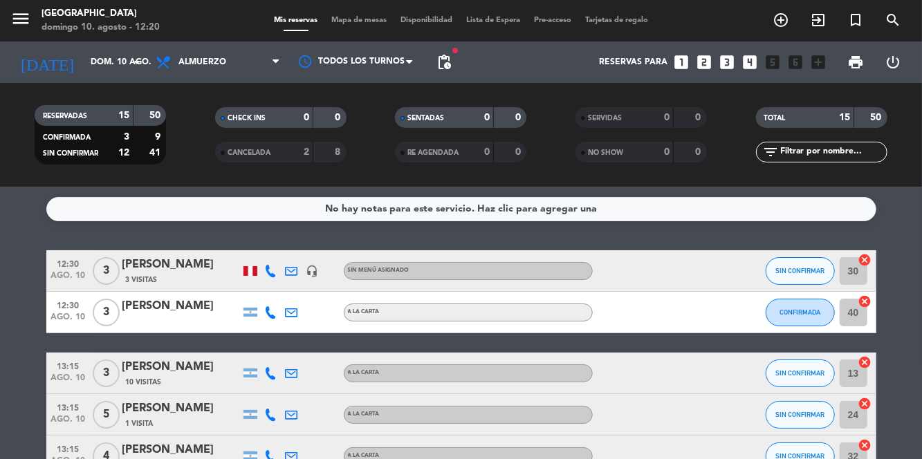
click at [367, 19] on span "Mapa de mesas" at bounding box center [358, 21] width 69 height 8
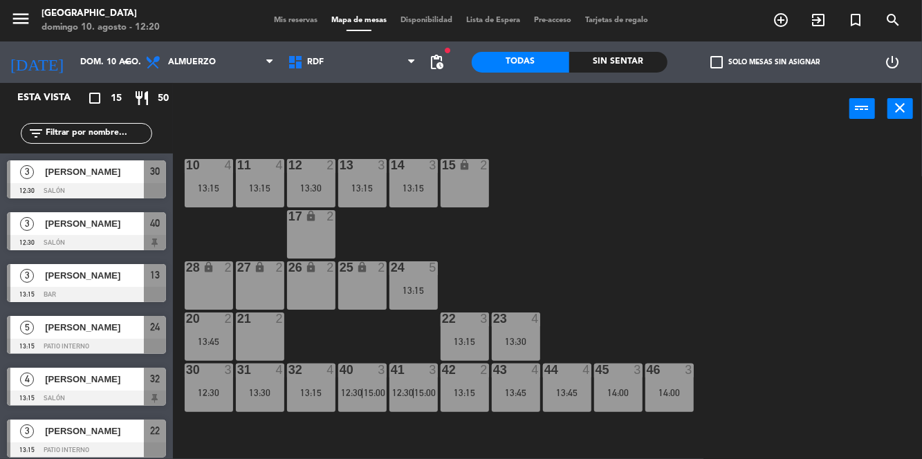
click at [410, 187] on div "13:15" at bounding box center [413, 188] width 48 height 10
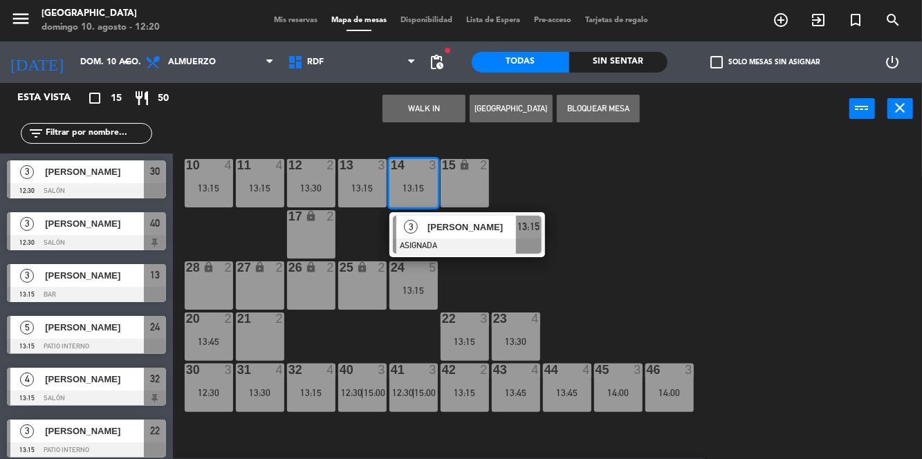
click at [762, 269] on div "10 4 13:15 11 4 13:15 12 2 13:30 13 3 13:15 14 3 13:15 3 [PERSON_NAME] ASIGNADA…" at bounding box center [552, 296] width 740 height 324
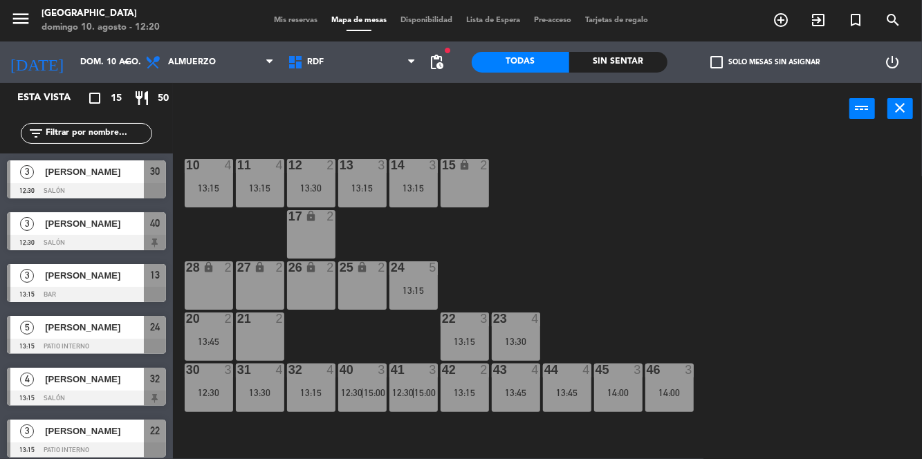
click at [75, 176] on span "[PERSON_NAME]" at bounding box center [94, 172] width 99 height 15
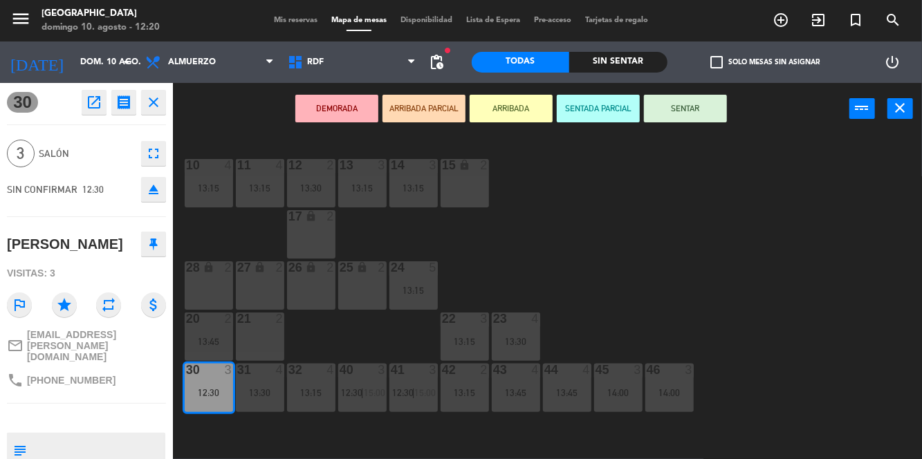
click at [408, 198] on div "14 3 13:15" at bounding box center [413, 183] width 48 height 48
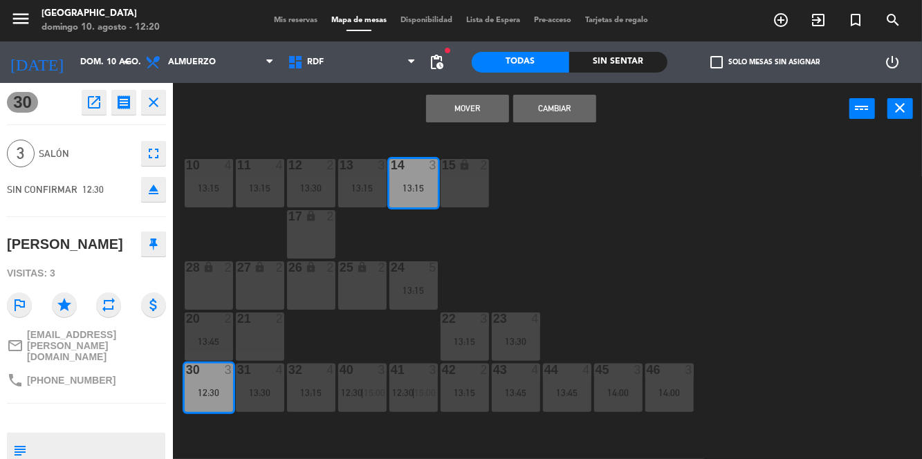
click at [361, 183] on div "13:15" at bounding box center [362, 188] width 48 height 10
click at [572, 115] on button "Cambiar" at bounding box center [554, 109] width 83 height 28
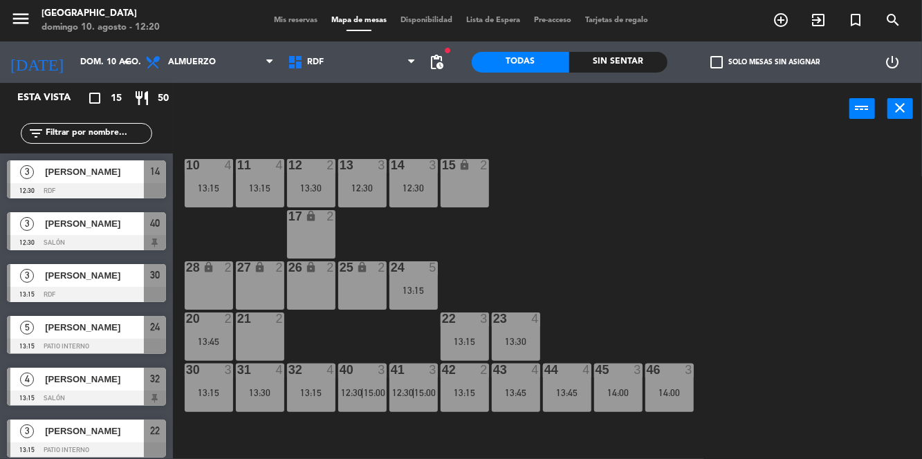
click at [376, 182] on div "13 3 12:30" at bounding box center [362, 183] width 48 height 48
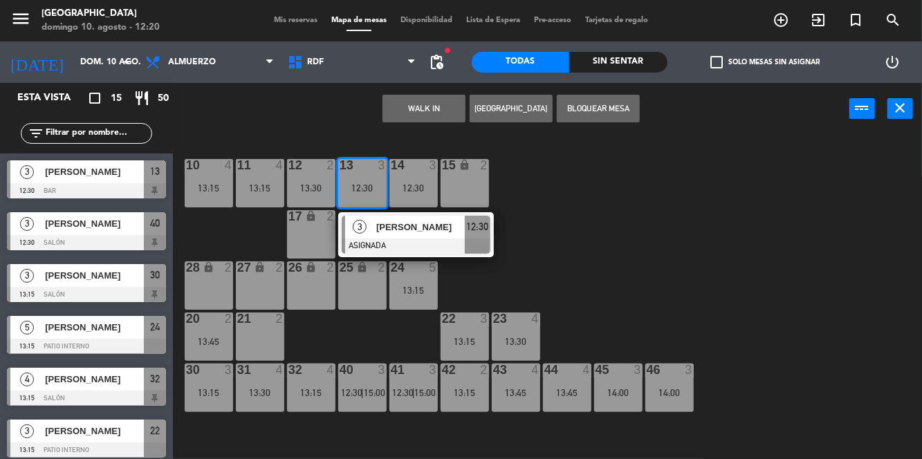
click at [441, 244] on div at bounding box center [416, 246] width 149 height 15
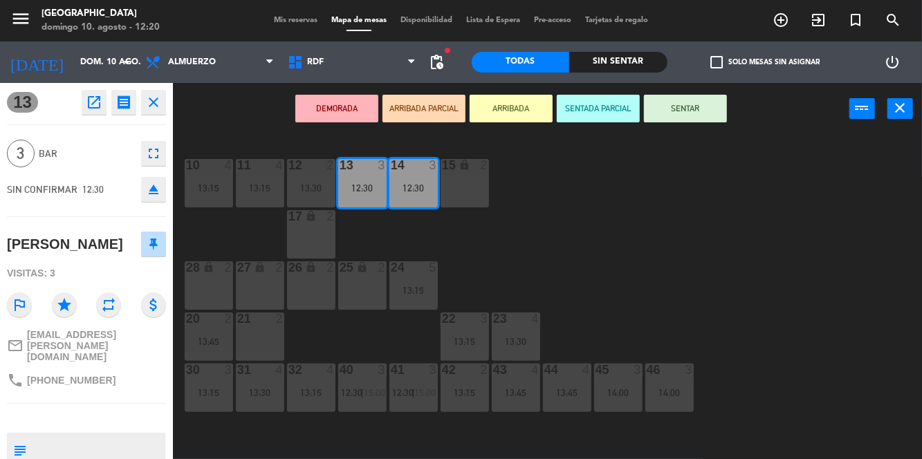
click at [713, 107] on button "SENTAR" at bounding box center [685, 109] width 83 height 28
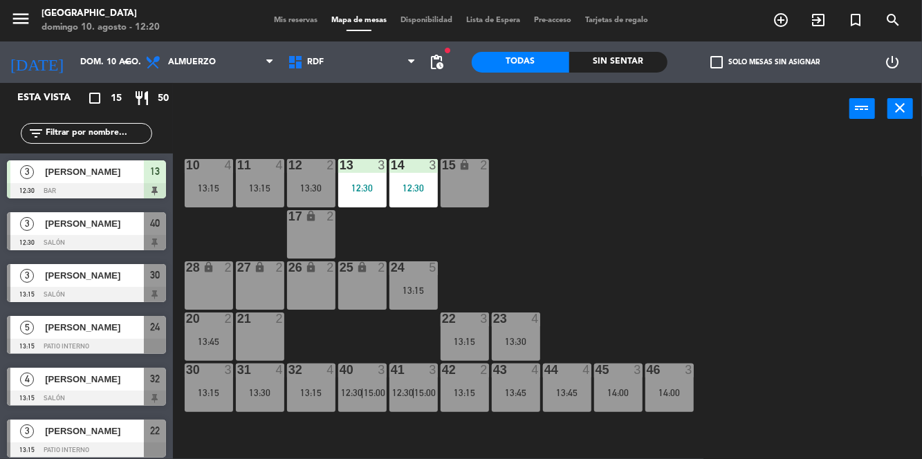
click at [364, 176] on div "13 3 12:30" at bounding box center [362, 183] width 48 height 48
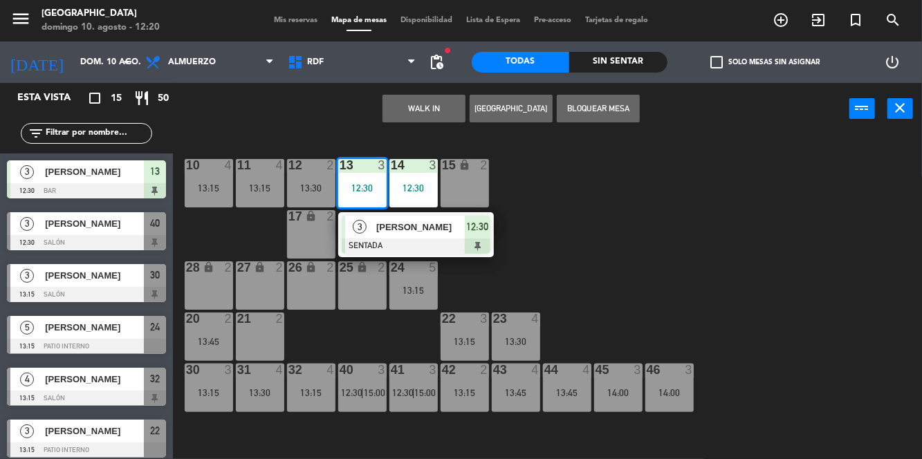
click at [746, 225] on div "10 4 13:15 11 4 13:15 12 2 13:30 13 3 12:30 3 [PERSON_NAME] SENTADA 12:30 14 3 …" at bounding box center [552, 296] width 740 height 324
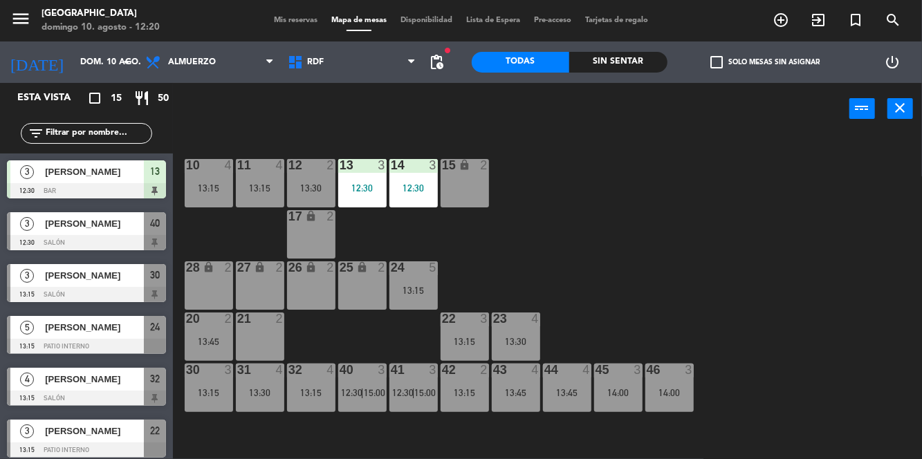
click at [304, 22] on span "Mis reservas" at bounding box center [295, 21] width 57 height 8
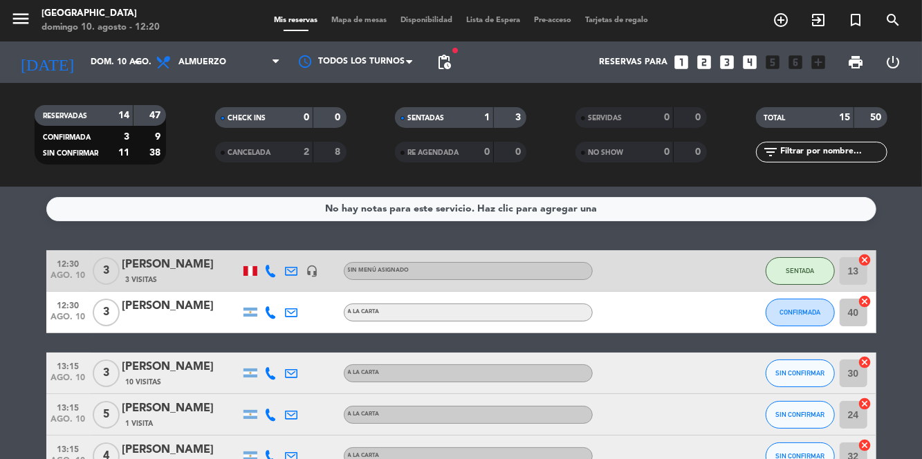
click at [190, 282] on div "3 Visitas" at bounding box center [181, 280] width 118 height 12
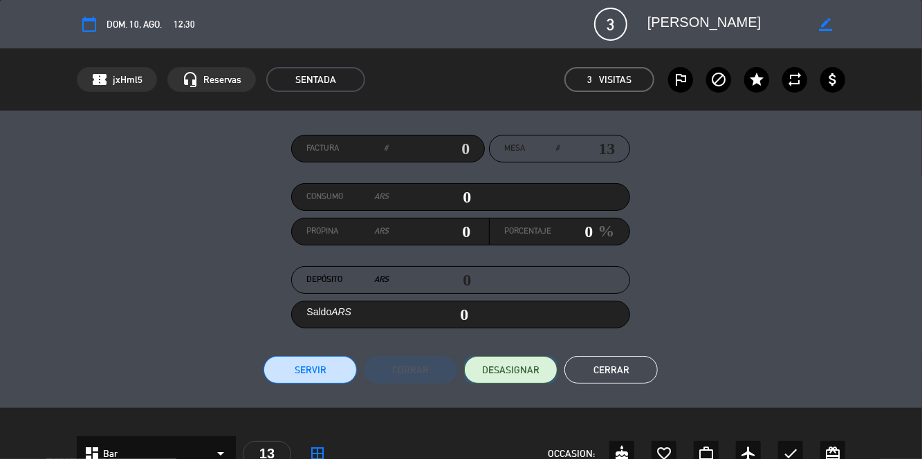
click at [535, 371] on span "DESASIGNAR" at bounding box center [510, 370] width 57 height 15
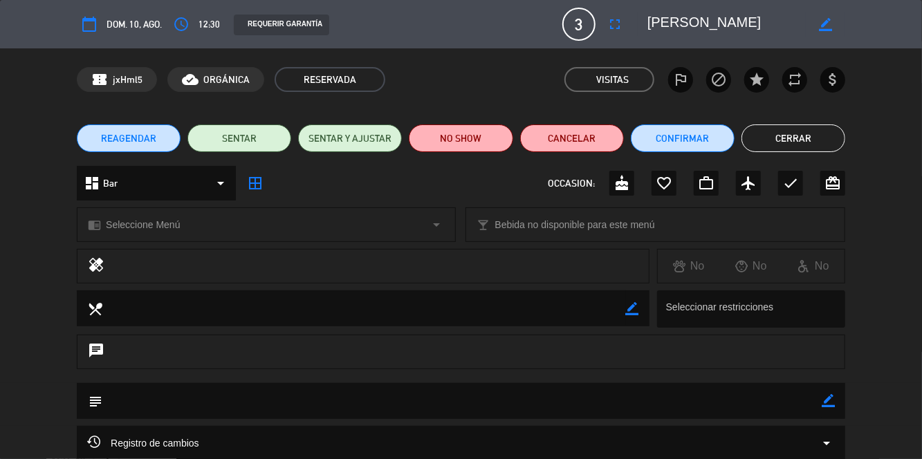
click at [816, 141] on button "Cerrar" at bounding box center [794, 139] width 104 height 28
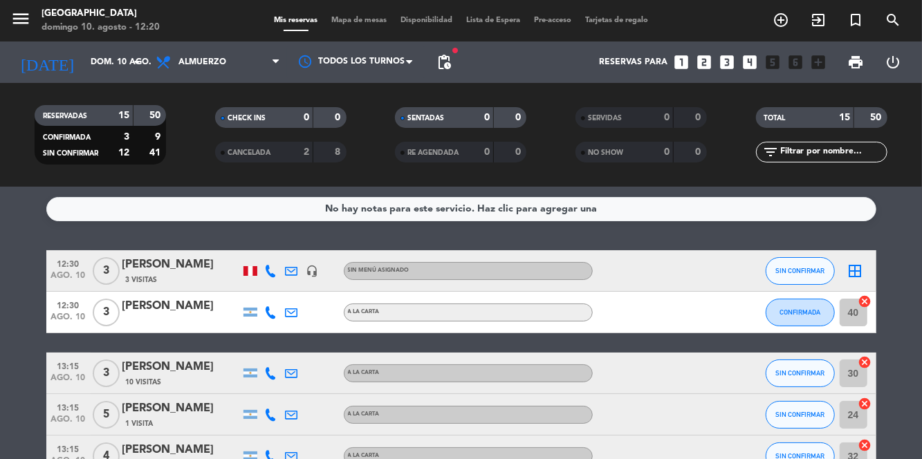
click at [368, 21] on span "Mapa de mesas" at bounding box center [358, 21] width 69 height 8
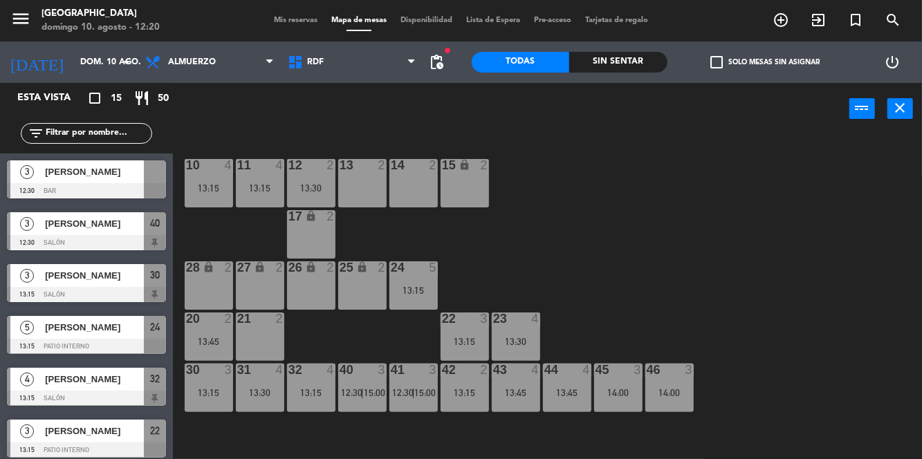
click at [101, 235] on div at bounding box center [86, 242] width 159 height 15
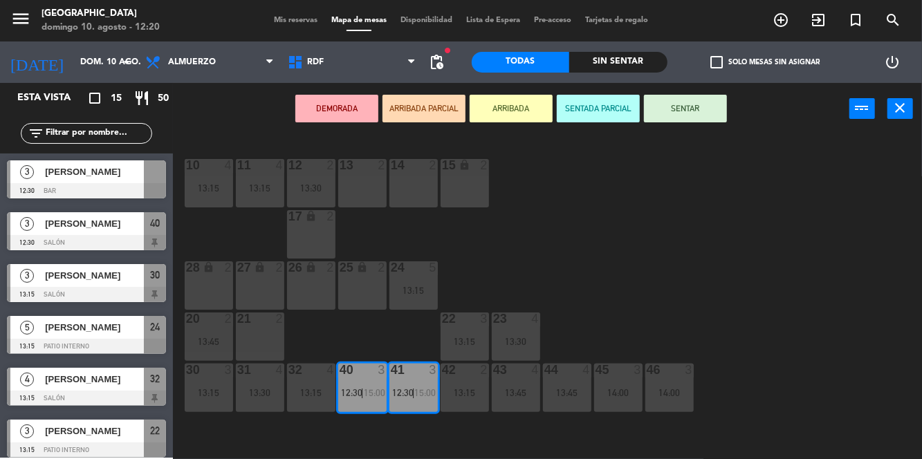
click at [368, 195] on div "13 2" at bounding box center [362, 183] width 48 height 48
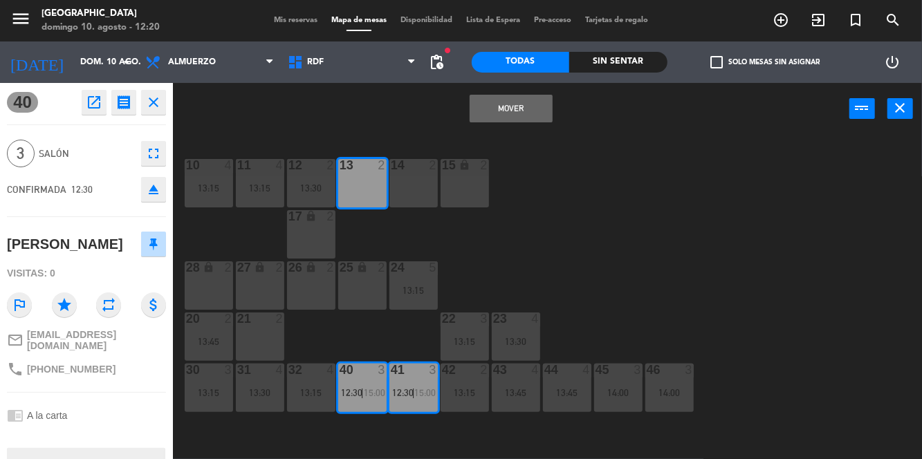
click at [419, 194] on div "14 2" at bounding box center [413, 183] width 48 height 48
click at [537, 110] on button "Mover y Unir" at bounding box center [511, 109] width 83 height 28
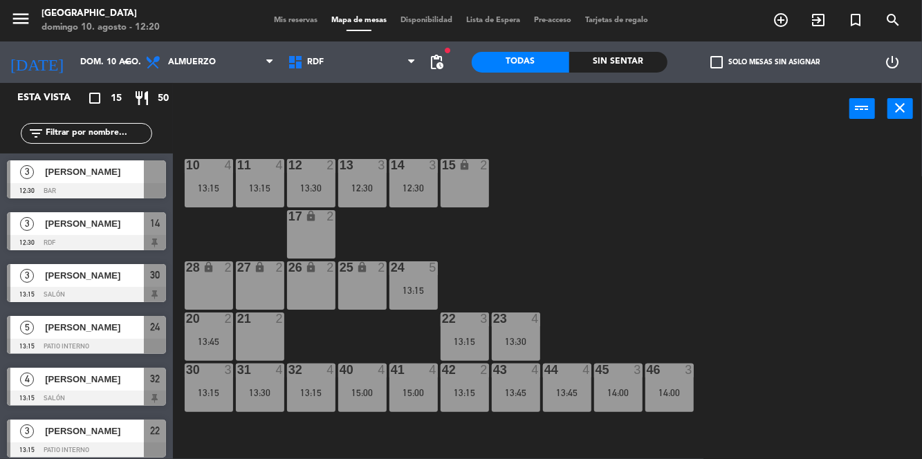
click at [367, 183] on div "12:30" at bounding box center [362, 188] width 48 height 10
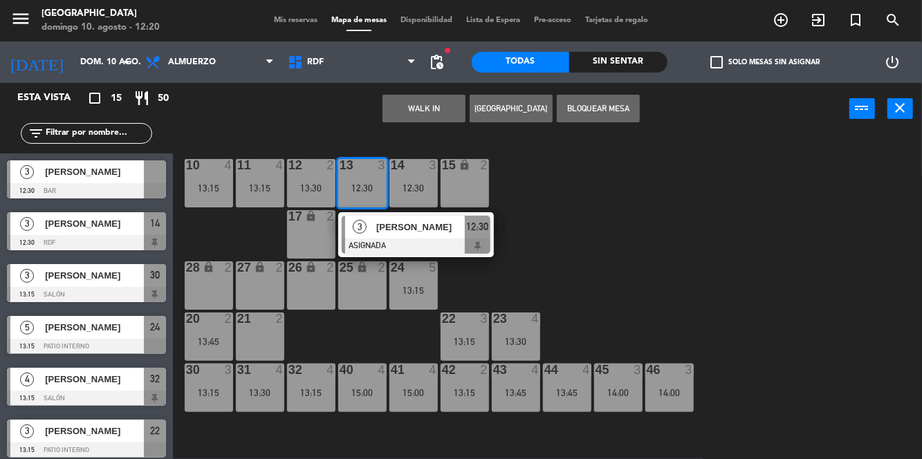
click at [425, 246] on div at bounding box center [416, 246] width 149 height 15
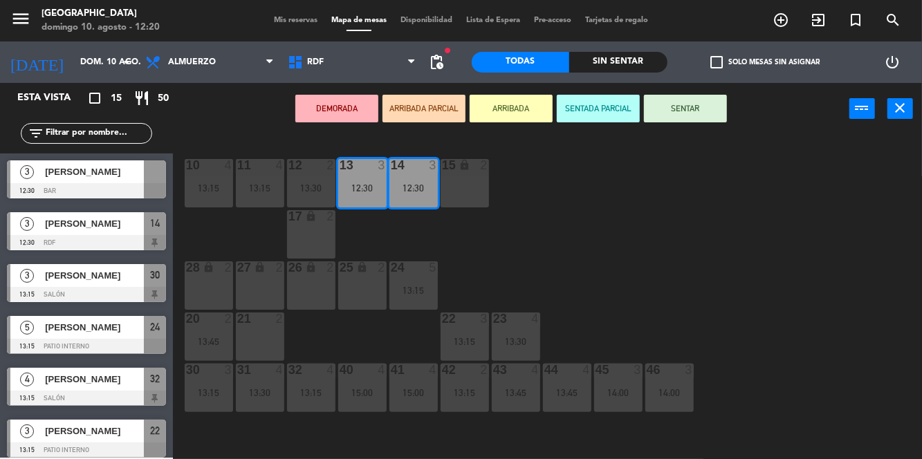
click at [704, 115] on button "SENTAR" at bounding box center [685, 109] width 83 height 28
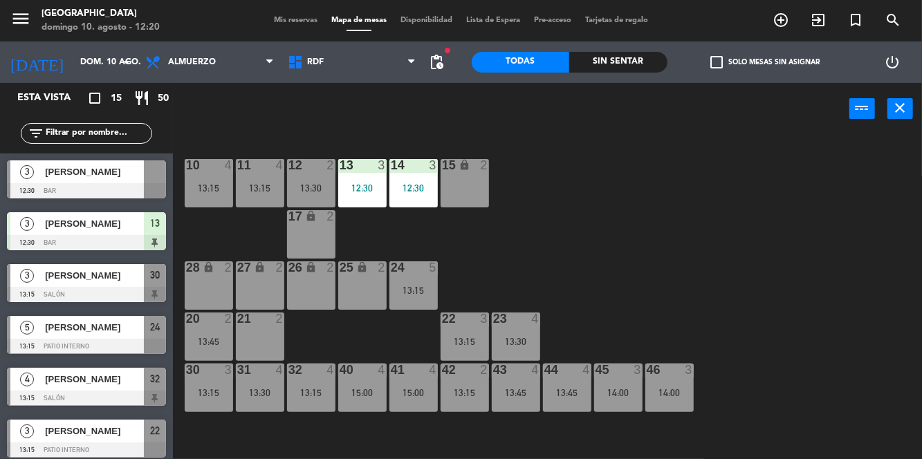
click at [93, 178] on span "[PERSON_NAME]" at bounding box center [94, 172] width 99 height 15
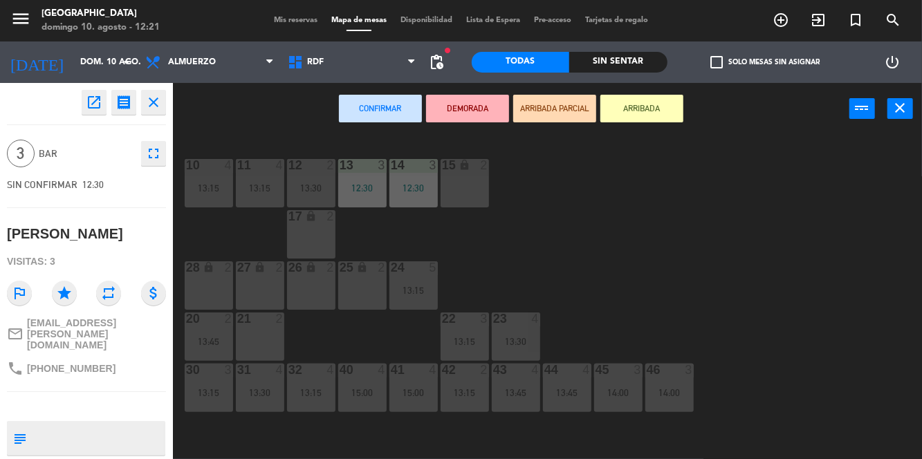
click at [722, 257] on div "10 4 13:15 11 4 13:15 12 2 13:30 13 3 12:30 14 3 12:30 15 lock 2 17 lock 2 24 5…" at bounding box center [552, 296] width 740 height 324
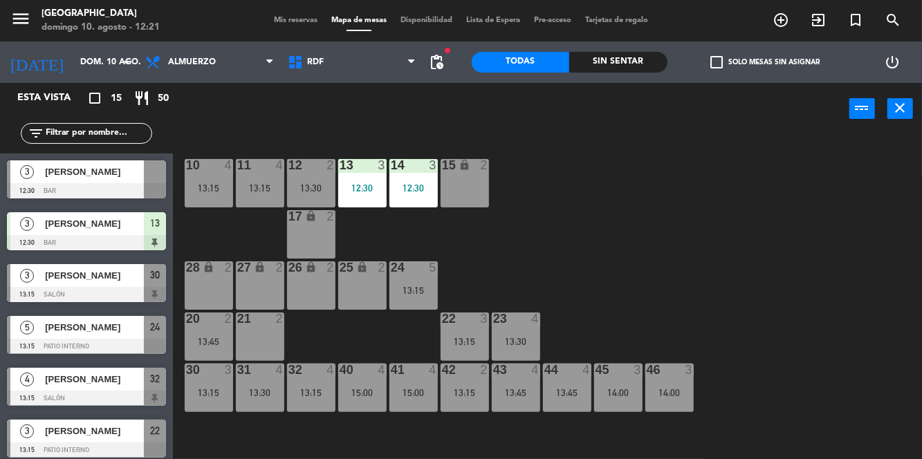
click at [726, 276] on div "10 4 13:15 11 4 13:15 12 2 13:30 13 3 12:30 14 3 12:30 15 lock 2 17 lock 2 24 5…" at bounding box center [552, 296] width 740 height 324
click at [448, 350] on div "22 3 13:15" at bounding box center [465, 337] width 48 height 48
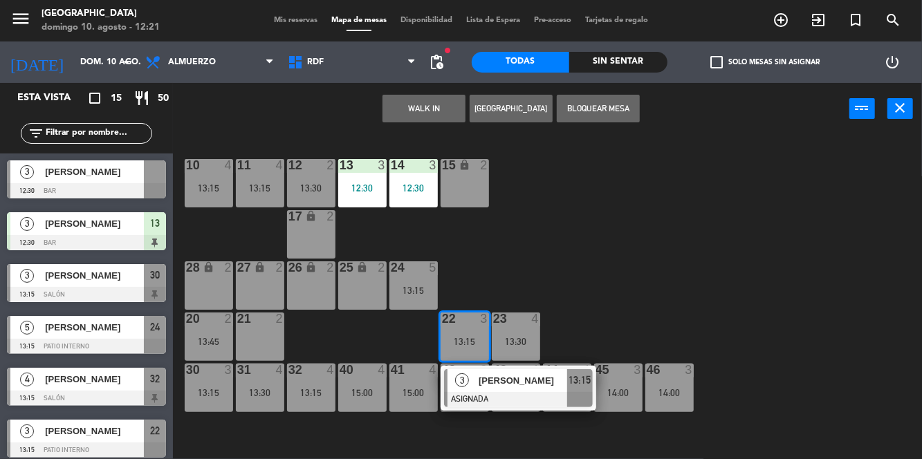
click at [697, 278] on div "10 4 13:15 11 4 13:15 12 2 13:30 13 3 12:30 14 3 12:30 15 lock 2 17 lock 2 24 5…" at bounding box center [552, 296] width 740 height 324
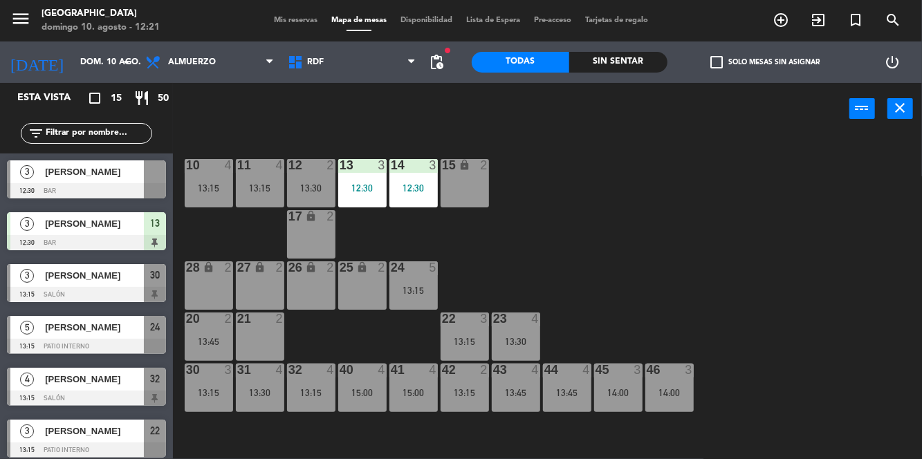
click at [313, 399] on div "32 4 13:15" at bounding box center [311, 388] width 48 height 48
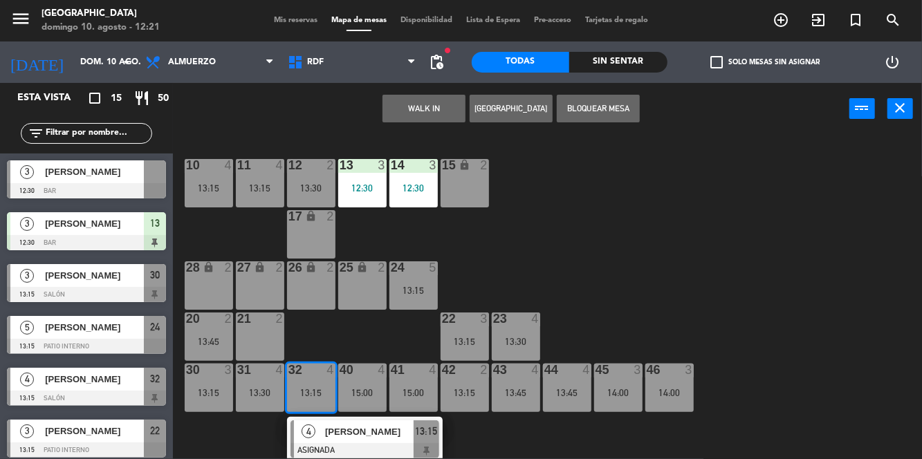
click at [707, 279] on div "10 4 13:15 11 4 13:15 12 2 13:30 13 3 12:30 14 3 12:30 15 lock 2 17 lock 2 24 5…" at bounding box center [552, 296] width 740 height 324
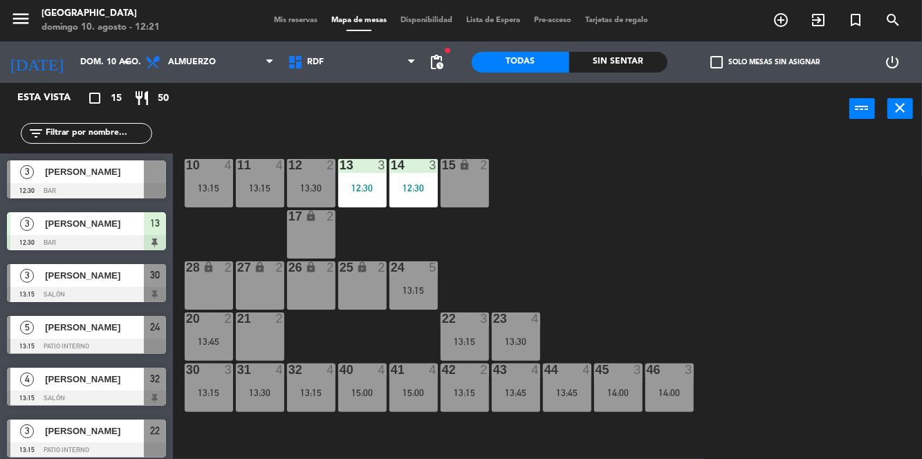
click at [505, 347] on div "23 4 13:30" at bounding box center [516, 337] width 48 height 48
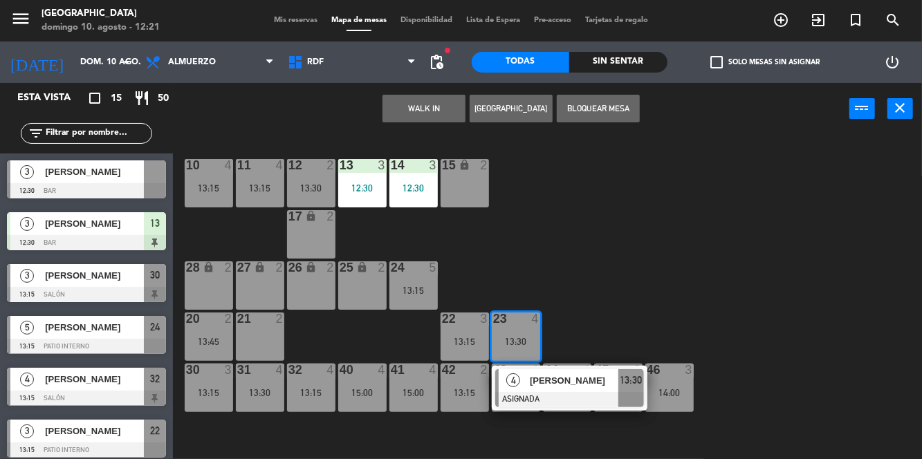
click at [729, 275] on div "10 4 13:15 11 4 13:15 12 2 13:30 13 3 12:30 14 3 12:30 15 lock 2 17 lock 2 24 5…" at bounding box center [552, 296] width 740 height 324
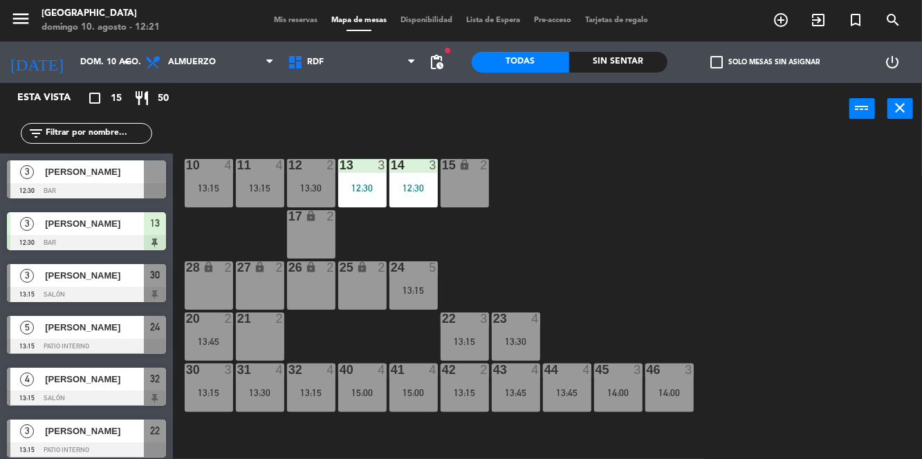
click at [442, 66] on span "pending_actions" at bounding box center [437, 62] width 17 height 17
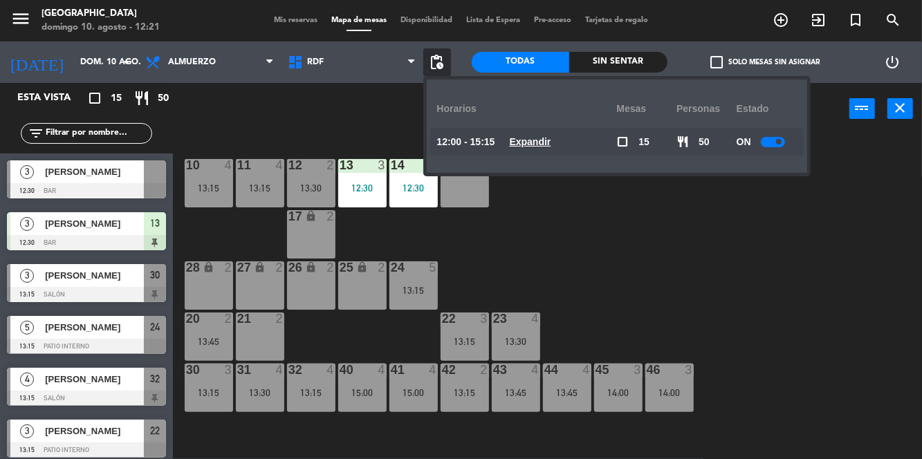
click at [768, 143] on div at bounding box center [773, 142] width 24 height 10
click at [805, 263] on div "10 4 13:15 11 4 13:15 12 2 13:30 13 3 12:30 14 3 12:30 15 lock 2 17 lock 2 24 5…" at bounding box center [552, 296] width 740 height 324
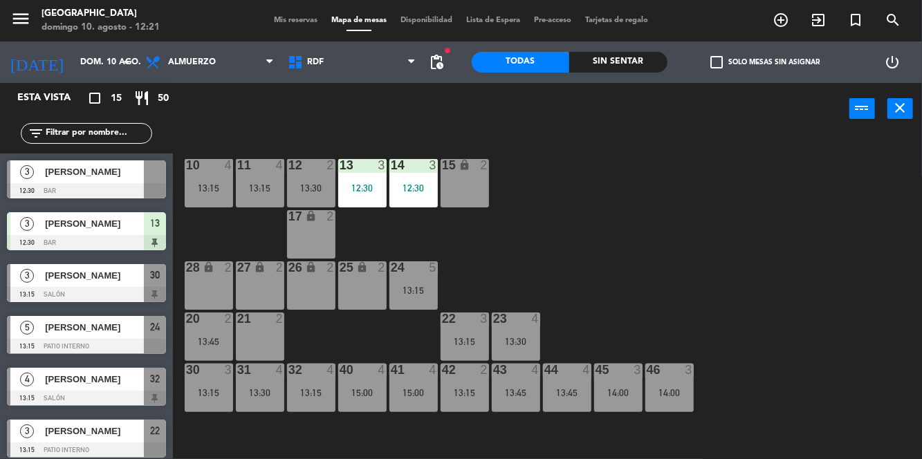
click at [107, 176] on span "[PERSON_NAME]" at bounding box center [94, 172] width 99 height 15
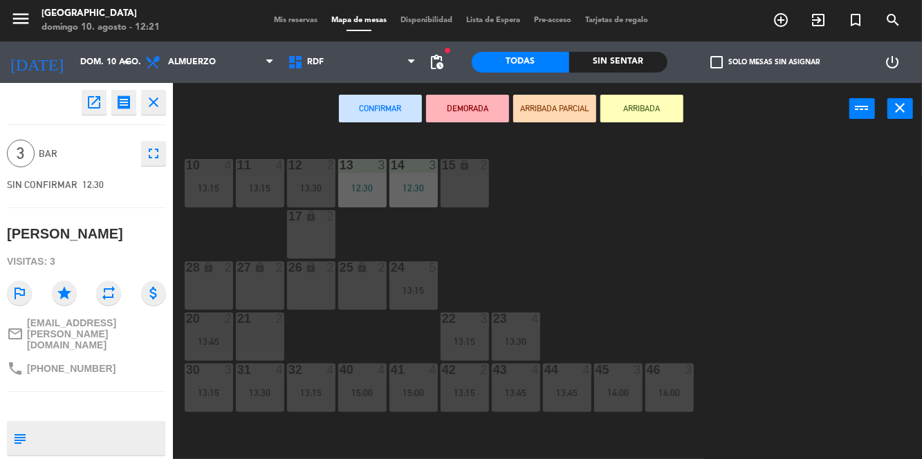
click at [369, 396] on div "15:00" at bounding box center [362, 393] width 48 height 10
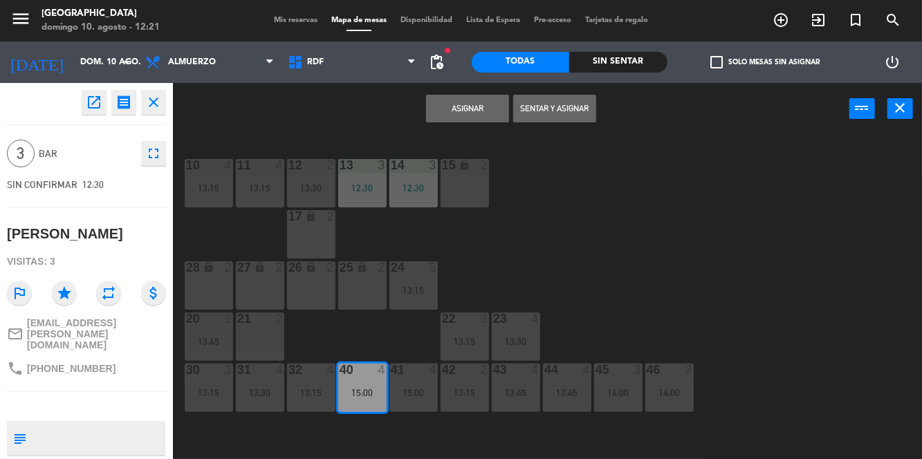
click at [410, 399] on div "41 4 15:00" at bounding box center [413, 388] width 48 height 48
click at [573, 111] on button "Unir y asignar" at bounding box center [554, 109] width 83 height 28
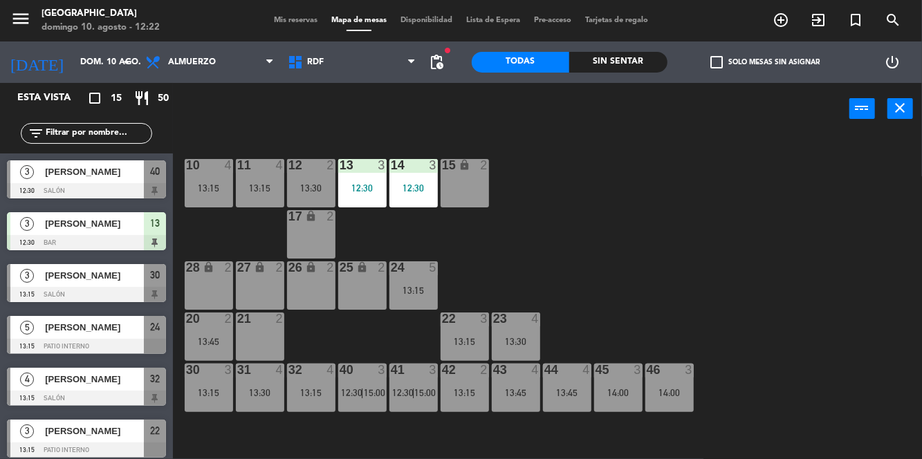
click at [625, 226] on div "10 4 13:15 11 4 13:15 12 2 13:30 13 3 12:30 14 3 12:30 15 lock 2 17 lock 2 24 5…" at bounding box center [552, 296] width 740 height 324
click at [310, 17] on div "Mis reservas Mapa de mesas Disponibilidad Lista de Espera Pre-acceso Tarjetas d…" at bounding box center [461, 21] width 388 height 12
click at [289, 19] on span "Mis reservas" at bounding box center [295, 21] width 57 height 8
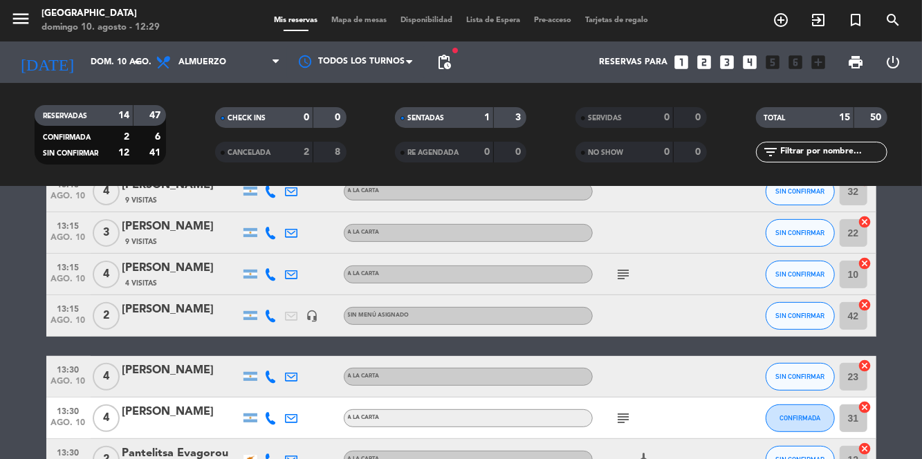
scroll to position [272, 0]
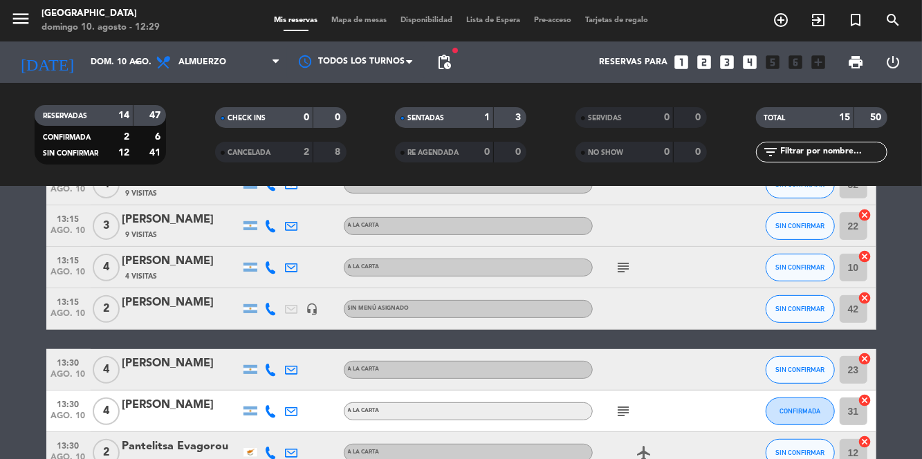
click at [347, 21] on span "Mapa de mesas" at bounding box center [358, 21] width 69 height 8
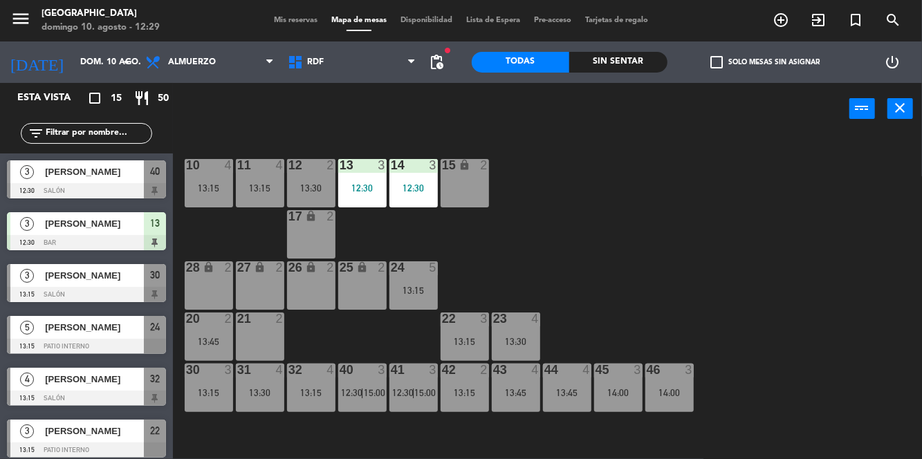
click at [310, 304] on div "26 lock 2" at bounding box center [311, 286] width 48 height 48
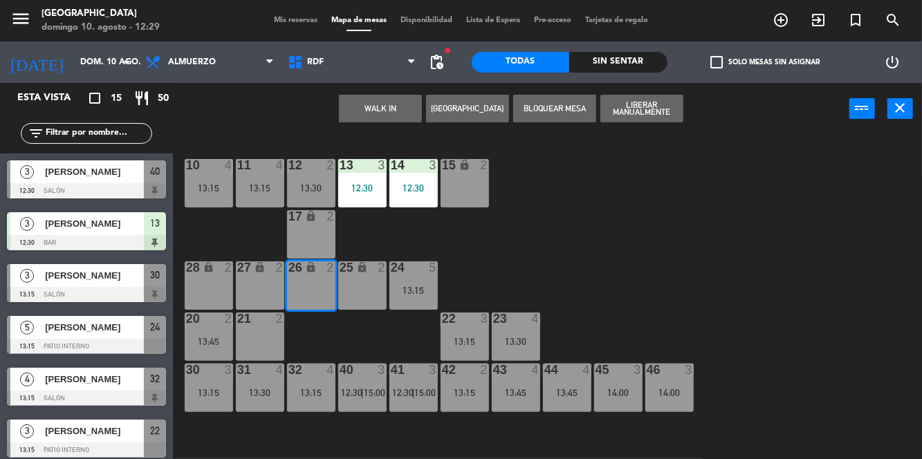
click at [479, 104] on button "[GEOGRAPHIC_DATA]" at bounding box center [467, 109] width 83 height 28
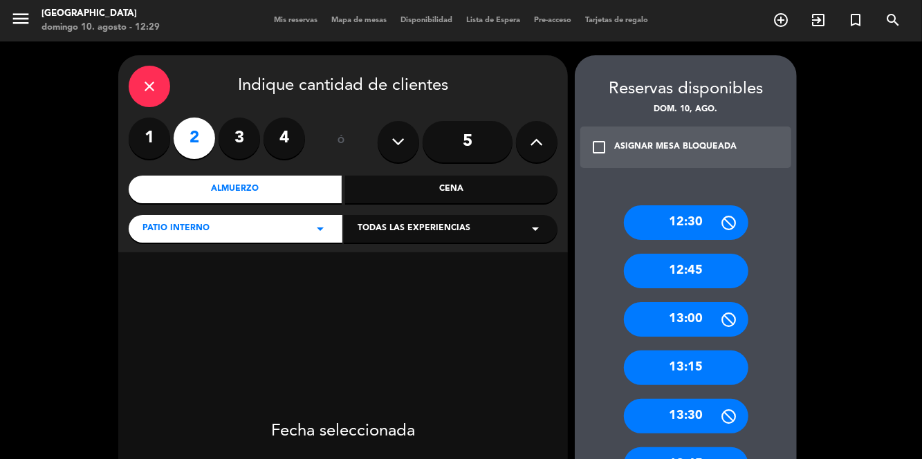
click at [285, 127] on label "4" at bounding box center [285, 139] width 42 height 42
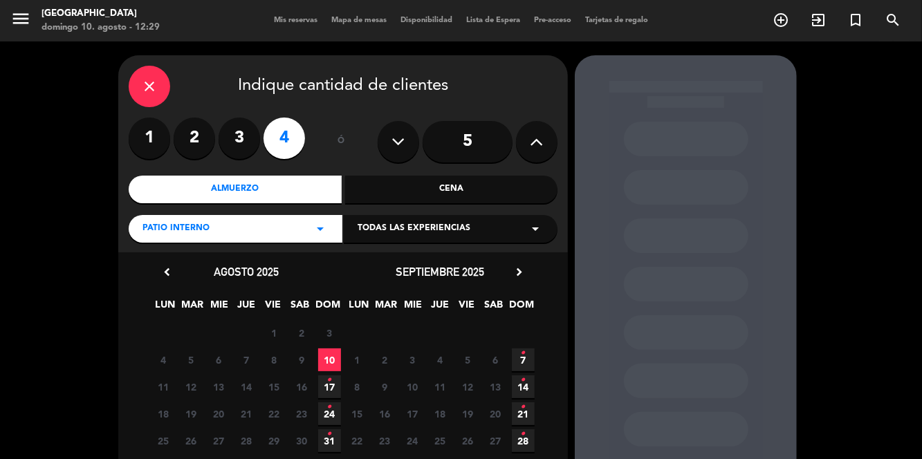
click at [330, 356] on span "10" at bounding box center [329, 360] width 23 height 23
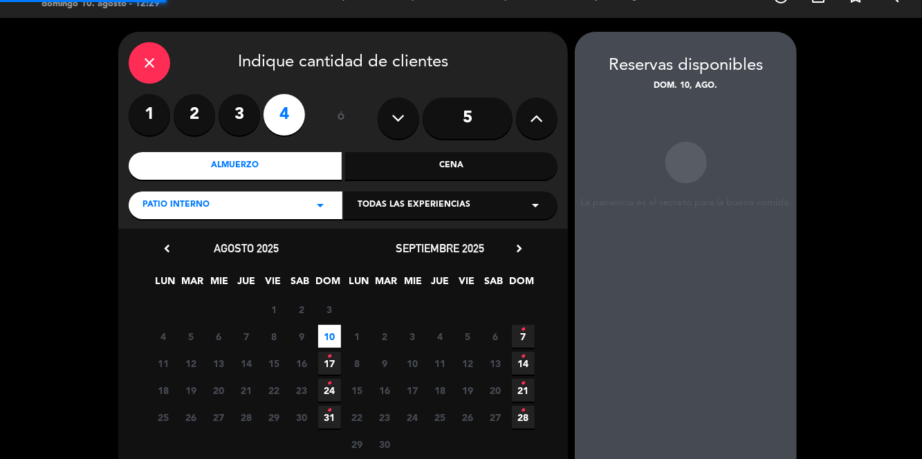
scroll to position [39, 0]
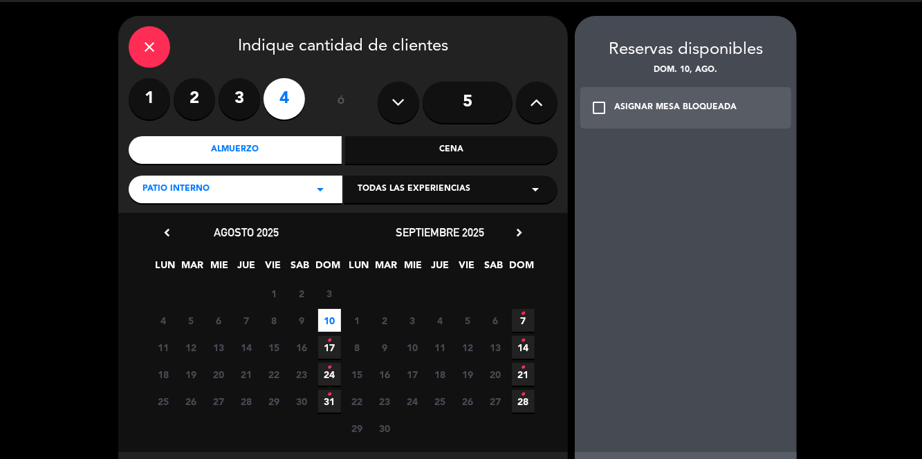
click at [595, 100] on icon "check_box_outline_blank" at bounding box center [599, 108] width 17 height 17
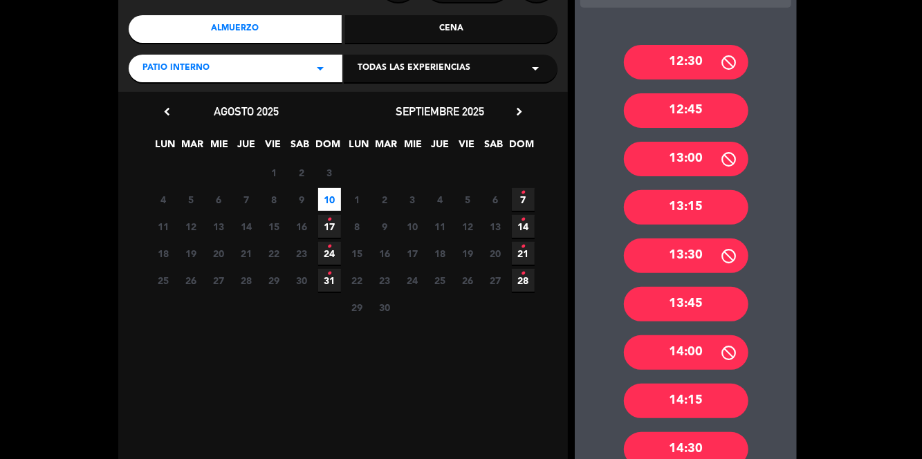
scroll to position [160, 0]
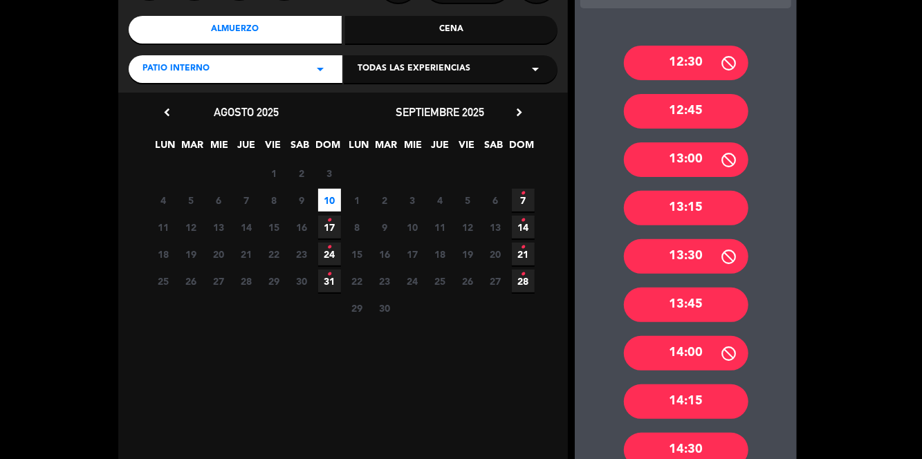
click at [703, 288] on div "13:45" at bounding box center [686, 305] width 125 height 35
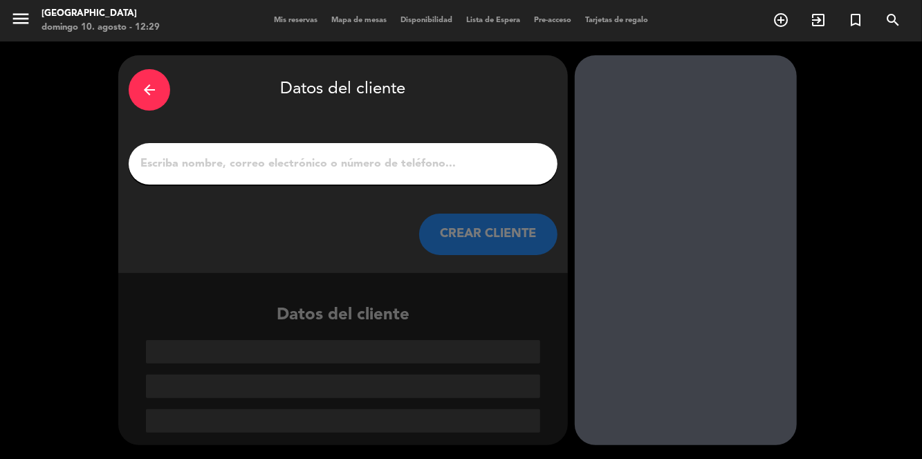
scroll to position [0, 0]
click at [175, 154] on input "1" at bounding box center [343, 163] width 408 height 19
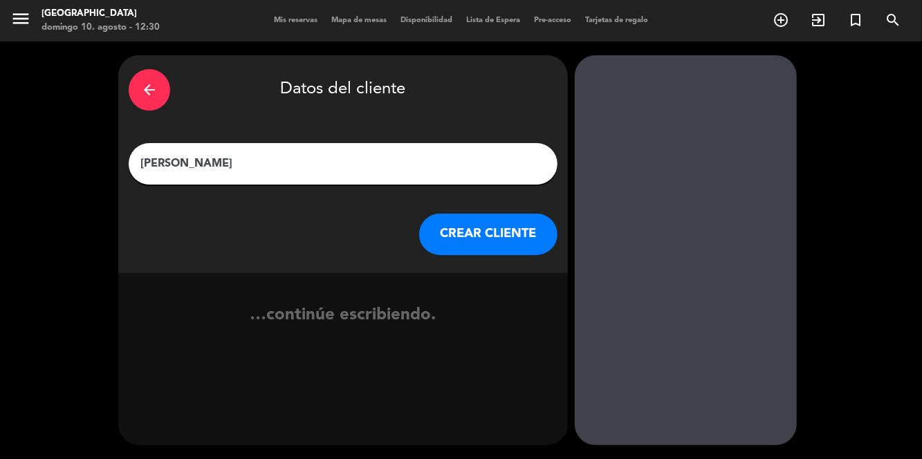
type input "[PERSON_NAME]"
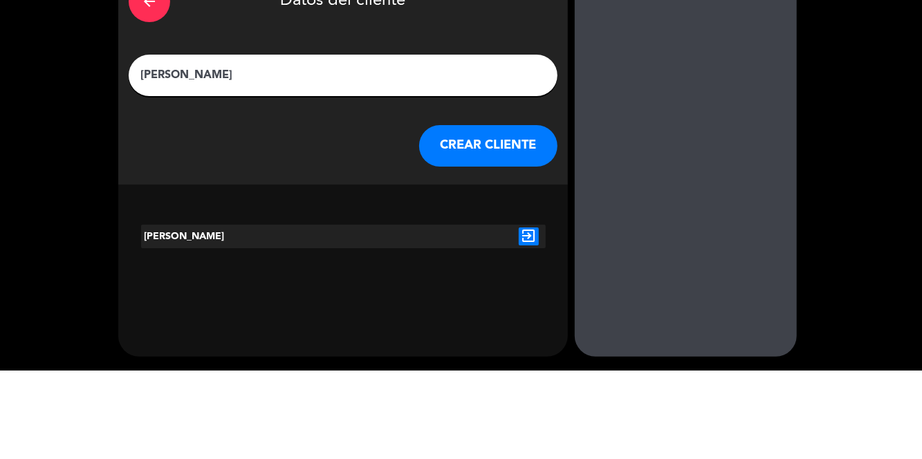
click at [490, 222] on button "CREAR CLIENTE" at bounding box center [488, 235] width 138 height 42
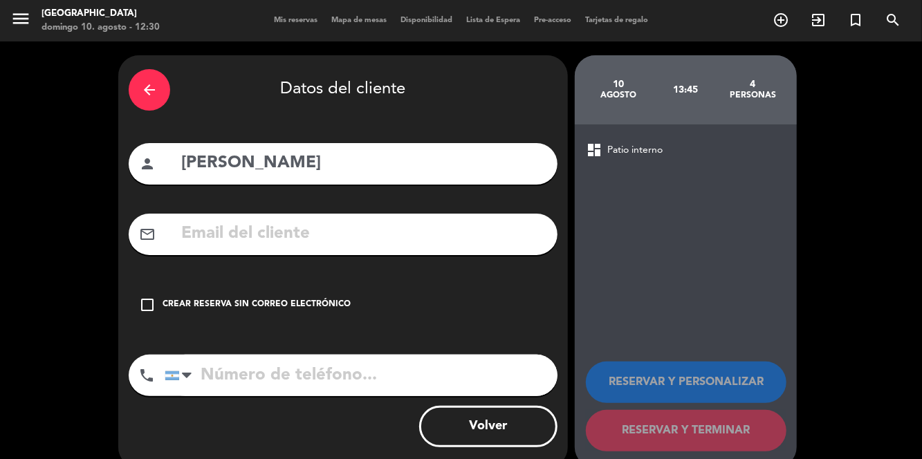
click at [224, 359] on input "tel" at bounding box center [361, 376] width 393 height 42
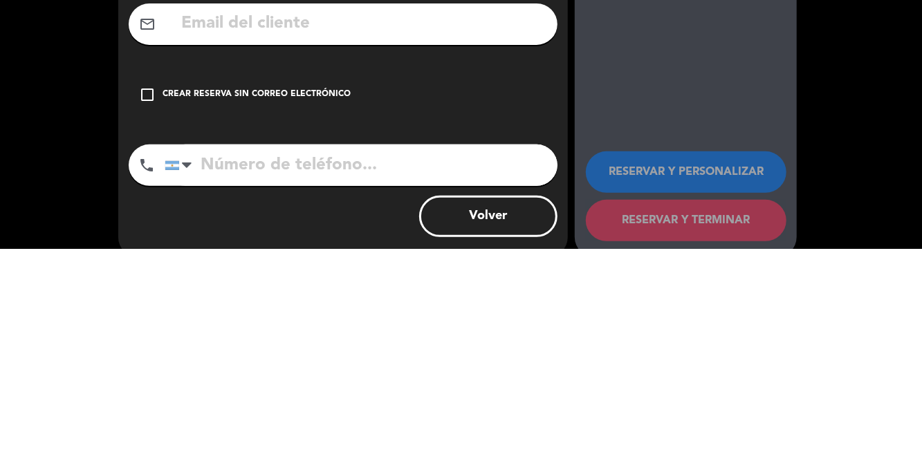
scroll to position [24, 0]
type input "2616179197"
click at [825, 358] on div "arrow_back Datos del cliente person [PERSON_NAME] mail_outline check_box_outlin…" at bounding box center [461, 262] width 922 height 441
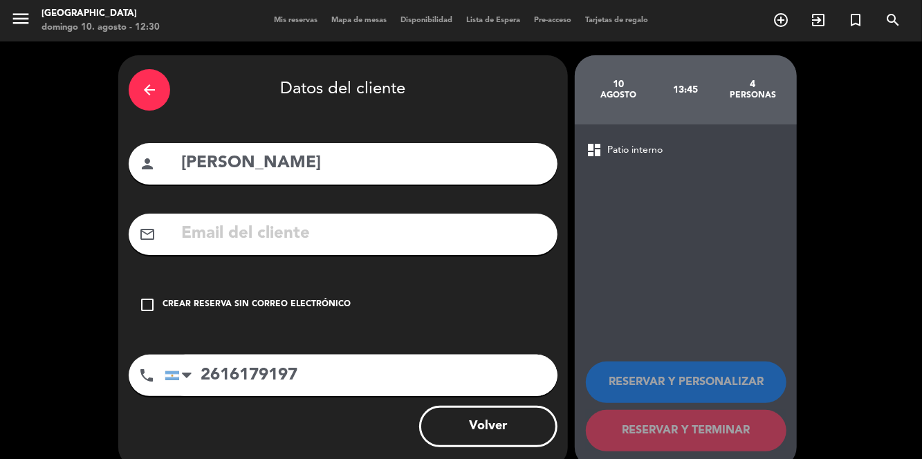
click at [729, 190] on div "dashboard Patio interno RESERVAR Y PERSONALIZAR RESERVAR Y TERMINAR" at bounding box center [686, 297] width 222 height 344
click at [144, 304] on icon "check_box_outline_blank" at bounding box center [147, 305] width 17 height 17
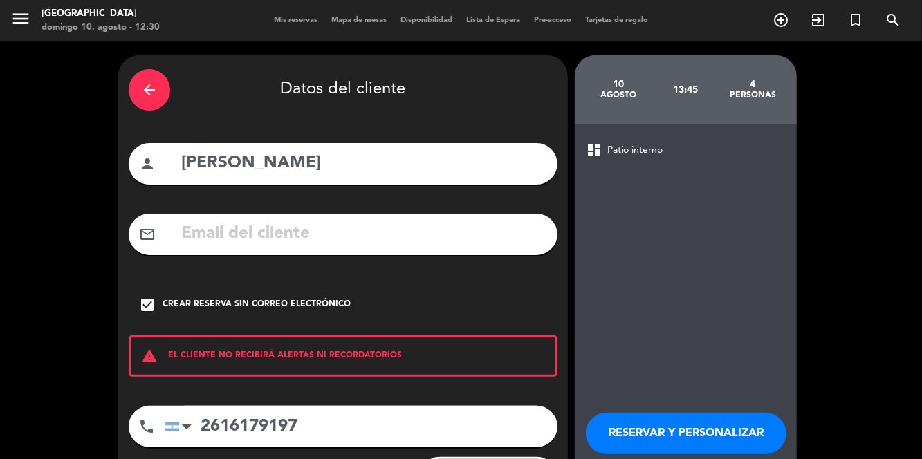
click at [715, 427] on button "RESERVAR Y PERSONALIZAR" at bounding box center [686, 434] width 201 height 42
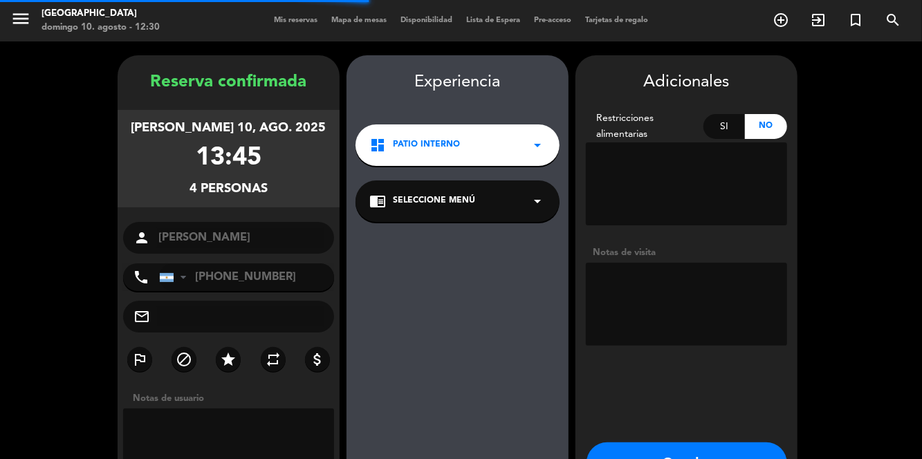
scroll to position [29, 0]
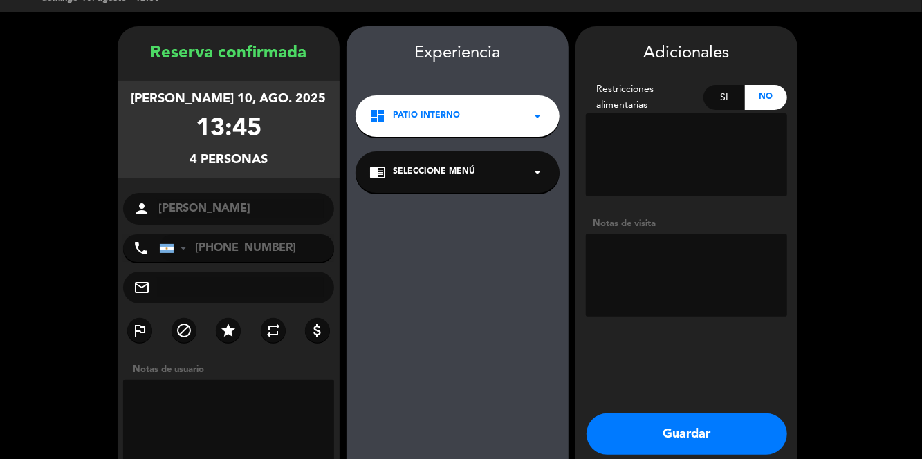
click at [714, 428] on button "Guardar" at bounding box center [687, 435] width 201 height 42
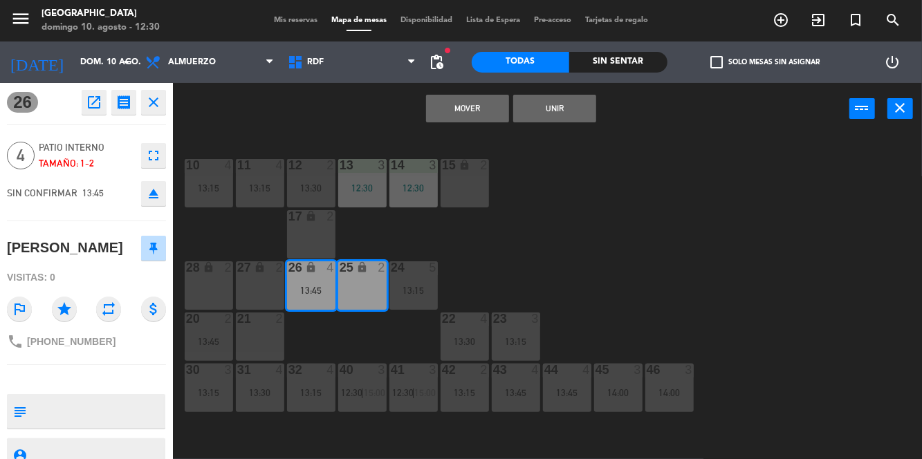
click at [713, 260] on div "10 4 13:15 11 4 13:15 12 2 13:30 13 3 12:30 14 3 12:30 15 lock 2 17 lock 2 24 5…" at bounding box center [552, 329] width 740 height 391
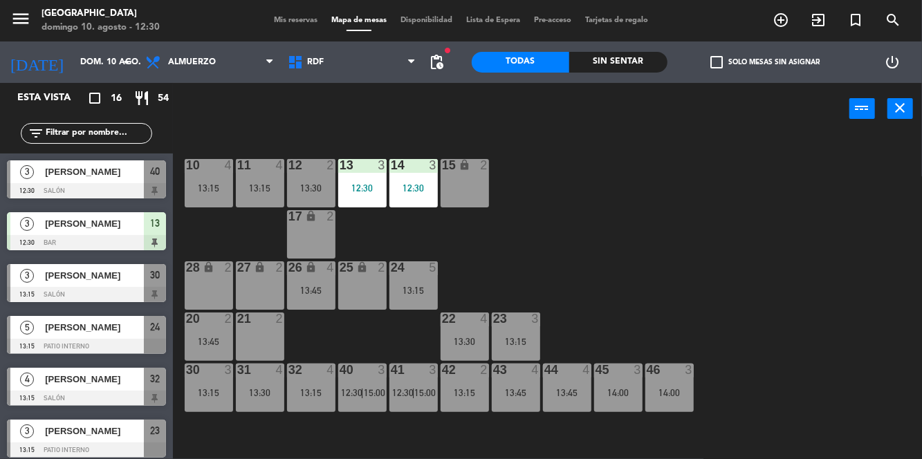
scroll to position [89, 0]
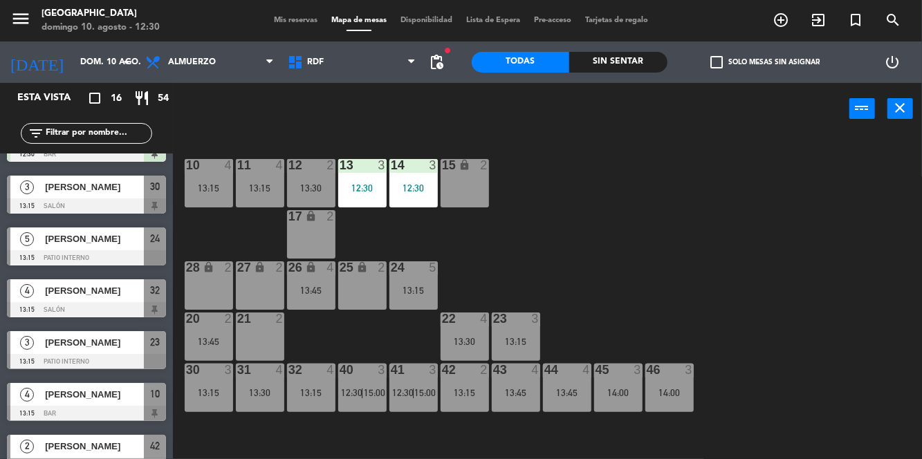
click at [322, 288] on div "13:45" at bounding box center [311, 291] width 48 height 10
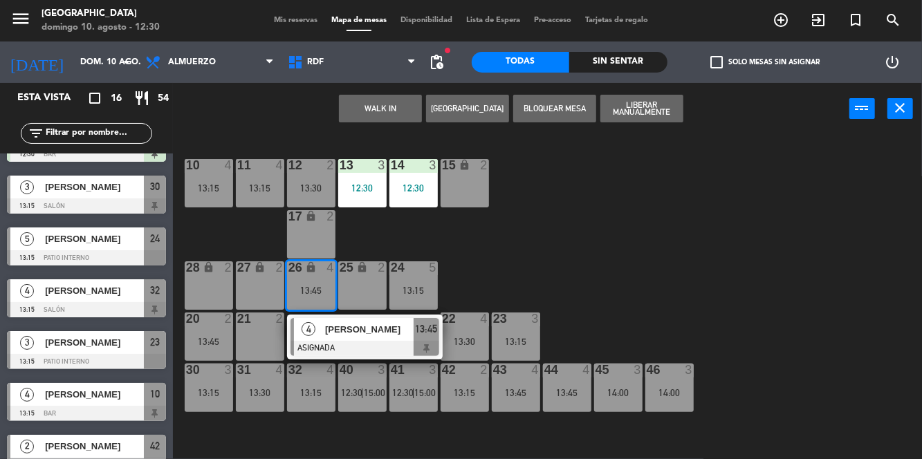
click at [367, 285] on div "25 lock 2" at bounding box center [362, 286] width 48 height 48
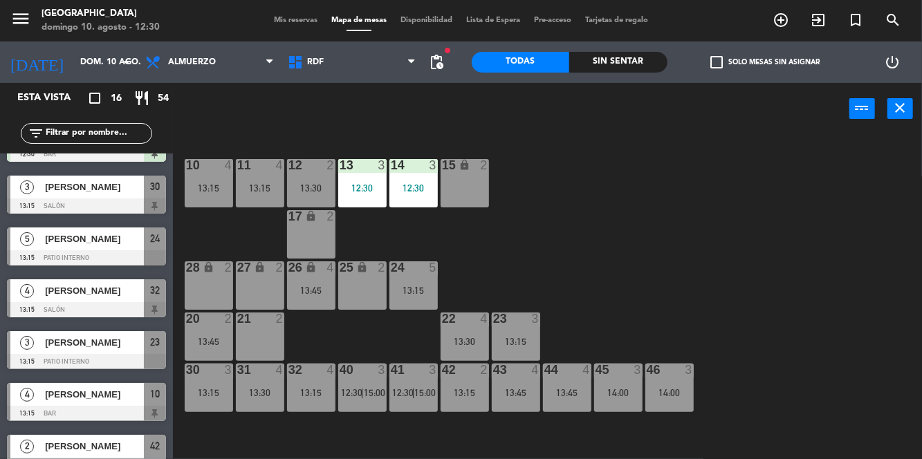
click at [538, 235] on div "10 4 13:15 11 4 13:15 12 2 13:30 13 3 12:30 14 3 12:30 15 lock 2 17 lock 2 24 5…" at bounding box center [552, 329] width 740 height 391
click at [372, 297] on div "25 lock 2" at bounding box center [362, 286] width 48 height 48
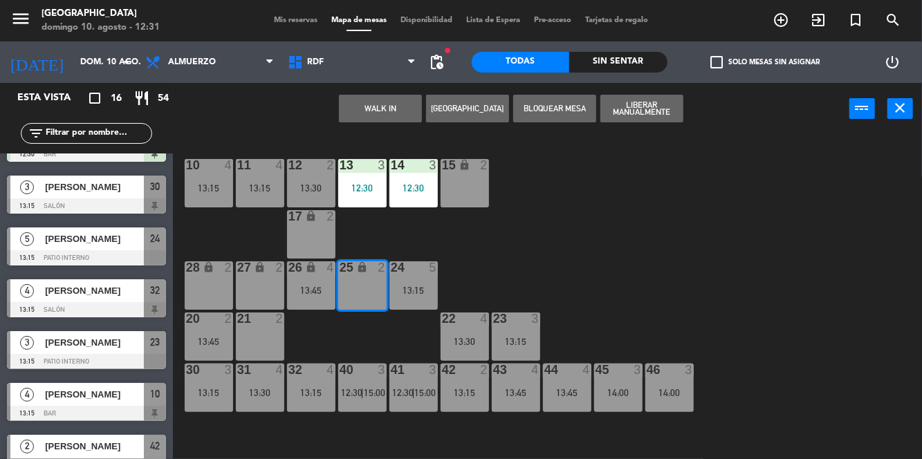
click at [324, 292] on div "13:45" at bounding box center [311, 291] width 48 height 10
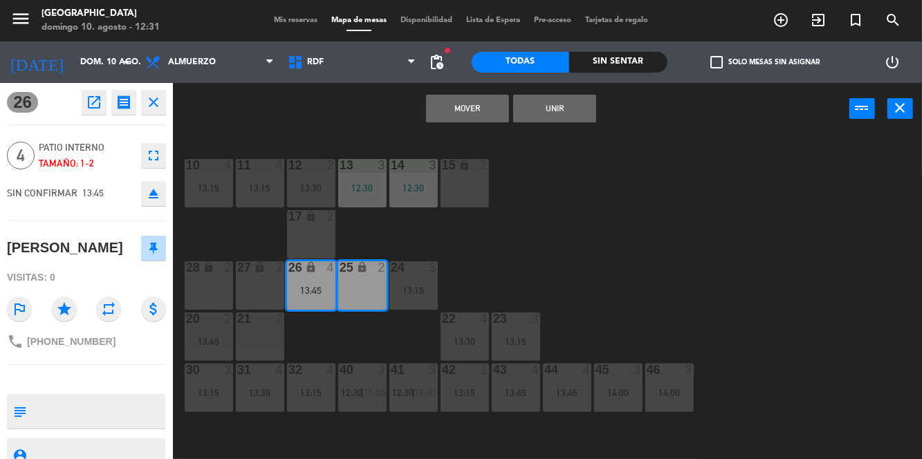
click at [564, 105] on button "Unir" at bounding box center [554, 109] width 83 height 28
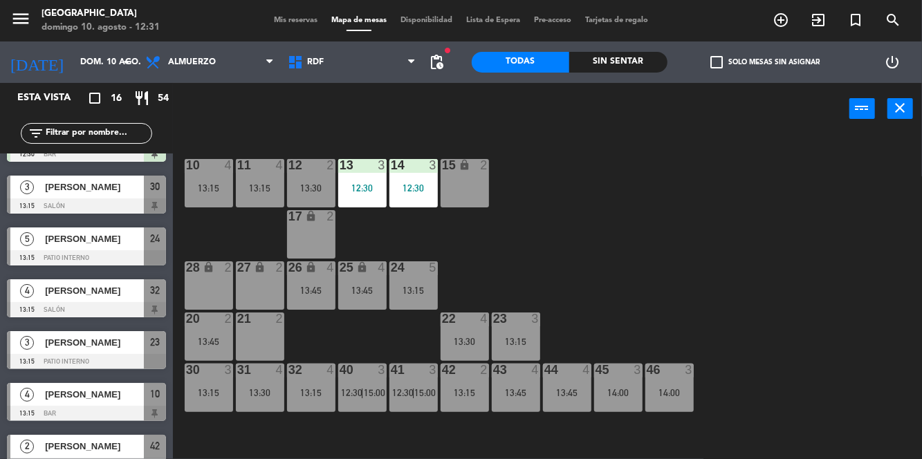
click at [424, 268] on div at bounding box center [413, 268] width 23 height 12
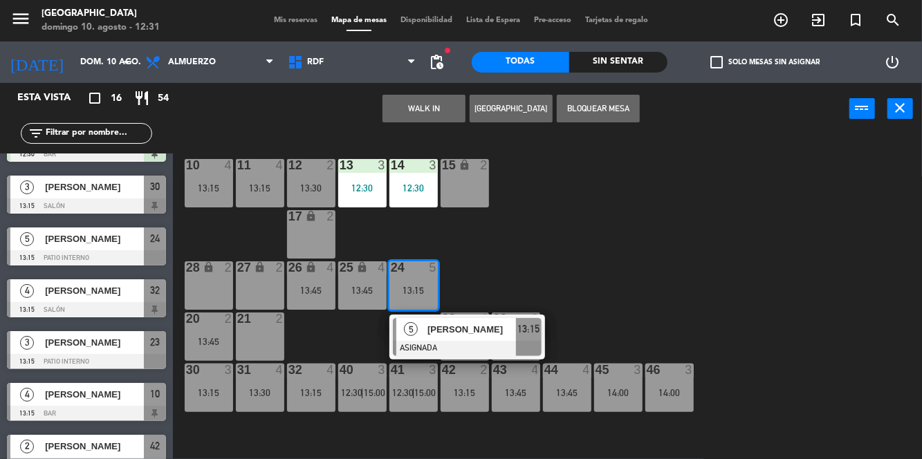
click at [697, 250] on div "10 4 13:15 11 4 13:15 12 2 13:30 13 3 12:30 14 3 12:30 15 lock 2 17 lock 2 24 5…" at bounding box center [552, 329] width 740 height 391
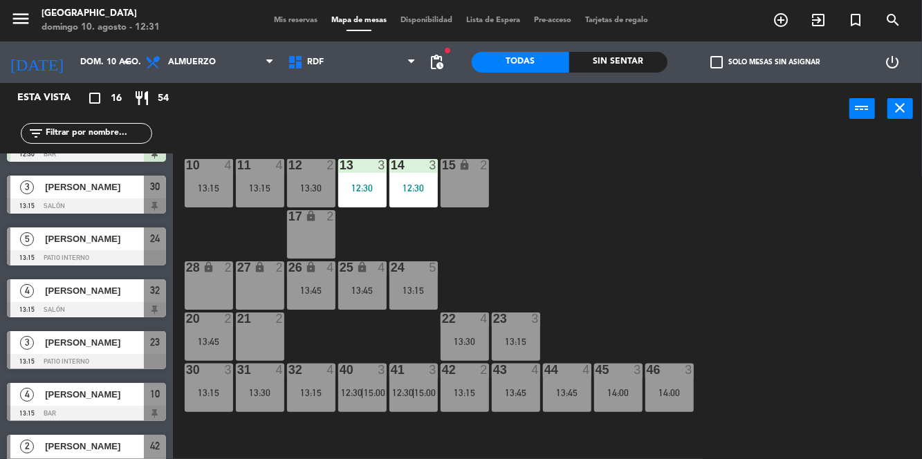
click at [370, 288] on div "13:45" at bounding box center [362, 291] width 48 height 10
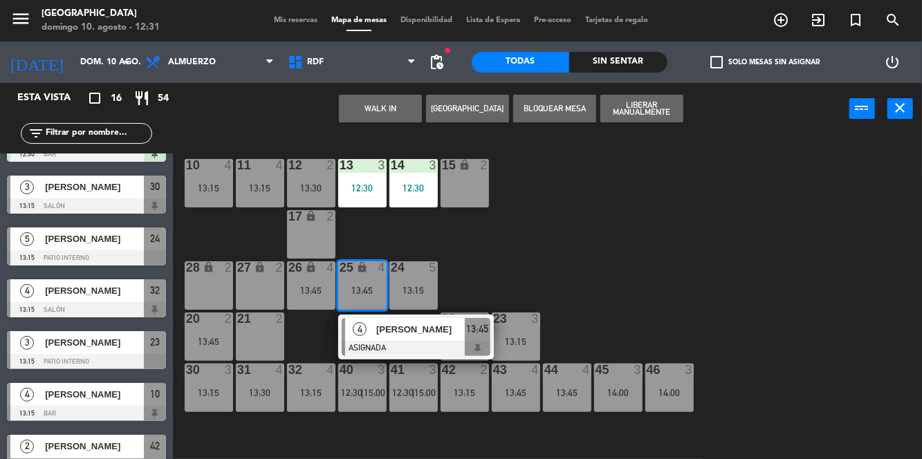
click at [639, 96] on button "Liberar Manualmente" at bounding box center [641, 109] width 83 height 28
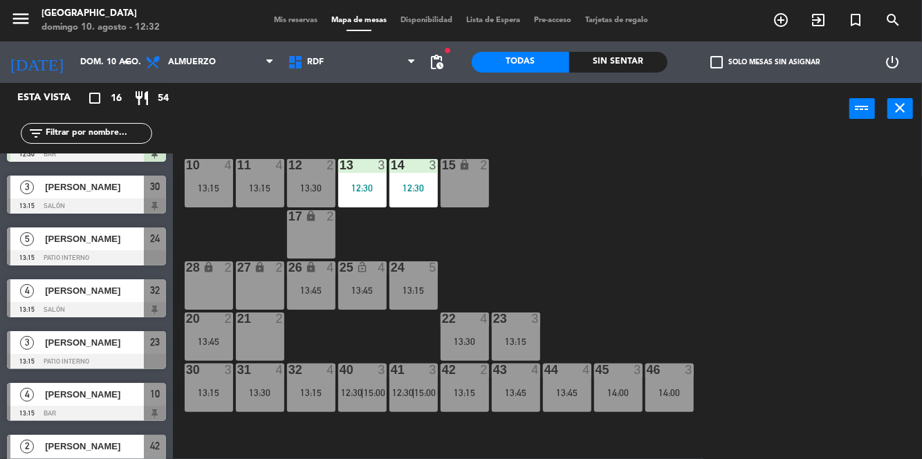
scroll to position [0, 0]
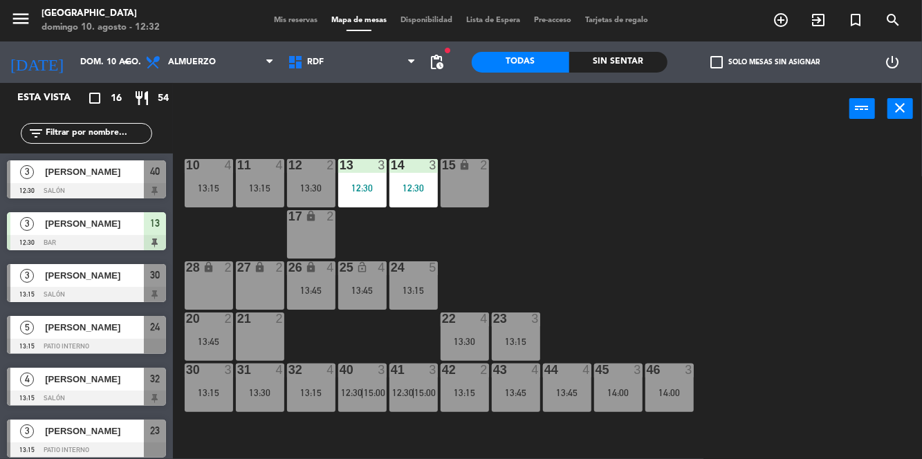
click at [137, 162] on div "[PERSON_NAME]" at bounding box center [94, 172] width 100 height 23
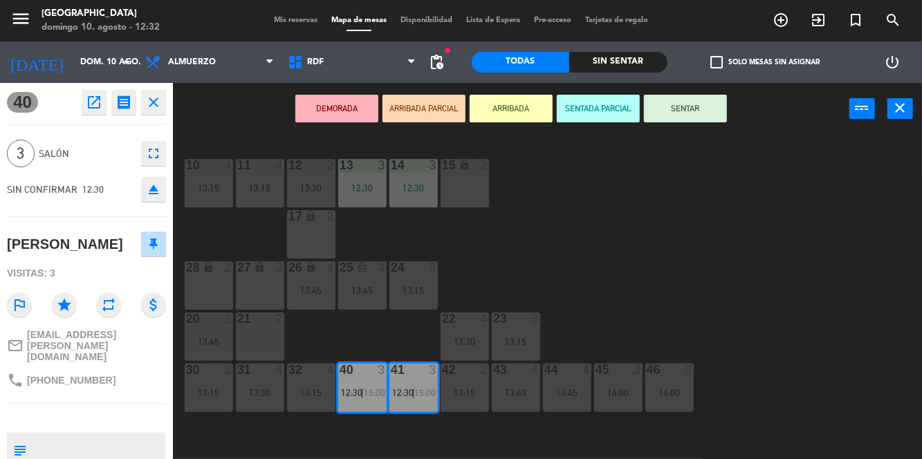
click at [365, 385] on div "40 3 12:30 | 15:00" at bounding box center [362, 388] width 48 height 48
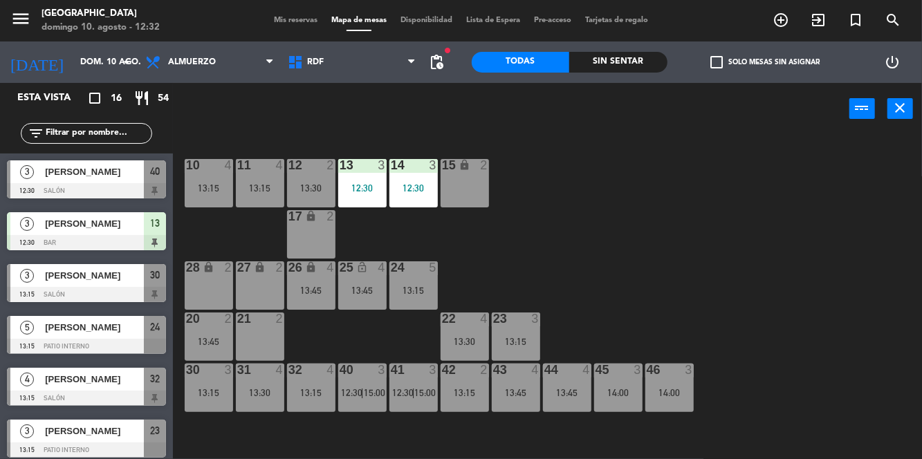
click at [358, 378] on div "40 3 12:30 | 15:00" at bounding box center [362, 388] width 48 height 48
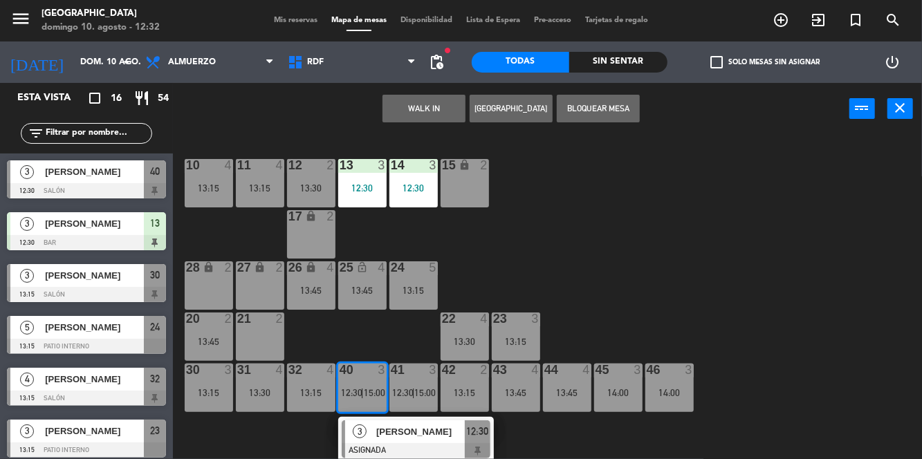
click at [738, 225] on div "10 4 13:15 11 4 13:15 12 2 13:30 13 3 12:30 14 3 12:30 15 lock 2 17 lock 2 24 5…" at bounding box center [552, 329] width 740 height 391
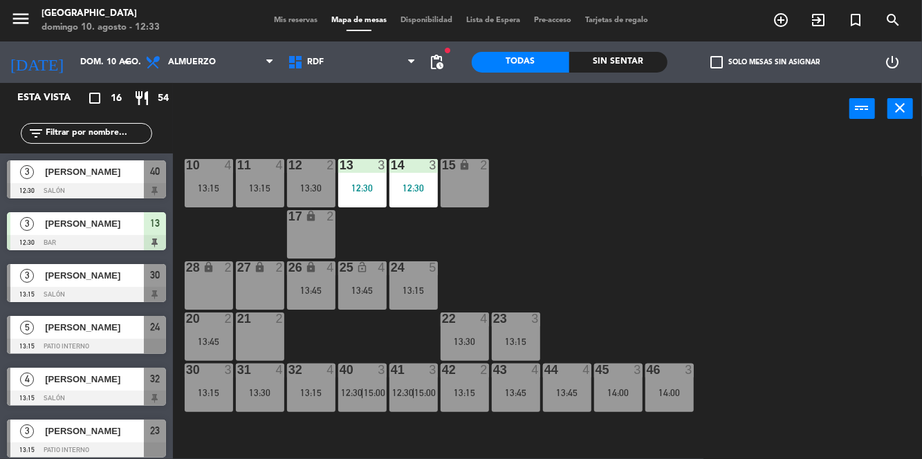
click at [443, 60] on span "pending_actions" at bounding box center [437, 62] width 17 height 17
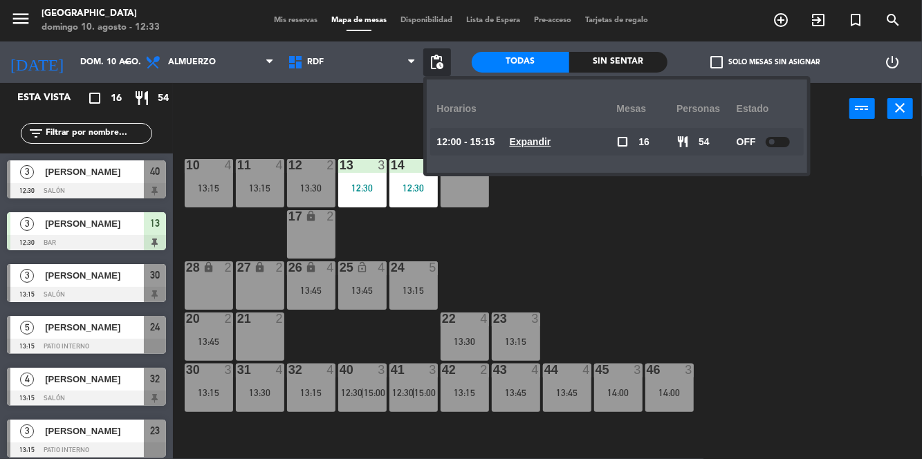
click at [780, 147] on div at bounding box center [778, 142] width 24 height 10
click at [840, 307] on div "10 4 13:15 11 4 13:15 12 2 13:30 13 3 12:30 14 3 12:30 15 lock 2 17 lock 2 24 5…" at bounding box center [552, 329] width 740 height 391
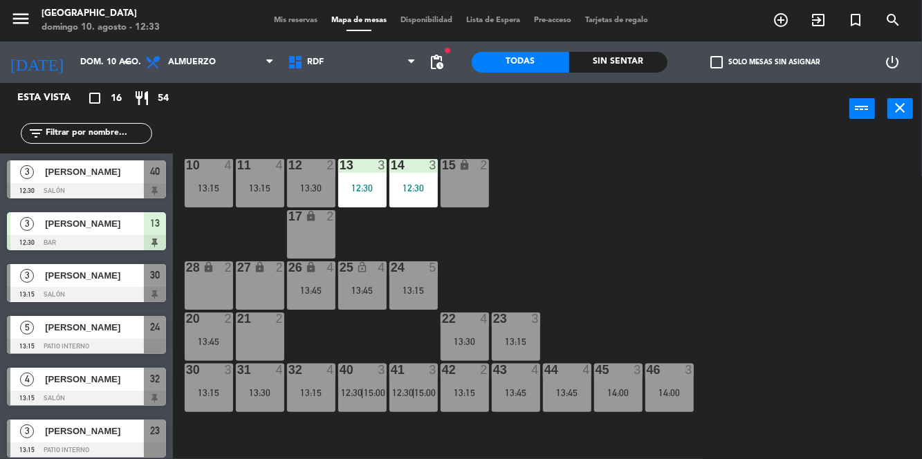
click at [365, 380] on div "40 3 12:30 | 15:00" at bounding box center [362, 388] width 48 height 48
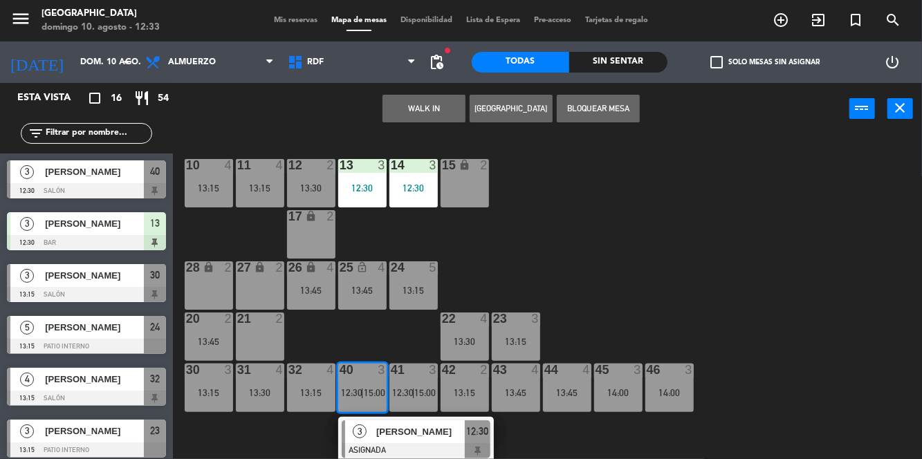
click at [252, 280] on div "27 lock 2" at bounding box center [260, 286] width 48 height 48
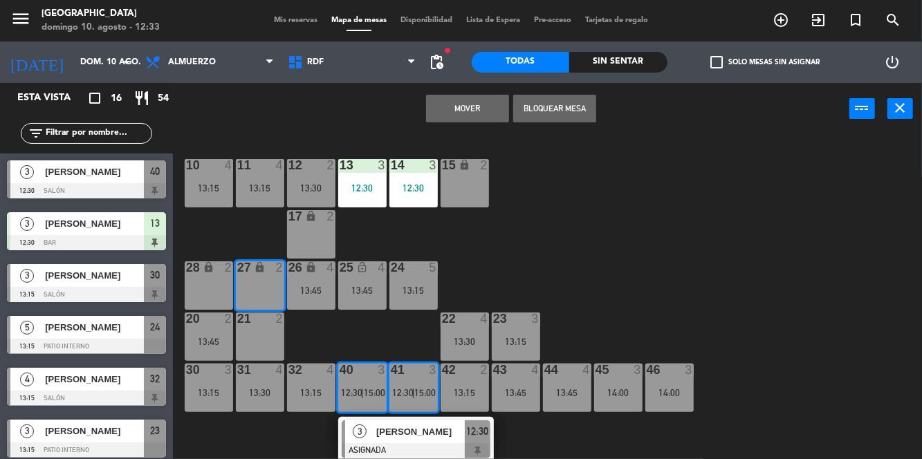
click at [474, 112] on button "Mover" at bounding box center [467, 109] width 83 height 28
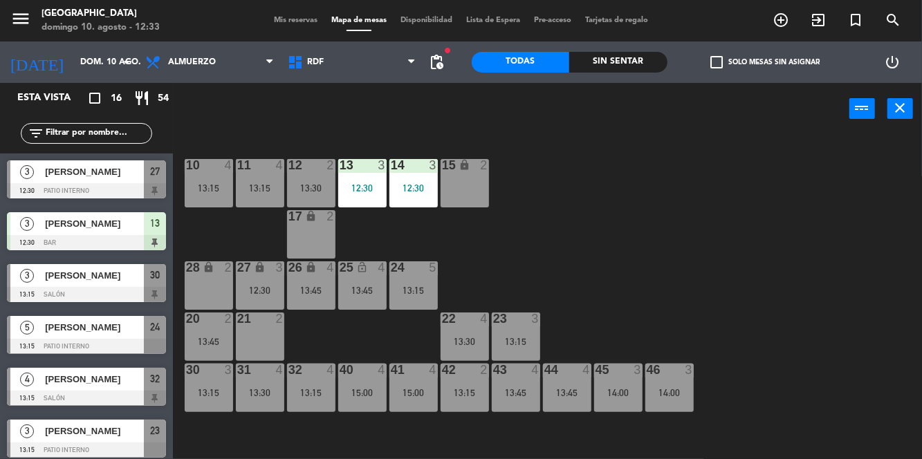
click at [204, 390] on div "13:15" at bounding box center [209, 393] width 48 height 10
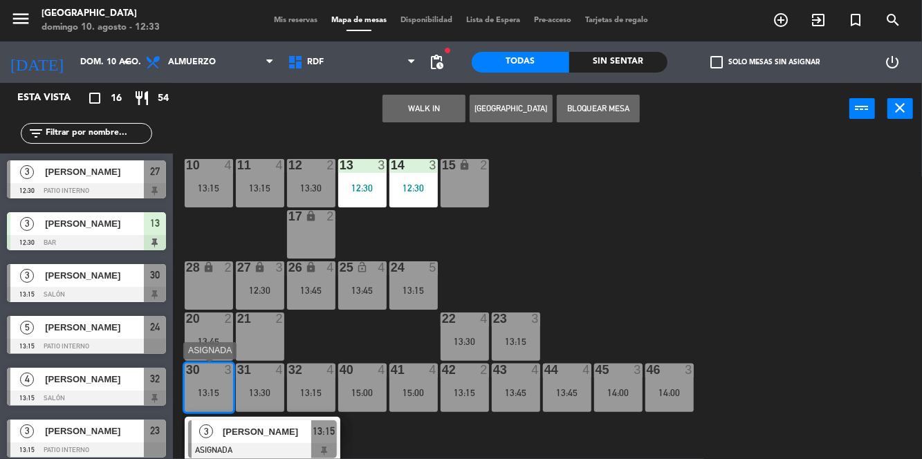
click at [210, 271] on icon "lock" at bounding box center [209, 268] width 12 height 12
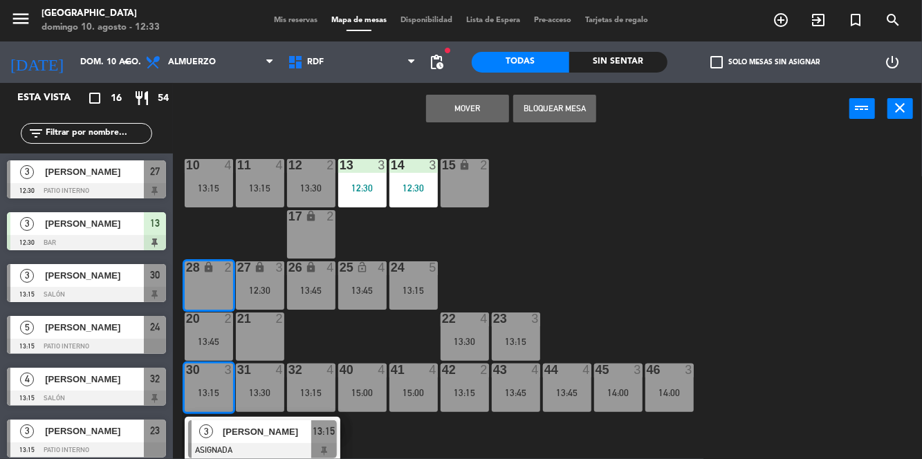
click at [471, 115] on button "Mover" at bounding box center [467, 109] width 83 height 28
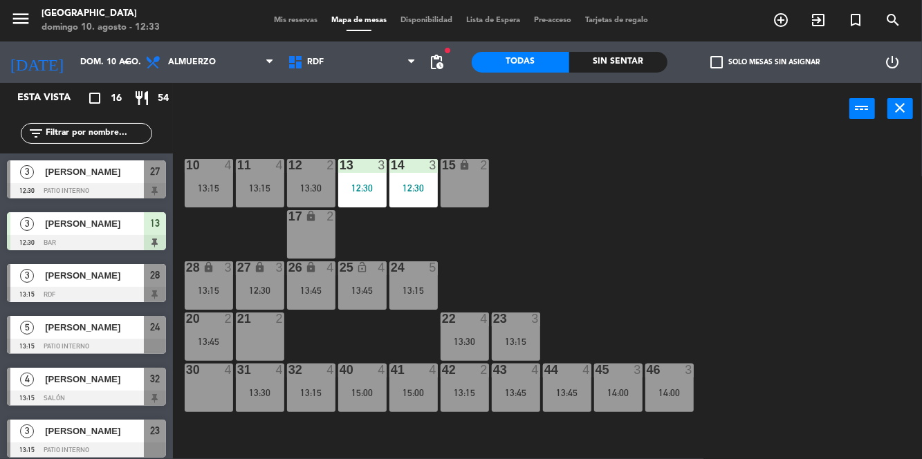
click at [369, 391] on div "15:00" at bounding box center [362, 393] width 48 height 10
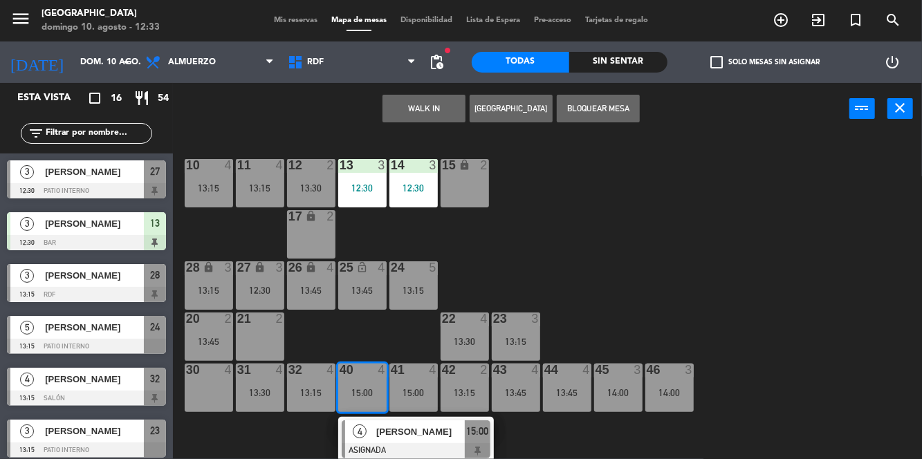
click at [205, 389] on div "30 4" at bounding box center [209, 388] width 48 height 48
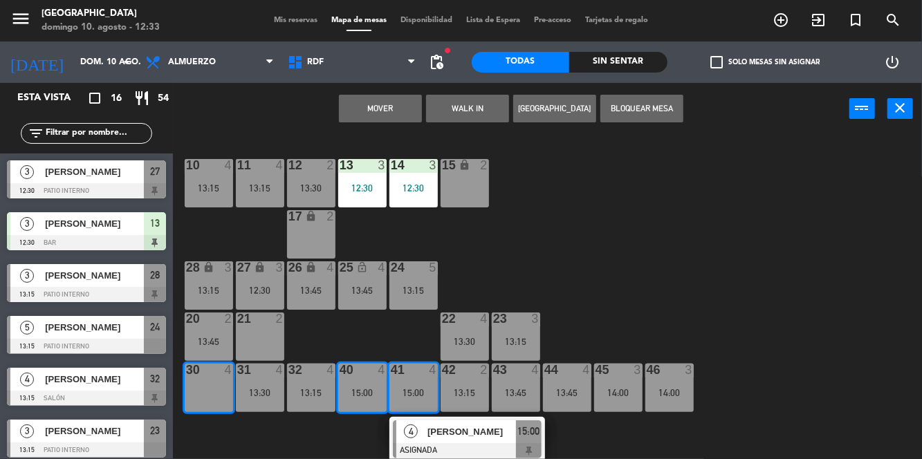
click at [397, 109] on button "Mover" at bounding box center [380, 109] width 83 height 28
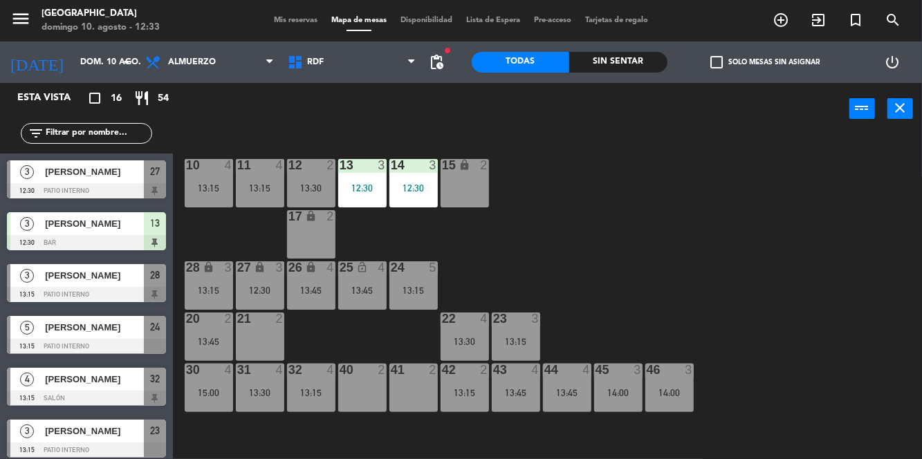
click at [264, 281] on div "27 lock 3 12:30" at bounding box center [260, 286] width 48 height 48
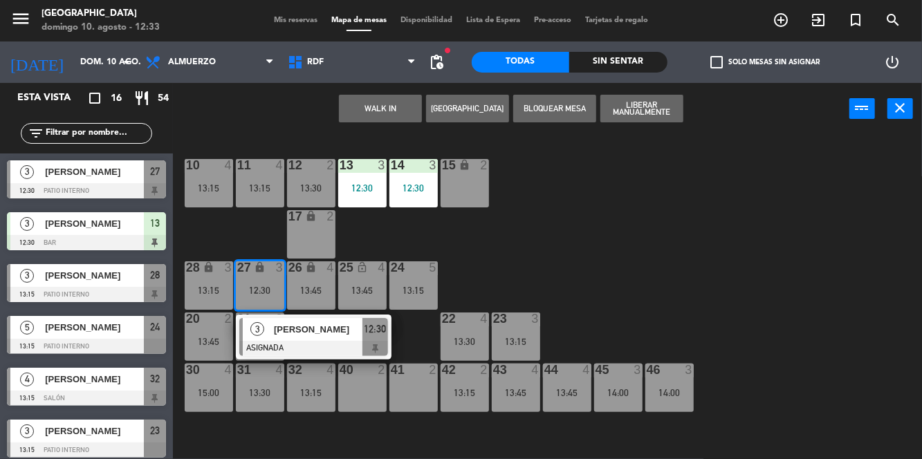
click at [220, 404] on div "30 4 15:00" at bounding box center [209, 388] width 48 height 48
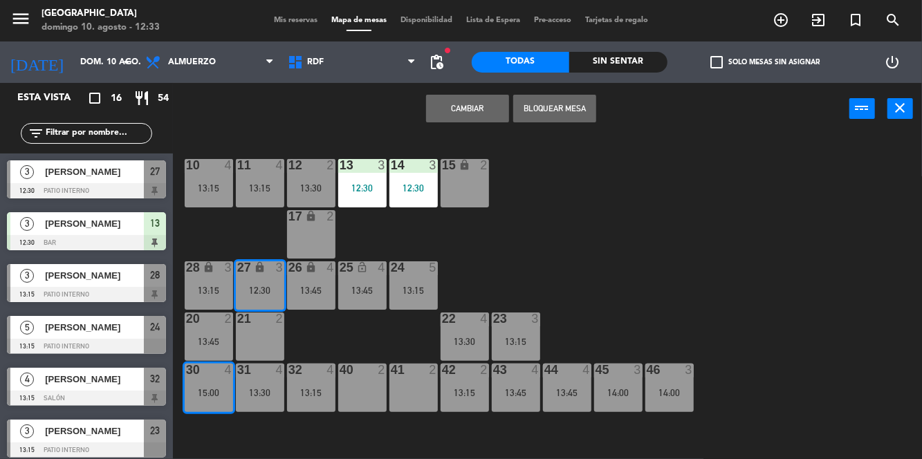
click at [650, 193] on div "10 4 13:15 11 4 13:15 12 2 13:30 13 3 12:30 14 3 12:30 15 lock 2 17 lock 2 24 5…" at bounding box center [552, 329] width 740 height 391
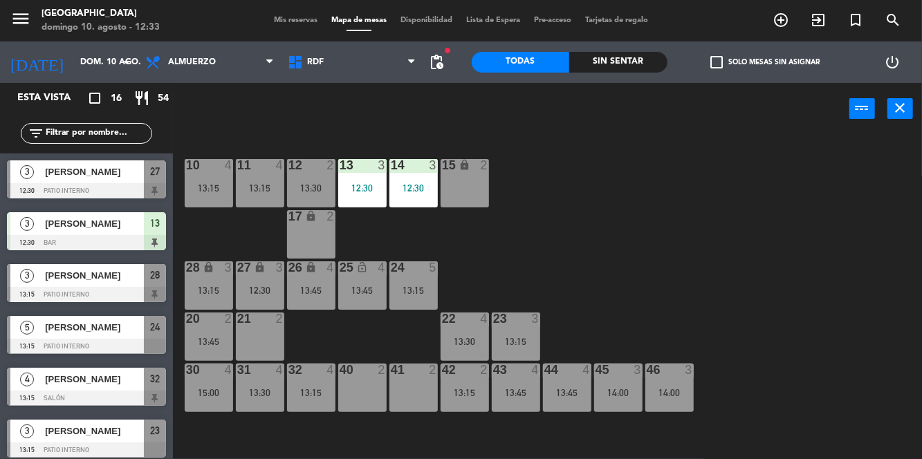
click at [255, 277] on div "27 lock 3 12:30" at bounding box center [260, 286] width 48 height 48
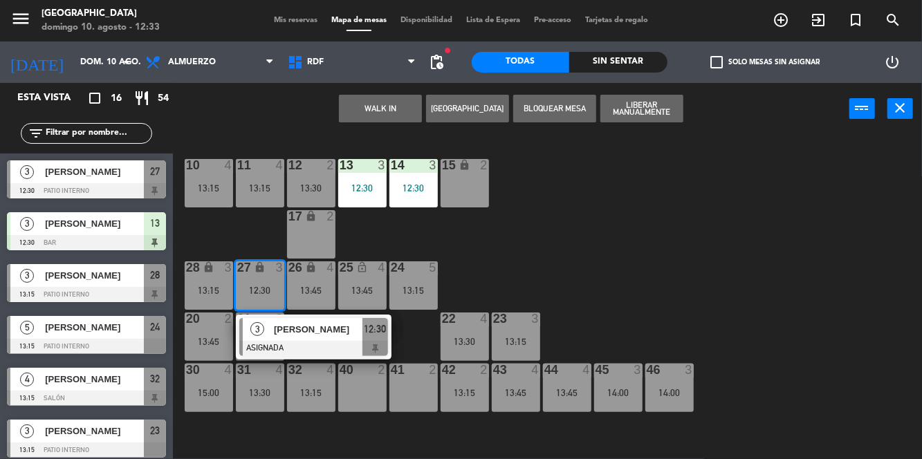
click at [325, 329] on span "[PERSON_NAME]" at bounding box center [318, 329] width 89 height 15
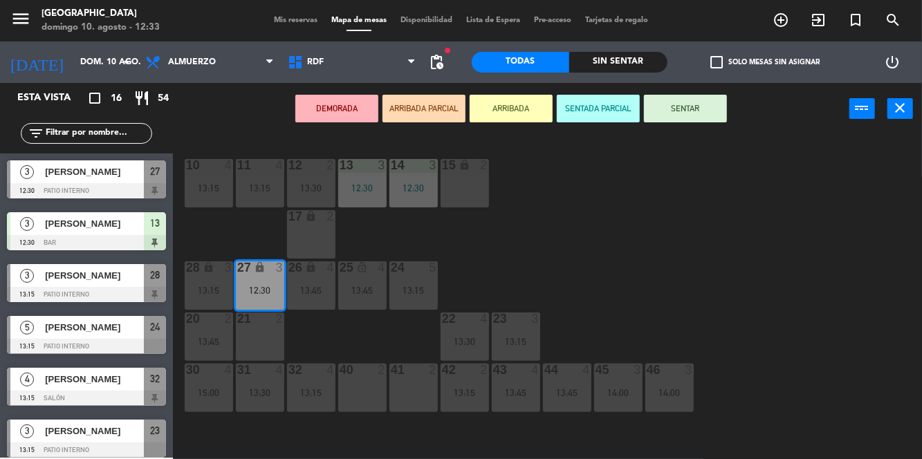
click at [212, 383] on div "30 4 15:00" at bounding box center [209, 388] width 48 height 48
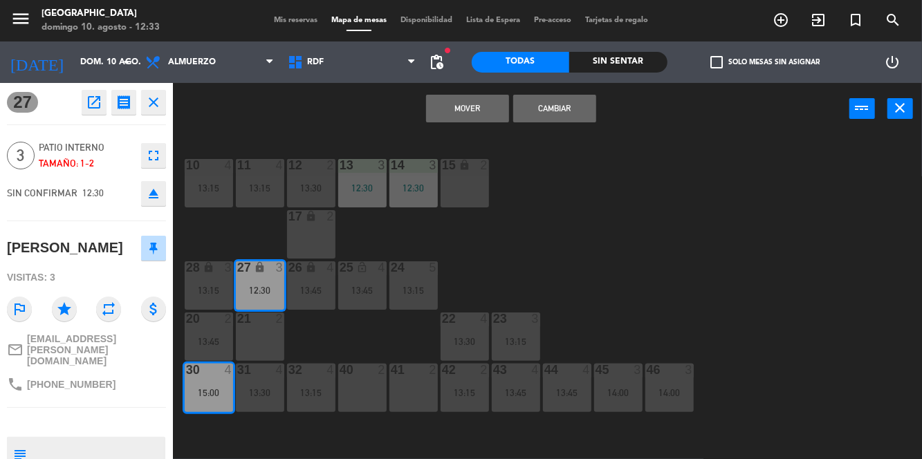
click at [466, 119] on button "Mover" at bounding box center [467, 109] width 83 height 28
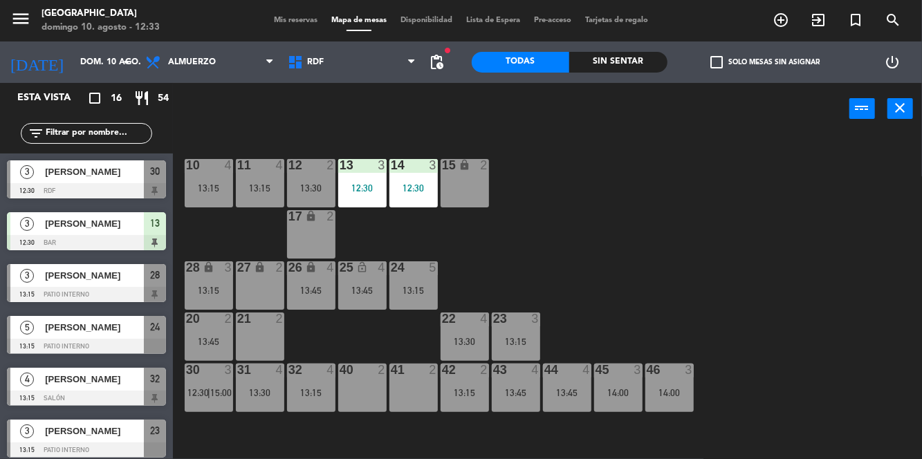
click at [206, 276] on div "28 lock 3 13:15" at bounding box center [209, 286] width 48 height 48
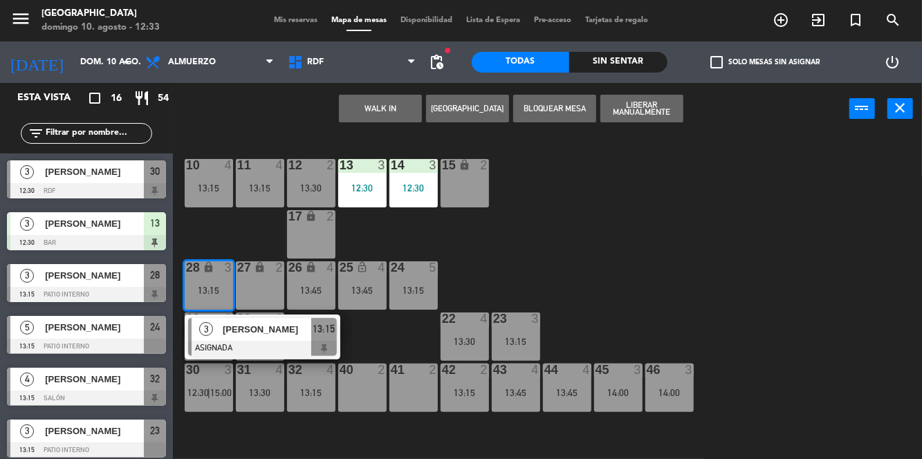
click at [369, 397] on div "40 2" at bounding box center [362, 388] width 48 height 48
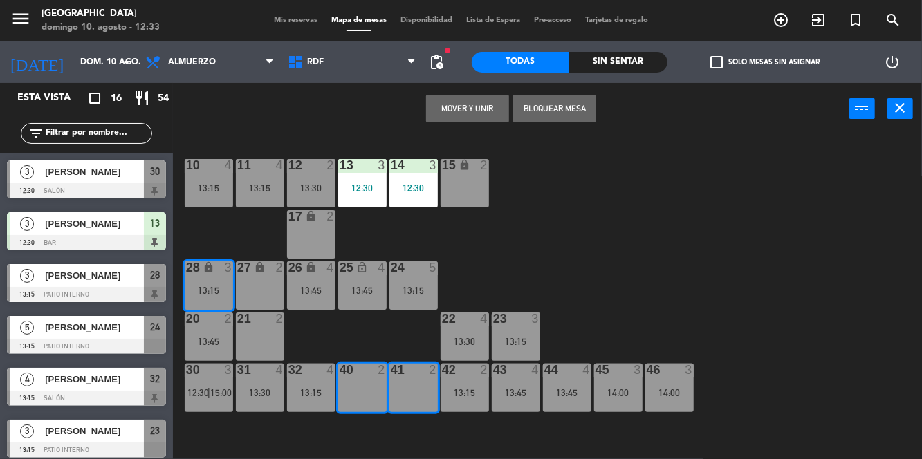
click at [478, 107] on button "Mover y Unir" at bounding box center [467, 109] width 83 height 28
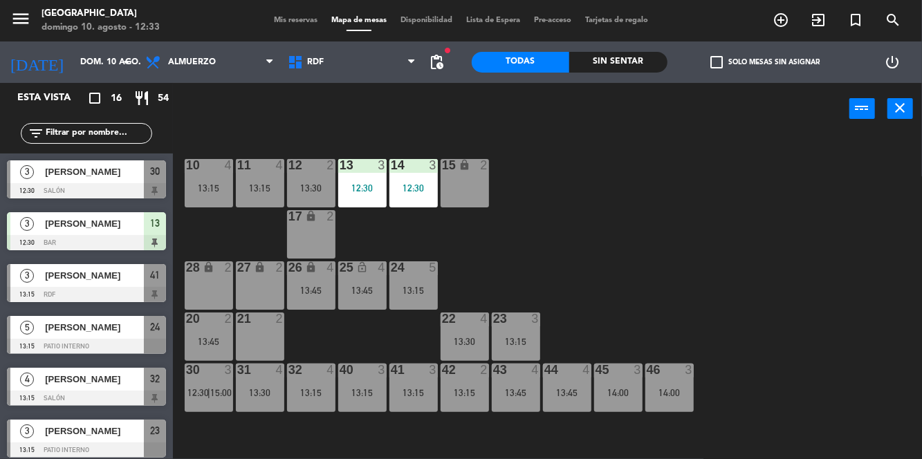
click at [739, 303] on div "10 4 13:15 11 4 13:15 12 2 13:30 13 3 12:30 14 3 12:30 15 lock 2 17 lock 2 24 5…" at bounding box center [552, 329] width 740 height 391
click at [687, 273] on div "10 4 13:15 11 4 13:15 12 2 13:30 13 3 12:30 14 3 12:30 15 lock 2 17 lock 2 24 5…" at bounding box center [552, 329] width 740 height 391
click at [311, 286] on div "13:45" at bounding box center [311, 291] width 48 height 10
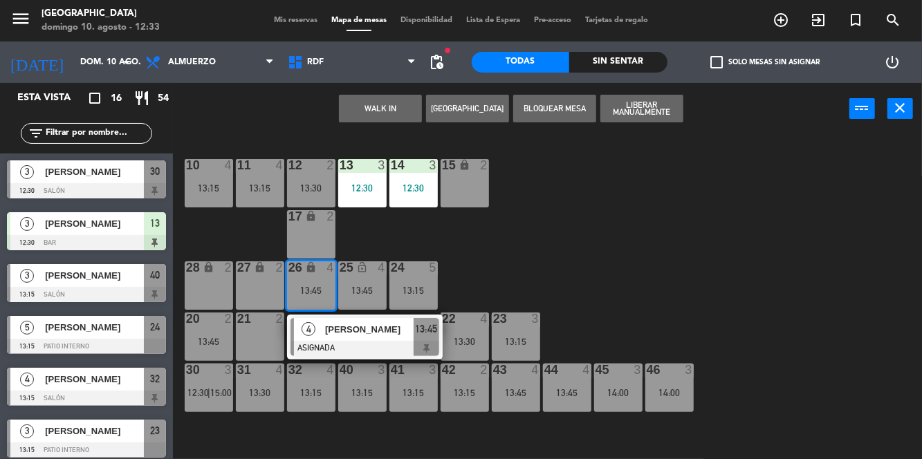
click at [366, 334] on span "[PERSON_NAME]" at bounding box center [369, 329] width 89 height 15
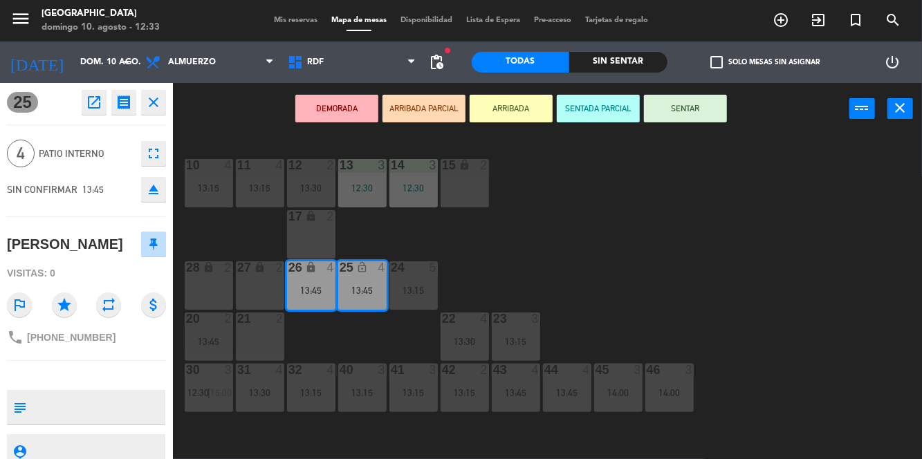
click at [259, 279] on div "27 lock 2" at bounding box center [260, 286] width 48 height 48
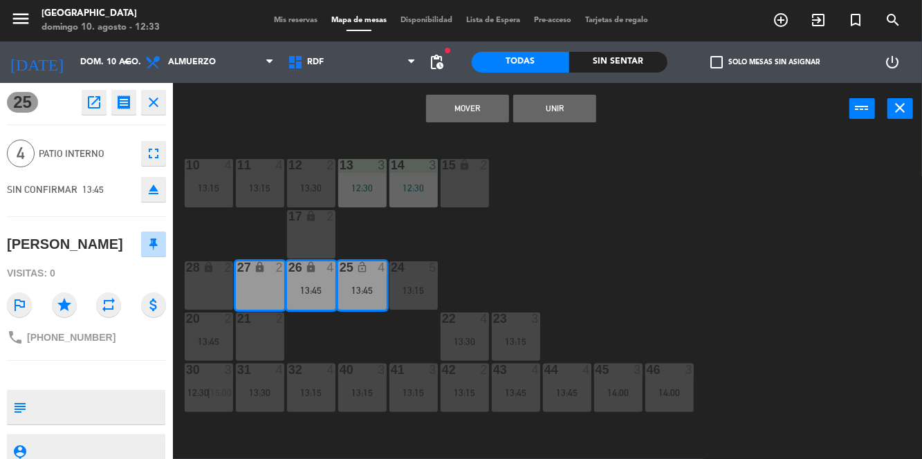
click at [310, 284] on div "26 lock 4 13:45" at bounding box center [311, 286] width 48 height 48
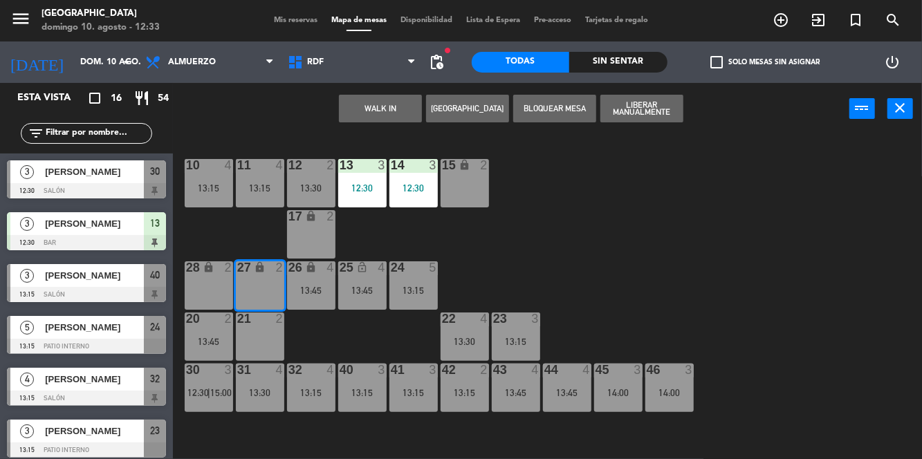
click at [315, 284] on div "26 lock 4 13:45" at bounding box center [311, 286] width 48 height 48
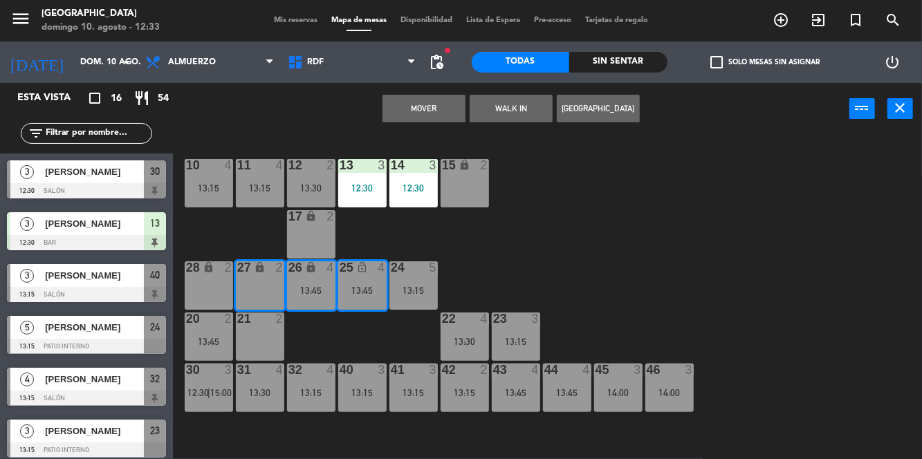
click at [730, 228] on div "10 4 13:15 11 4 13:15 12 2 13:30 13 3 12:30 14 3 12:30 15 lock 2 17 lock 2 24 5…" at bounding box center [552, 329] width 740 height 391
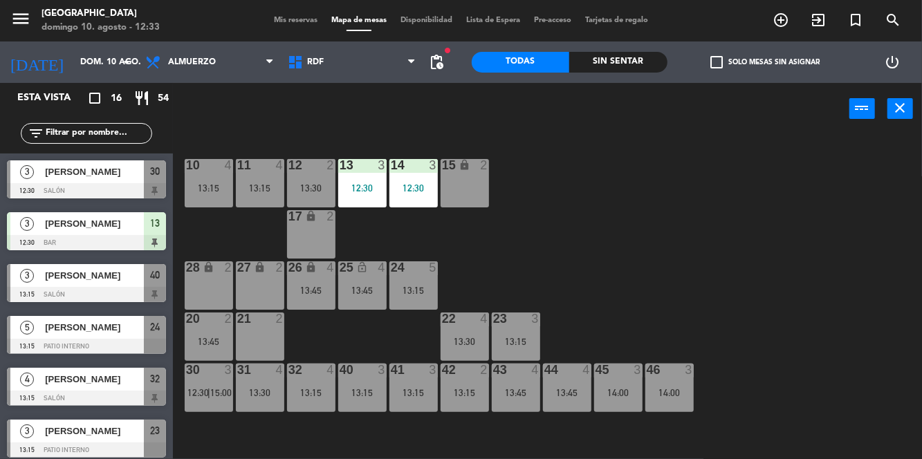
click at [313, 284] on div "26 lock 4 13:45" at bounding box center [311, 286] width 48 height 48
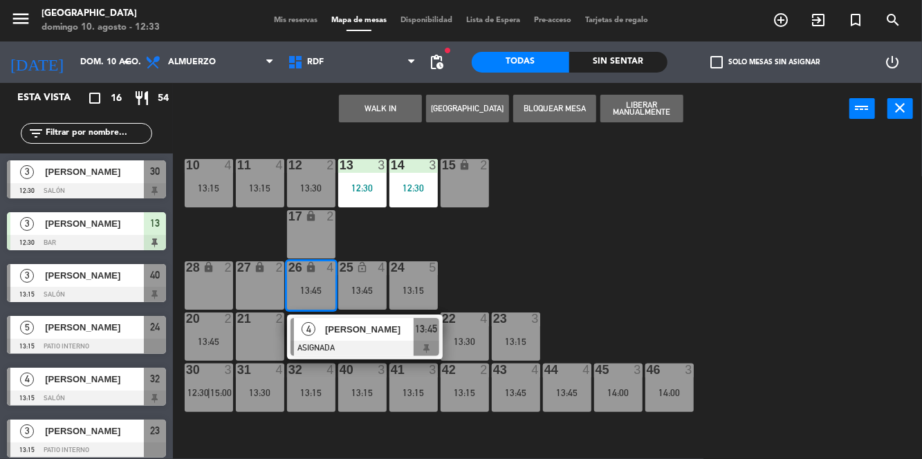
click at [464, 184] on div "15 lock 2" at bounding box center [465, 183] width 48 height 48
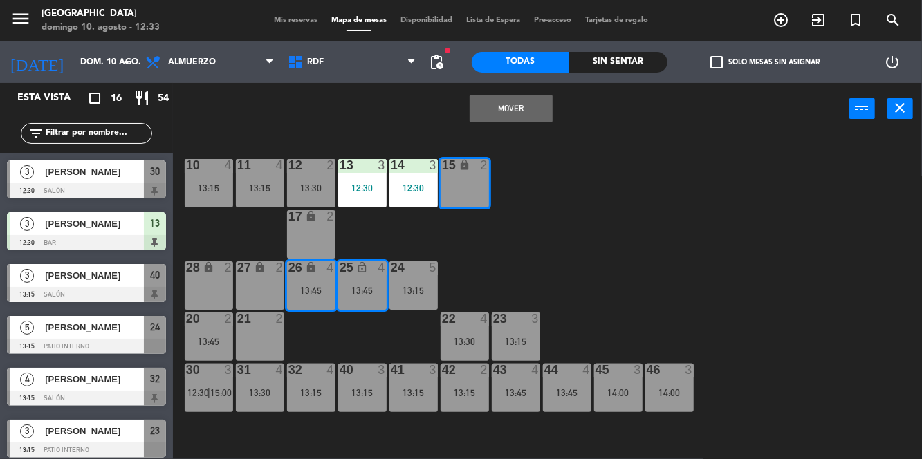
click at [505, 115] on button "Mover" at bounding box center [511, 109] width 83 height 28
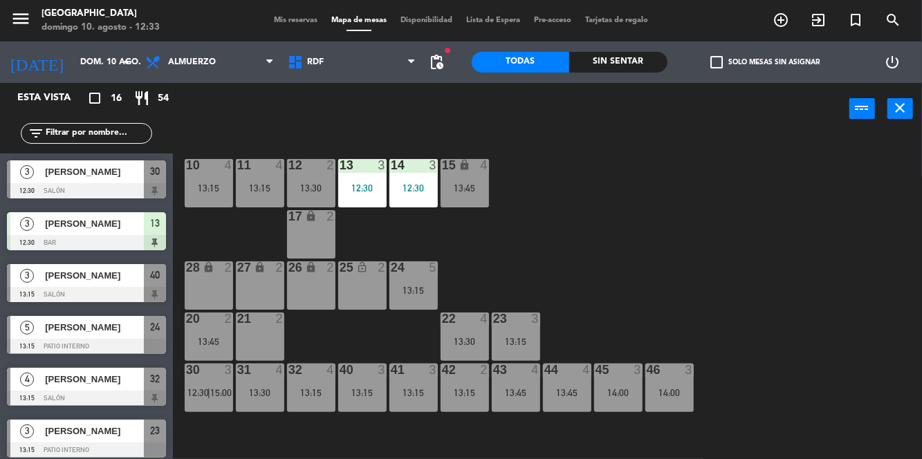
click at [477, 188] on div "13:45" at bounding box center [465, 188] width 48 height 10
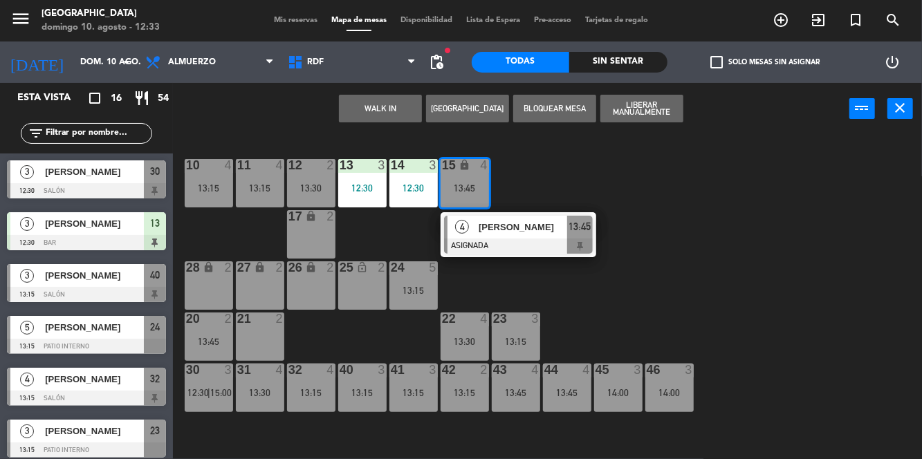
click at [533, 235] on div "[PERSON_NAME]" at bounding box center [522, 227] width 90 height 23
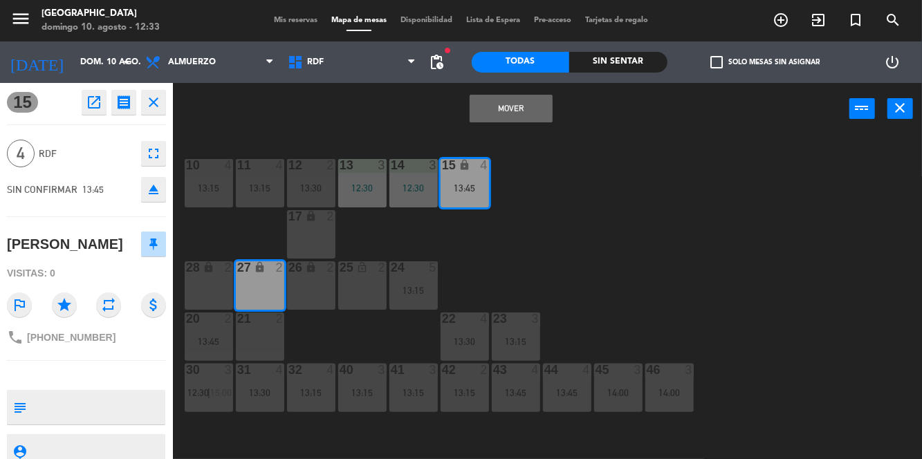
click at [317, 294] on div "26 lock 2" at bounding box center [311, 286] width 48 height 48
click at [519, 110] on button "Mover y Unir" at bounding box center [511, 109] width 83 height 28
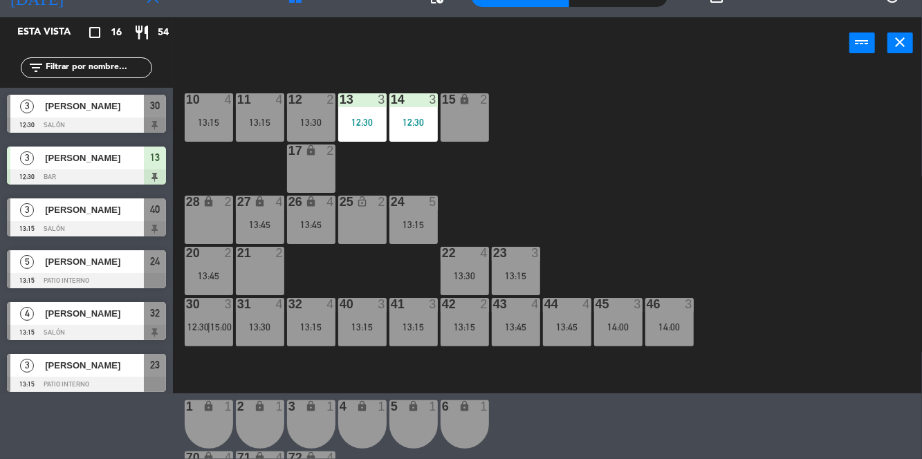
scroll to position [89, 0]
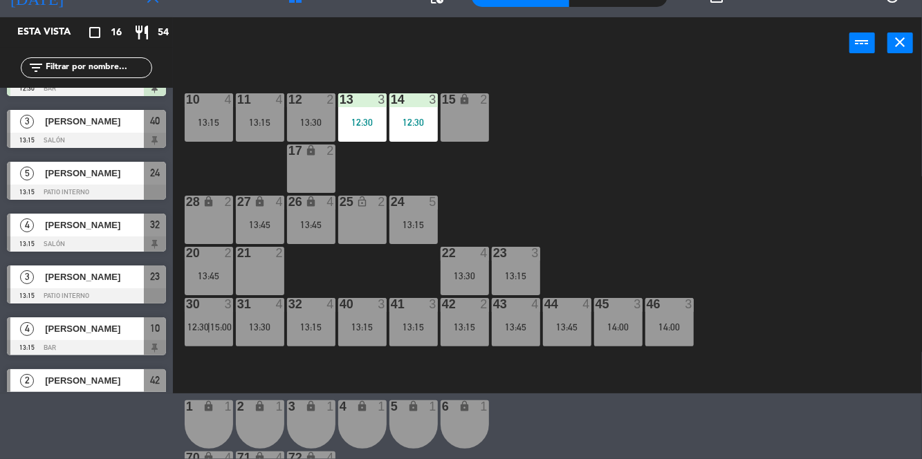
click at [758, 228] on div "10 4 13:15 11 4 13:15 12 2 13:30 13 3 12:30 14 3 12:30 15 lock 2 17 lock 2 24 5…" at bounding box center [552, 263] width 740 height 391
click at [203, 307] on div at bounding box center [208, 304] width 23 height 12
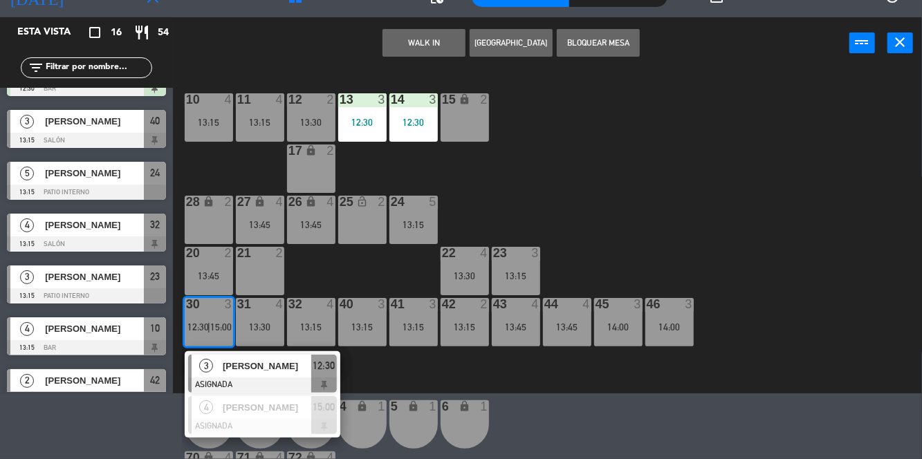
click at [253, 360] on span "[PERSON_NAME]" at bounding box center [267, 366] width 89 height 15
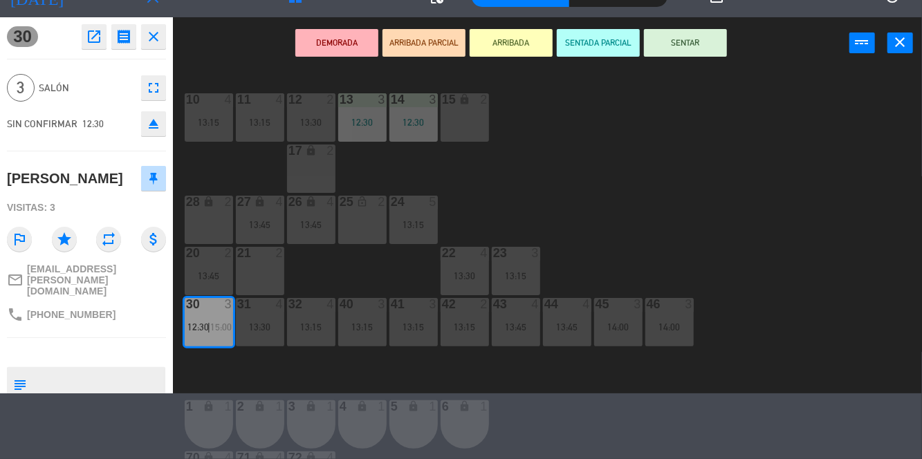
click at [694, 44] on button "SENTAR" at bounding box center [685, 43] width 83 height 28
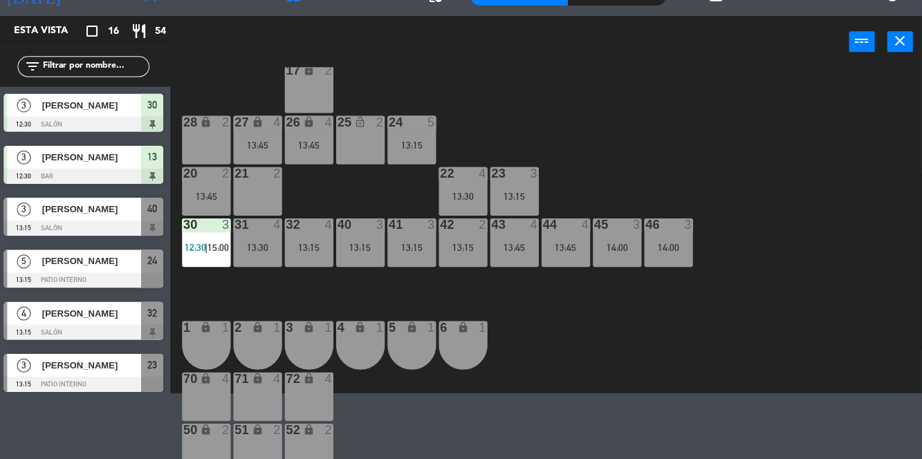
scroll to position [21, 0]
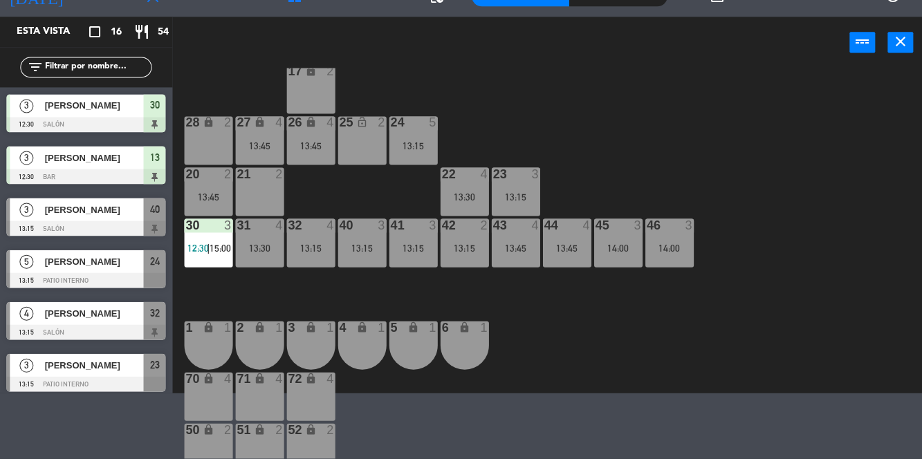
click at [866, 414] on div "10 4 13:15 11 4 13:15 12 2 13:30 13 3 12:30 14 3 12:30 15 lock 2 17 lock 2 24 5…" at bounding box center [552, 263] width 740 height 391
click at [806, 188] on div "10 4 13:15 11 4 13:15 12 2 13:30 13 3 12:30 14 3 12:30 15 lock 2 17 lock 2 24 5…" at bounding box center [552, 263] width 740 height 391
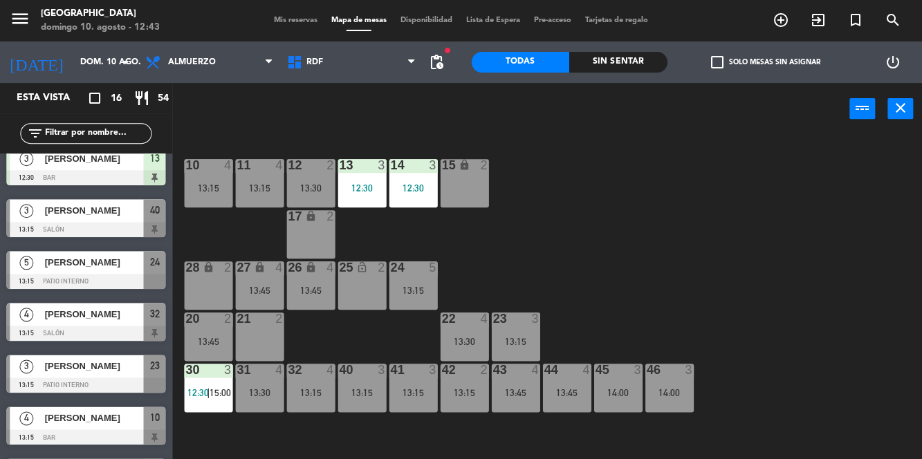
scroll to position [64, 0]
click at [444, 62] on span "pending_actions" at bounding box center [437, 62] width 17 height 17
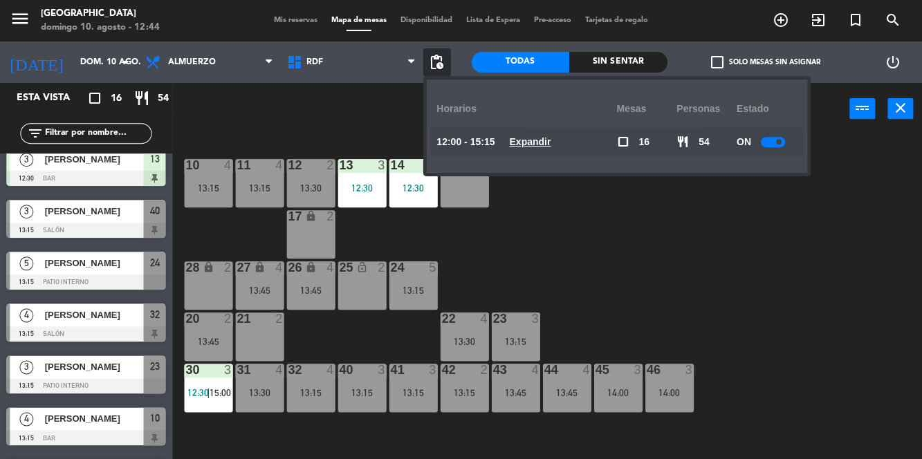
click at [718, 274] on div "10 4 13:15 11 4 13:15 12 2 13:30 13 3 12:30 14 3 12:30 15 lock 2 17 lock 2 24 5…" at bounding box center [552, 329] width 740 height 391
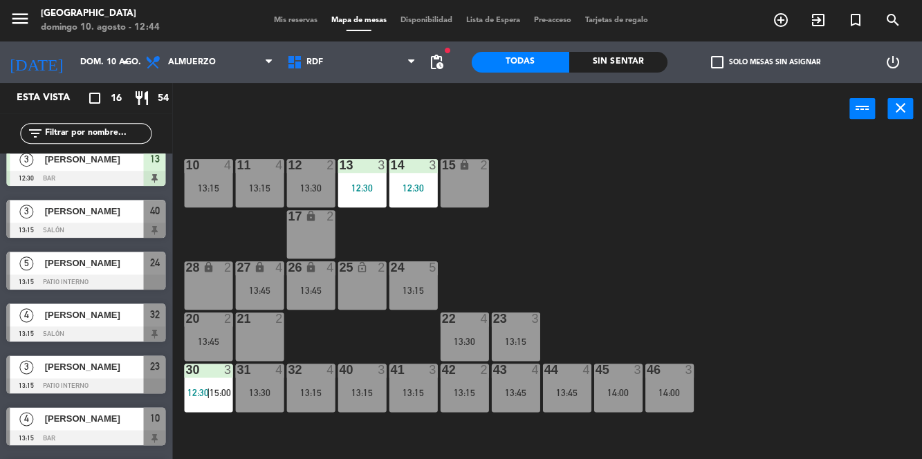
scroll to position [0, 0]
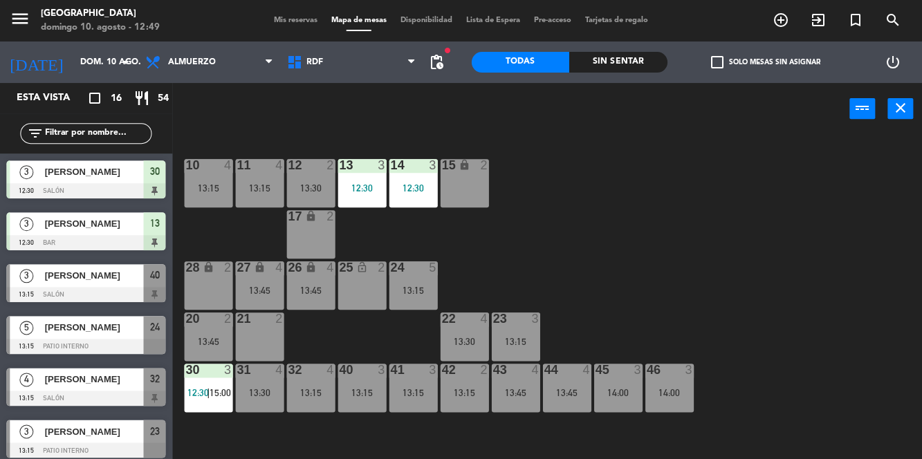
click at [786, 24] on icon "add_circle_outline" at bounding box center [781, 20] width 17 height 17
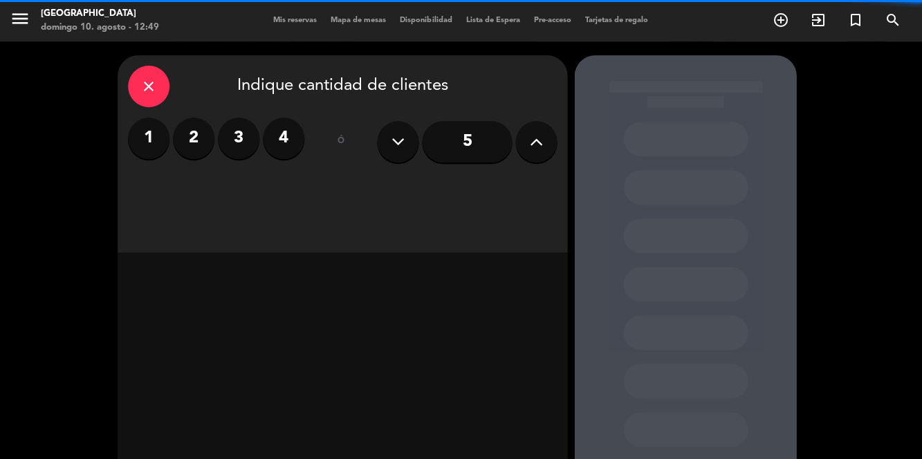
click at [137, 75] on div "close" at bounding box center [150, 87] width 42 height 42
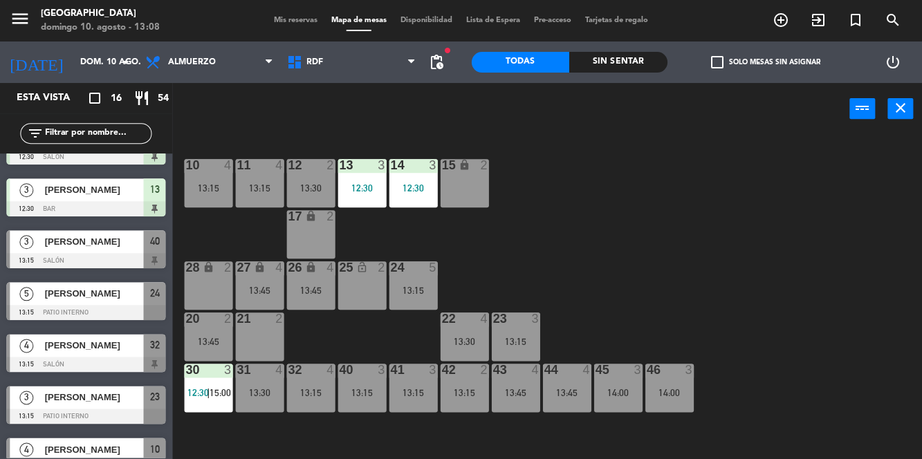
scroll to position [37, 0]
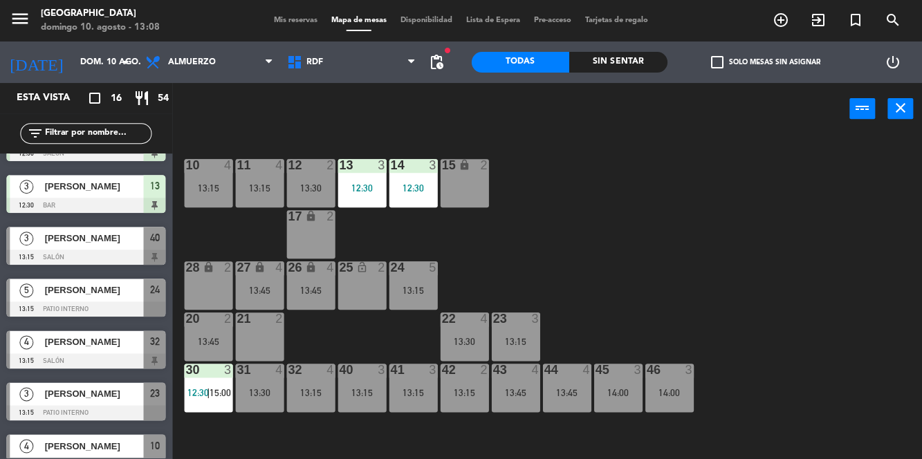
click at [113, 303] on div at bounding box center [86, 309] width 159 height 15
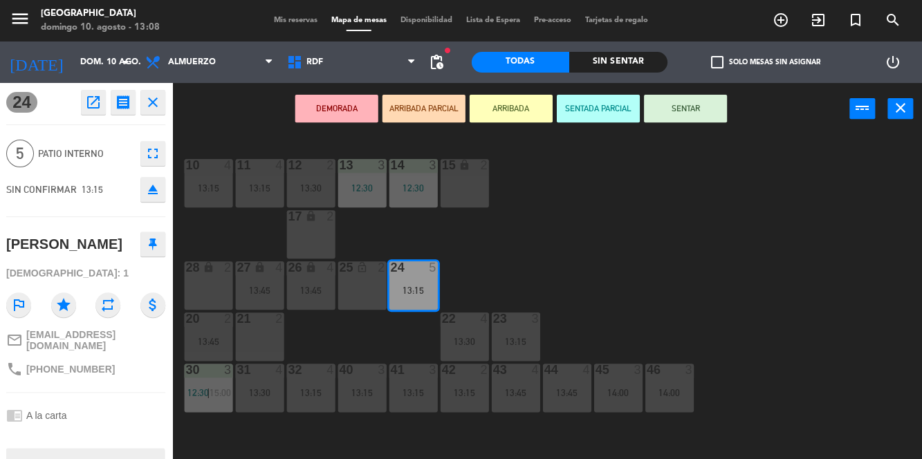
click at [707, 248] on div "10 4 13:15 11 4 13:15 12 2 13:30 13 3 12:30 14 3 12:30 15 lock 2 17 lock 2 24 5…" at bounding box center [552, 296] width 740 height 324
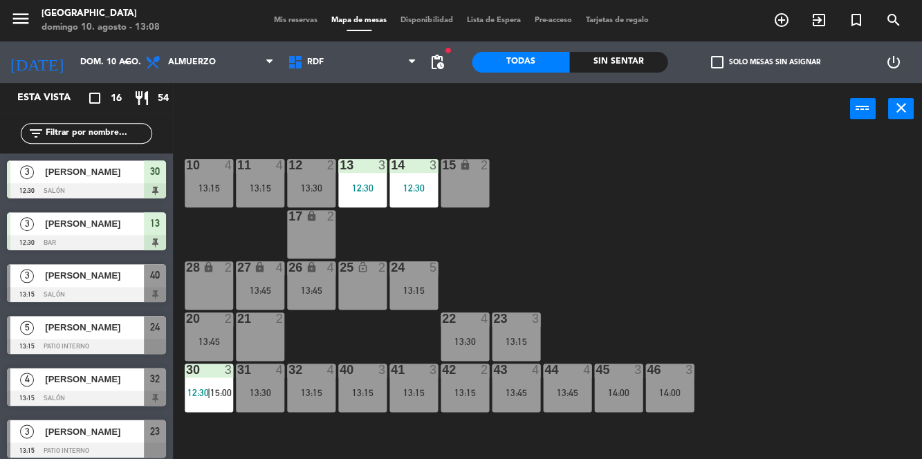
click at [324, 19] on span "Mapa de mesas" at bounding box center [358, 21] width 69 height 8
click at [306, 22] on span "Mis reservas" at bounding box center [295, 21] width 57 height 8
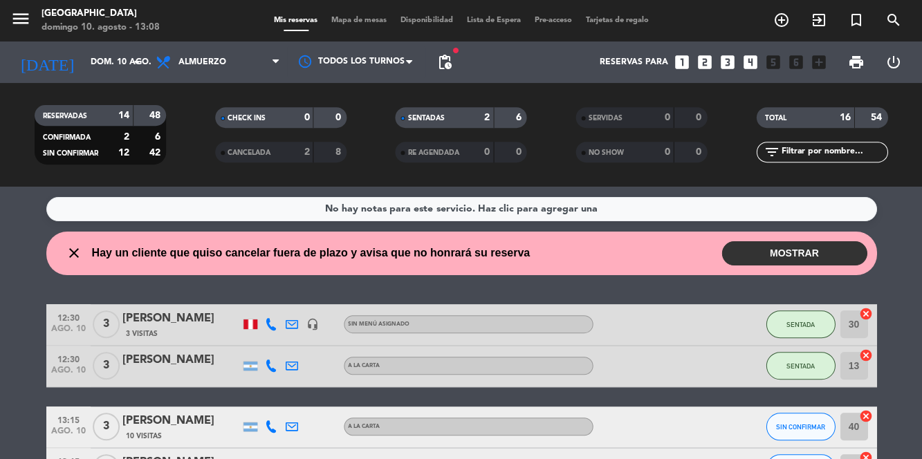
click at [796, 259] on button "MOSTRAR" at bounding box center [794, 253] width 145 height 24
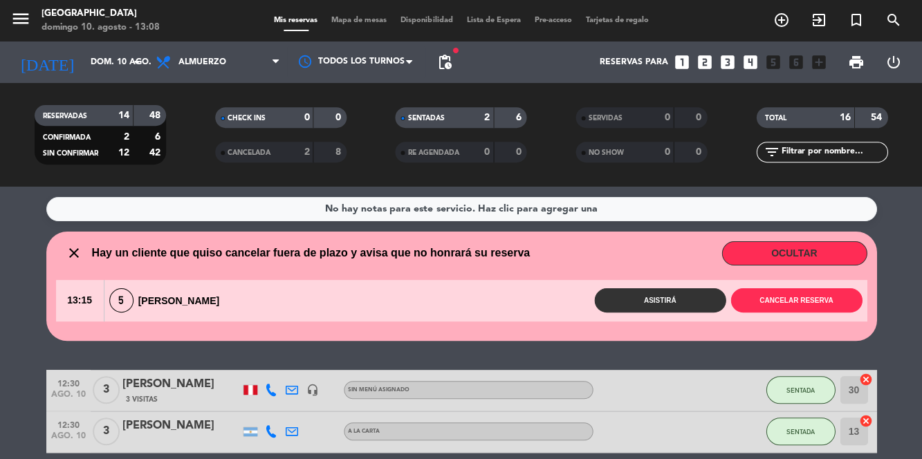
click at [659, 305] on button "Asistirá" at bounding box center [659, 300] width 131 height 24
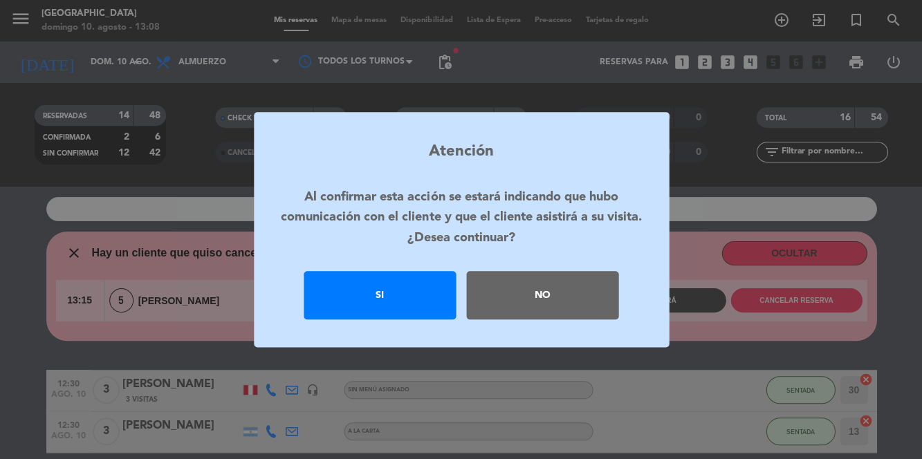
click at [398, 318] on div "Si" at bounding box center [380, 295] width 152 height 48
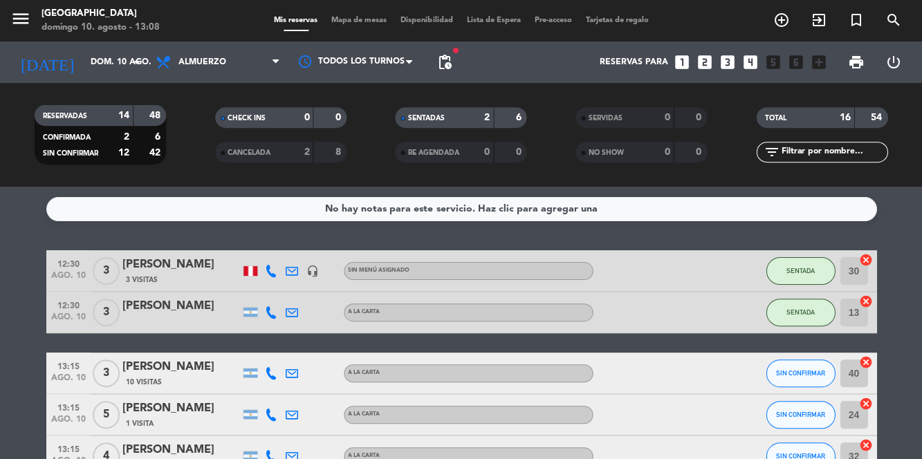
click at [365, 17] on span "Mapa de mesas" at bounding box center [358, 21] width 69 height 8
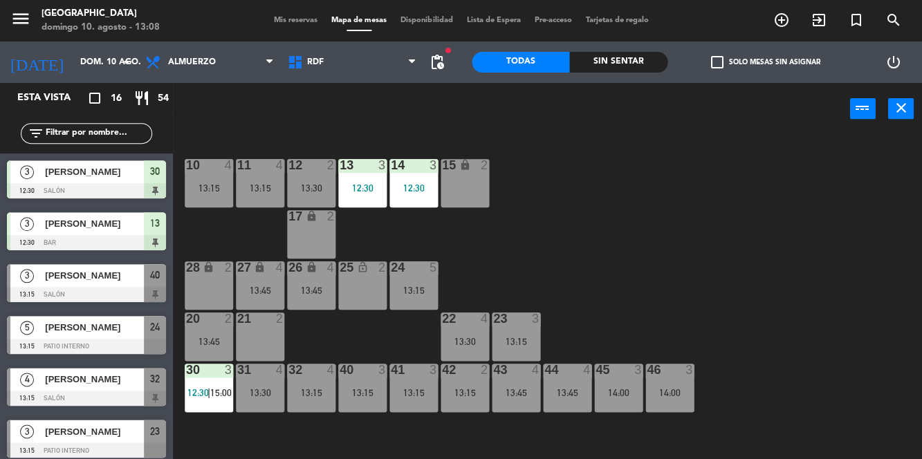
click at [286, 18] on span "Mis reservas" at bounding box center [295, 21] width 57 height 8
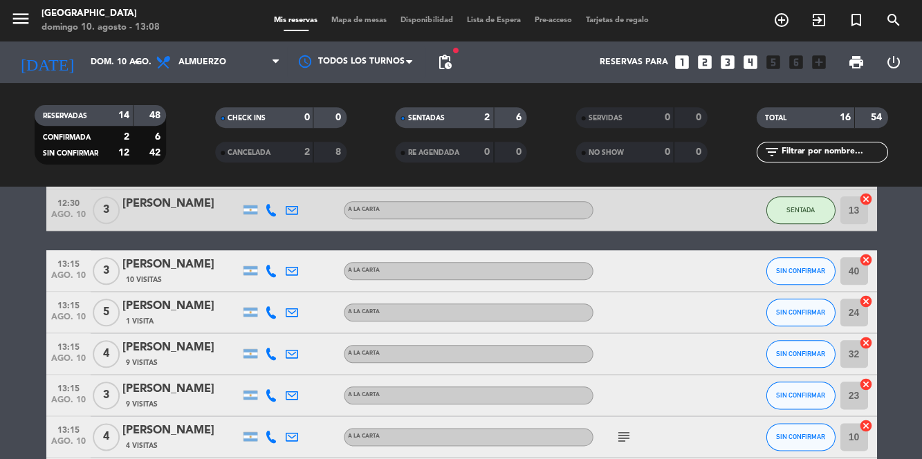
scroll to position [104, 0]
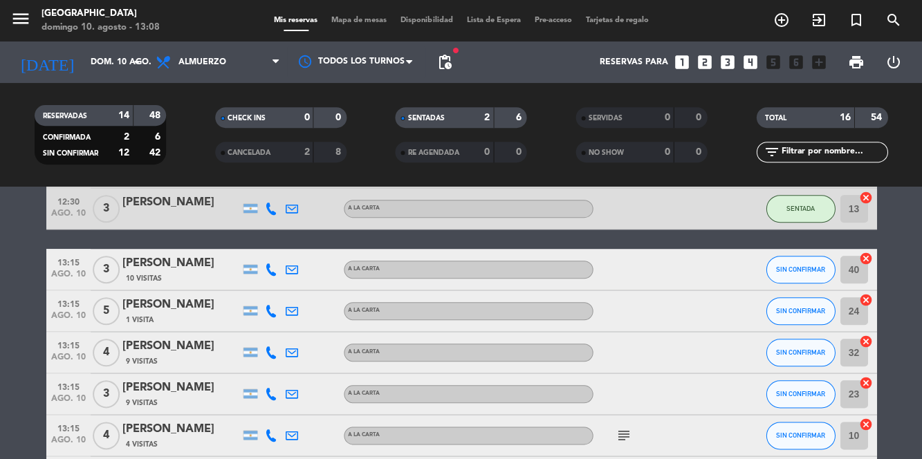
click at [190, 304] on div "[PERSON_NAME]" at bounding box center [181, 305] width 118 height 18
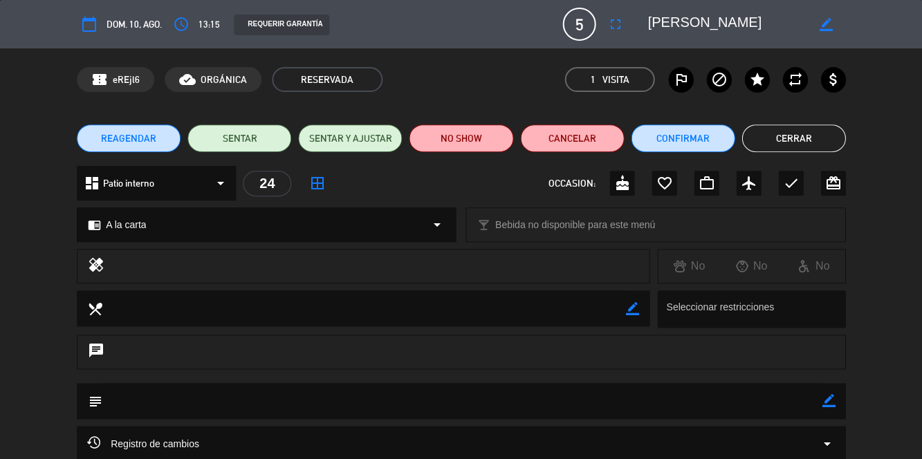
click at [607, 29] on icon "fullscreen" at bounding box center [615, 24] width 17 height 17
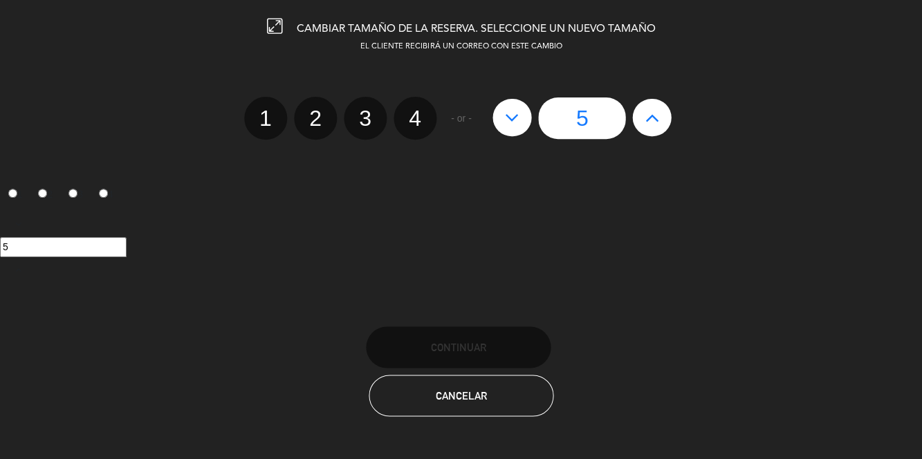
click at [367, 122] on label "3" at bounding box center [365, 118] width 43 height 43
click at [367, 111] on input "3" at bounding box center [363, 106] width 9 height 9
radio input "true"
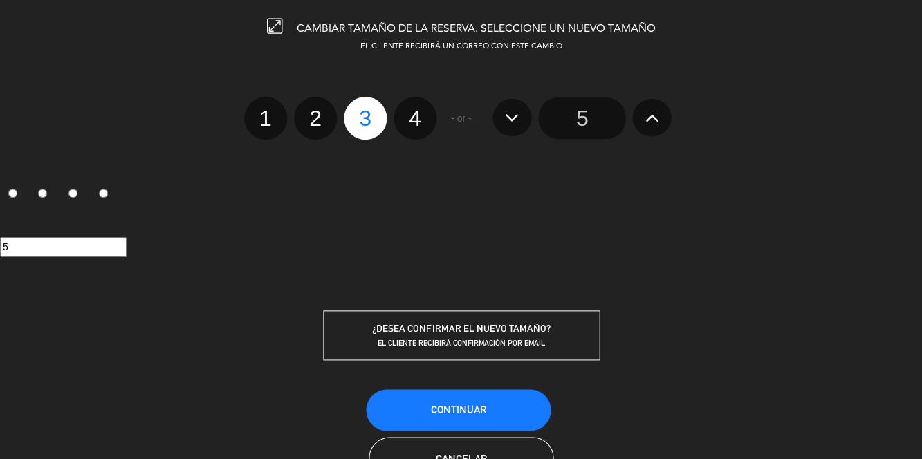
radio input "false"
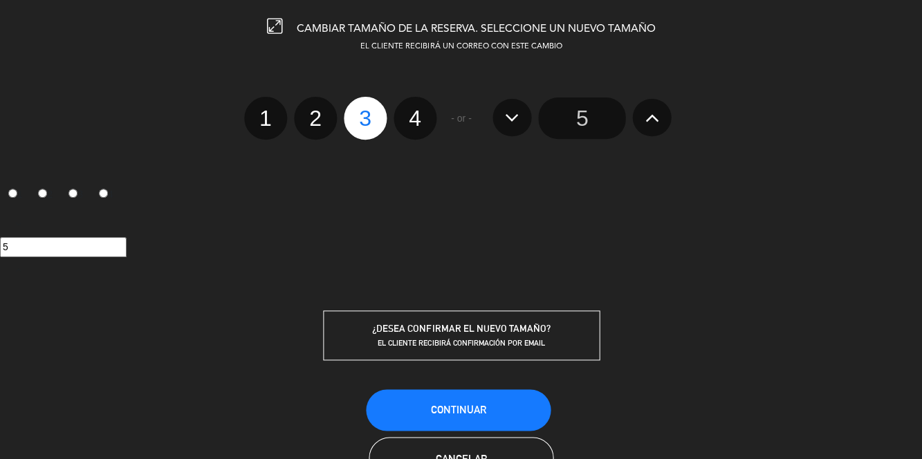
radio input "false"
radio input "true"
click at [495, 408] on button "Continuar" at bounding box center [458, 410] width 185 height 42
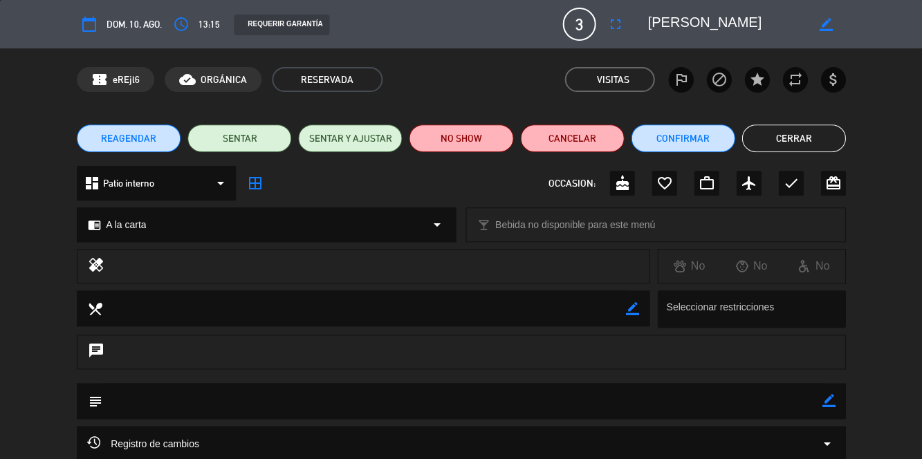
click at [811, 144] on button "Cerrar" at bounding box center [794, 139] width 104 height 28
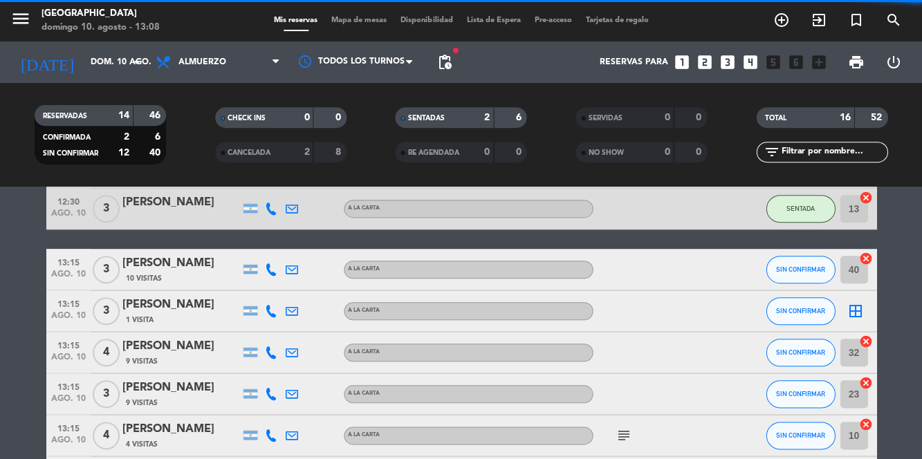
click at [367, 19] on span "Mapa de mesas" at bounding box center [358, 21] width 69 height 8
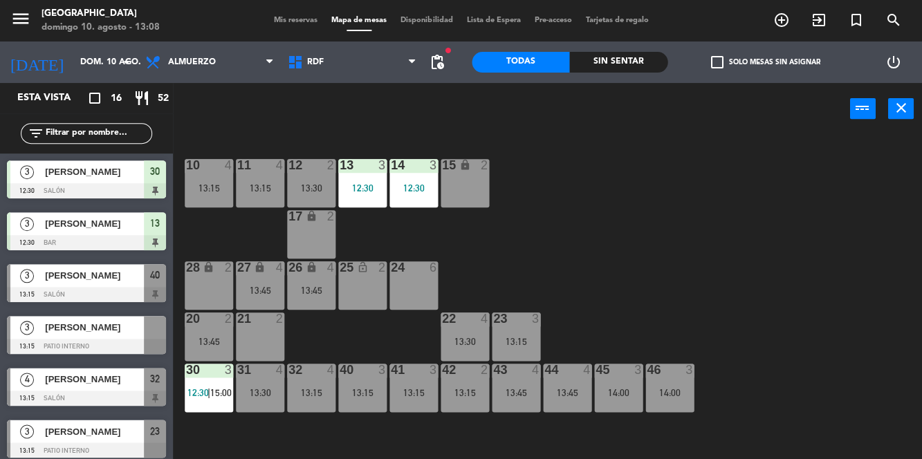
click at [131, 324] on span "[PERSON_NAME]" at bounding box center [94, 327] width 99 height 15
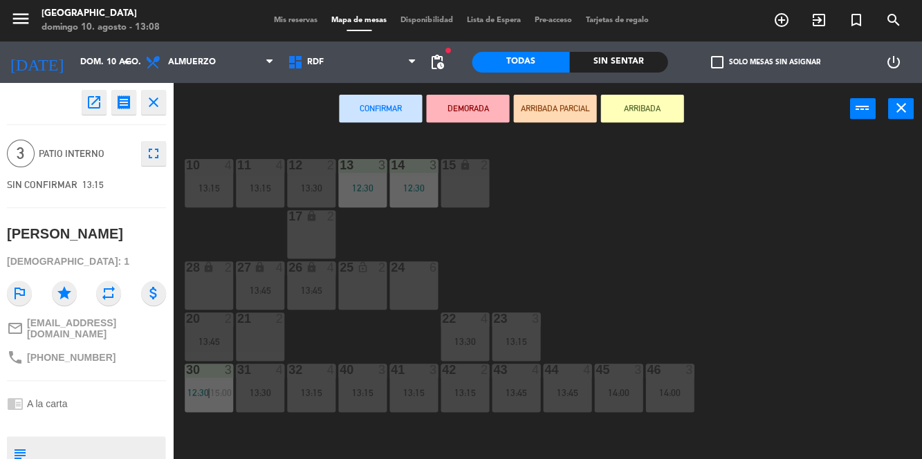
click at [563, 245] on div "10 4 13:15 11 4 13:15 12 2 13:30 13 3 12:30 14 3 12:30 15 lock 2 17 lock 2 24 6…" at bounding box center [552, 296] width 740 height 324
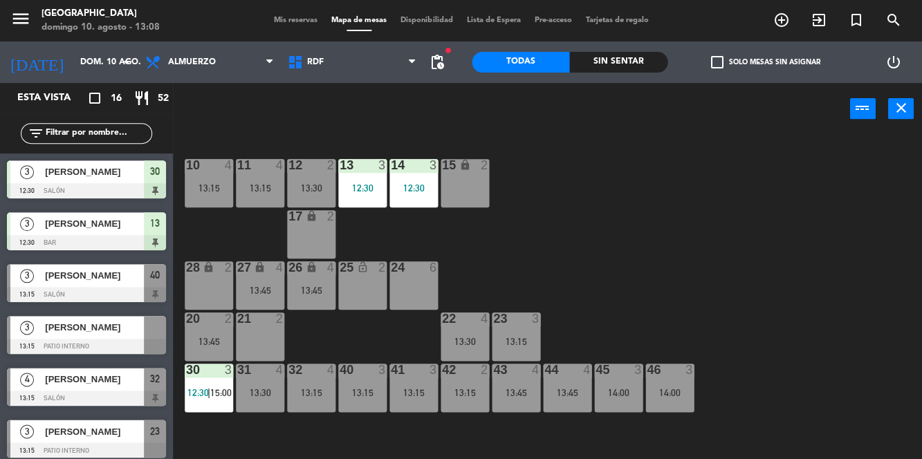
click at [267, 281] on div "27 lock 4 13:45" at bounding box center [260, 286] width 48 height 48
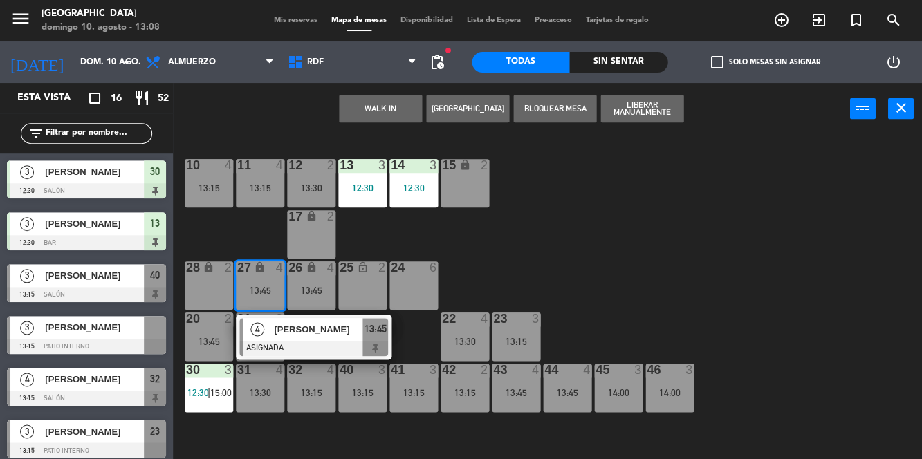
click at [436, 279] on div "24 6" at bounding box center [413, 286] width 48 height 48
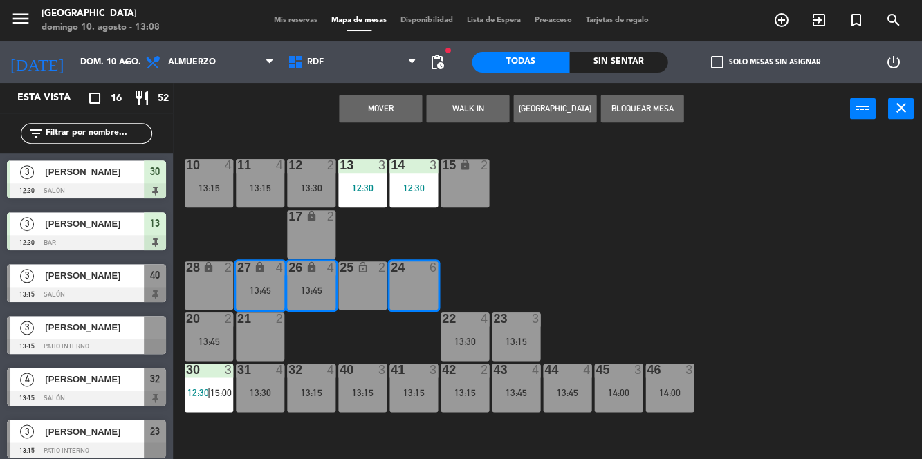
click at [391, 115] on button "Mover" at bounding box center [380, 109] width 83 height 28
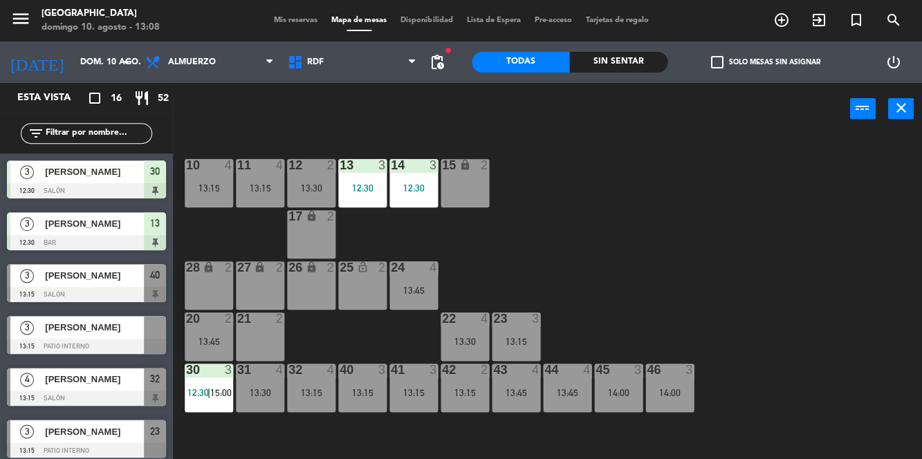
click at [108, 336] on div "[PERSON_NAME]" at bounding box center [94, 327] width 100 height 23
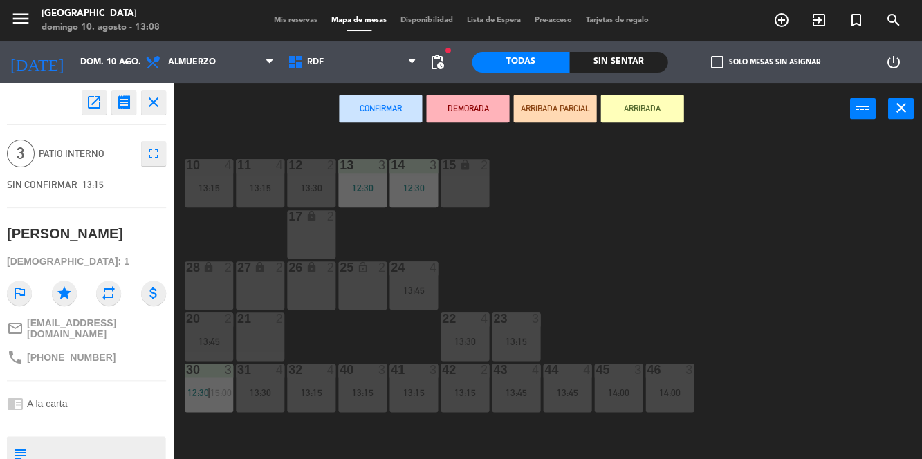
click at [263, 293] on div "27 lock 2" at bounding box center [260, 286] width 48 height 48
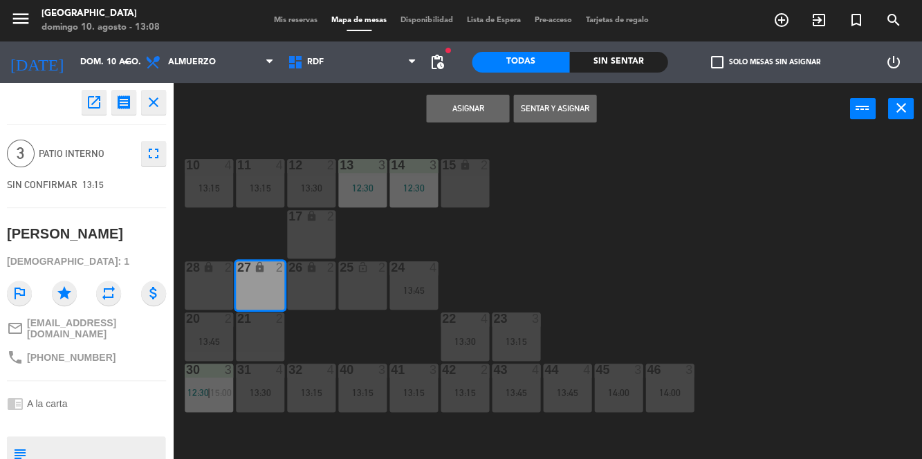
click at [310, 285] on div "26 lock 2" at bounding box center [311, 286] width 48 height 48
click at [486, 104] on button "Asignar" at bounding box center [467, 109] width 83 height 28
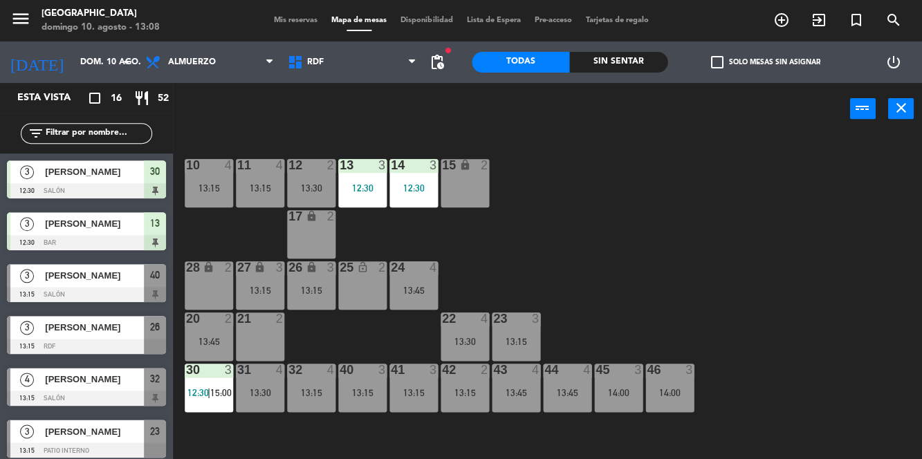
click at [258, 287] on div "13:15" at bounding box center [260, 291] width 48 height 10
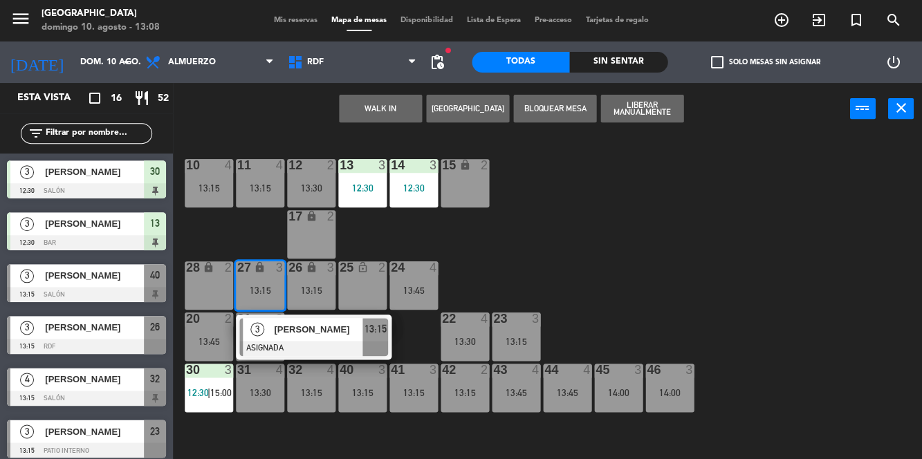
click at [314, 343] on div at bounding box center [313, 348] width 149 height 15
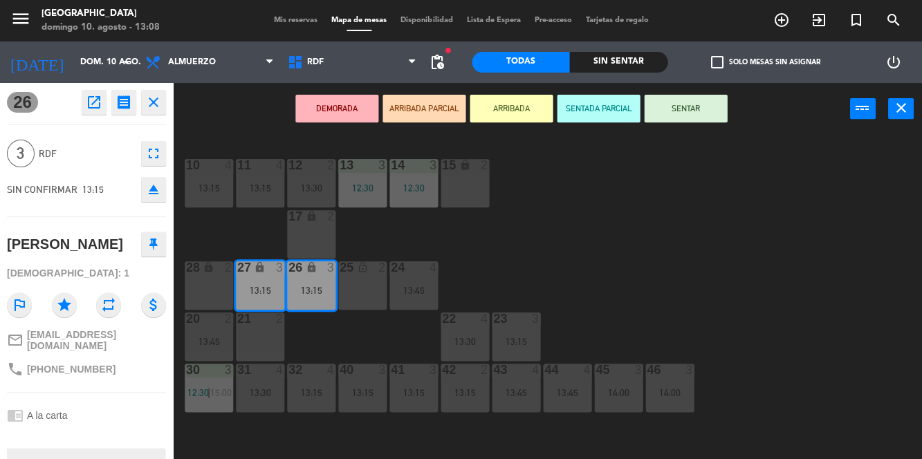
click at [713, 117] on button "SENTAR" at bounding box center [685, 109] width 83 height 28
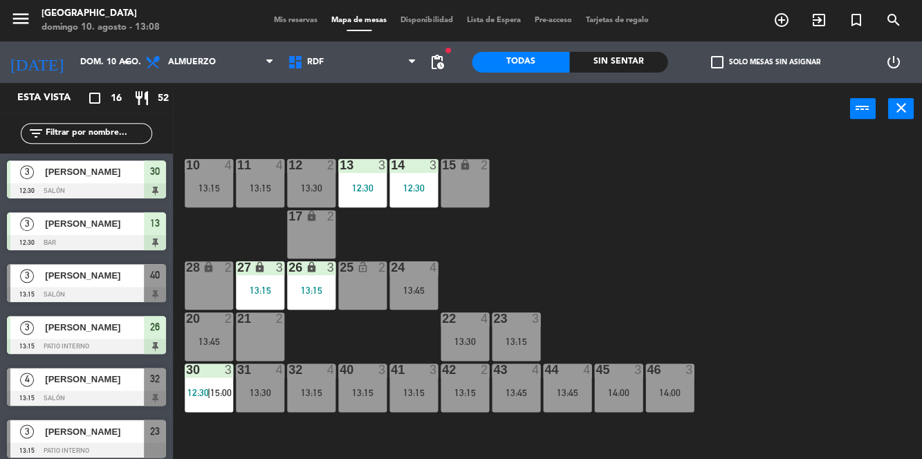
click at [703, 252] on div "10 4 13:15 11 4 13:15 12 2 13:30 13 3 12:30 14 3 12:30 15 lock 2 17 lock 2 24 4…" at bounding box center [552, 296] width 740 height 324
click at [694, 205] on div "10 4 13:15 11 4 13:15 12 2 13:30 13 3 12:30 14 3 12:30 15 lock 2 17 lock 2 24 4…" at bounding box center [552, 296] width 740 height 324
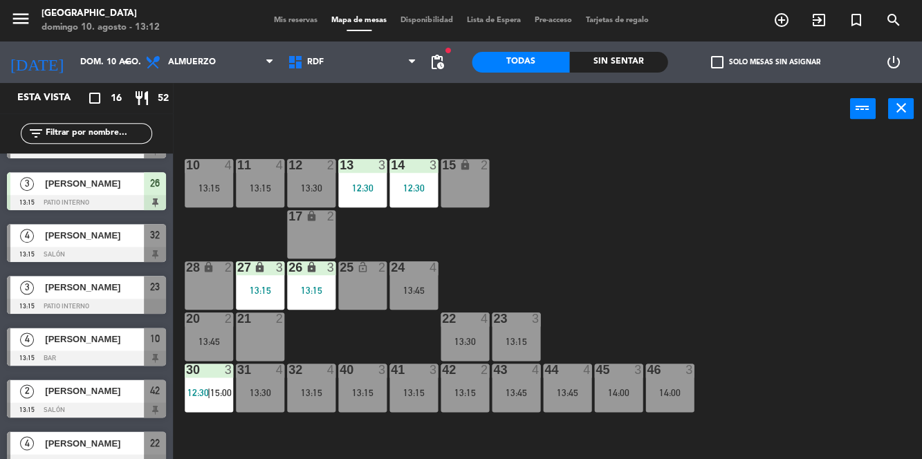
scroll to position [156, 0]
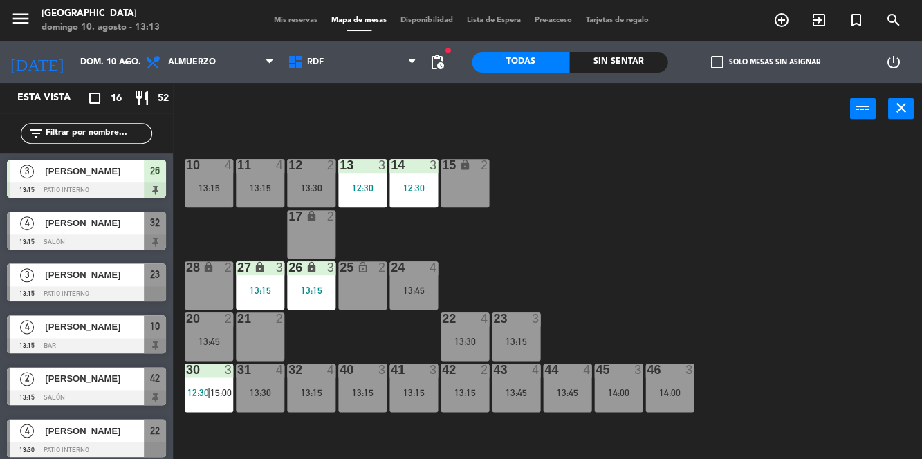
click at [255, 328] on div "21 2" at bounding box center [260, 337] width 48 height 48
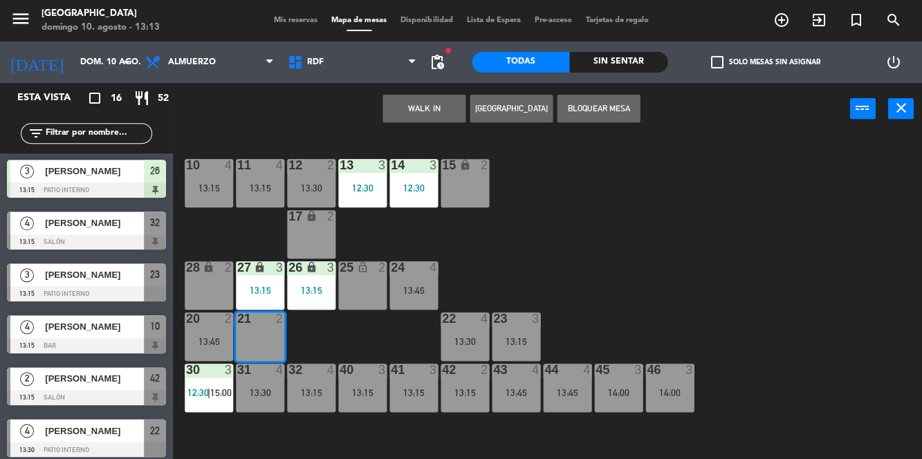
click at [432, 112] on button "WALK IN" at bounding box center [424, 109] width 83 height 28
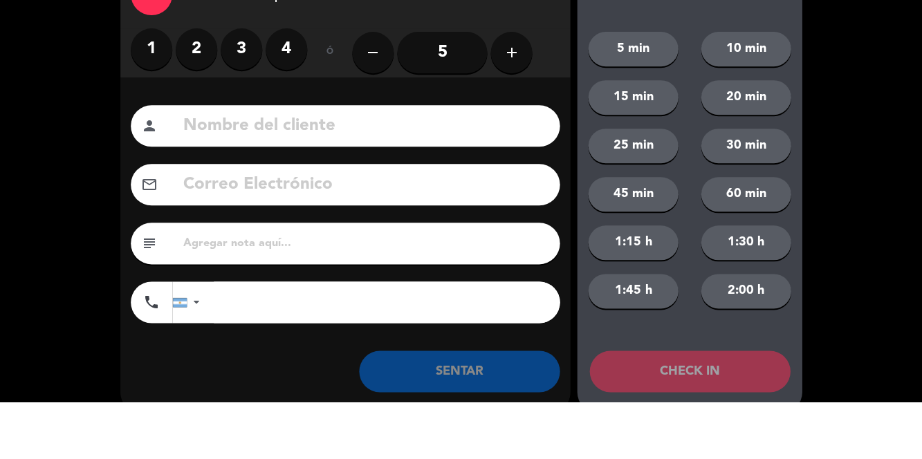
click at [199, 208] on div "Nombre del cliente person Correo Electrónico email subject phone [GEOGRAPHIC_DA…" at bounding box center [345, 282] width 450 height 239
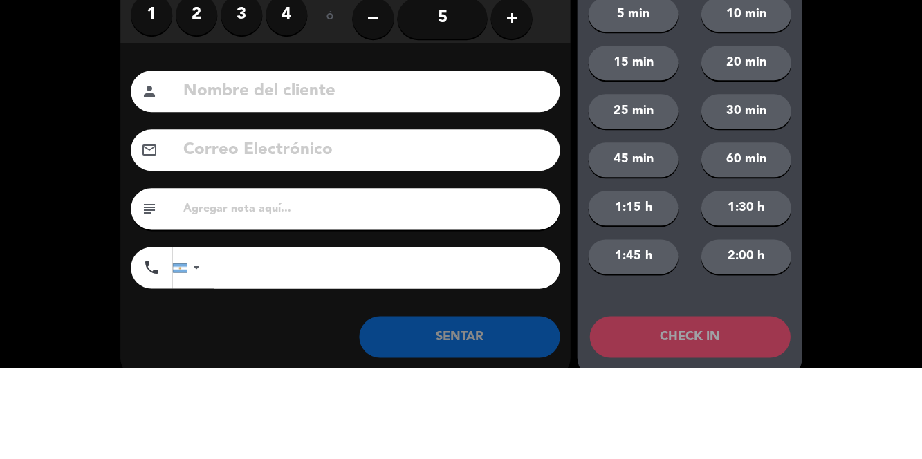
scroll to position [0, 0]
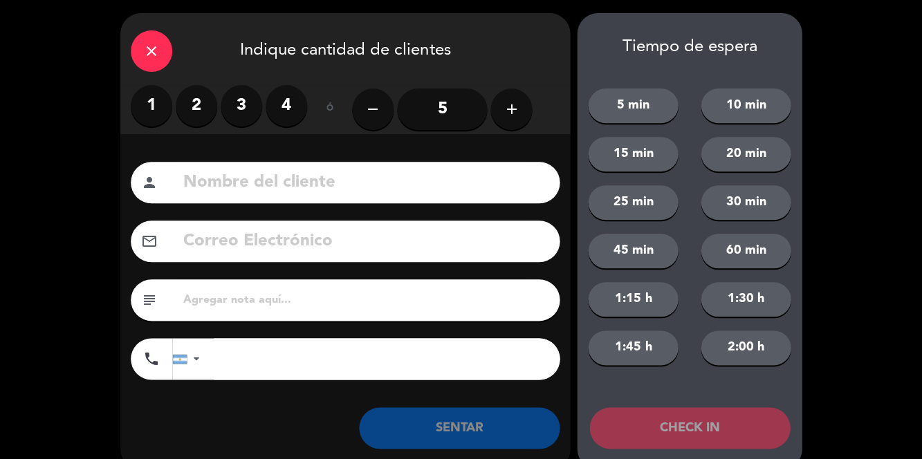
click at [201, 112] on label "2" at bounding box center [197, 107] width 42 height 42
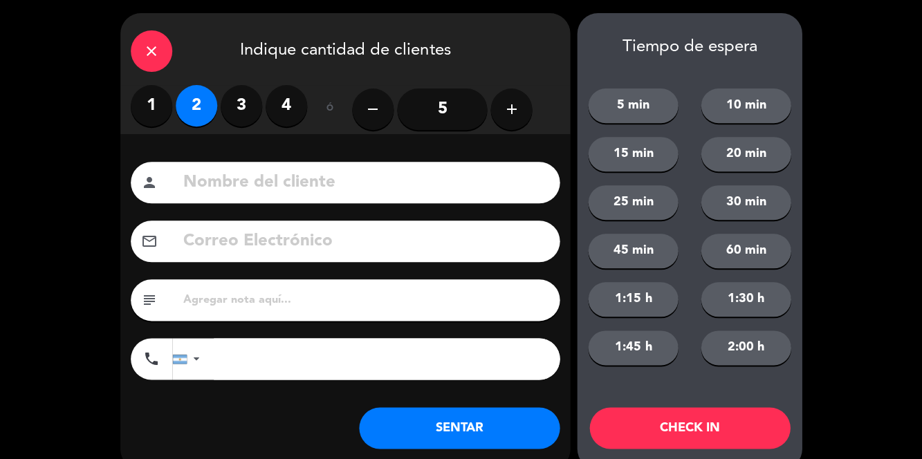
click at [483, 428] on button "SENTAR" at bounding box center [459, 429] width 201 height 42
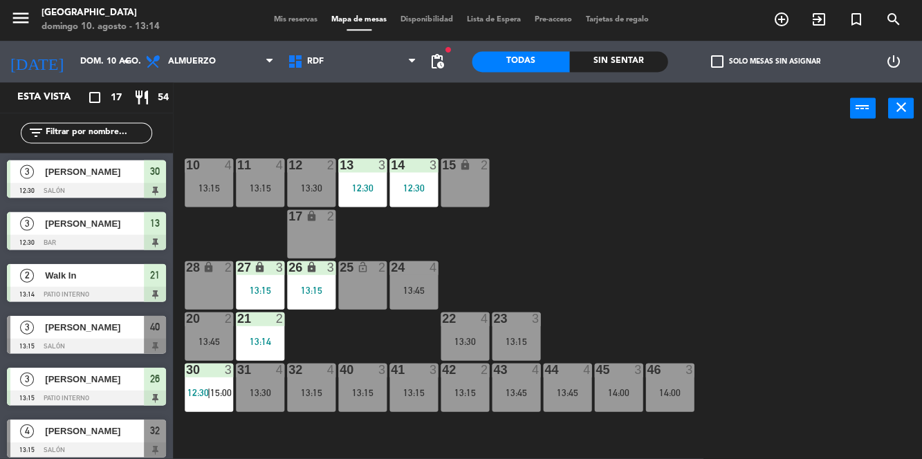
click at [816, 223] on div "10 4 13:15 11 4 13:15 12 2 13:30 13 3 12:30 14 3 12:30 15 lock 2 17 lock 2 24 4…" at bounding box center [552, 296] width 740 height 324
click at [434, 56] on span "pending_actions" at bounding box center [437, 62] width 17 height 17
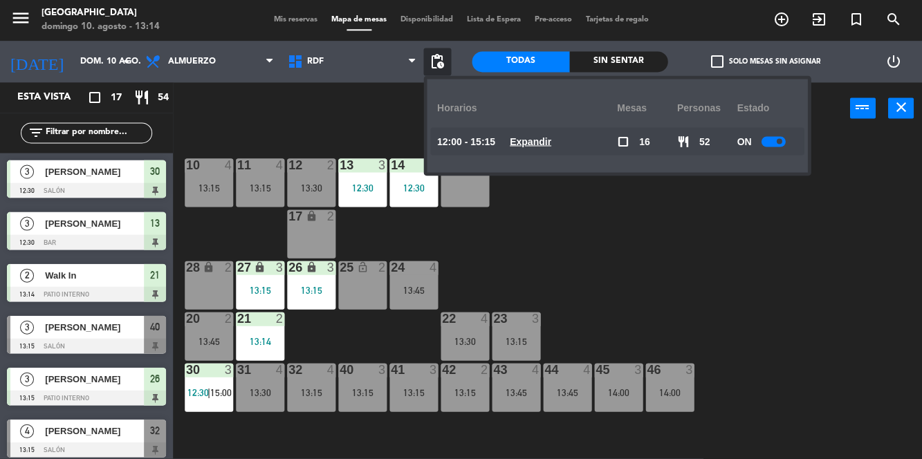
click at [845, 279] on div "10 4 13:15 11 4 13:15 12 2 13:30 13 3 12:30 14 3 12:30 15 lock 2 17 lock 2 24 4…" at bounding box center [552, 296] width 740 height 324
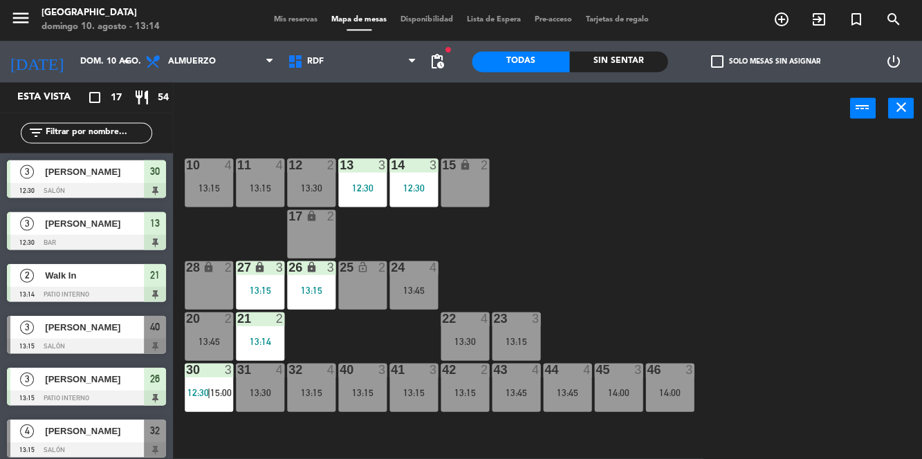
click at [836, 279] on div "10 4 13:15 11 4 13:15 12 2 13:30 13 3 12:30 14 3 12:30 15 lock 2 17 lock 2 24 4…" at bounding box center [552, 296] width 740 height 324
click at [213, 327] on div "20 2 13:45" at bounding box center [209, 337] width 48 height 48
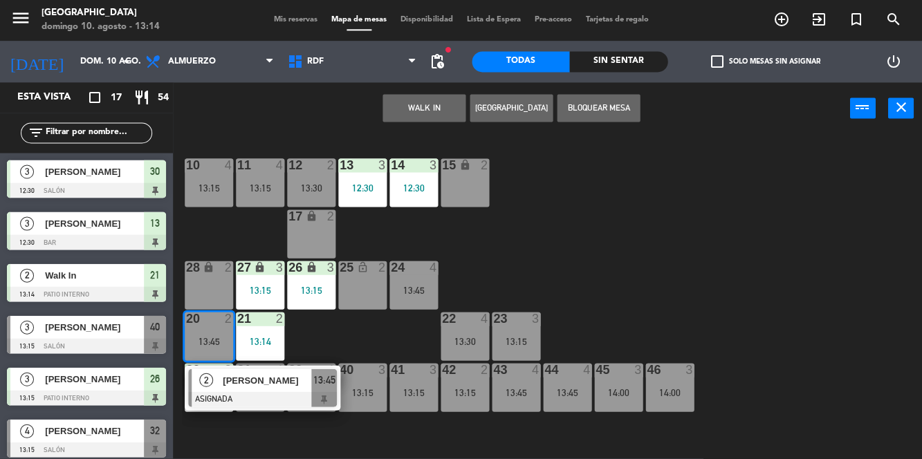
click at [825, 318] on div "10 4 13:15 11 4 13:15 12 2 13:30 13 3 12:30 14 3 12:30 15 lock 2 17 lock 2 24 4…" at bounding box center [552, 296] width 740 height 324
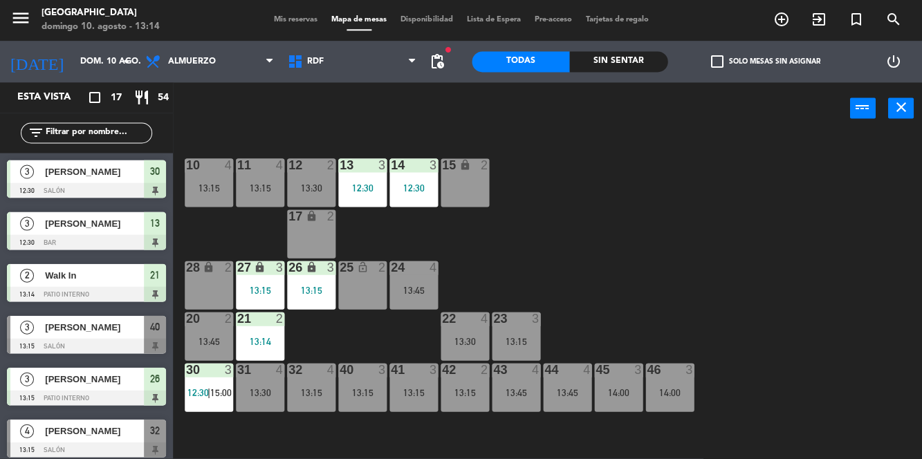
click at [827, 294] on div "10 4 13:15 11 4 13:15 12 2 13:30 13 3 12:30 14 3 12:30 15 lock 2 17 lock 2 24 4…" at bounding box center [552, 296] width 740 height 324
click at [309, 394] on div "13:15" at bounding box center [311, 393] width 48 height 10
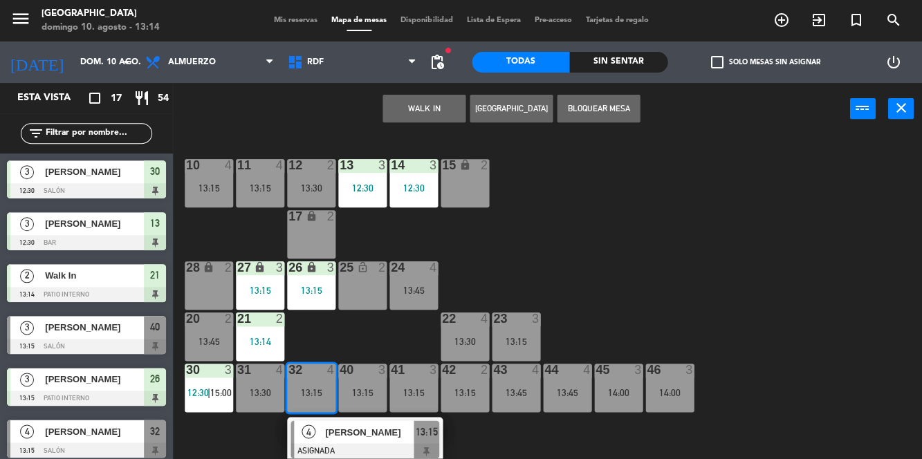
click at [364, 388] on div "13:15" at bounding box center [362, 393] width 48 height 10
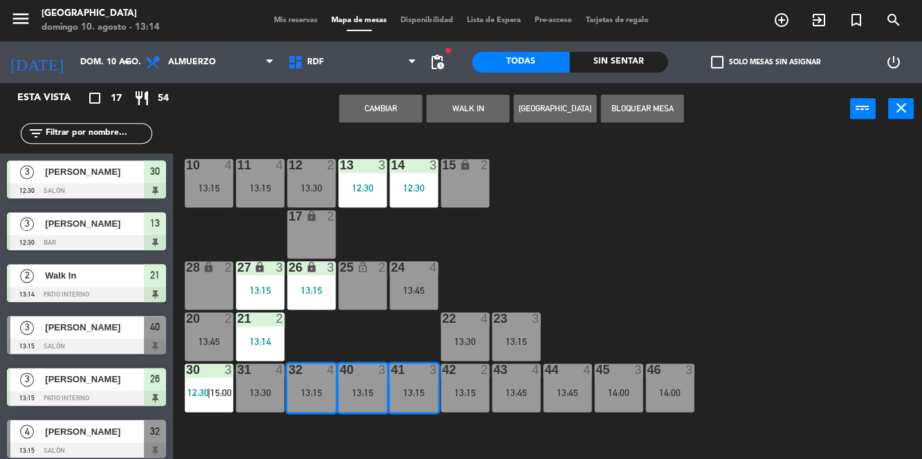
click at [390, 106] on button "Cambiar" at bounding box center [380, 109] width 83 height 28
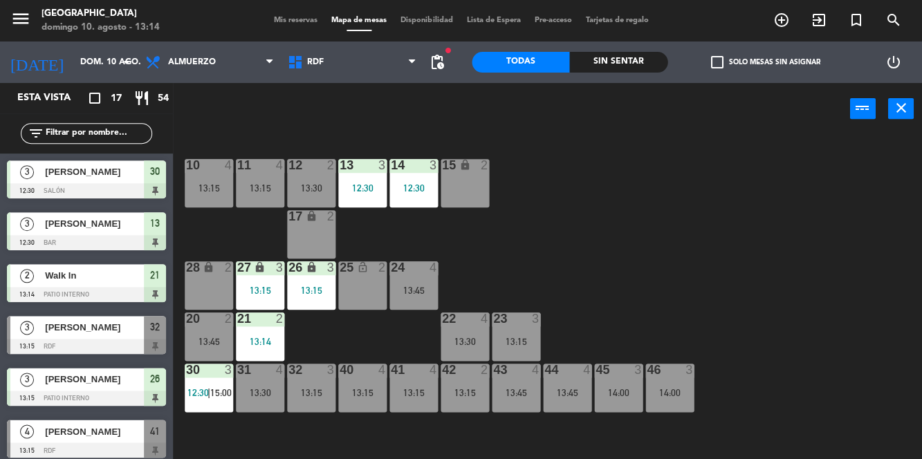
click at [327, 387] on div "32 3 13:15" at bounding box center [311, 388] width 48 height 48
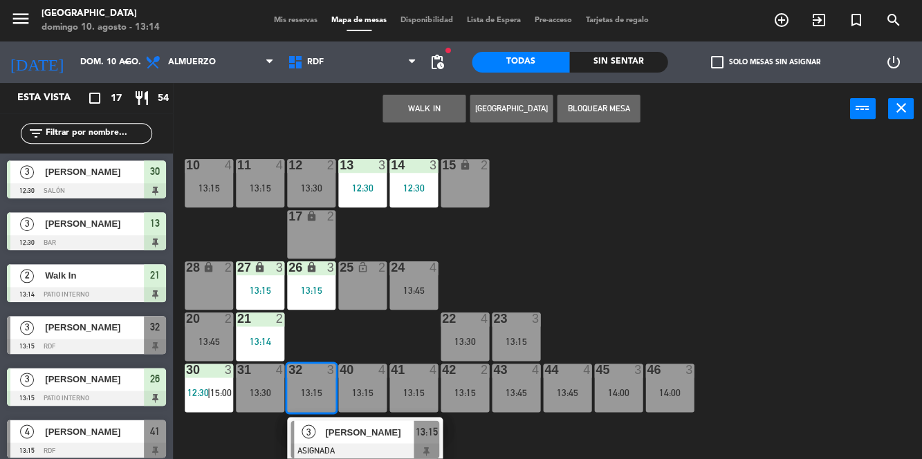
click at [363, 441] on div "[PERSON_NAME]" at bounding box center [369, 432] width 90 height 23
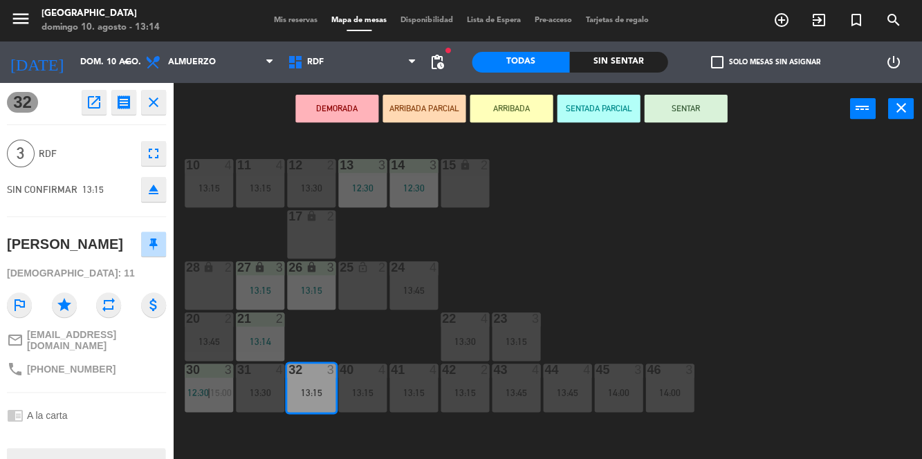
click at [689, 118] on button "SENTAR" at bounding box center [685, 109] width 83 height 28
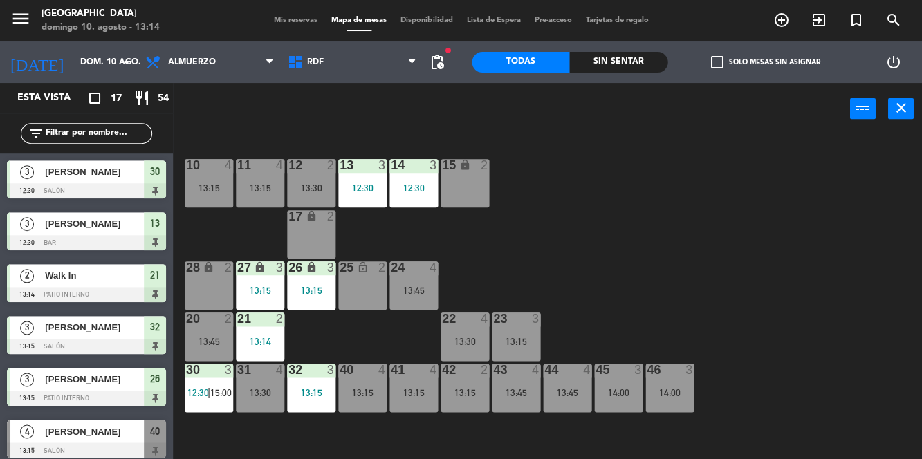
click at [834, 322] on div "10 4 13:15 11 4 13:15 12 2 13:30 13 3 12:30 14 3 12:30 15 lock 2 17 lock 2 24 4…" at bounding box center [552, 296] width 740 height 324
click at [797, 260] on div "10 4 13:15 11 4 13:15 12 2 13:30 13 3 12:30 14 3 12:30 15 lock 2 17 lock 2 24 4…" at bounding box center [552, 296] width 740 height 324
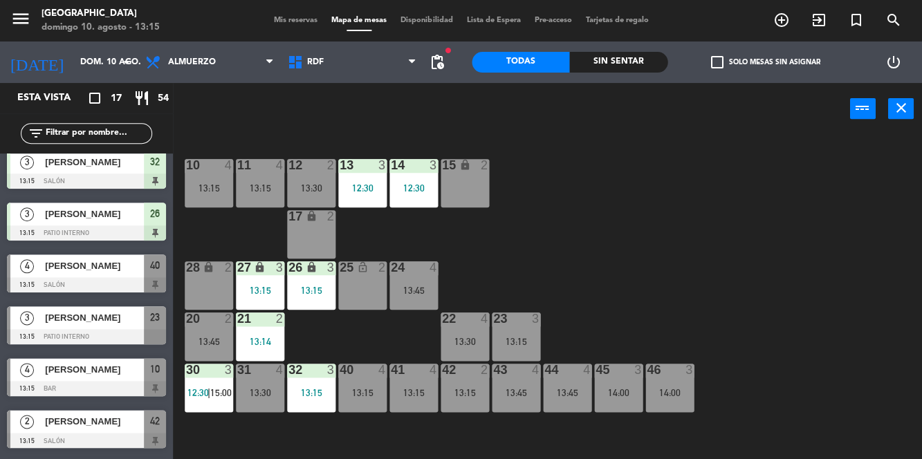
scroll to position [164, 0]
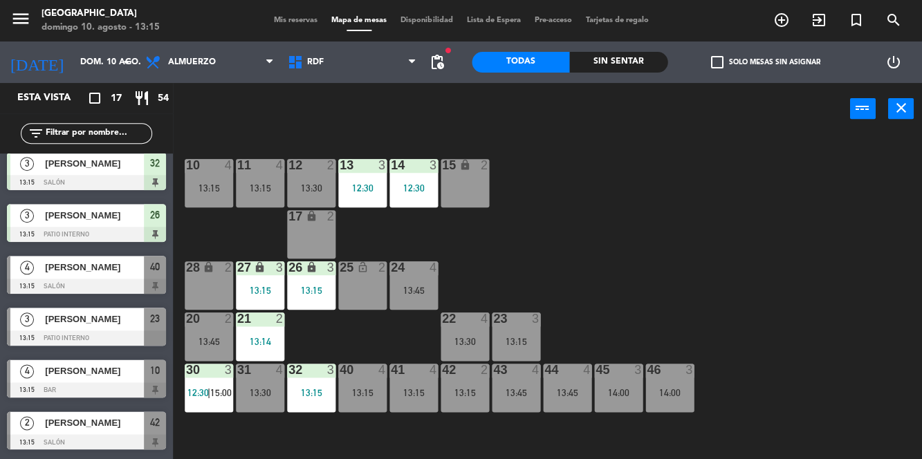
click at [100, 285] on div at bounding box center [86, 286] width 159 height 15
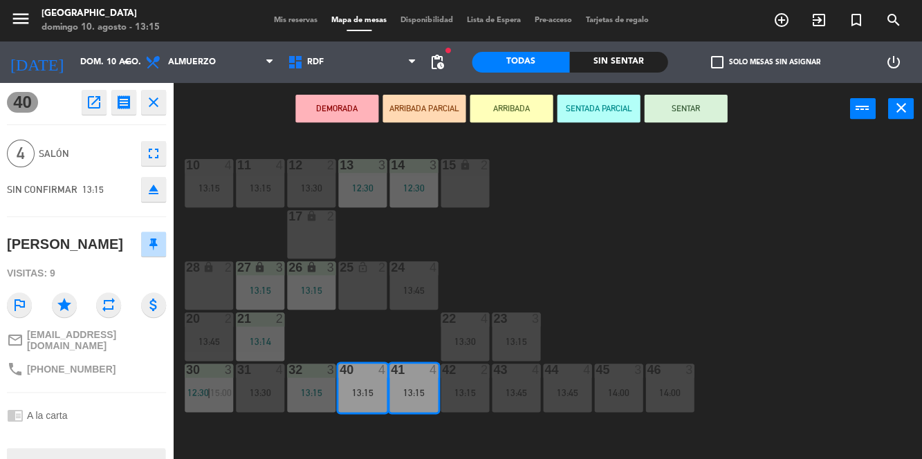
click at [737, 248] on div "10 4 13:15 11 4 13:15 12 2 13:30 13 3 12:30 14 3 12:30 15 lock 2 17 lock 2 24 4…" at bounding box center [552, 296] width 740 height 324
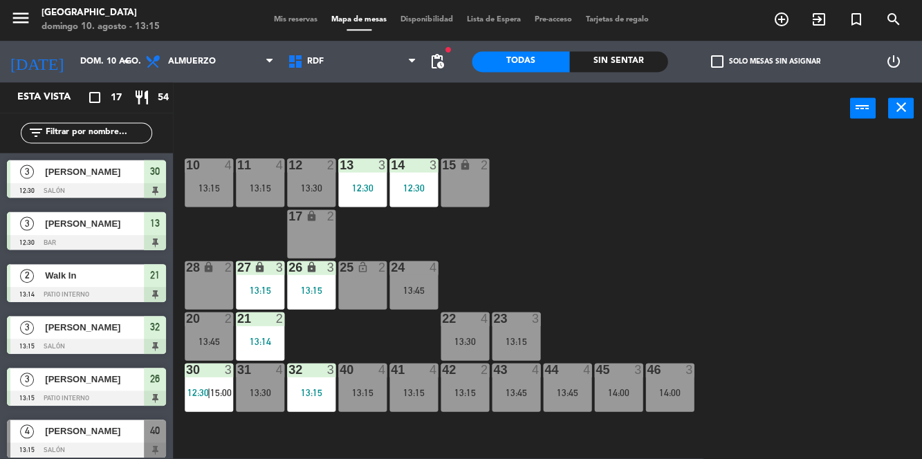
scroll to position [0, 0]
click at [790, 229] on div "10 4 13:15 11 4 13:15 12 2 13:30 13 3 12:30 14 3 12:30 15 lock 2 17 lock 2 24 4…" at bounding box center [552, 296] width 740 height 324
click at [735, 219] on div "10 4 13:15 11 4 13:15 12 2 13:30 13 3 12:30 14 3 12:30 15 lock 2 17 lock 2 24 4…" at bounding box center [552, 296] width 740 height 324
click at [783, 236] on div "10 4 13:15 11 4 13:15 12 2 13:30 13 3 12:30 14 3 12:30 15 lock 2 17 lock 2 24 4…" at bounding box center [552, 296] width 740 height 324
click at [723, 213] on div "10 4 13:15 11 4 13:15 12 2 13:30 13 3 12:30 14 3 12:30 15 lock 2 17 lock 2 24 4…" at bounding box center [552, 296] width 740 height 324
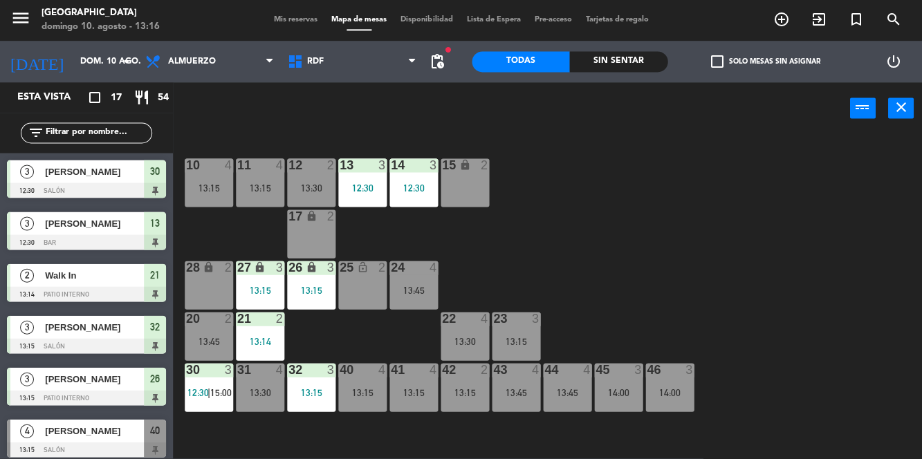
click at [407, 295] on div "13:45" at bounding box center [413, 291] width 48 height 10
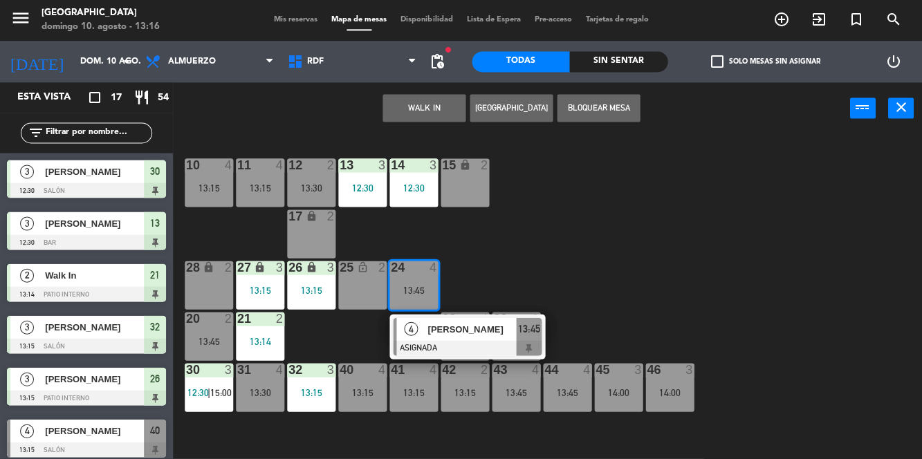
click at [708, 230] on div "10 4 13:15 11 4 13:15 12 2 13:30 13 3 12:30 14 3 12:30 15 lock 2 17 lock 2 24 4…" at bounding box center [552, 296] width 740 height 324
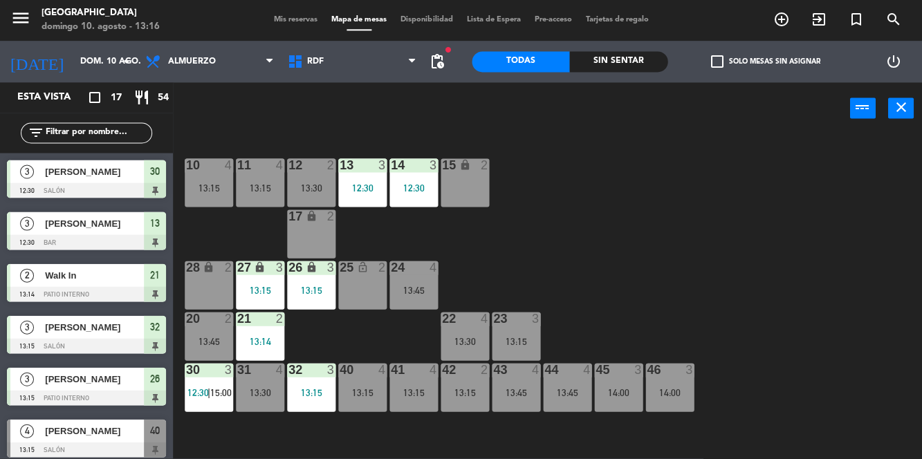
click at [906, 440] on div "10 4 13:15 11 4 13:15 12 2 13:30 13 3 12:30 14 3 12:30 15 lock 2 17 lock 2 24 4…" at bounding box center [552, 296] width 740 height 324
click at [452, 59] on div "[DATE] dom. 10 ago. arrow_drop_down Almuerzo Cena Almuerzo Almuerzo Cena RDF RD…" at bounding box center [226, 63] width 472 height 42
click at [441, 58] on span "pending_actions" at bounding box center [437, 62] width 17 height 17
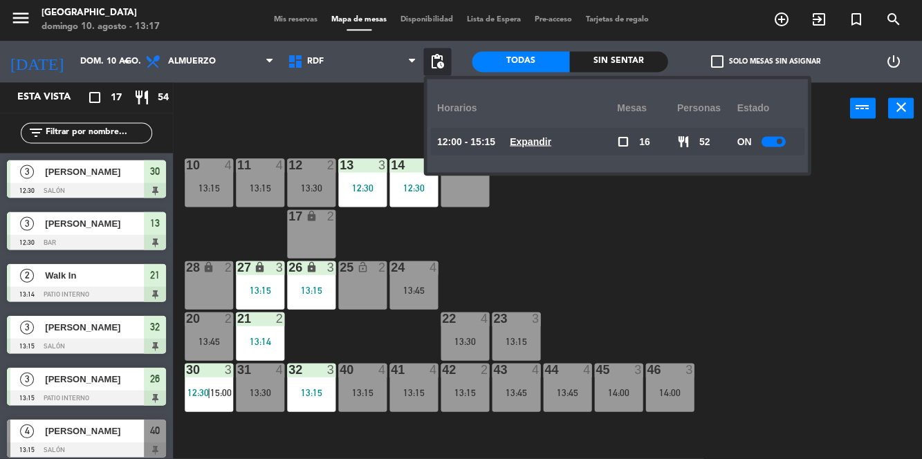
click at [780, 140] on span at bounding box center [779, 142] width 6 height 6
click at [784, 266] on div "10 4 13:15 11 4 13:15 12 2 13:30 13 3 12:30 14 3 12:30 15 lock 2 17 lock 2 24 4…" at bounding box center [552, 296] width 740 height 324
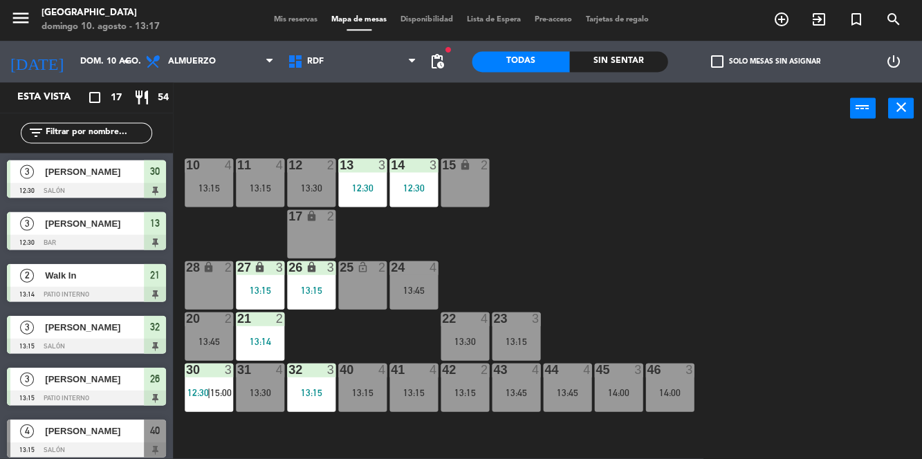
click at [747, 224] on div "10 4 13:15 11 4 13:15 12 2 13:30 13 3 12:30 14 3 12:30 15 lock 2 17 lock 2 24 4…" at bounding box center [552, 296] width 740 height 324
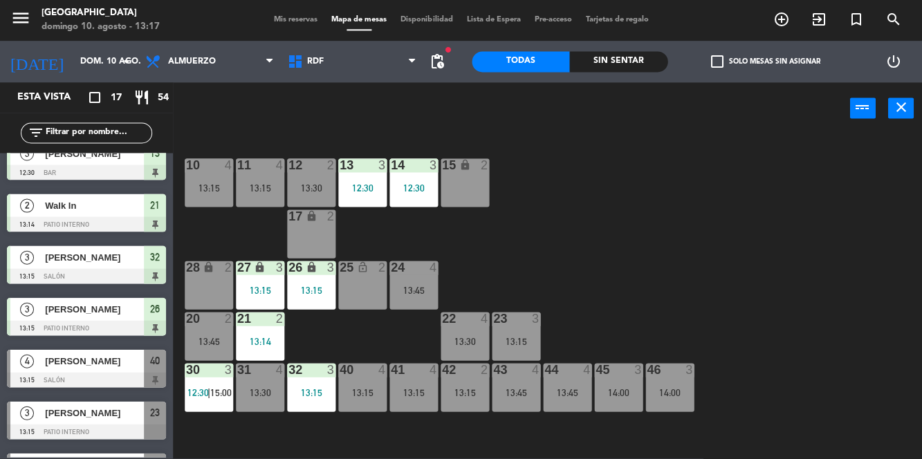
scroll to position [66, 0]
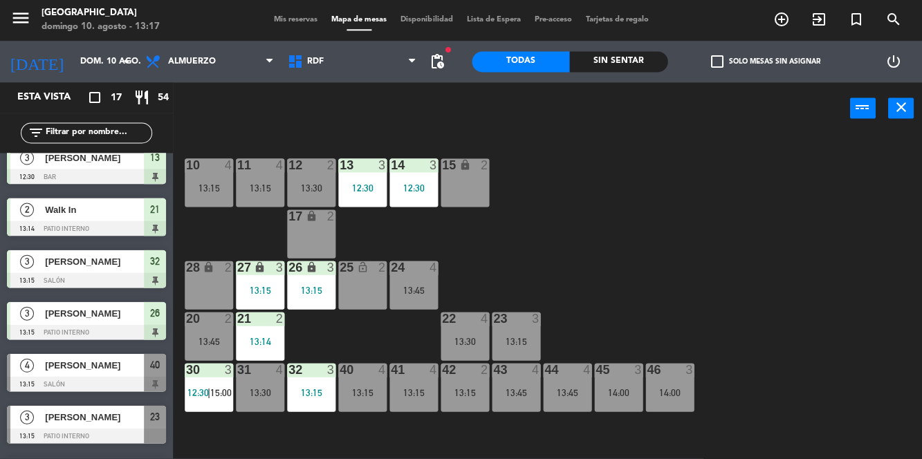
click at [100, 373] on div "[PERSON_NAME]" at bounding box center [94, 365] width 100 height 23
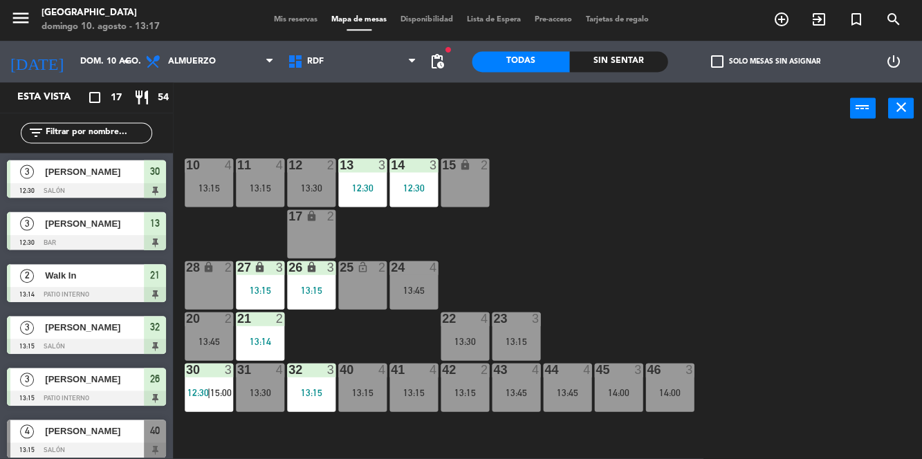
scroll to position [0, 0]
click at [366, 388] on div "13:15" at bounding box center [362, 393] width 48 height 10
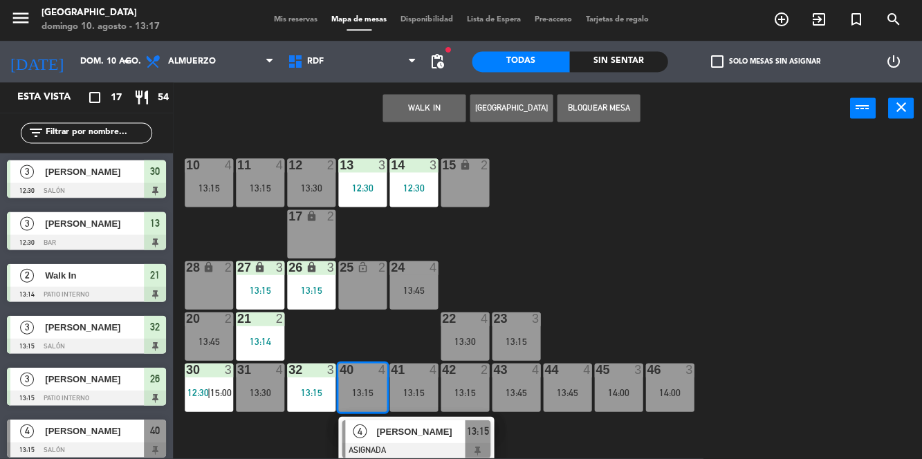
click at [437, 434] on span "[PERSON_NAME]" at bounding box center [420, 432] width 89 height 15
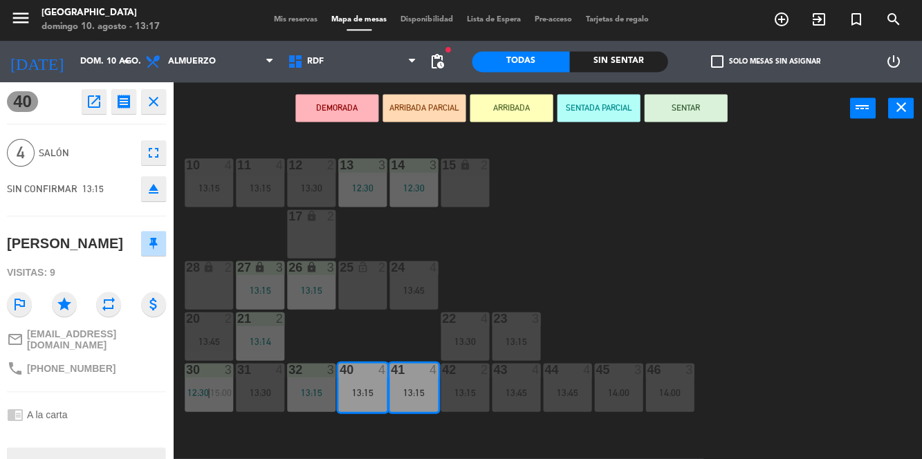
click at [700, 111] on button "SENTAR" at bounding box center [685, 109] width 83 height 28
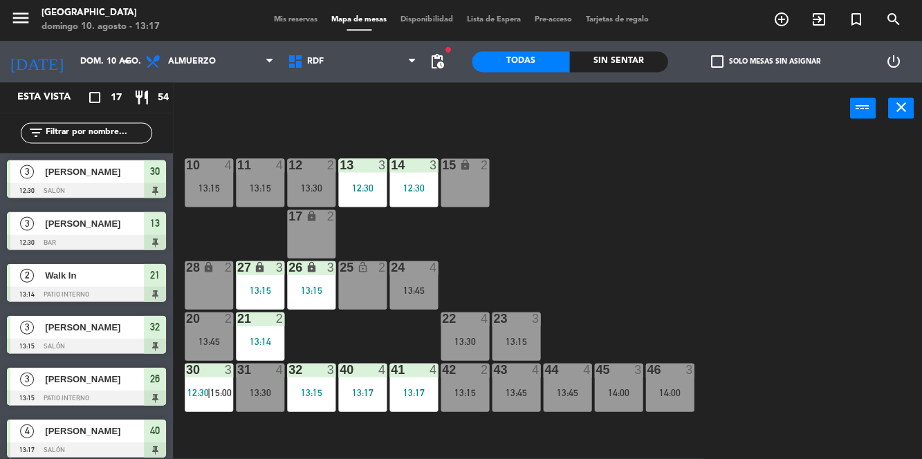
click at [844, 247] on div "10 4 13:15 11 4 13:15 12 2 13:30 13 3 12:30 14 3 12:30 15 lock 2 17 lock 2 24 4…" at bounding box center [552, 296] width 740 height 324
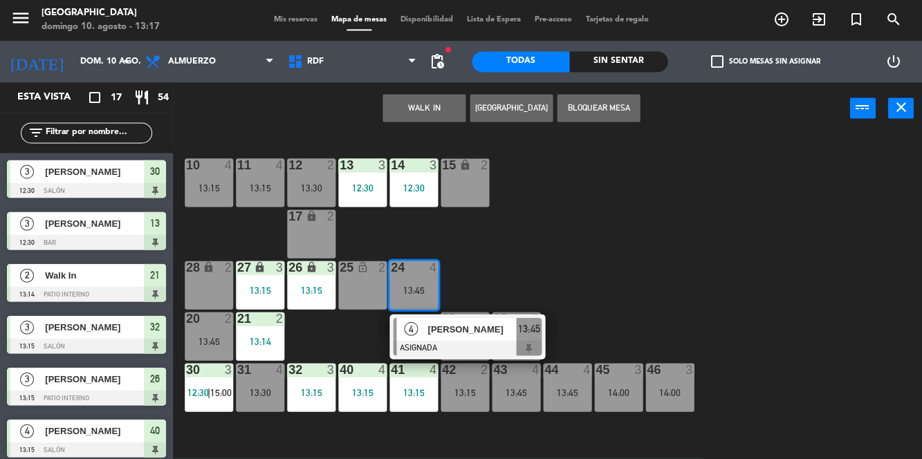
click at [779, 242] on div "10 4 13:15 11 4 13:15 12 2 13:30 13 3 12:30 14 3 12:30 15 lock 2 17 lock 2 24 4…" at bounding box center [552, 296] width 740 height 324
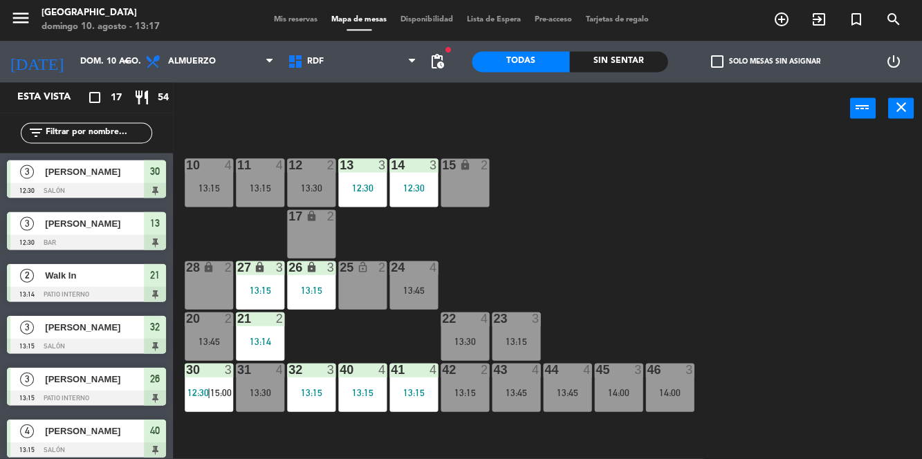
click at [293, 21] on span "Mis reservas" at bounding box center [295, 21] width 57 height 8
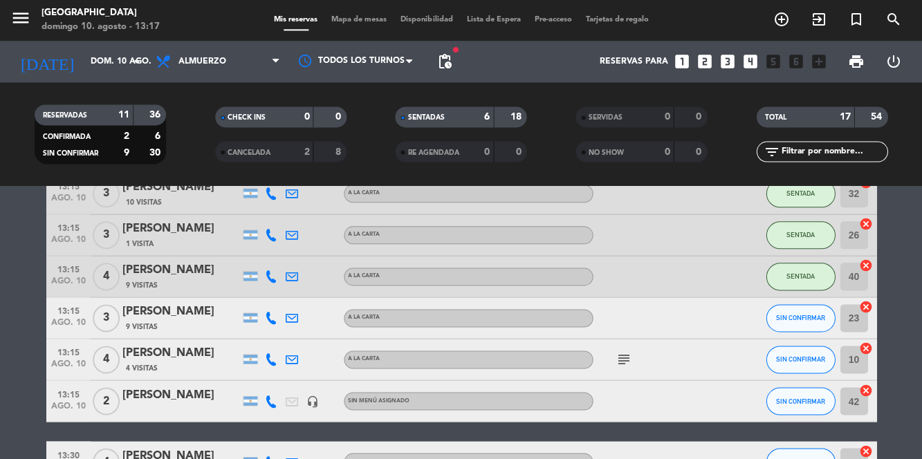
scroll to position [246, 0]
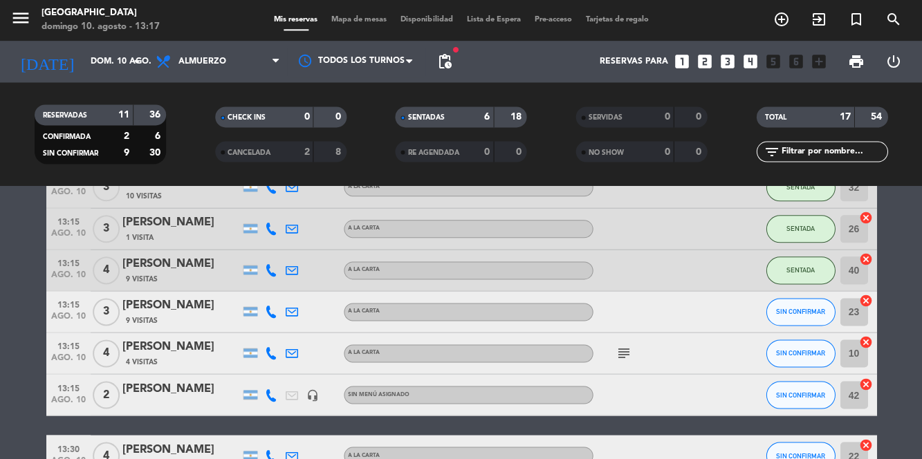
click at [621, 349] on icon "subject" at bounding box center [624, 354] width 17 height 17
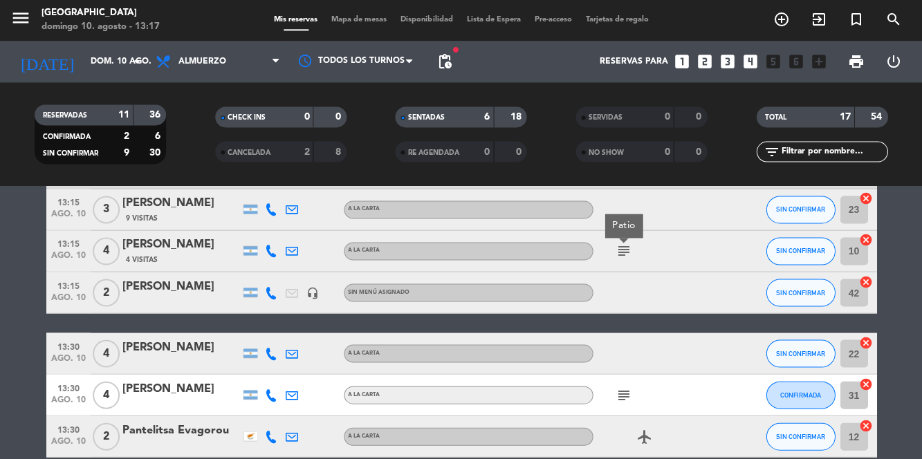
scroll to position [355, 0]
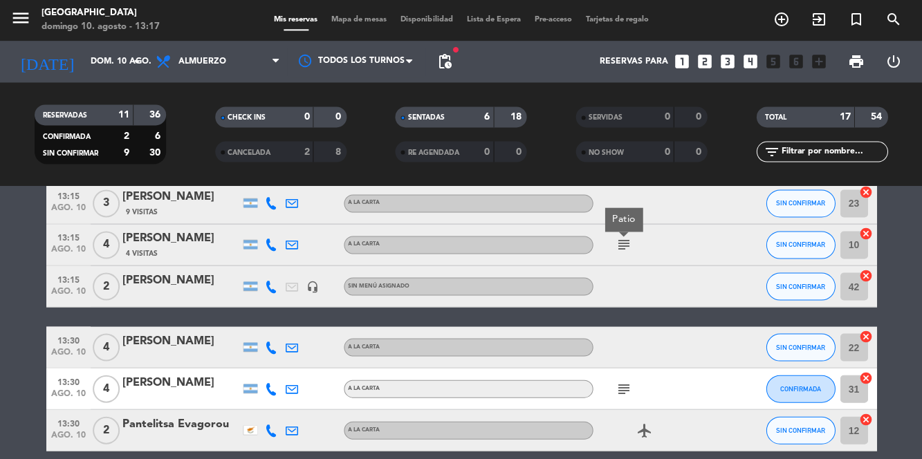
click at [618, 395] on icon "subject" at bounding box center [624, 389] width 17 height 17
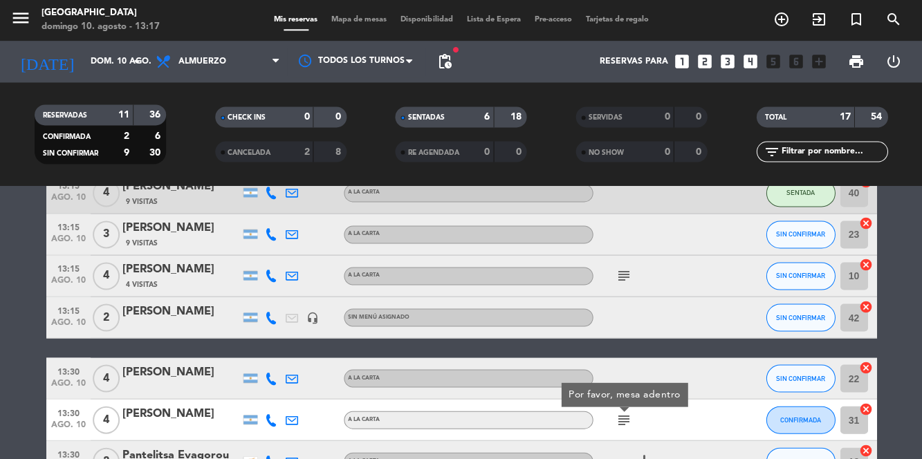
scroll to position [320, 0]
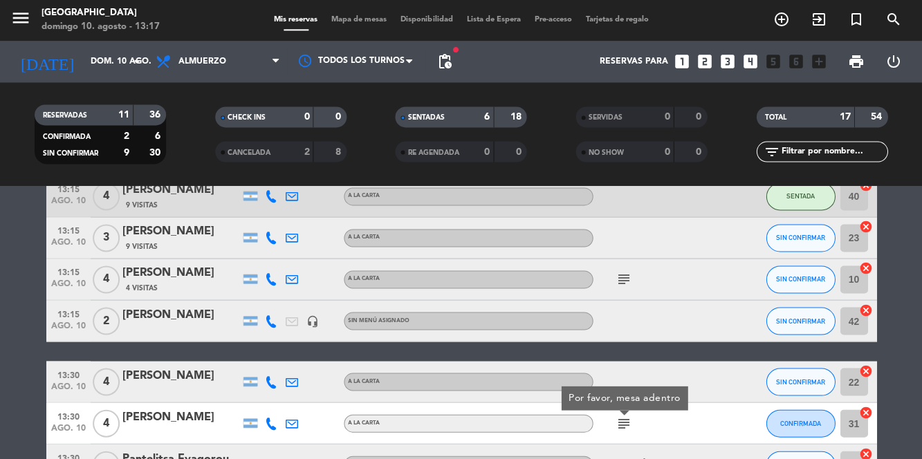
click at [618, 275] on icon "subject" at bounding box center [624, 280] width 17 height 17
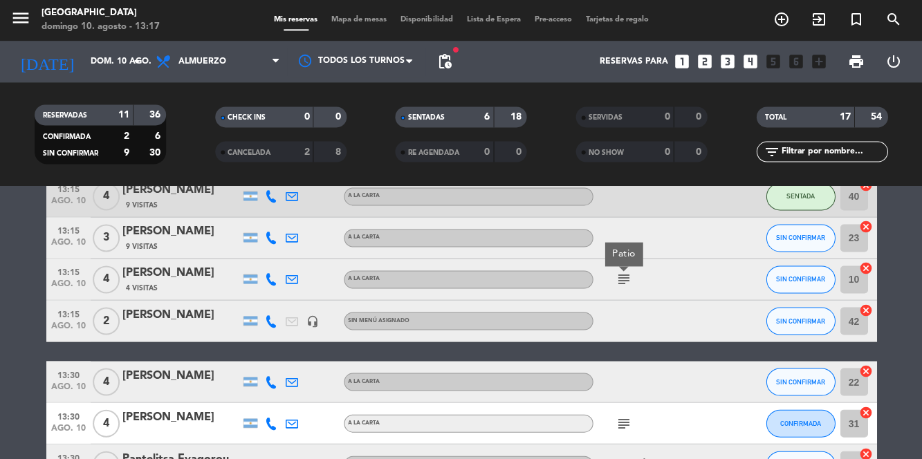
click at [710, 387] on div at bounding box center [655, 382] width 125 height 41
click at [350, 20] on span "Mapa de mesas" at bounding box center [358, 21] width 69 height 8
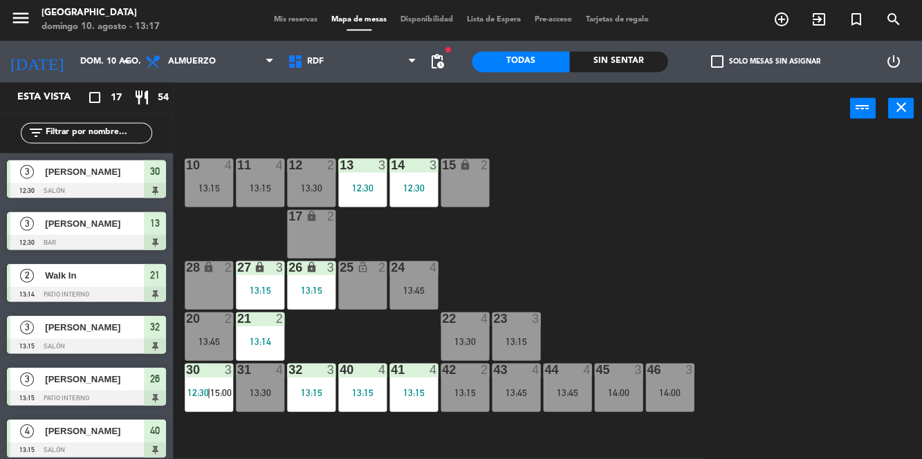
click at [845, 336] on div "10 4 13:15 11 4 13:15 12 2 13:30 13 3 12:30 14 3 12:30 15 lock 2 17 lock 2 24 4…" at bounding box center [552, 296] width 740 height 324
click at [475, 332] on div "22 4 13:30" at bounding box center [465, 337] width 48 height 48
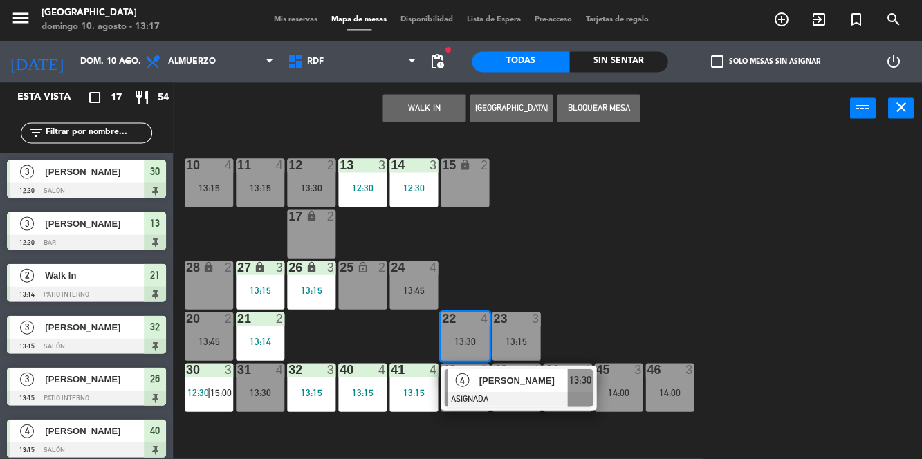
click at [807, 310] on div "10 4 13:15 11 4 13:15 12 2 13:30 13 3 12:30 14 3 12:30 15 lock 2 17 lock 2 24 4…" at bounding box center [552, 296] width 740 height 324
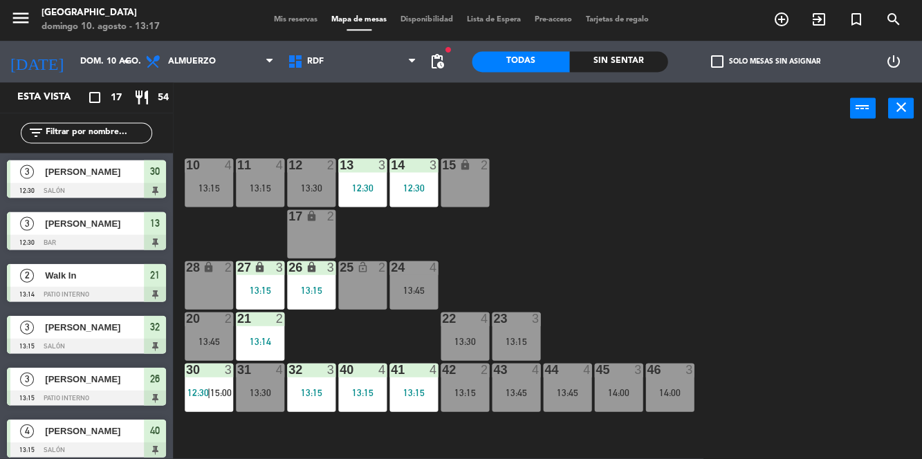
click at [508, 331] on div "23 3 13:15" at bounding box center [516, 337] width 48 height 48
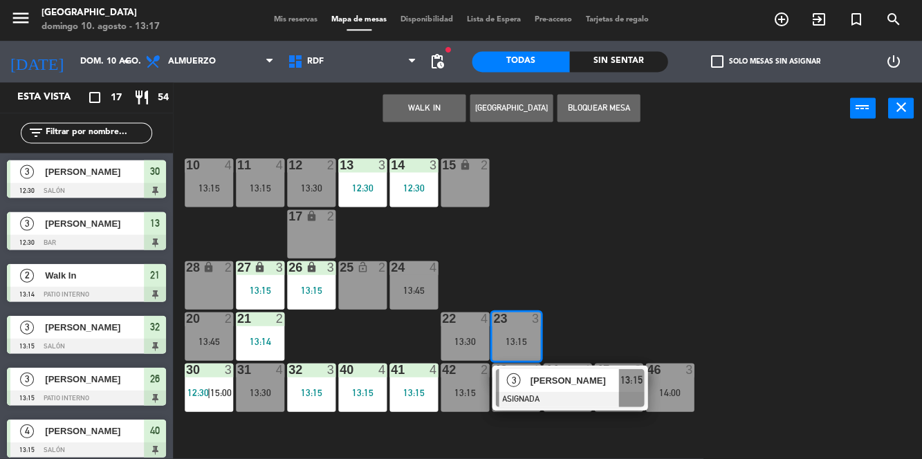
click at [452, 331] on div "22 4 13:30" at bounding box center [465, 337] width 48 height 48
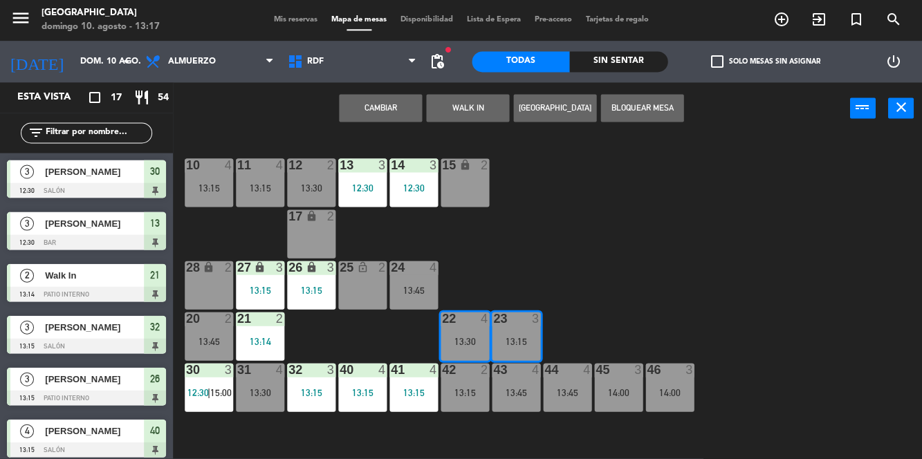
click at [397, 108] on button "Cambiar" at bounding box center [380, 109] width 83 height 28
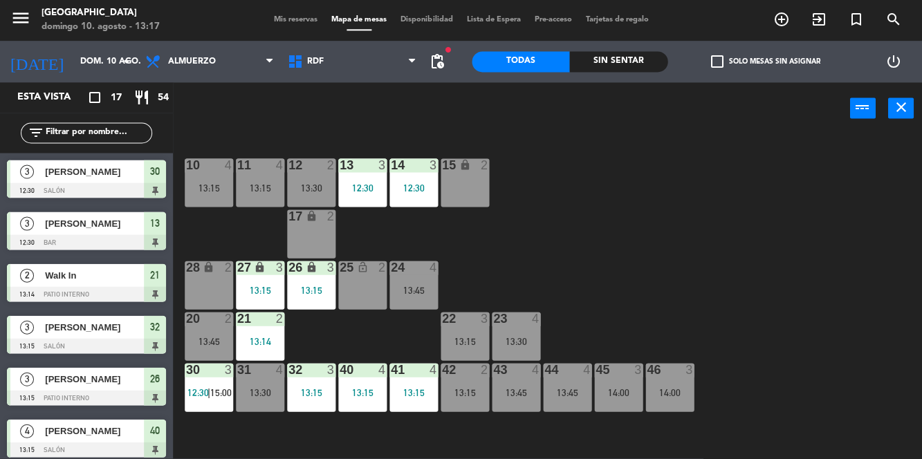
click at [460, 331] on div "22 3 13:15" at bounding box center [465, 337] width 48 height 48
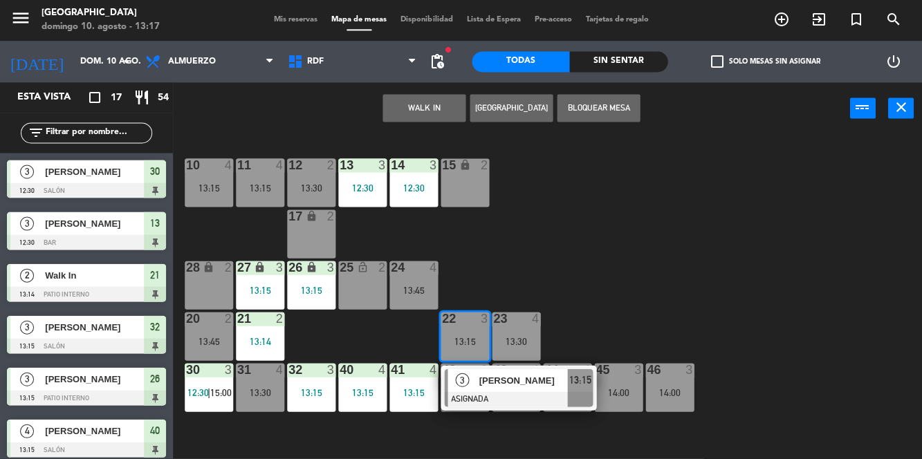
click at [513, 376] on span "[PERSON_NAME]" at bounding box center [523, 381] width 89 height 15
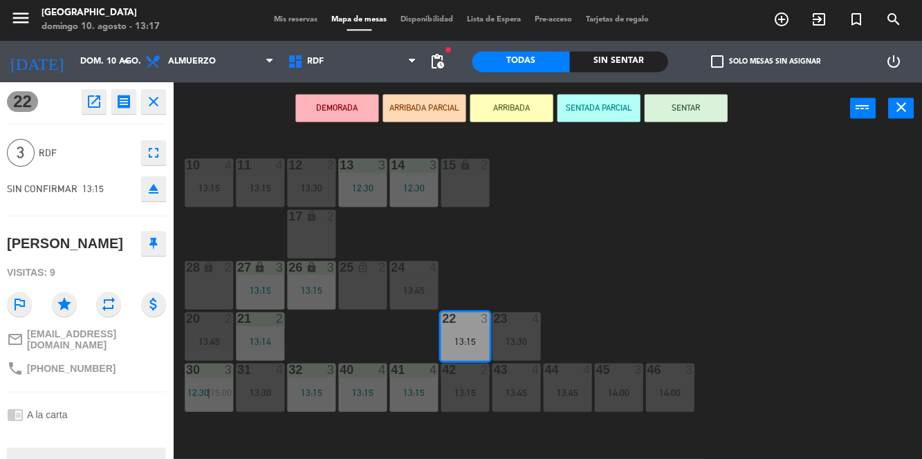
click at [690, 110] on button "SENTAR" at bounding box center [685, 109] width 83 height 28
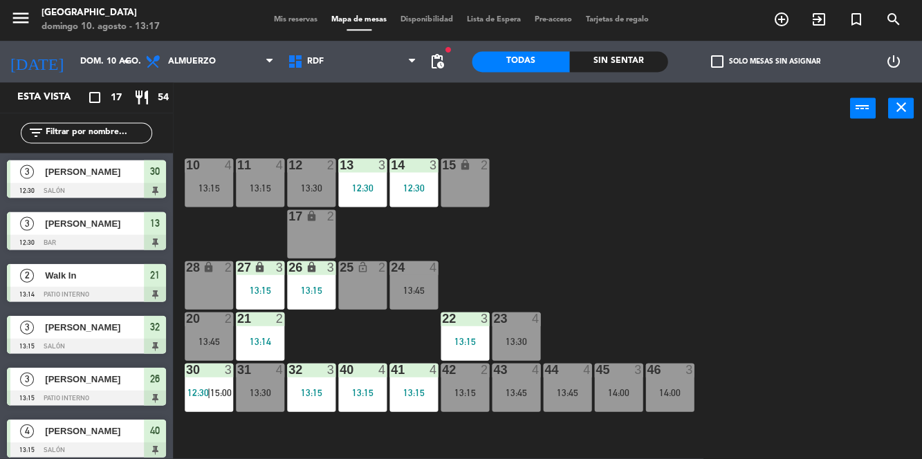
click at [832, 259] on div "10 4 13:15 11 4 13:15 12 2 13:30 13 3 12:30 14 3 12:30 15 lock 2 17 lock 2 24 4…" at bounding box center [552, 296] width 740 height 324
click at [786, 259] on div "10 4 13:15 11 4 13:15 12 2 13:30 13 3 12:30 14 3 12:30 15 lock 2 17 lock 2 24 4…" at bounding box center [552, 296] width 740 height 324
click at [423, 282] on div "24 4 13:45" at bounding box center [413, 286] width 48 height 48
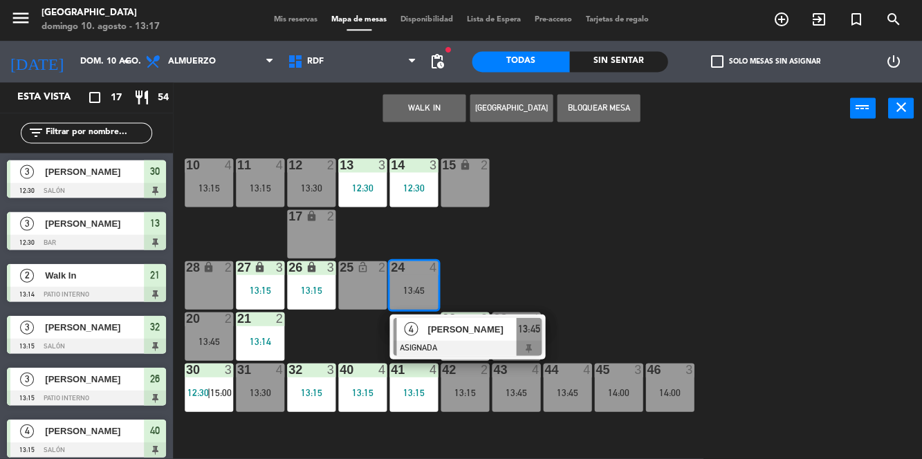
click at [701, 264] on div "10 4 13:15 11 4 13:15 12 2 13:30 13 3 12:30 14 3 12:30 15 lock 2 17 lock 2 24 4…" at bounding box center [552, 296] width 740 height 324
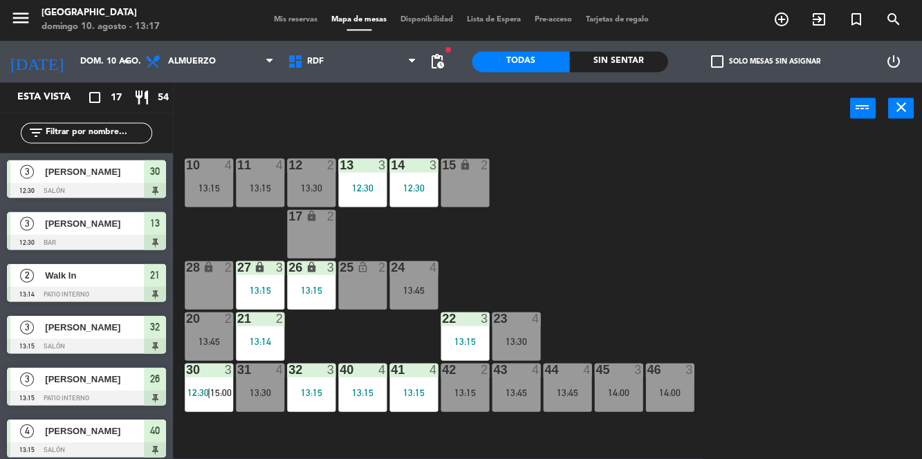
click at [259, 394] on div "13:30" at bounding box center [260, 393] width 48 height 10
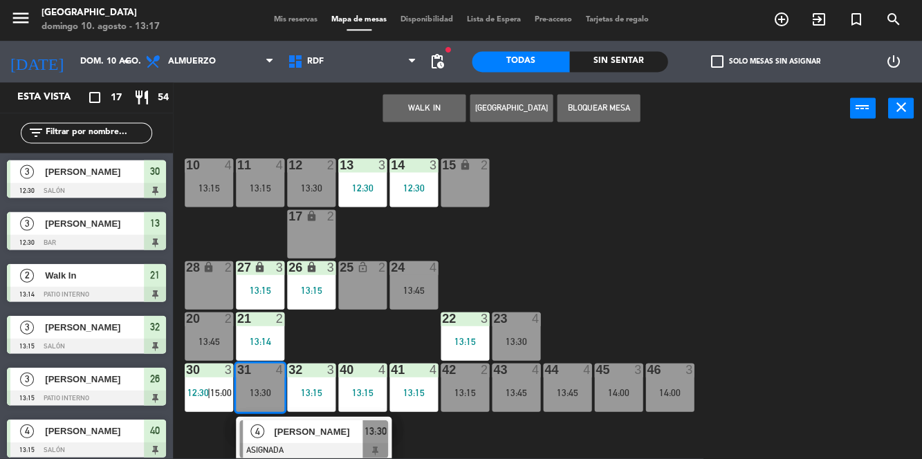
click at [739, 265] on div "10 4 13:15 11 4 13:15 12 2 13:30 13 3 12:30 14 3 12:30 15 lock 2 17 lock 2 24 4…" at bounding box center [552, 296] width 740 height 324
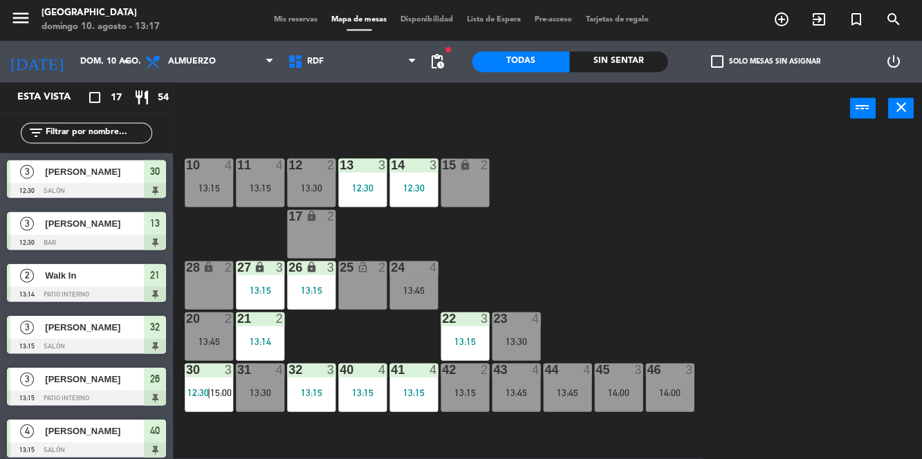
click at [208, 396] on span "12:30" at bounding box center [197, 392] width 21 height 11
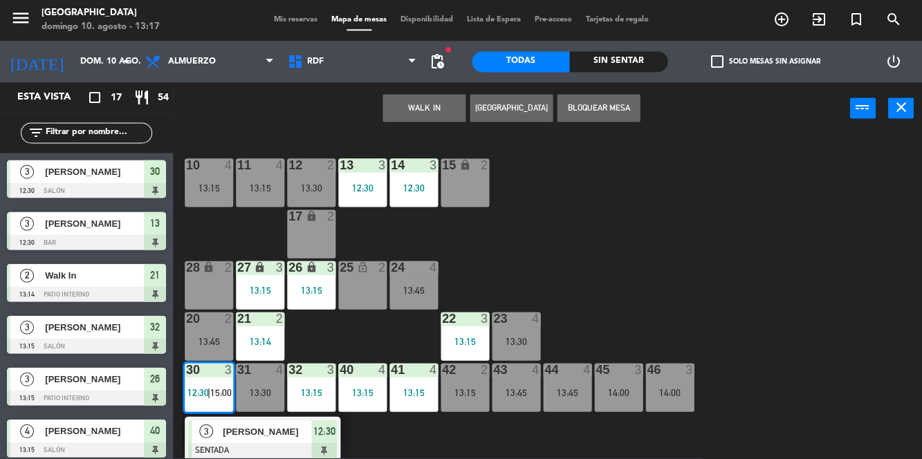
click at [785, 253] on div "10 4 13:15 11 4 13:15 12 2 13:30 13 3 12:30 14 3 12:30 15 lock 2 17 lock 2 24 4…" at bounding box center [552, 296] width 740 height 324
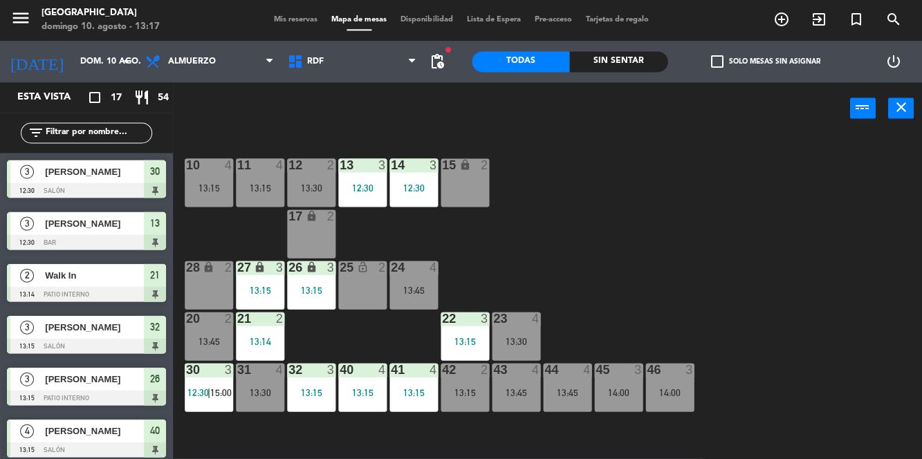
click at [522, 339] on div "13:30" at bounding box center [516, 342] width 48 height 10
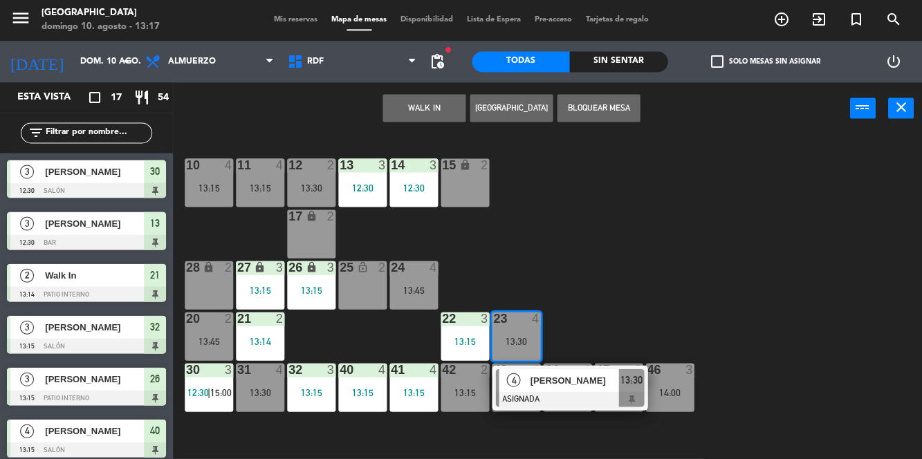
click at [766, 277] on div "10 4 13:15 11 4 13:15 12 2 13:30 13 3 12:30 14 3 12:30 15 lock 2 17 lock 2 24 4…" at bounding box center [552, 296] width 740 height 324
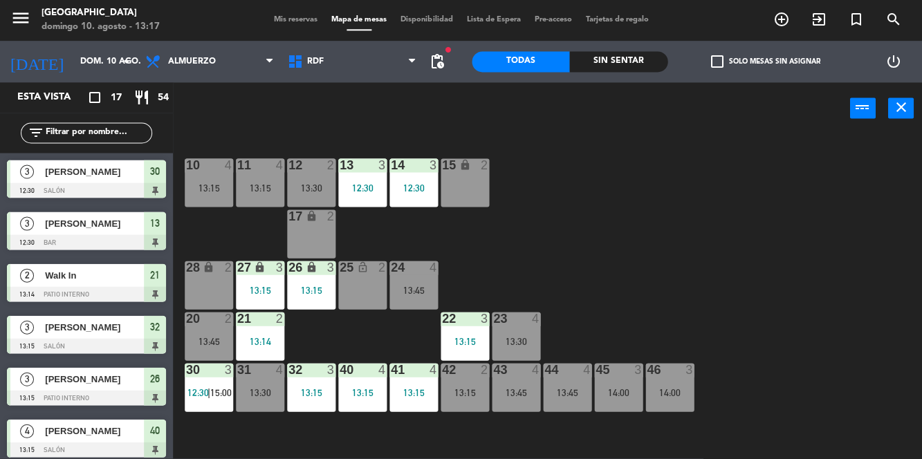
click at [251, 176] on div "11 4 13:15" at bounding box center [260, 183] width 48 height 48
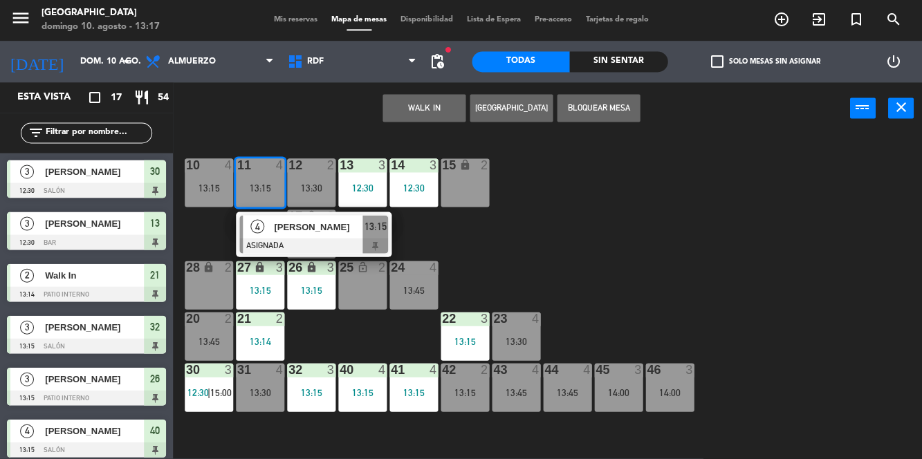
click at [422, 291] on div "13:45" at bounding box center [413, 291] width 48 height 10
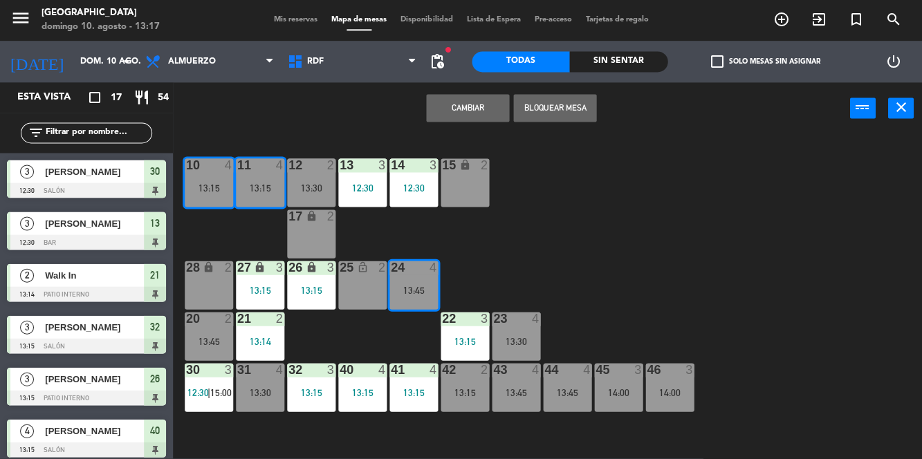
click at [484, 108] on button "Cambiar" at bounding box center [467, 109] width 83 height 28
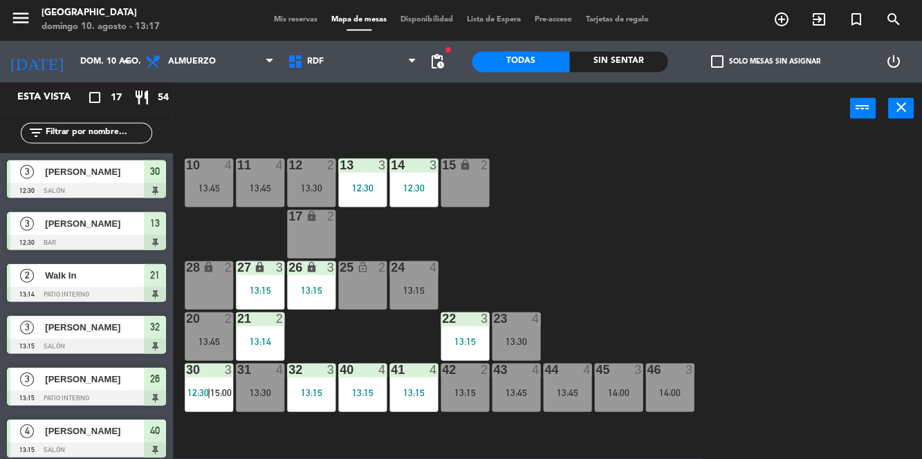
click at [801, 270] on div "10 4 13:45 11 4 13:45 12 2 13:30 13 3 12:30 14 3 12:30 15 lock 2 17 lock 2 24 4…" at bounding box center [552, 296] width 740 height 324
click at [259, 187] on div "13:45" at bounding box center [260, 188] width 48 height 10
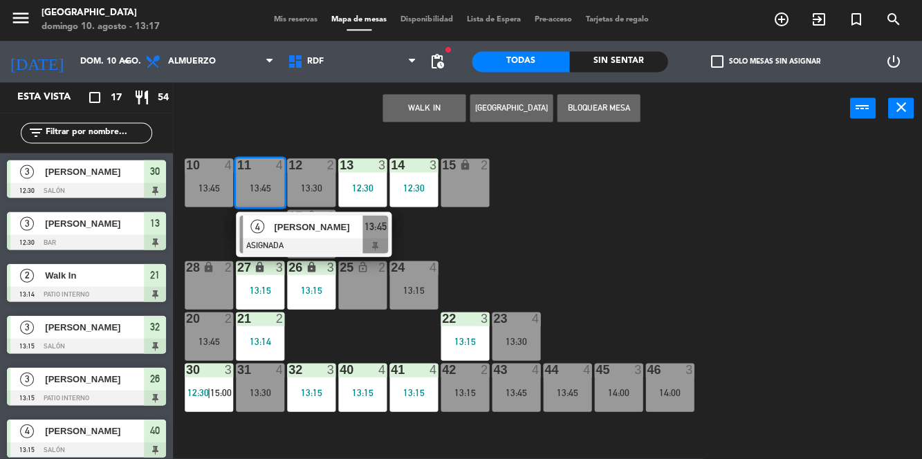
click at [833, 252] on div "10 4 13:45 11 4 13:45 4 [PERSON_NAME] ASIGNADA 13:45 12 2 13:30 13 3 12:30 14 3…" at bounding box center [552, 296] width 740 height 324
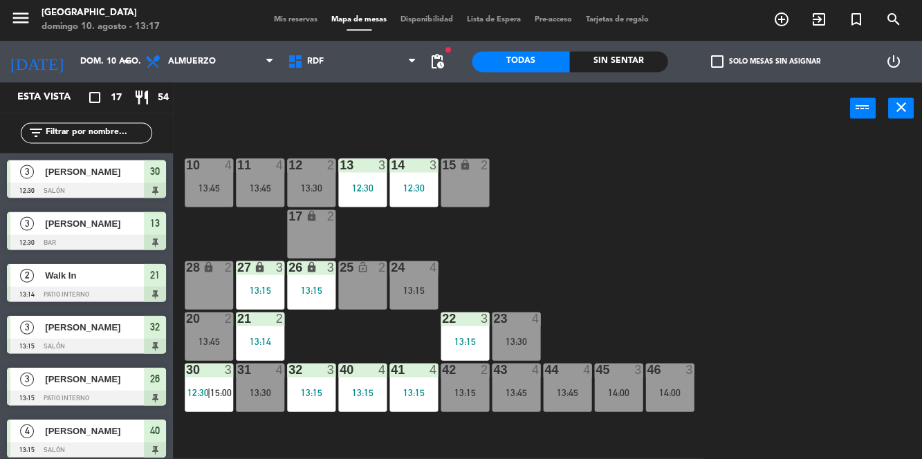
click at [405, 286] on div "13:15" at bounding box center [413, 291] width 48 height 10
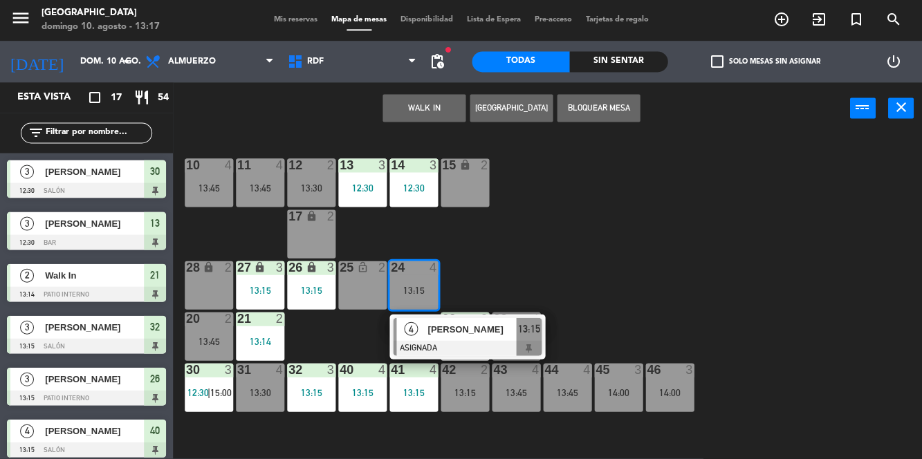
click at [788, 258] on div "10 4 13:45 11 4 13:45 12 2 13:30 13 3 12:30 14 3 12:30 15 lock 2 17 lock 2 24 4…" at bounding box center [552, 296] width 740 height 324
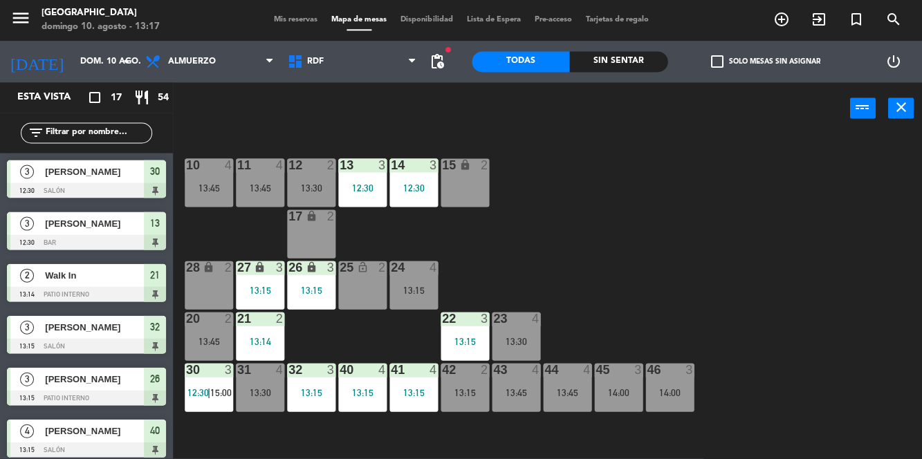
click at [623, 386] on div "45 3 14:00" at bounding box center [618, 388] width 48 height 48
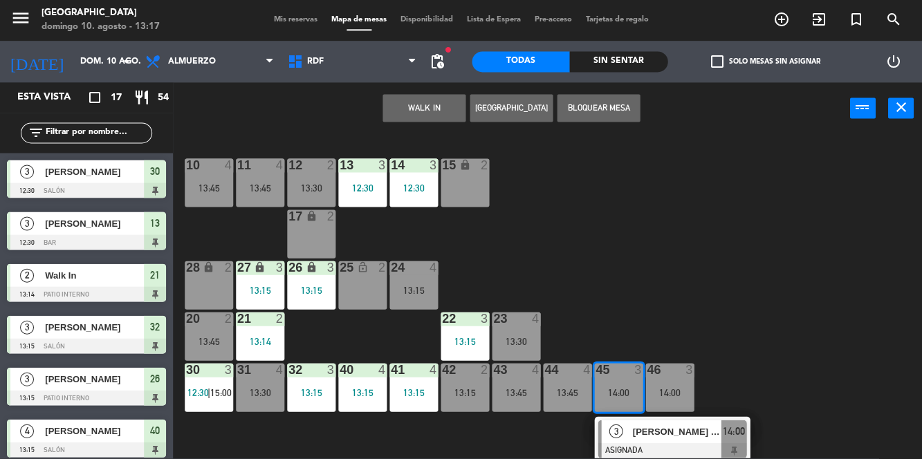
click at [850, 313] on div "10 4 13:45 11 4 13:45 12 2 13:30 13 3 12:30 14 3 12:30 15 lock 2 17 lock 2 24 4…" at bounding box center [552, 296] width 740 height 324
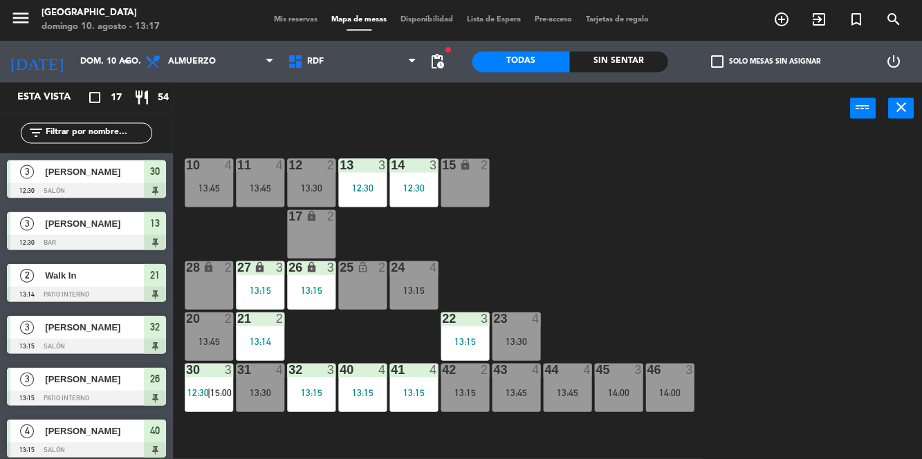
click at [414, 282] on div "24 4 13:15" at bounding box center [413, 286] width 48 height 48
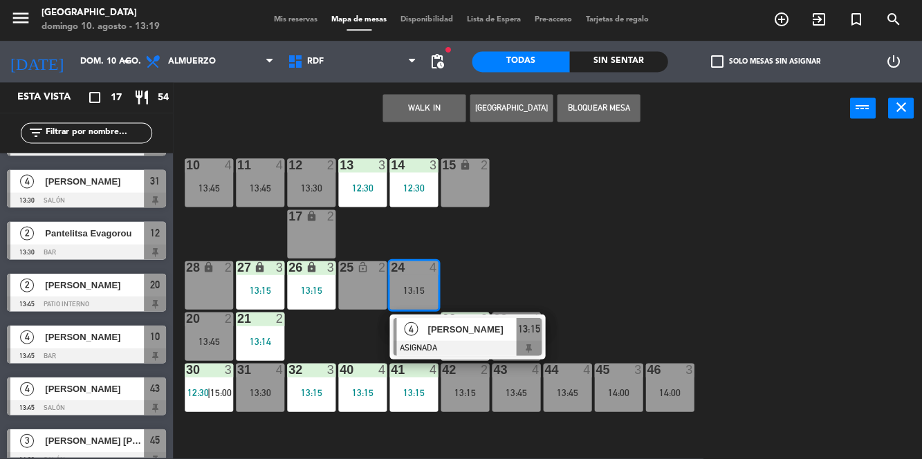
scroll to position [517, 0]
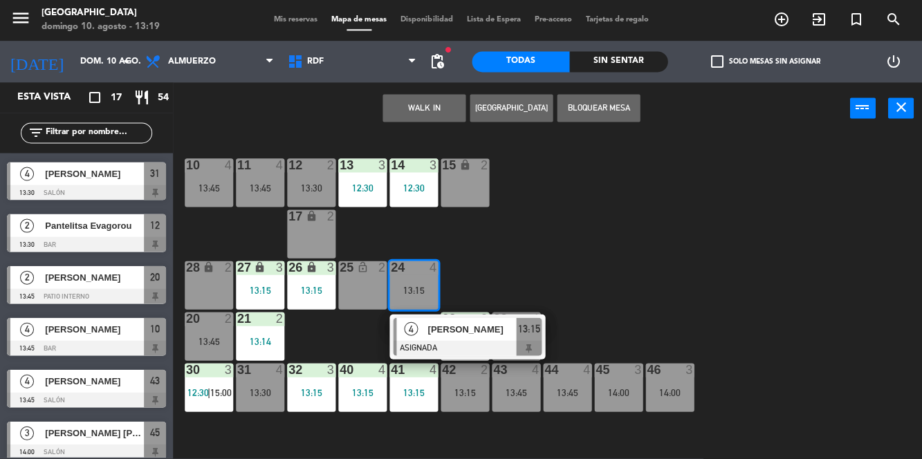
click at [101, 417] on div "3 [PERSON_NAME] [PERSON_NAME] 14:00 Salón 45" at bounding box center [86, 441] width 173 height 52
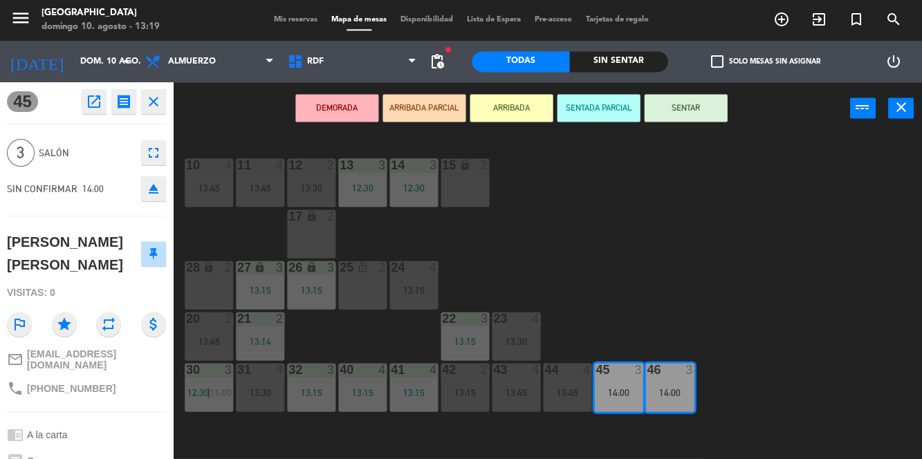
click at [820, 260] on div "10 4 13:45 11 4 13:45 12 2 13:30 13 3 12:30 14 3 12:30 15 lock 2 17 lock 2 24 4…" at bounding box center [552, 296] width 740 height 324
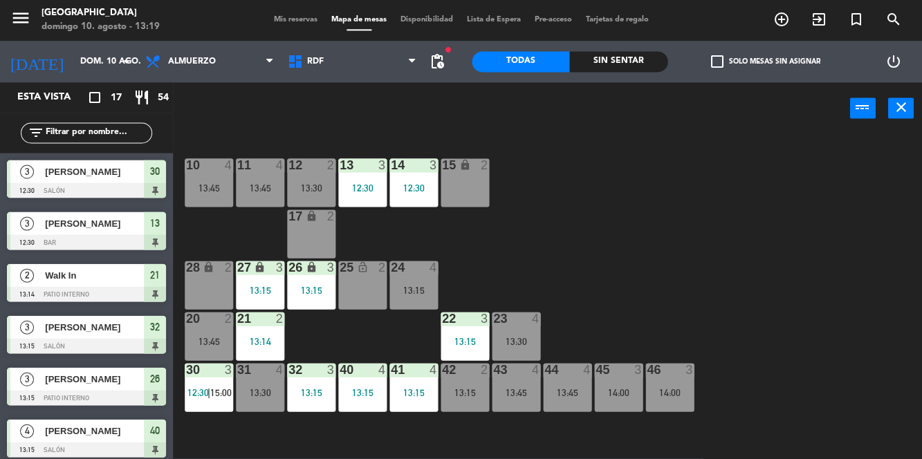
scroll to position [210, 0]
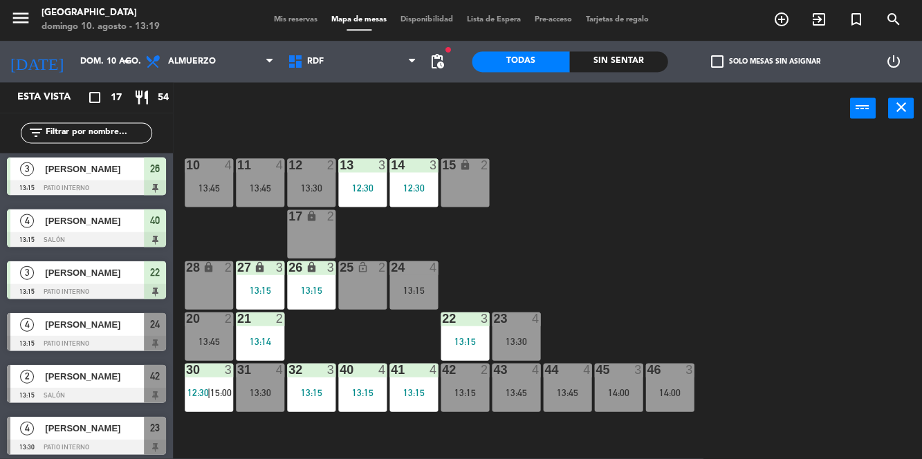
click at [8, 188] on div at bounding box center [86, 188] width 159 height 15
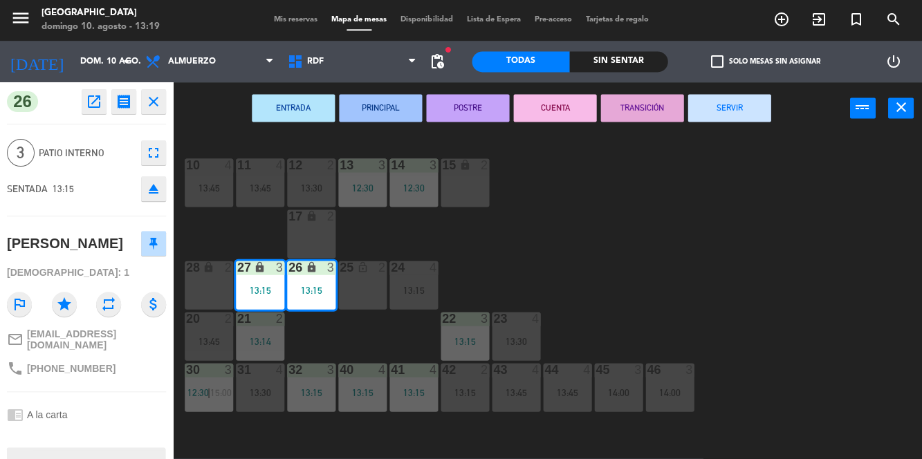
click at [690, 244] on div "10 4 13:45 11 4 13:45 12 2 13:30 13 3 12:30 14 3 12:30 15 lock 2 17 lock 2 24 4…" at bounding box center [552, 296] width 740 height 324
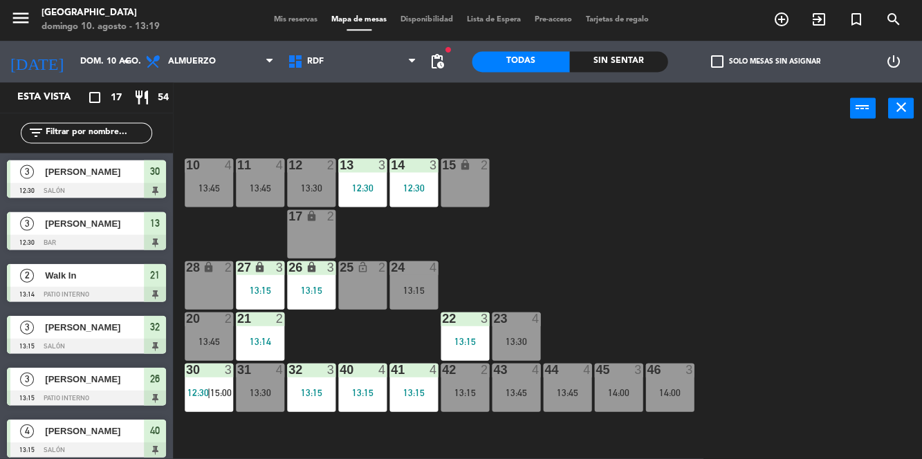
click at [281, 22] on span "Mis reservas" at bounding box center [295, 21] width 57 height 8
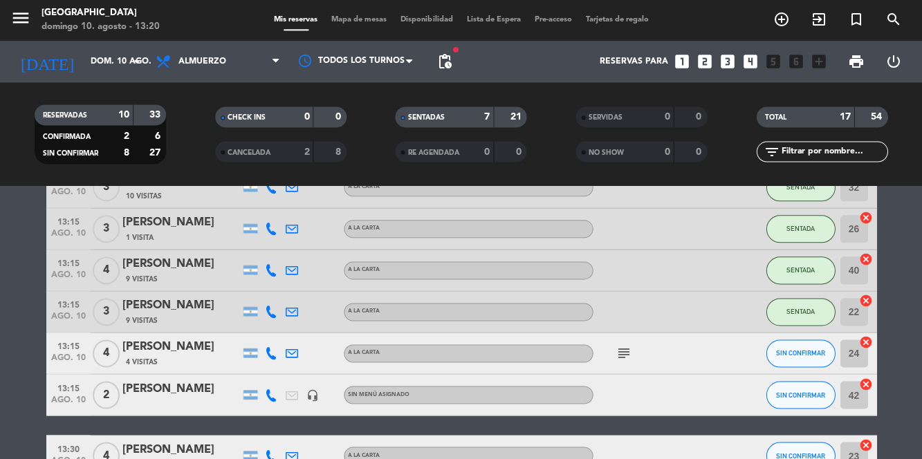
click at [358, 19] on span "Mapa de mesas" at bounding box center [358, 21] width 69 height 8
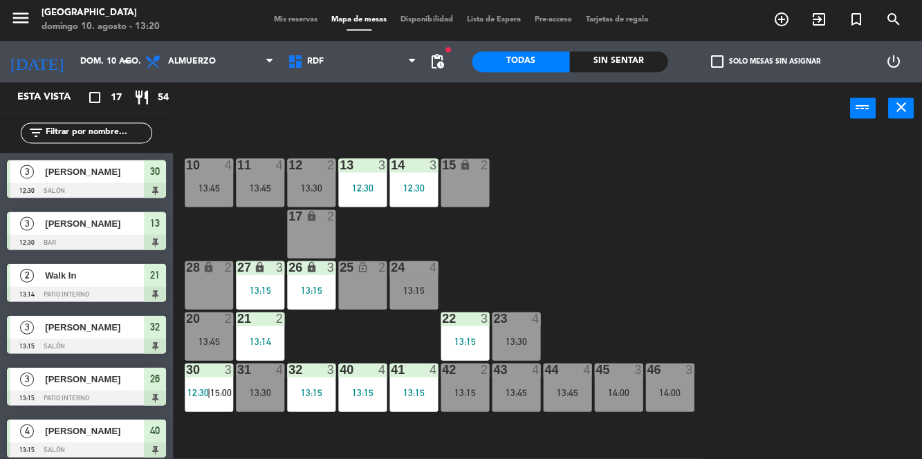
click at [654, 219] on div "10 4 13:45 11 4 13:45 12 2 13:30 13 3 12:30 14 3 12:30 15 lock 2 17 lock 2 24 4…" at bounding box center [552, 296] width 740 height 324
click at [443, 60] on span "pending_actions" at bounding box center [437, 62] width 17 height 17
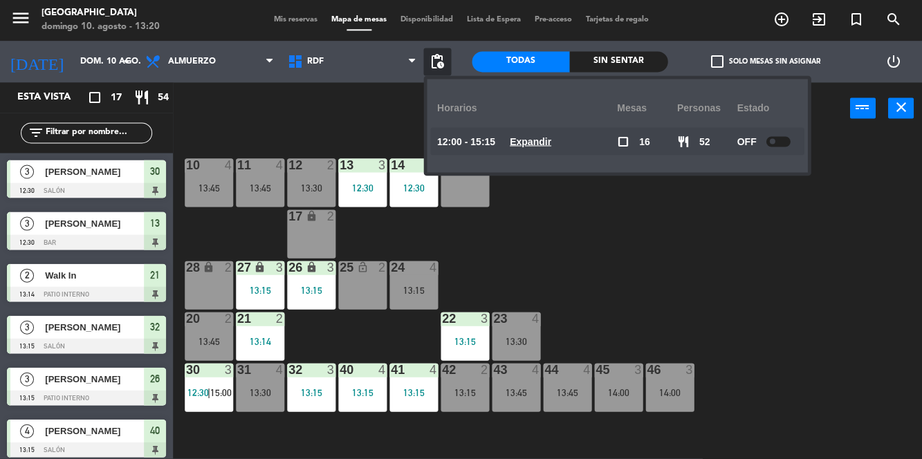
click at [764, 260] on div "10 4 13:45 11 4 13:45 12 2 13:30 13 3 12:30 14 3 12:30 15 lock 2 17 lock 2 24 4…" at bounding box center [552, 296] width 740 height 324
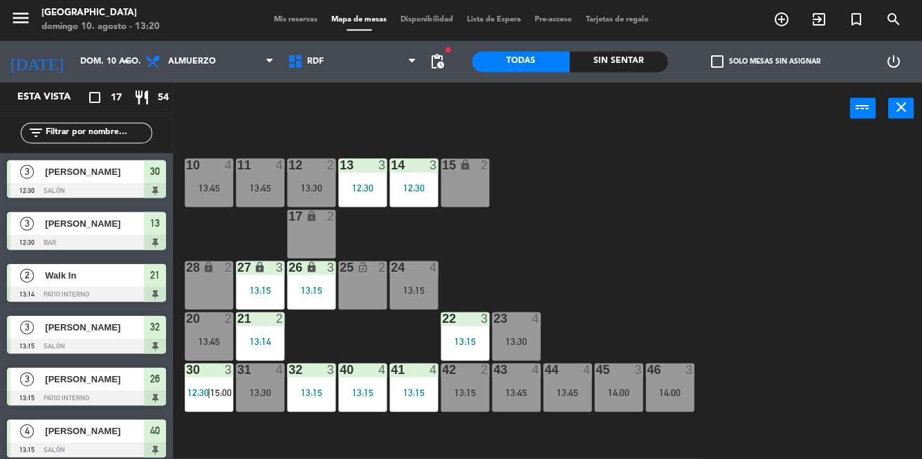
click at [253, 185] on div "13:45" at bounding box center [260, 188] width 48 height 10
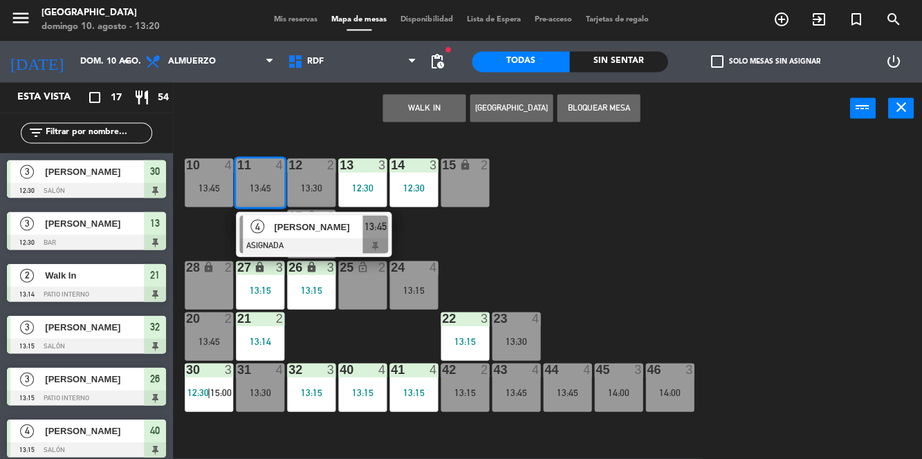
click at [617, 275] on div "10 4 13:45 11 4 13:45 4 [PERSON_NAME] ASIGNADA 13:45 12 2 13:30 13 3 12:30 14 3…" at bounding box center [552, 296] width 740 height 324
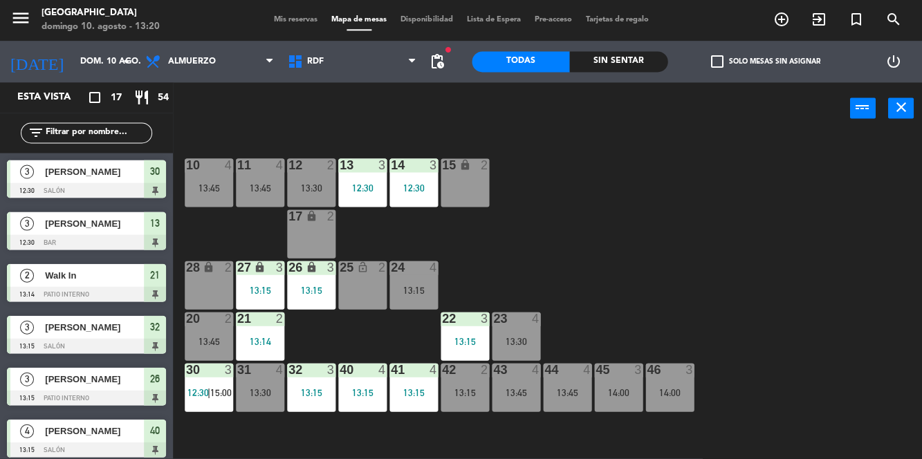
click at [308, 177] on div "12 2 13:30" at bounding box center [311, 183] width 48 height 48
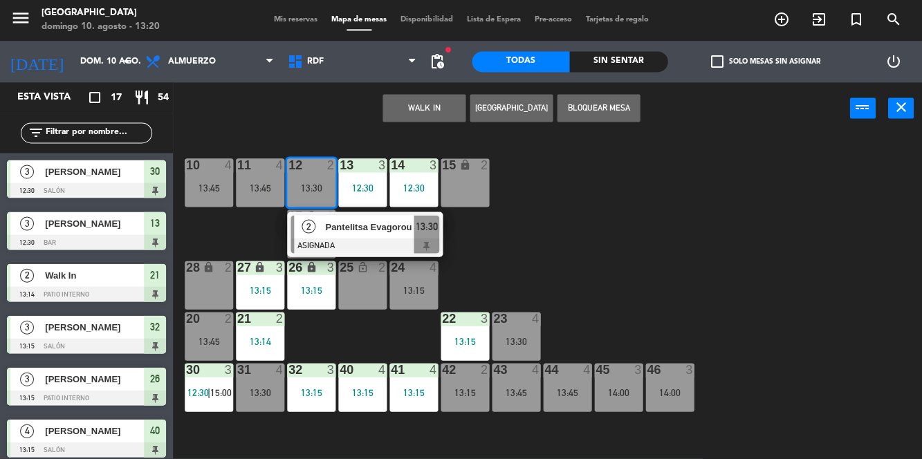
click at [466, 185] on div "15 lock 2" at bounding box center [465, 183] width 48 height 48
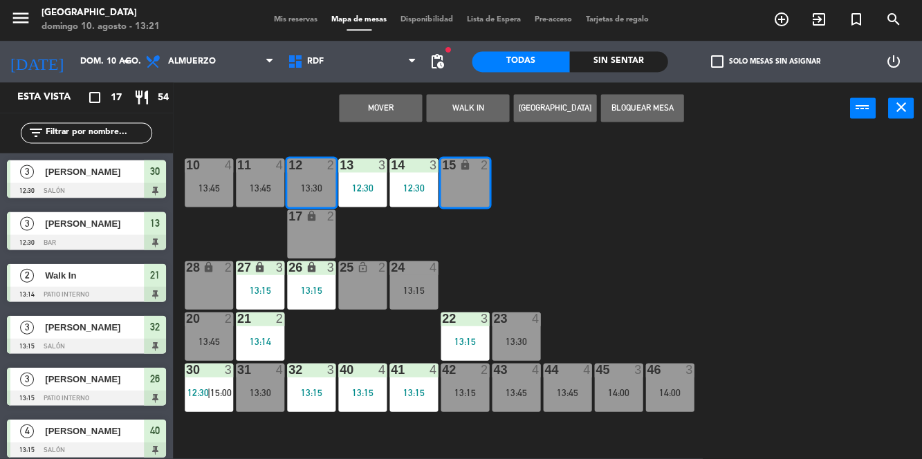
click at [396, 105] on button "Mover" at bounding box center [380, 109] width 83 height 28
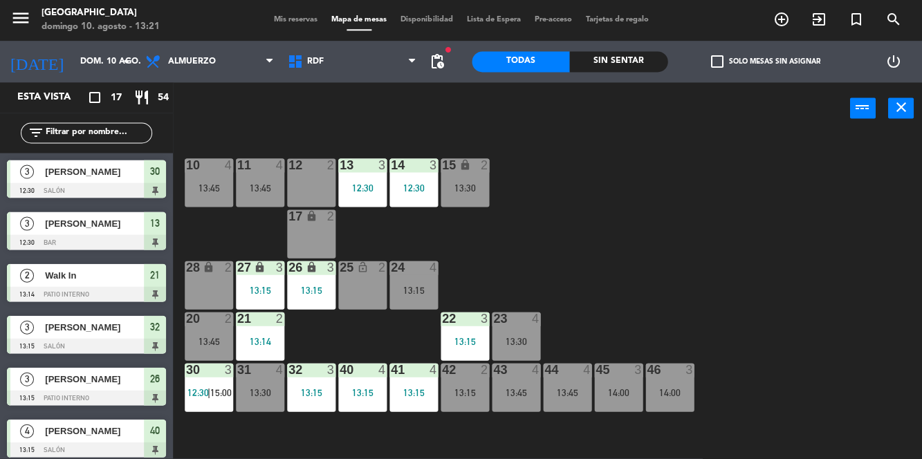
click at [205, 180] on div "10 4 13:45" at bounding box center [209, 183] width 48 height 48
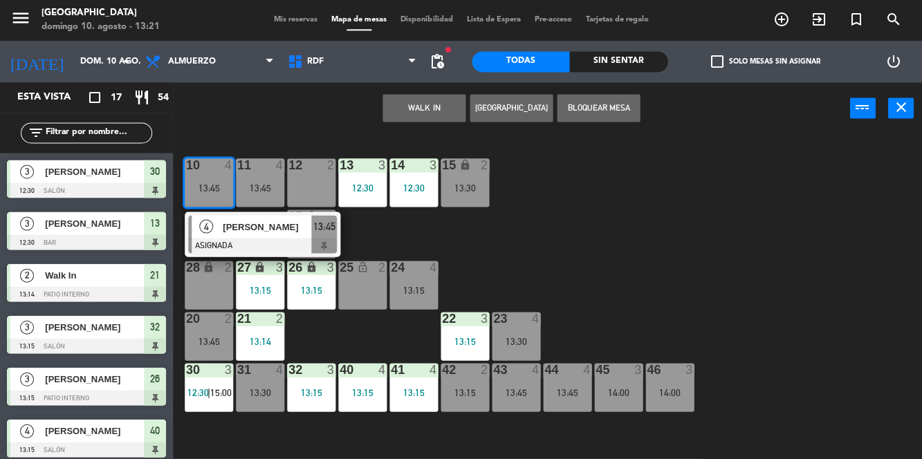
click at [727, 237] on div "10 4 13:45 4 [PERSON_NAME] ASIGNADA 13:45 11 4 13:45 12 2 13 3 12:30 14 3 12:30…" at bounding box center [552, 296] width 740 height 324
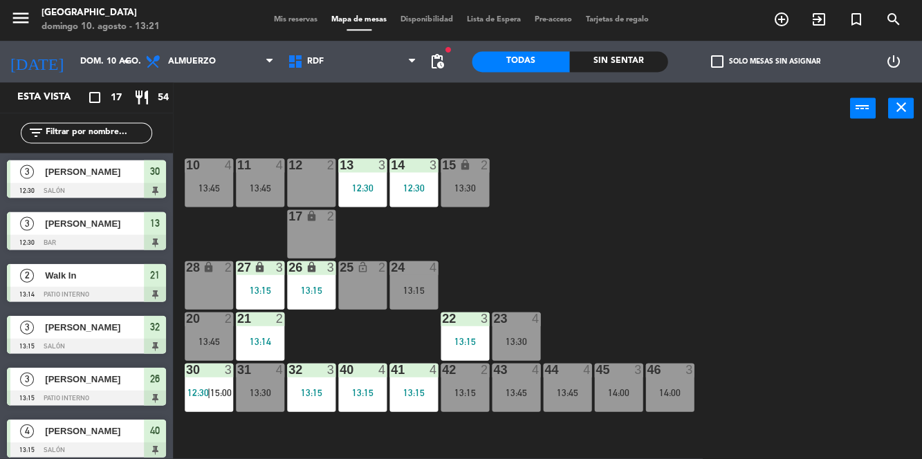
click at [519, 337] on div "13:30" at bounding box center [516, 342] width 48 height 10
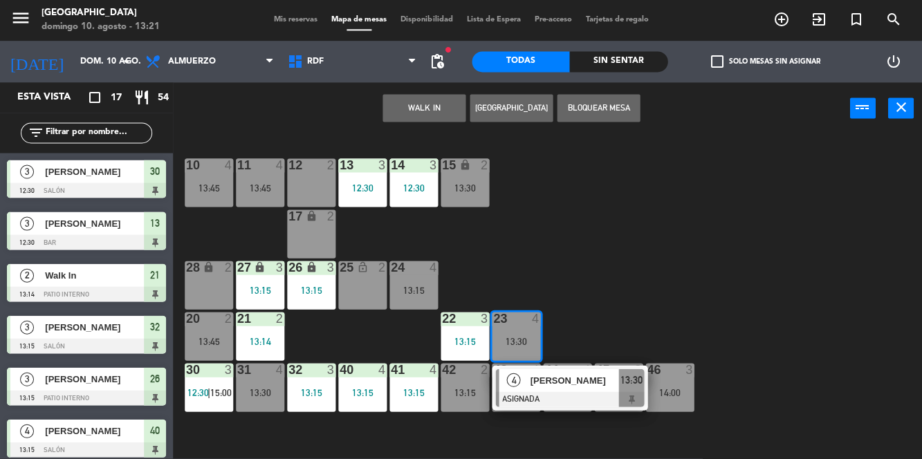
click at [749, 237] on div "10 4 13:45 11 4 13:45 12 2 13 3 12:30 14 3 12:30 15 lock 2 13:30 17 lock 2 24 4…" at bounding box center [552, 296] width 740 height 324
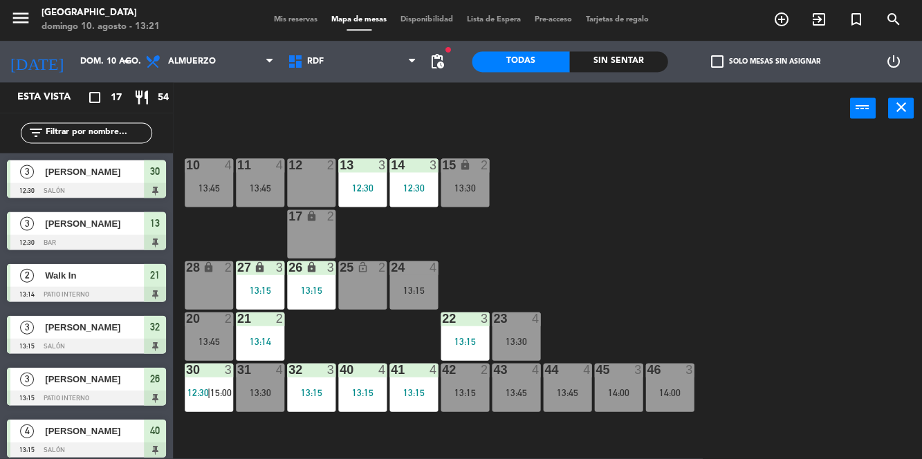
click at [266, 380] on div "31 4 13:30" at bounding box center [260, 388] width 48 height 48
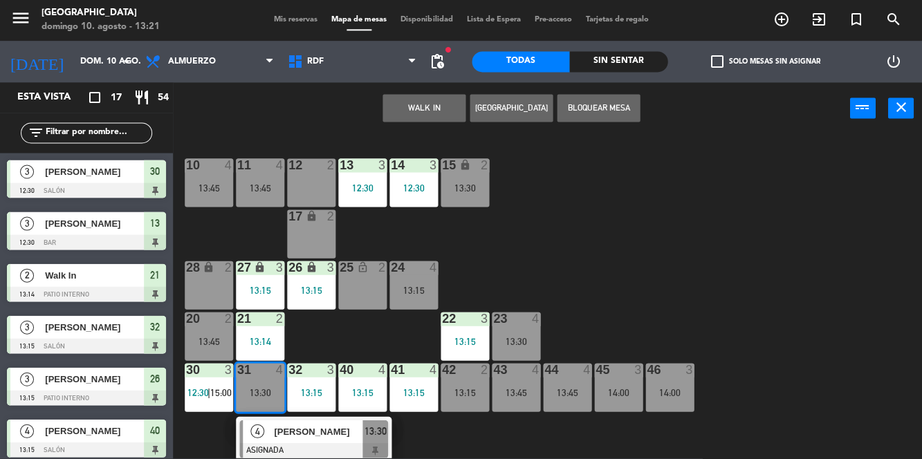
click at [715, 239] on div "10 4 13:45 11 4 13:45 12 2 13 3 12:30 14 3 12:30 15 lock 2 13:30 17 lock 2 24 4…" at bounding box center [552, 296] width 740 height 324
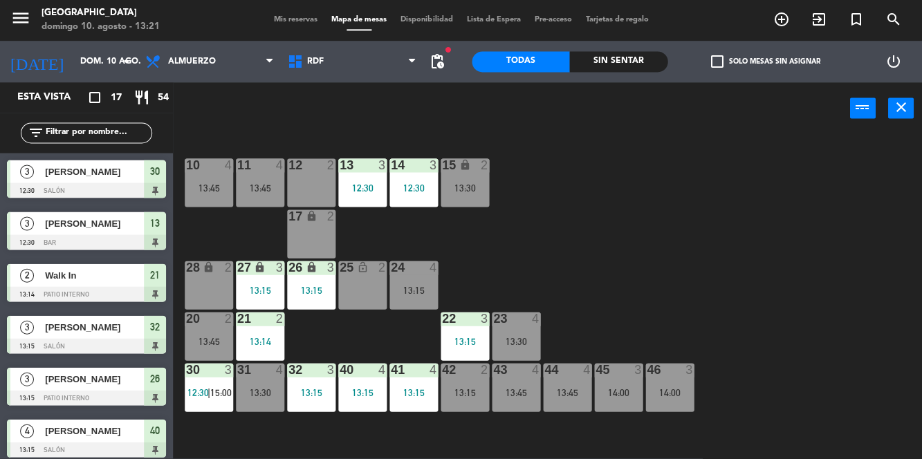
click at [405, 282] on div "24 4 13:15" at bounding box center [413, 286] width 48 height 48
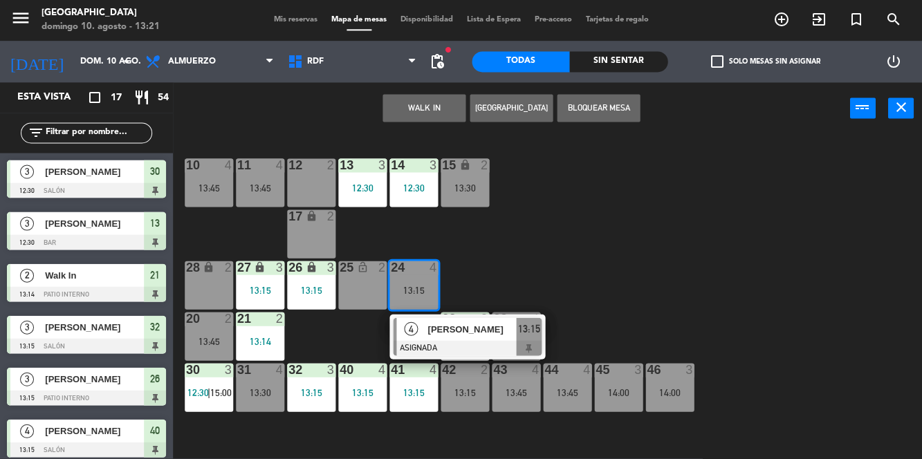
click at [661, 228] on div "10 4 13:45 11 4 13:45 12 2 13 3 12:30 14 3 12:30 15 lock 2 13:30 17 lock 2 24 4…" at bounding box center [552, 296] width 740 height 324
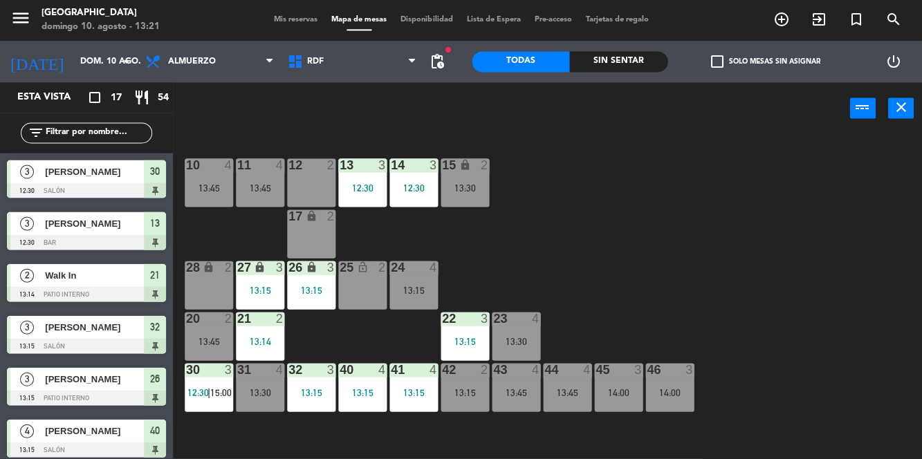
click at [413, 284] on div "24 4 13:15" at bounding box center [413, 286] width 48 height 48
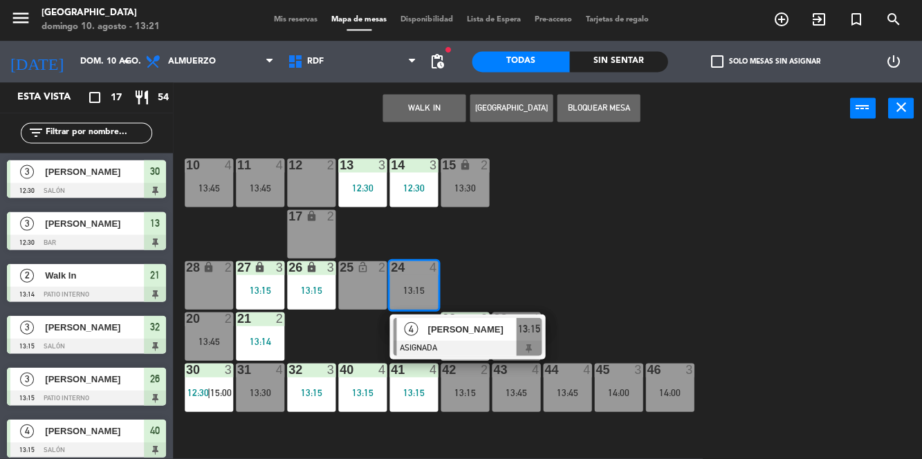
click at [465, 336] on span "[PERSON_NAME]" at bounding box center [472, 329] width 89 height 15
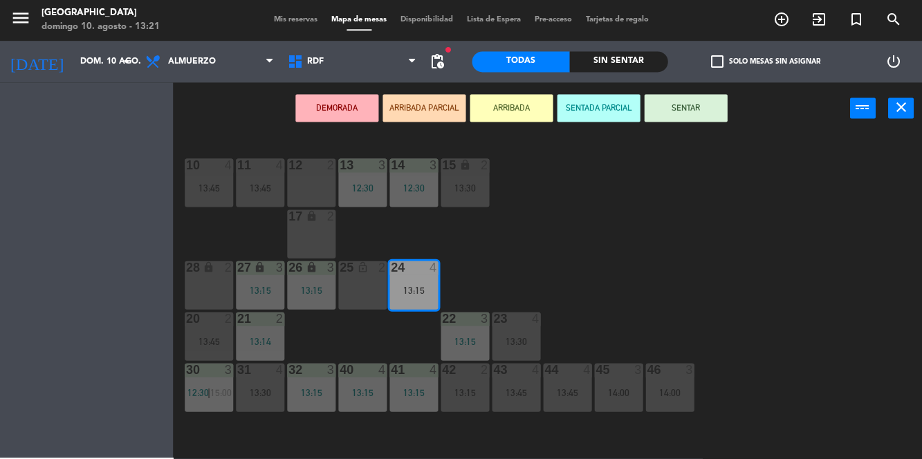
click at [761, 85] on div "DEMORADA ARRIBADA PARCIAL ARRIBADA SENTADA PARCIAL SENTAR power_input close" at bounding box center [511, 109] width 677 height 53
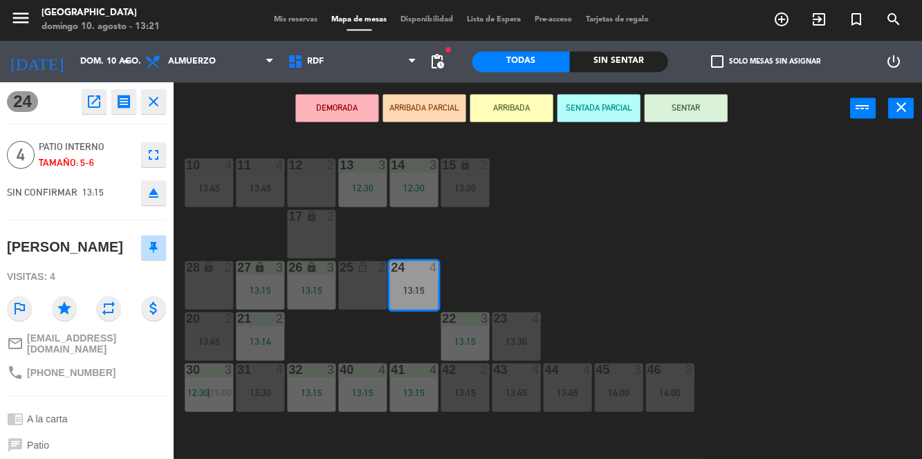
click at [689, 118] on button "SENTAR" at bounding box center [685, 109] width 83 height 28
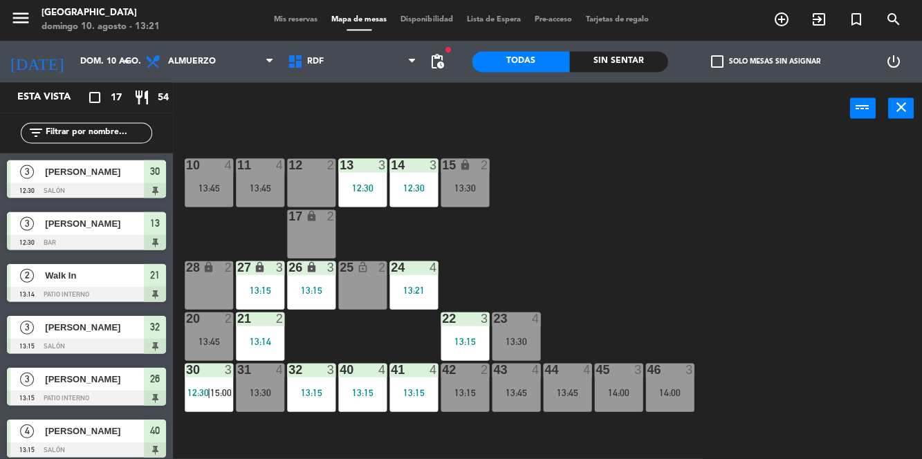
click at [782, 247] on div "10 4 13:45 11 4 13:45 12 2 13 3 12:30 14 3 12:30 15 lock 2 13:30 17 lock 2 24 4…" at bounding box center [552, 296] width 740 height 324
click at [622, 410] on div "45 3 14:00" at bounding box center [618, 388] width 48 height 48
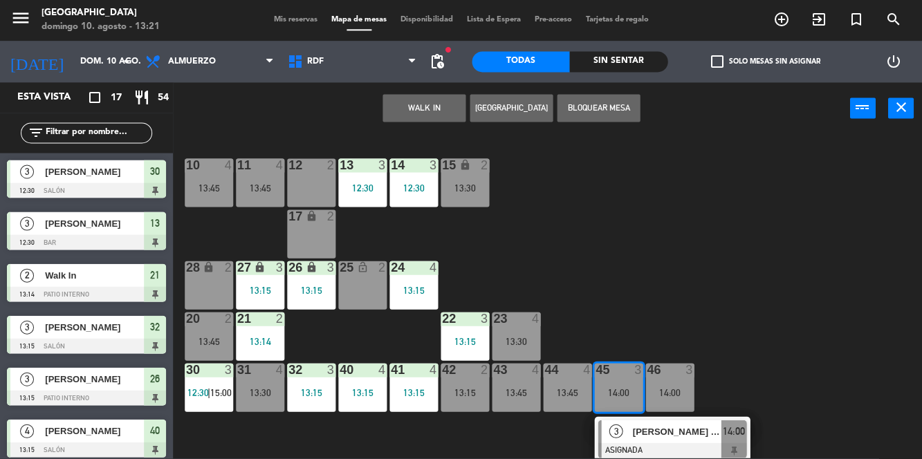
click at [816, 280] on div "10 4 13:45 11 4 13:45 12 2 13 3 12:30 14 3 12:30 15 lock 2 13:30 17 lock 2 24 4…" at bounding box center [552, 296] width 740 height 324
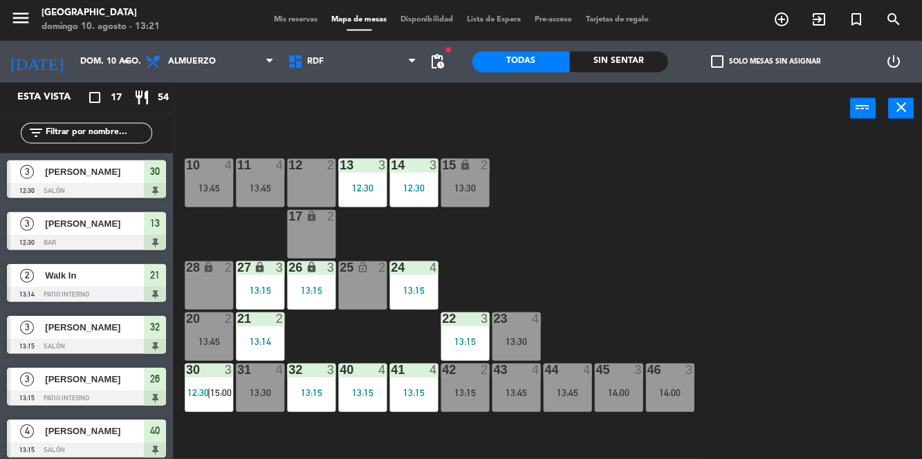
click at [513, 389] on div "13:45" at bounding box center [516, 393] width 48 height 10
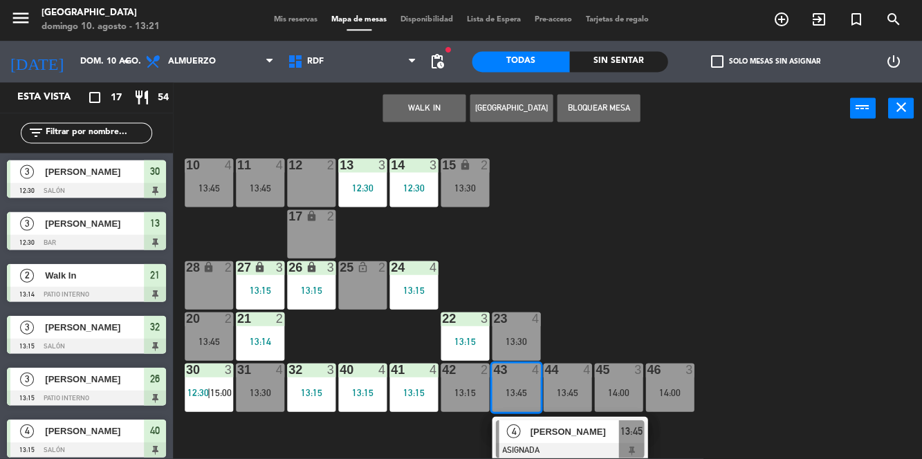
click at [826, 248] on div "10 4 13:45 11 4 13:45 12 2 13 3 12:30 14 3 12:30 15 lock 2 13:30 17 lock 2 24 4…" at bounding box center [552, 296] width 740 height 324
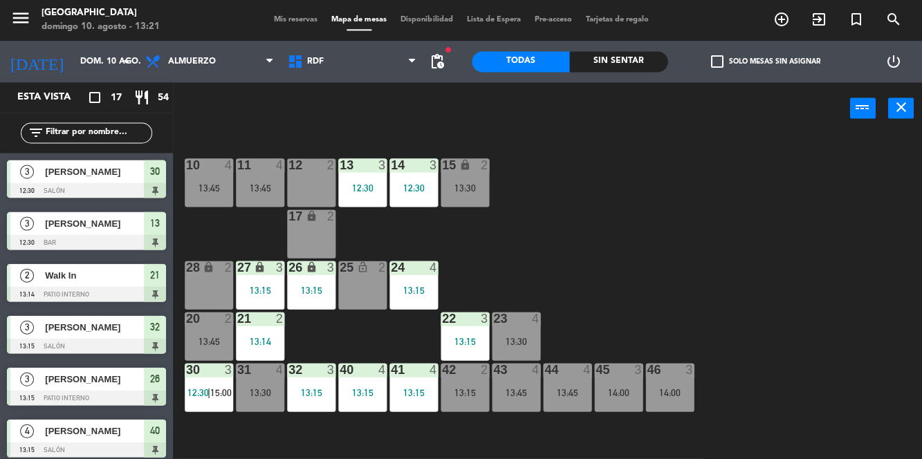
click at [517, 385] on div "43 4 13:45" at bounding box center [516, 388] width 48 height 48
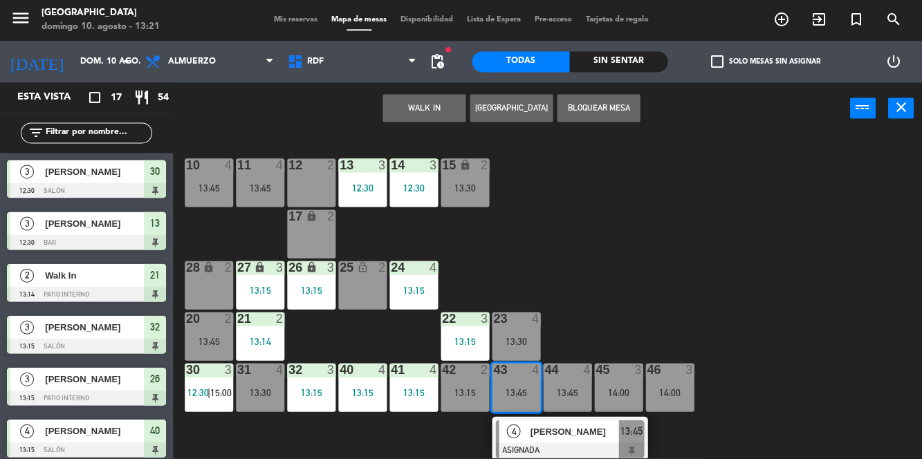
click at [551, 440] on div "[PERSON_NAME]" at bounding box center [574, 432] width 90 height 23
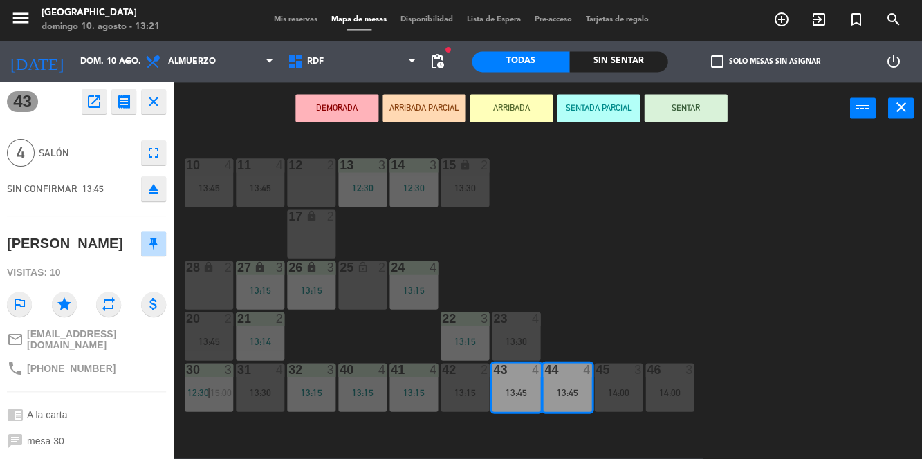
click at [718, 253] on div "10 4 13:45 11 4 13:45 12 2 13 3 12:30 14 3 12:30 15 lock 2 13:30 17 lock 2 24 4…" at bounding box center [552, 296] width 740 height 324
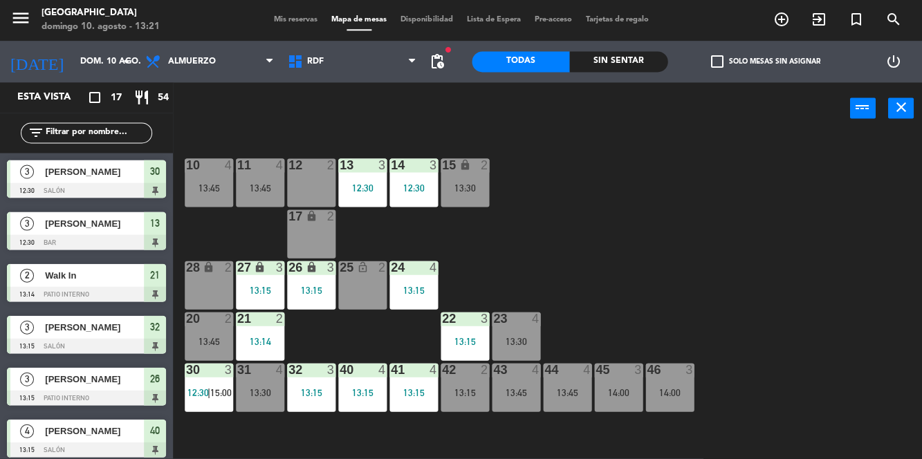
scroll to position [159, 0]
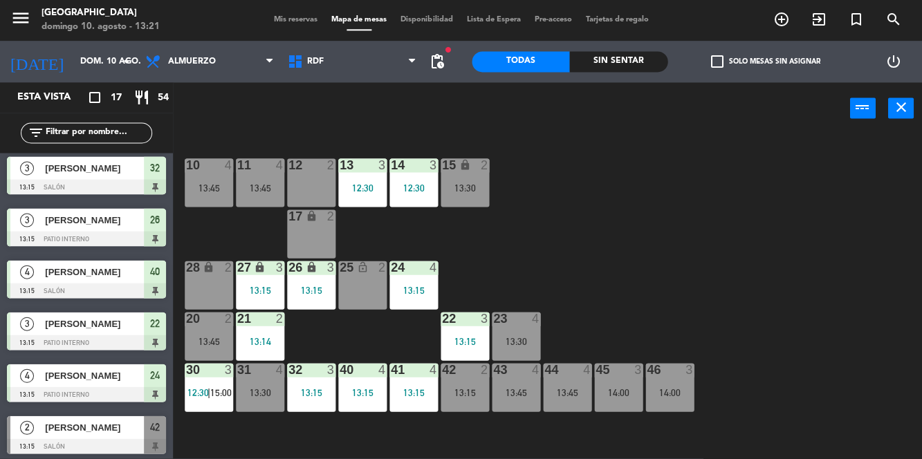
click at [534, 389] on div "13:45" at bounding box center [516, 393] width 48 height 10
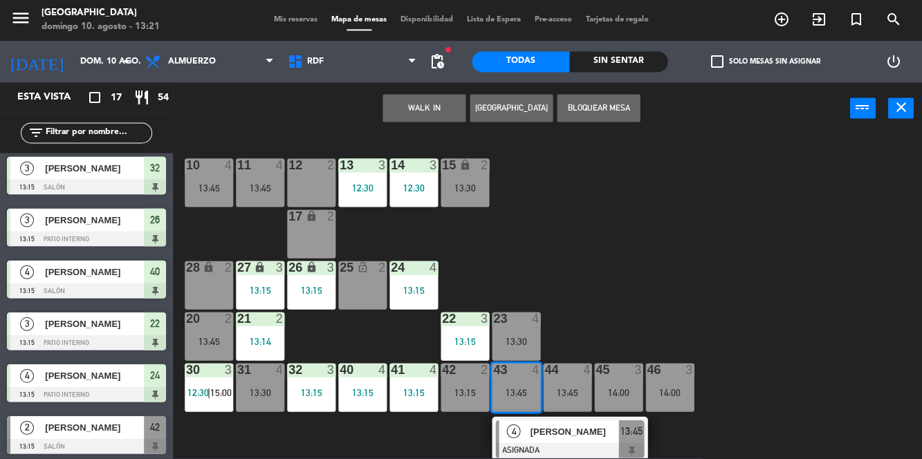
click at [565, 439] on span "[PERSON_NAME]" at bounding box center [574, 432] width 89 height 15
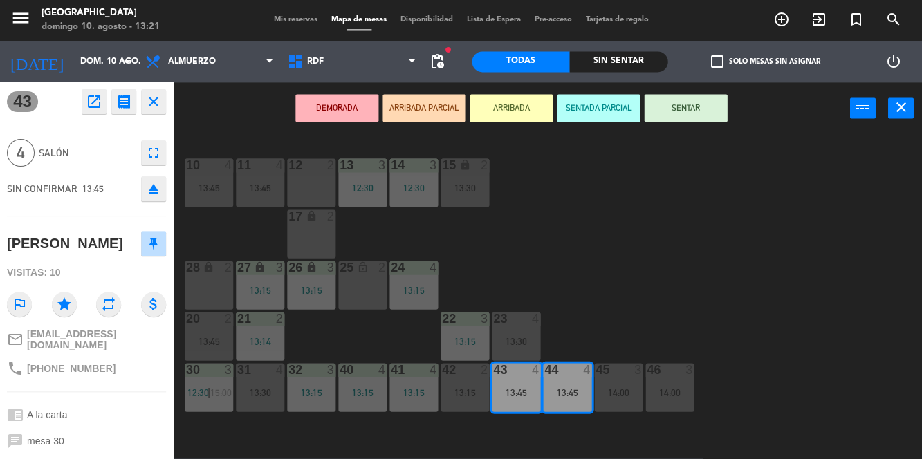
click at [253, 176] on div "11 4 13:45" at bounding box center [260, 183] width 48 height 48
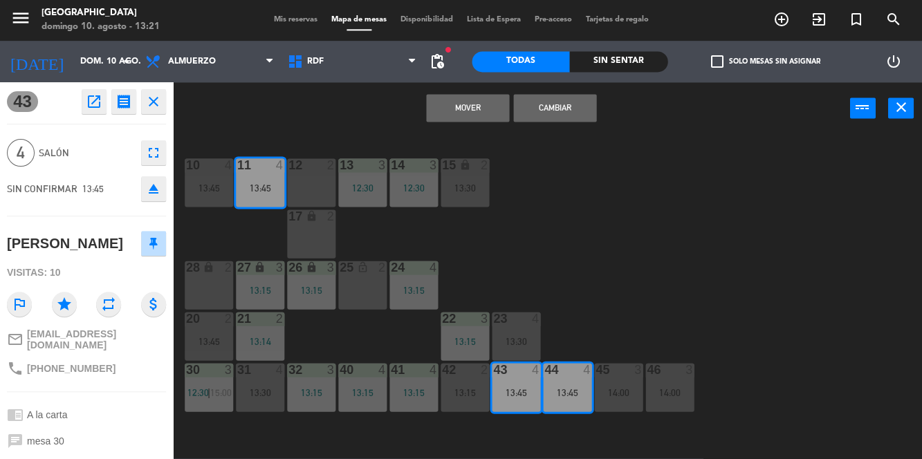
click at [479, 110] on button "Mover" at bounding box center [467, 109] width 83 height 28
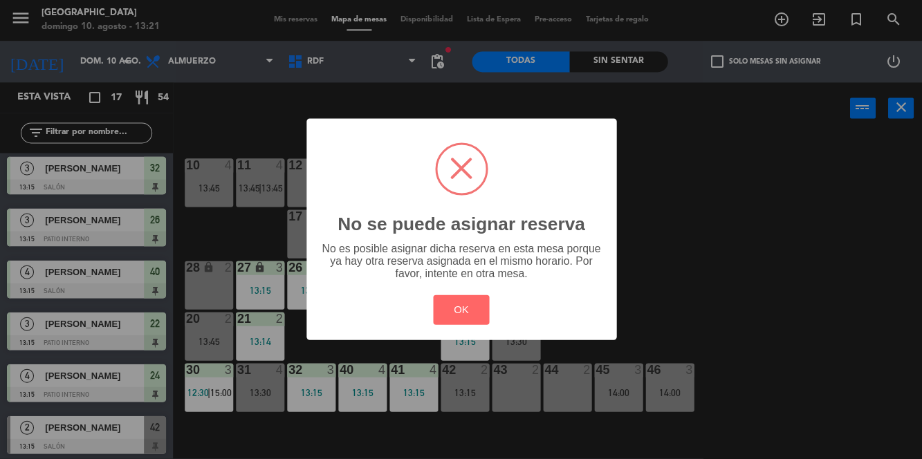
click at [455, 315] on button "OK" at bounding box center [461, 310] width 56 height 30
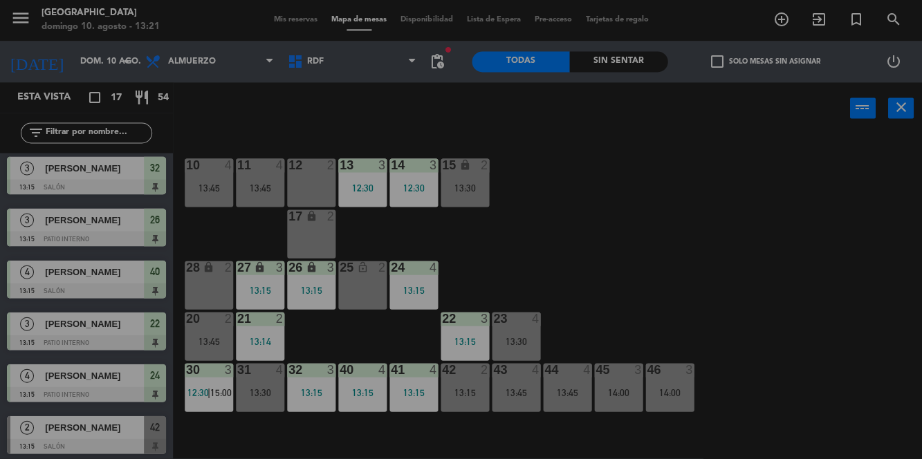
click at [798, 259] on div "10 4 13:45 11 4 13:45 12 2 13 3 12:30 14 3 12:30 15 lock 2 13:30 17 lock 2 24 4…" at bounding box center [552, 296] width 740 height 324
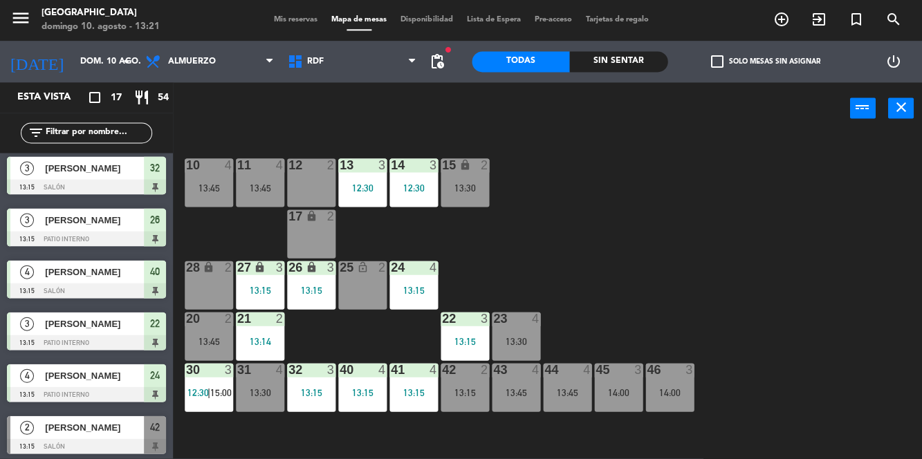
click at [535, 391] on div "13:45" at bounding box center [516, 393] width 48 height 10
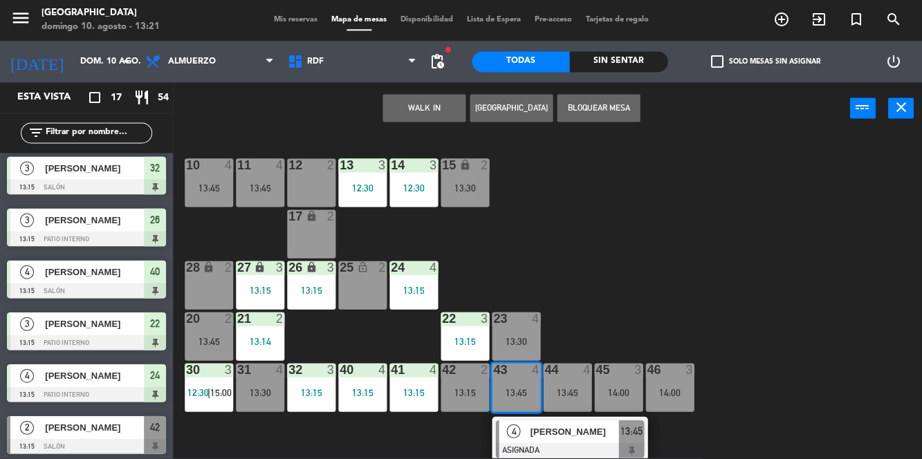
click at [567, 438] on span "[PERSON_NAME]" at bounding box center [574, 432] width 89 height 15
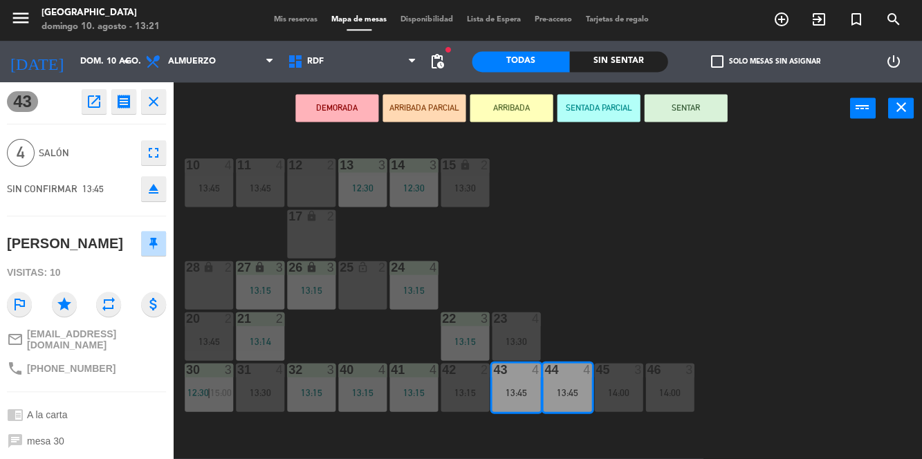
click at [246, 187] on div "13:45" at bounding box center [260, 188] width 48 height 10
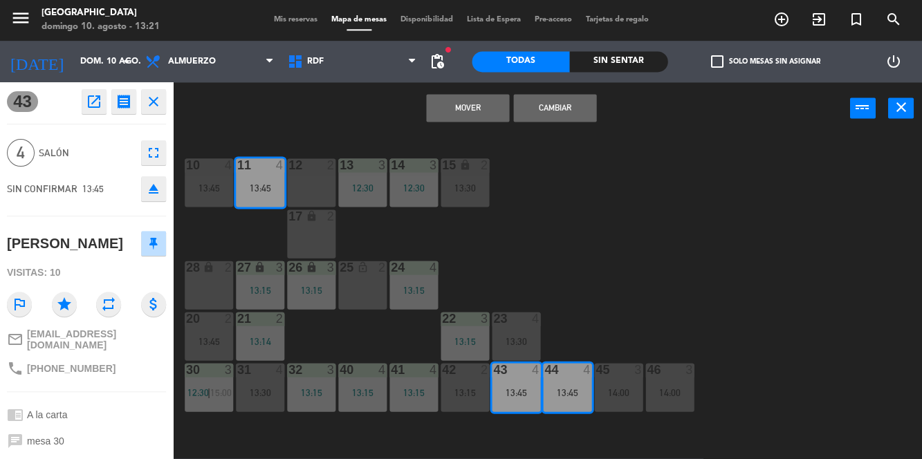
click at [204, 178] on div "10 4 13:45" at bounding box center [209, 183] width 48 height 48
click at [560, 103] on button "Cambiar" at bounding box center [554, 109] width 83 height 28
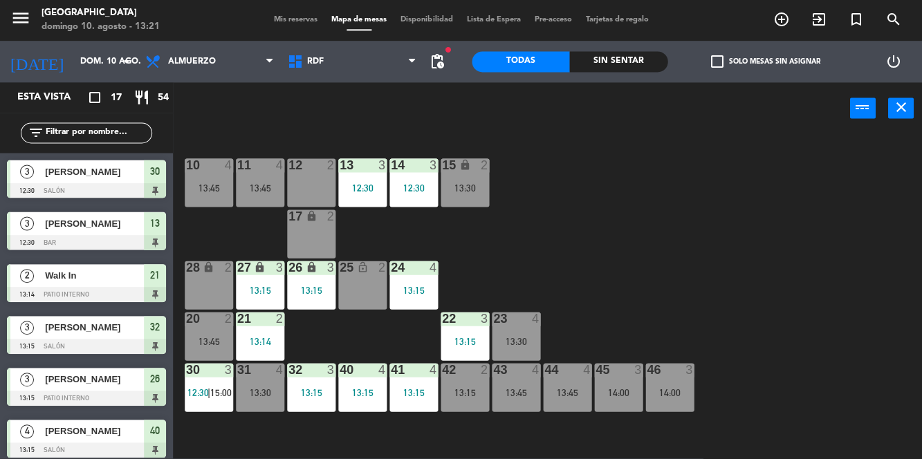
scroll to position [0, 0]
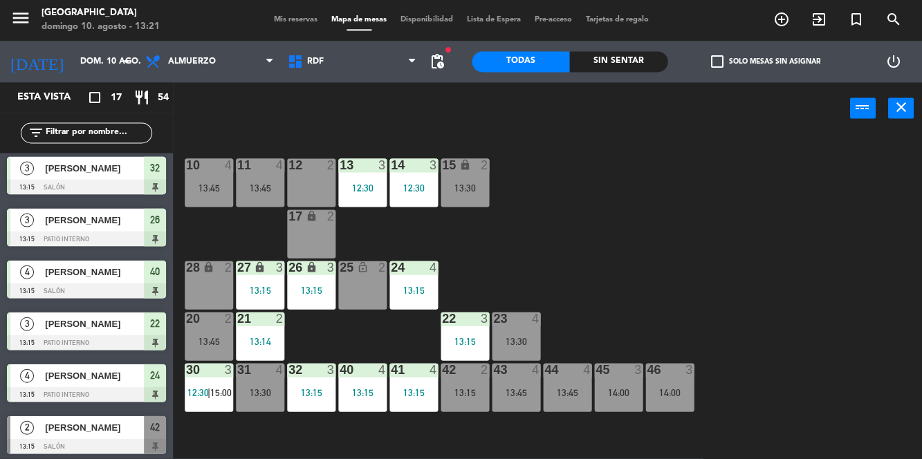
click at [208, 183] on div "13:45" at bounding box center [209, 188] width 48 height 10
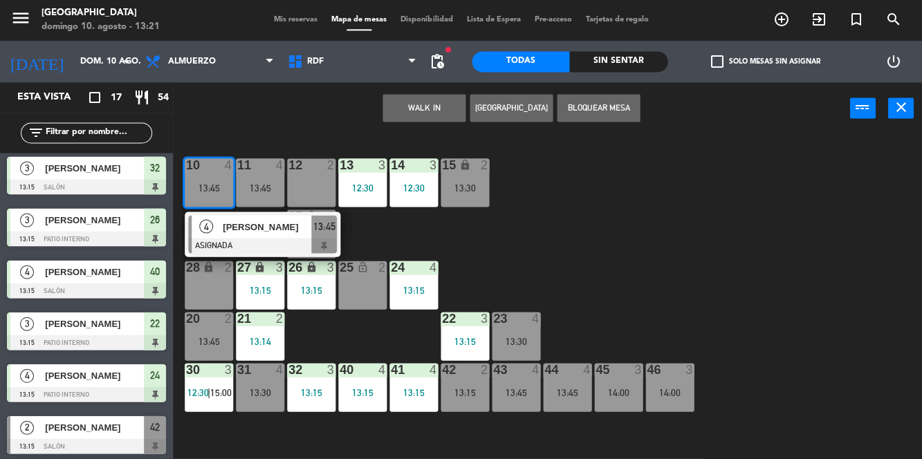
click at [681, 230] on div "10 4 13:45 4 [PERSON_NAME] ASIGNADA 13:45 11 4 13:45 12 2 13 3 12:30 14 3 12:30…" at bounding box center [552, 296] width 740 height 324
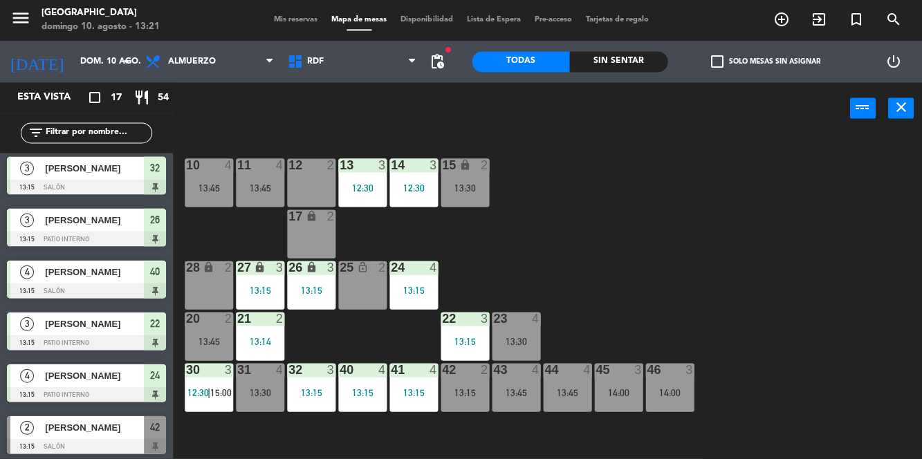
click at [439, 66] on span "pending_actions" at bounding box center [437, 62] width 17 height 17
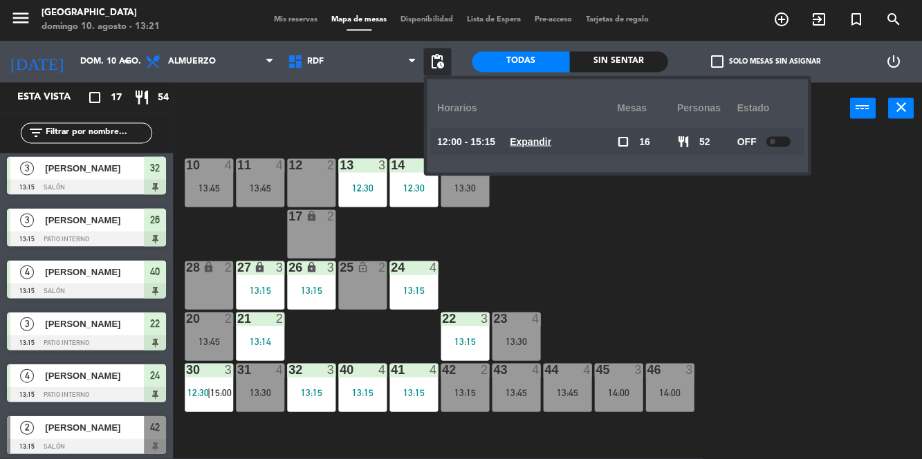
click at [768, 273] on div "10 4 13:45 11 4 13:45 12 2 13 3 12:30 14 3 12:30 15 lock 2 13:30 17 lock 2 24 4…" at bounding box center [552, 296] width 740 height 324
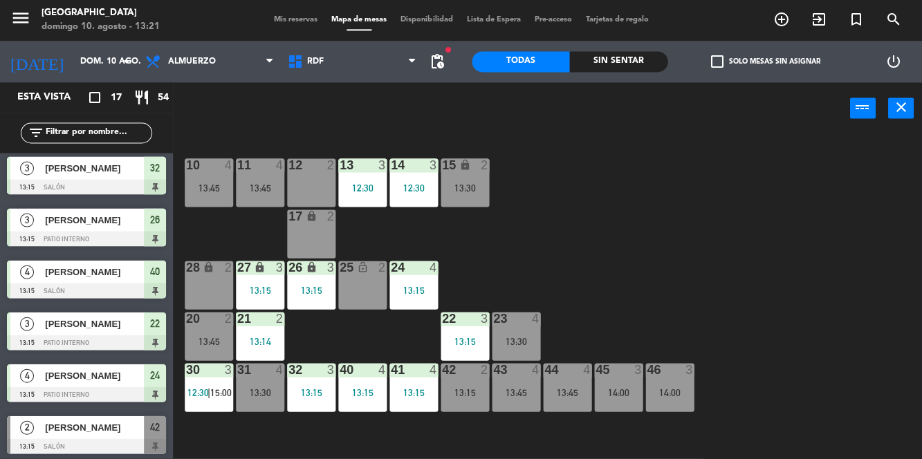
click at [296, 21] on span "Mis reservas" at bounding box center [295, 21] width 57 height 8
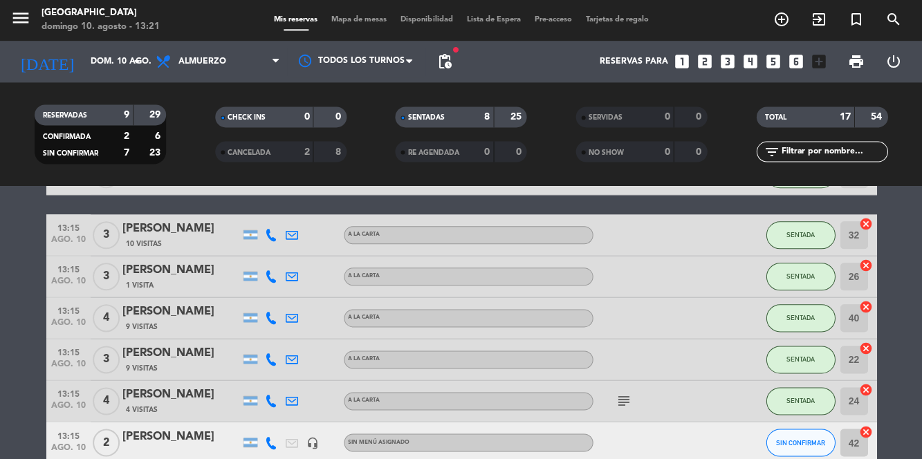
scroll to position [214, 0]
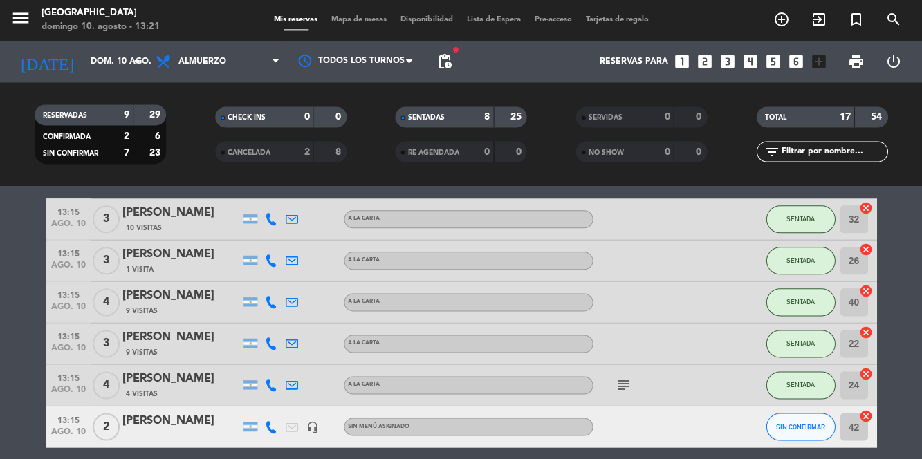
click at [629, 388] on icon "subject" at bounding box center [624, 386] width 17 height 17
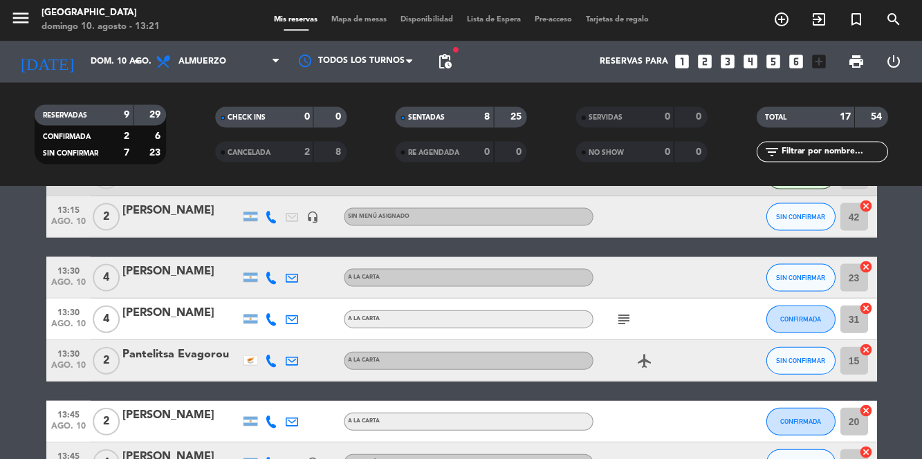
scroll to position [426, 0]
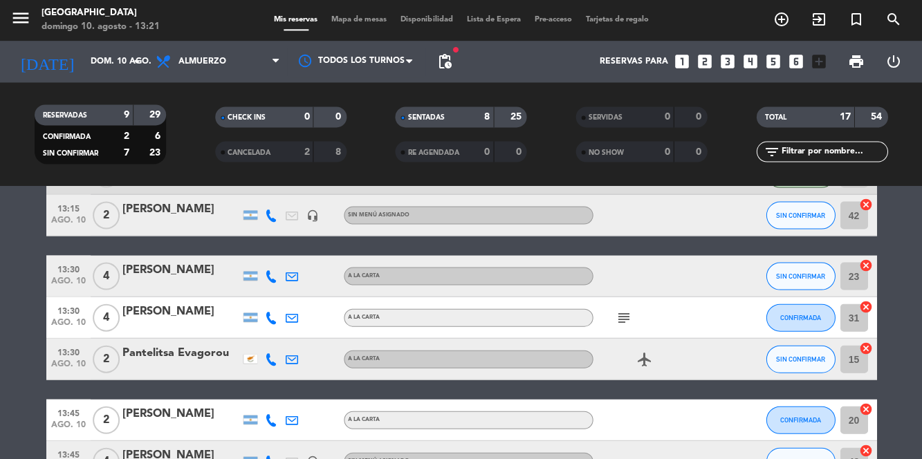
click at [618, 324] on icon "subject" at bounding box center [624, 318] width 17 height 17
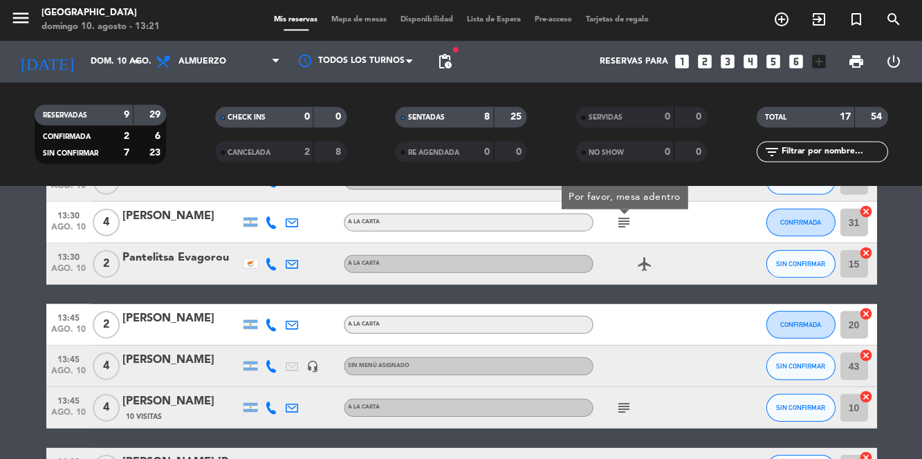
scroll to position [616, 0]
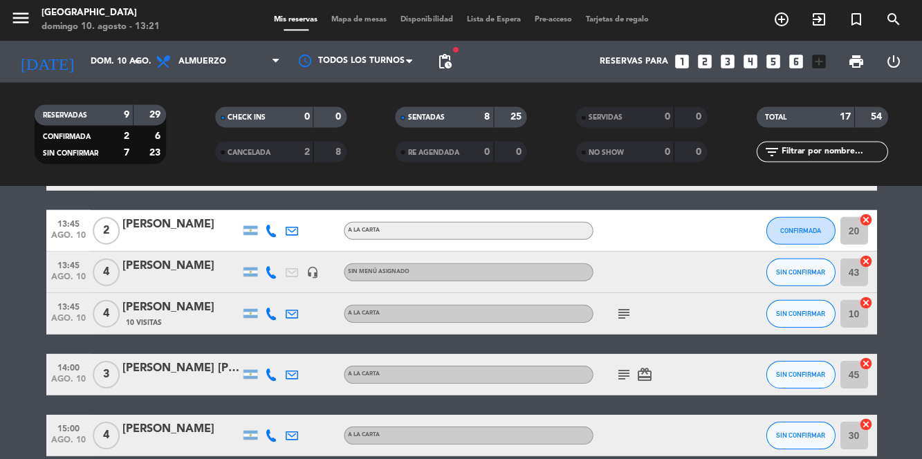
click at [618, 320] on icon "subject" at bounding box center [624, 314] width 17 height 17
click at [617, 376] on icon "subject" at bounding box center [624, 375] width 17 height 17
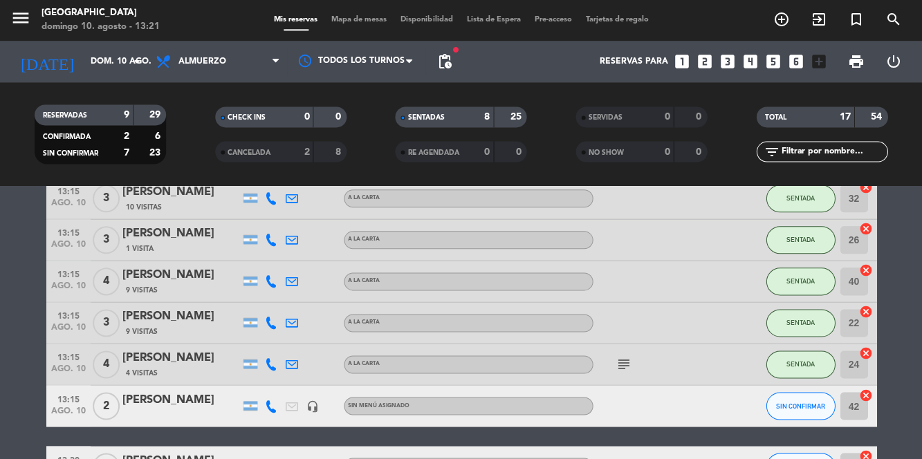
scroll to position [0, 0]
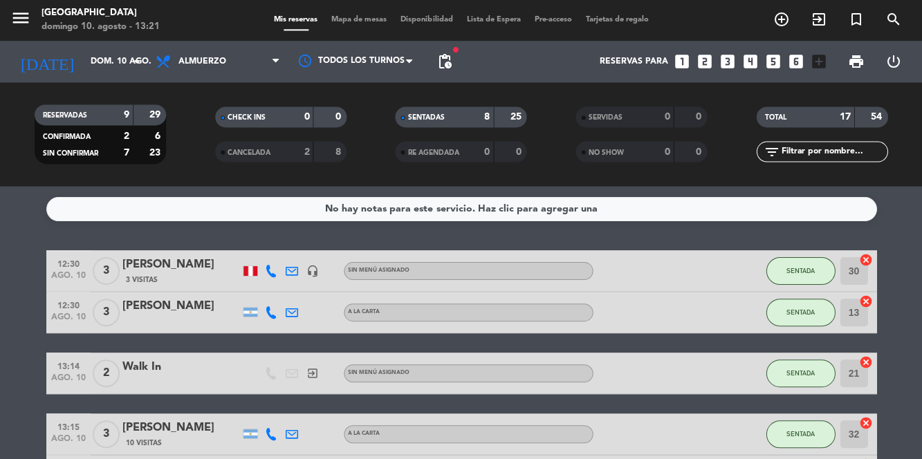
click at [351, 18] on span "Mapa de mesas" at bounding box center [358, 21] width 69 height 8
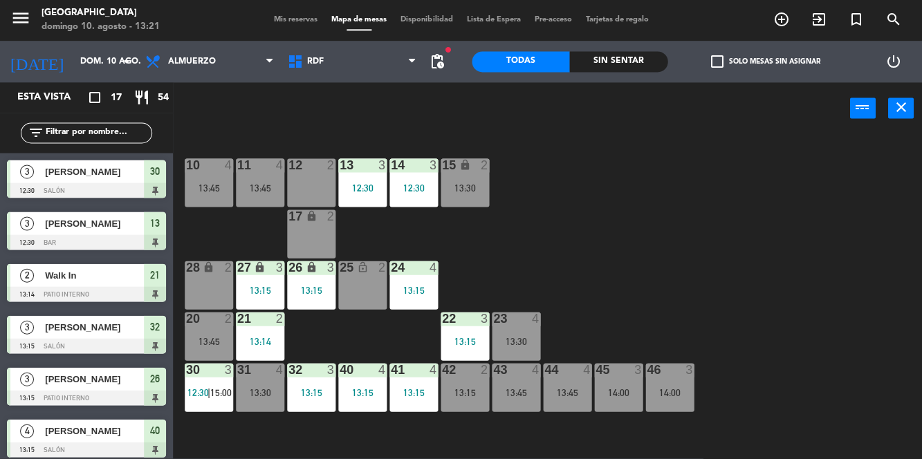
click at [862, 226] on div "10 4 13:45 11 4 13:45 12 2 13 3 12:30 14 3 12:30 15 lock 2 13:30 17 lock 2 24 4…" at bounding box center [552, 296] width 740 height 324
click at [836, 244] on div "10 4 13:45 11 4 13:45 12 2 13 3 12:30 14 3 12:30 15 lock 2 13:30 17 lock 2 24 4…" at bounding box center [552, 296] width 740 height 324
click at [816, 282] on div "10 4 13:45 11 4 13:45 12 2 13 3 12:30 14 3 12:30 15 lock 2 13:30 17 lock 2 24 4…" at bounding box center [552, 296] width 740 height 324
click at [780, 306] on div "10 4 13:45 11 4 13:45 12 2 13 3 12:30 14 3 12:30 15 lock 2 13:30 17 lock 2 24 4…" at bounding box center [552, 296] width 740 height 324
click at [743, 302] on div "10 4 13:45 11 4 13:45 12 2 13 3 12:30 14 3 12:30 15 lock 2 13:30 17 lock 2 24 4…" at bounding box center [552, 296] width 740 height 324
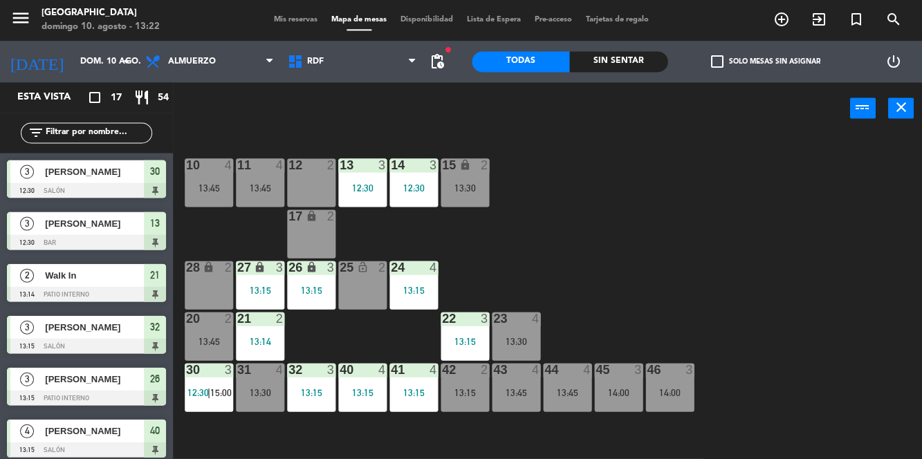
click at [708, 286] on div "10 4 13:45 11 4 13:45 12 2 13 3 12:30 14 3 12:30 15 lock 2 13:30 17 lock 2 24 4…" at bounding box center [552, 296] width 740 height 324
click at [468, 185] on div "13:30" at bounding box center [465, 188] width 48 height 10
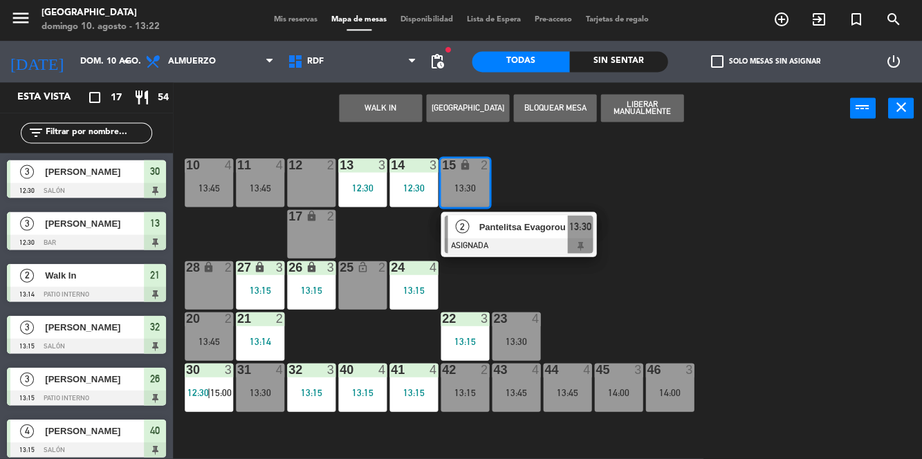
click at [281, 188] on div "13:45" at bounding box center [260, 188] width 48 height 10
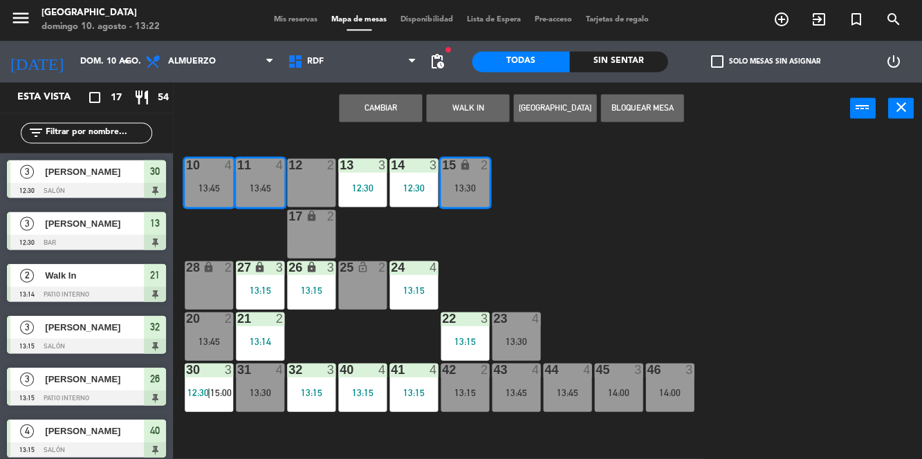
click at [757, 245] on div "10 4 13:45 11 4 13:45 12 2 13 3 12:30 14 3 12:30 15 lock 2 13:30 17 lock 2 24 4…" at bounding box center [552, 296] width 740 height 324
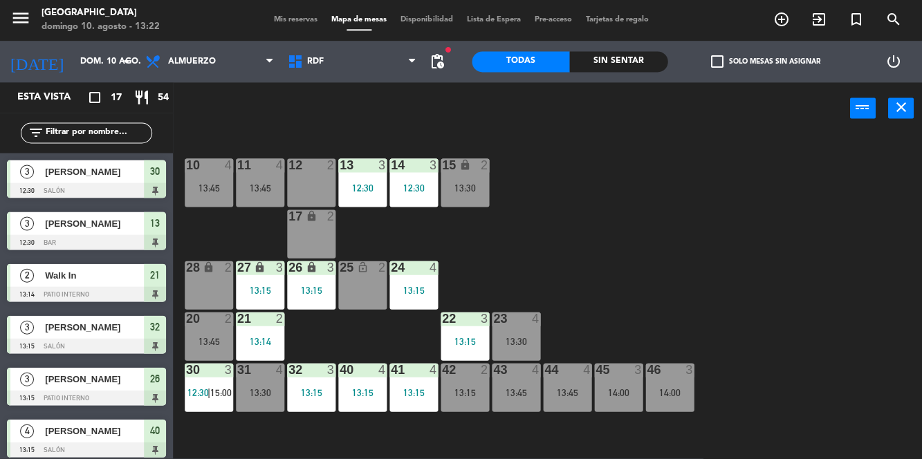
click at [459, 185] on div "13:30" at bounding box center [465, 188] width 48 height 10
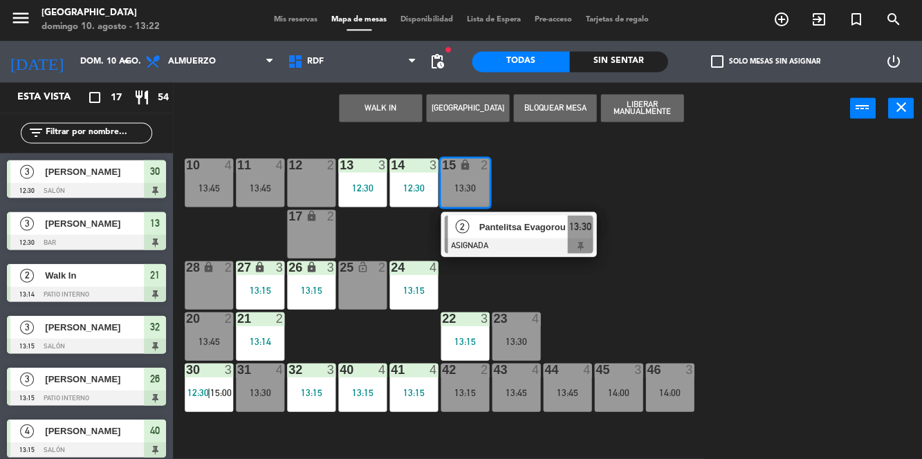
click at [533, 233] on span "Pantelitsa Evagorou" at bounding box center [523, 227] width 89 height 15
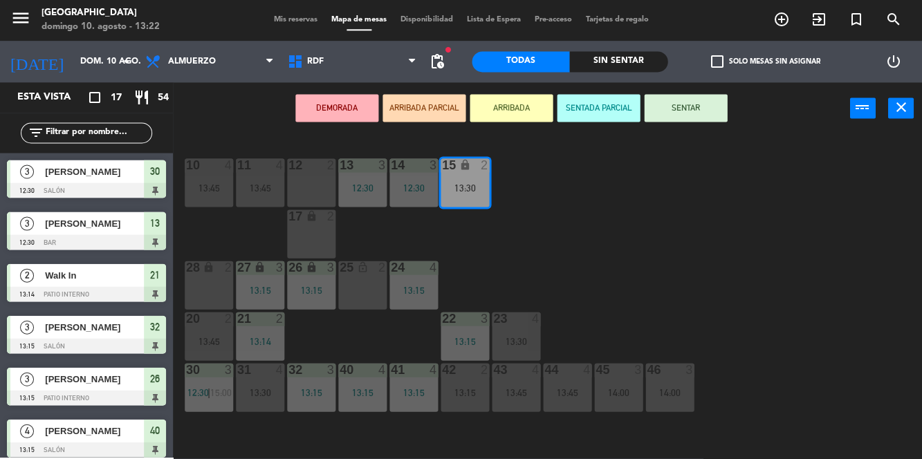
click at [313, 185] on div "12 2" at bounding box center [311, 183] width 48 height 48
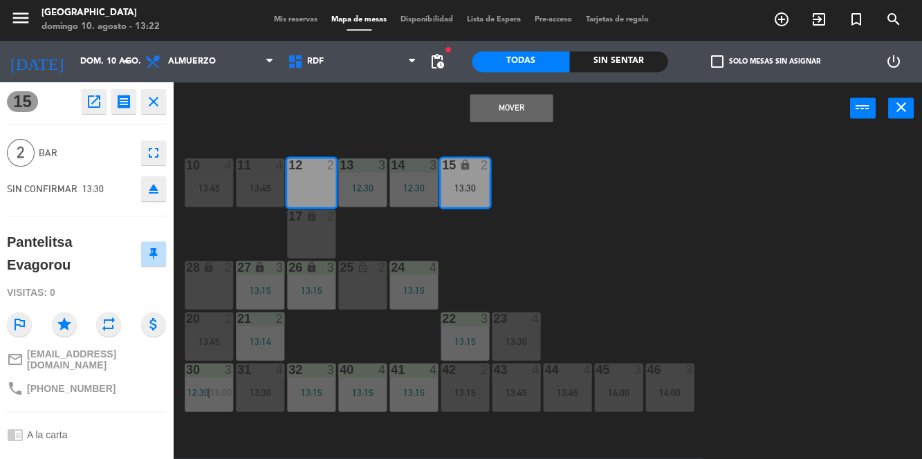
click at [523, 109] on button "Mover" at bounding box center [511, 109] width 83 height 28
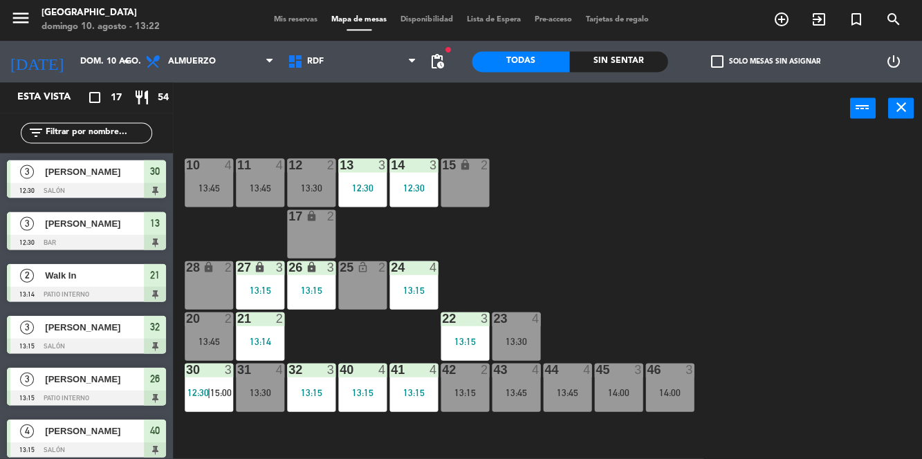
scroll to position [3, 0]
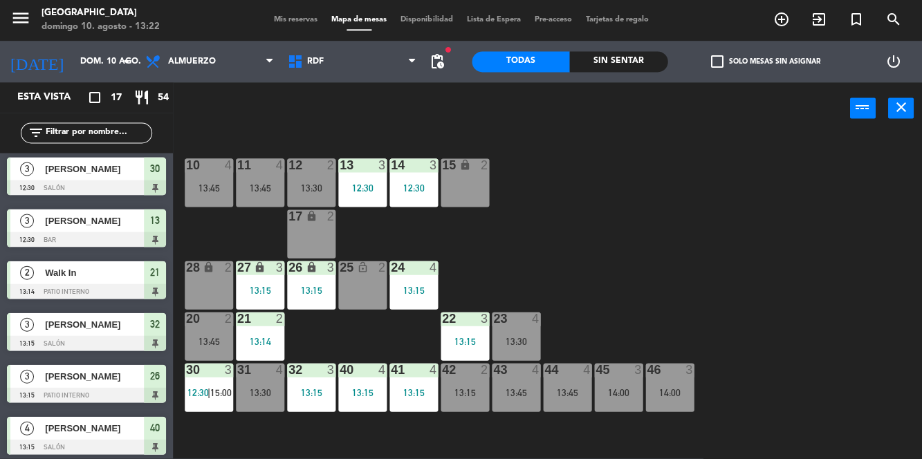
click at [760, 248] on div "10 4 13:45 11 4 13:45 12 2 13:30 13 3 12:30 14 3 12:30 15 lock 2 17 lock 2 24 4…" at bounding box center [552, 296] width 740 height 324
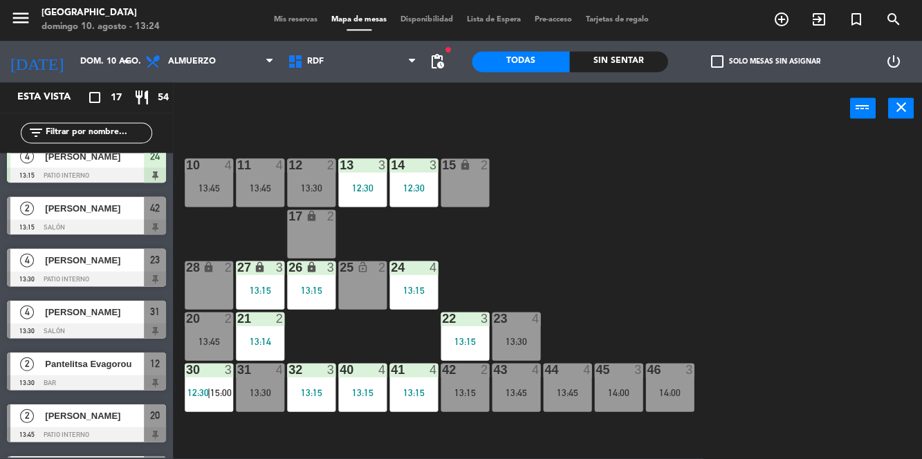
scroll to position [380, 0]
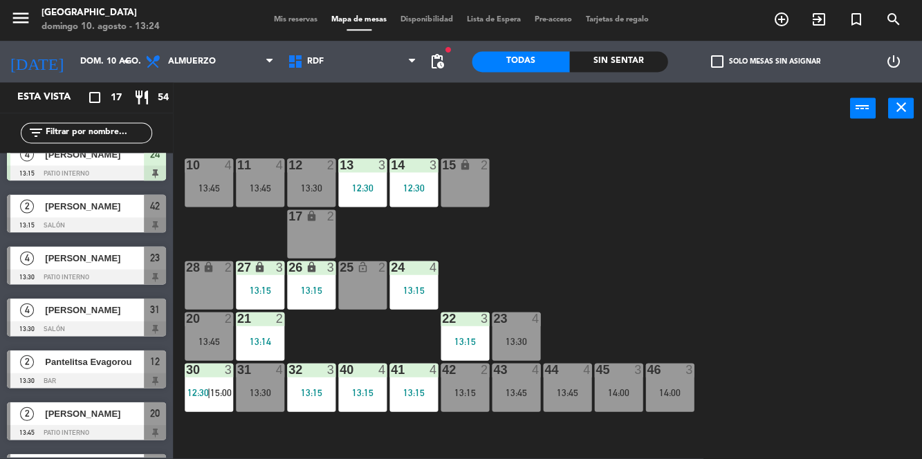
click at [261, 387] on div "31 4 13:30" at bounding box center [260, 388] width 48 height 48
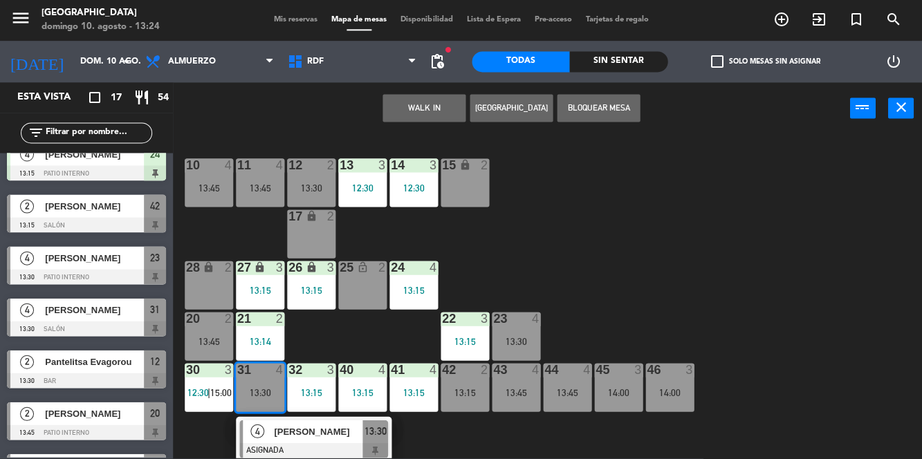
click at [758, 257] on div "10 4 13:45 11 4 13:45 12 2 13:30 13 3 12:30 14 3 12:30 15 lock 2 17 lock 2 24 4…" at bounding box center [552, 296] width 740 height 324
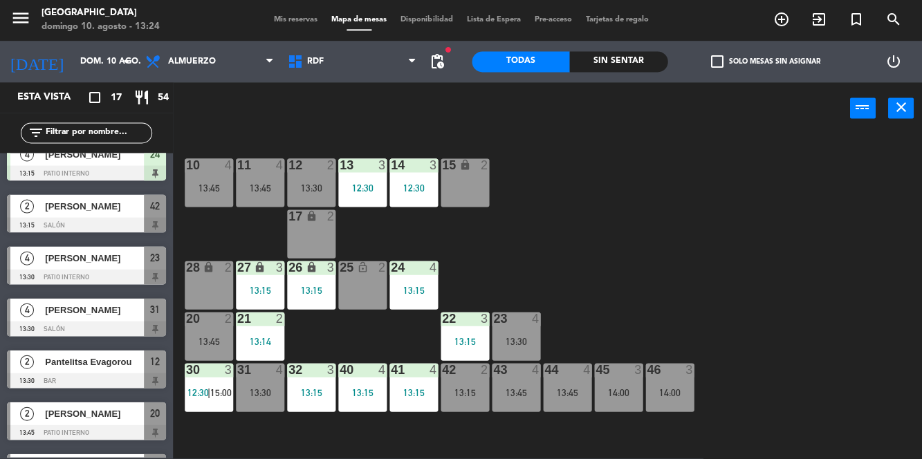
click at [291, 18] on span "Mis reservas" at bounding box center [295, 21] width 57 height 8
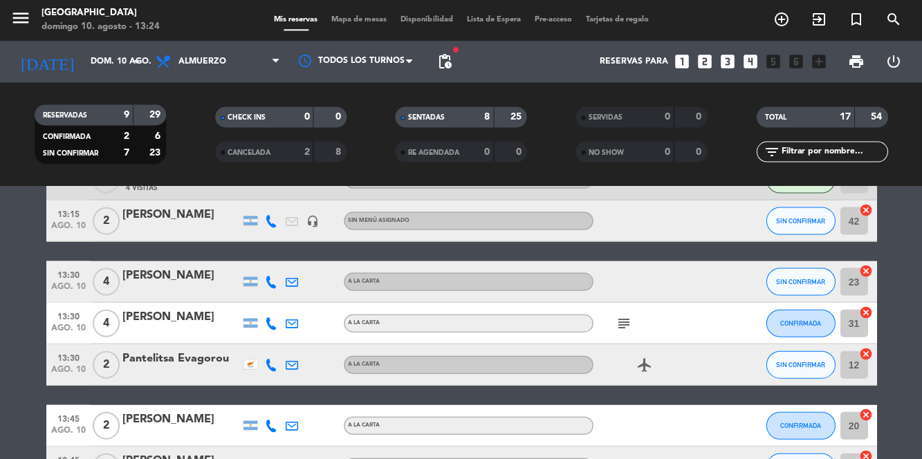
scroll to position [416, 0]
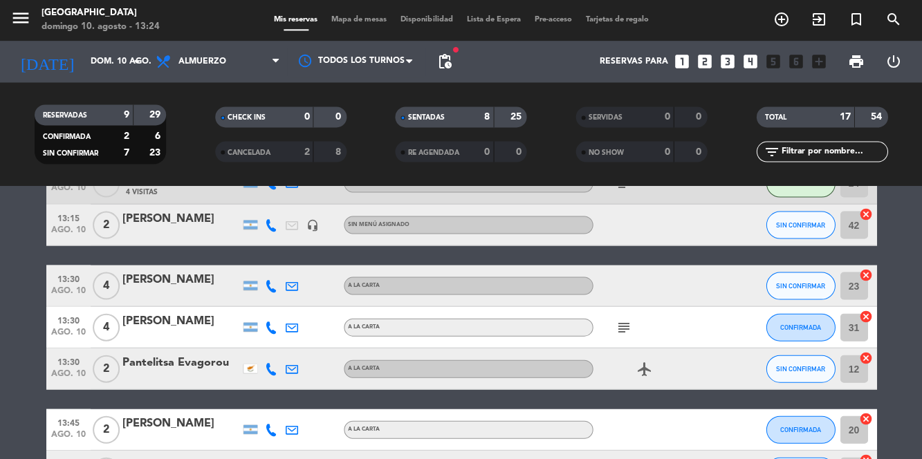
click at [645, 314] on div "subject" at bounding box center [655, 327] width 125 height 41
click at [630, 309] on div "subject" at bounding box center [655, 327] width 125 height 41
click at [623, 329] on icon "subject" at bounding box center [624, 328] width 17 height 17
click at [158, 336] on div at bounding box center [181, 336] width 118 height 11
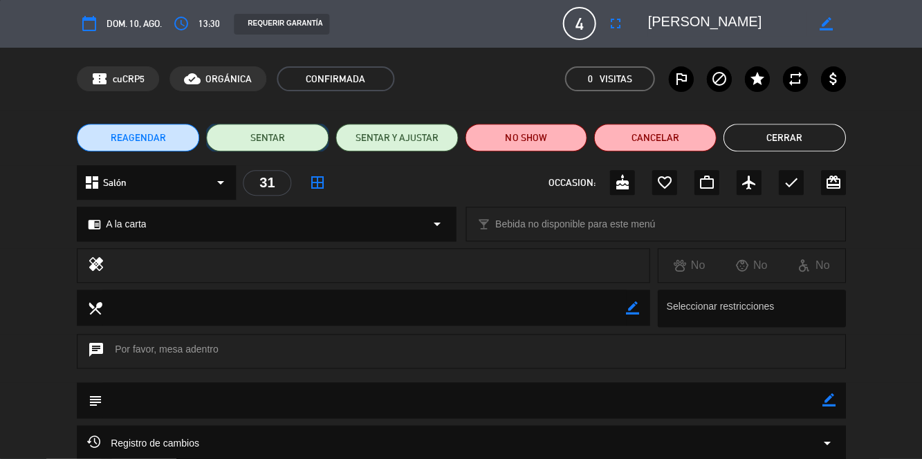
click at [272, 129] on button "SENTAR" at bounding box center [267, 139] width 122 height 28
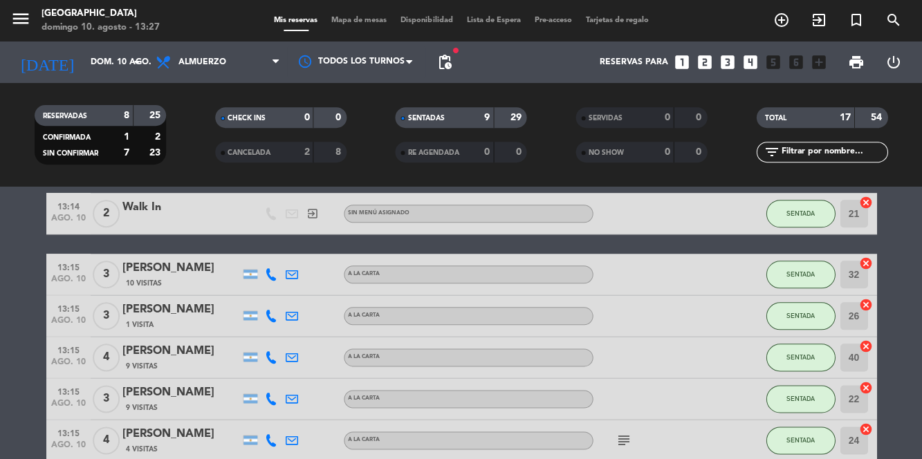
scroll to position [163, 0]
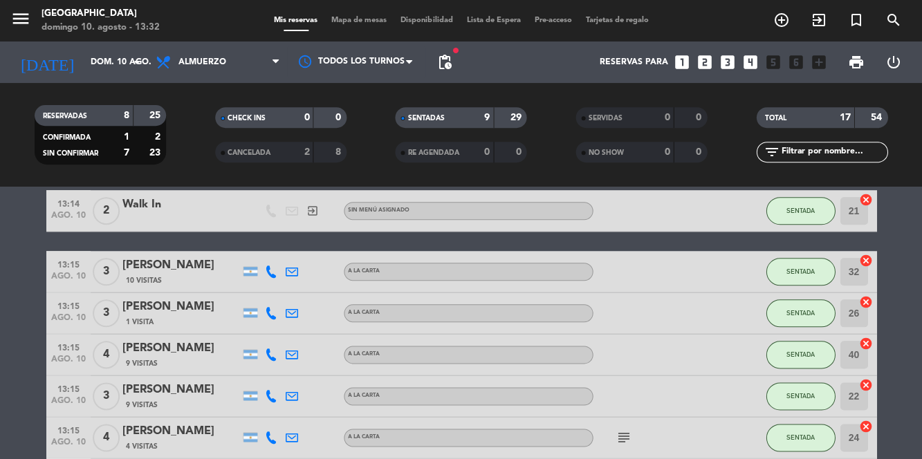
click at [318, 30] on span at bounding box center [295, 30] width 57 height 1
click at [374, 33] on div "menu [GEOGRAPHIC_DATA] [PERSON_NAME] 10. [PERSON_NAME] - 13:32 Mis reservas Map…" at bounding box center [461, 21] width 922 height 42
click at [385, 22] on span "Mapa de mesas" at bounding box center [358, 21] width 69 height 8
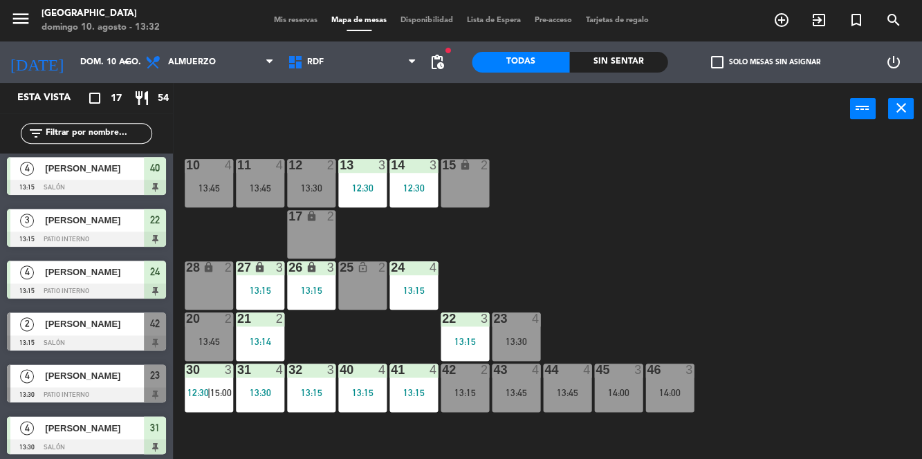
scroll to position [277, 0]
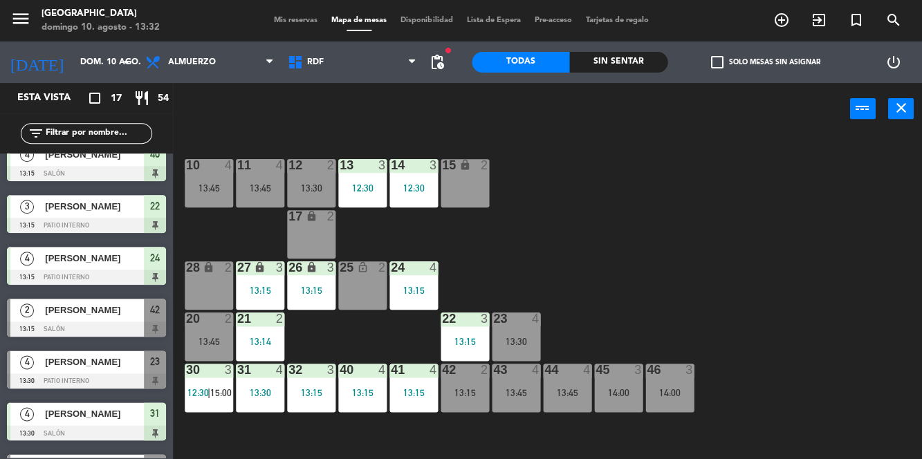
click at [100, 307] on span "[PERSON_NAME]" at bounding box center [94, 310] width 99 height 15
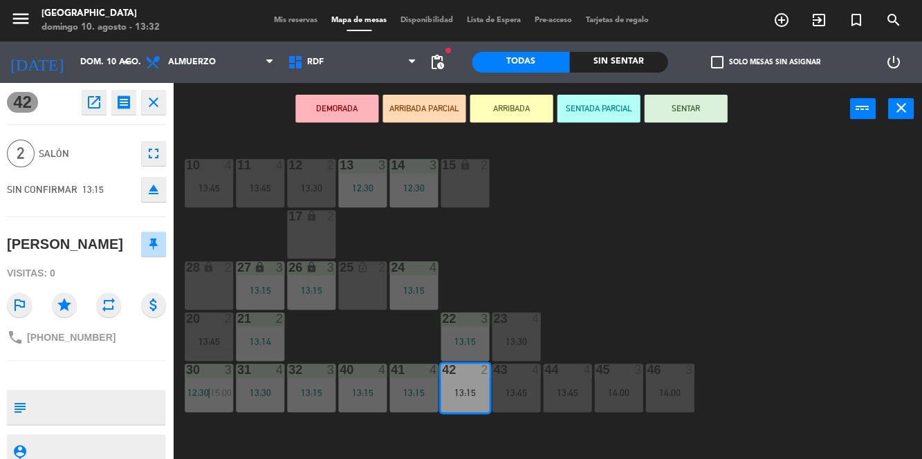
click at [620, 278] on div "10 4 13:45 11 4 13:45 12 2 13:30 13 3 12:30 14 3 12:30 15 lock 2 17 lock 2 24 4…" at bounding box center [552, 296] width 740 height 324
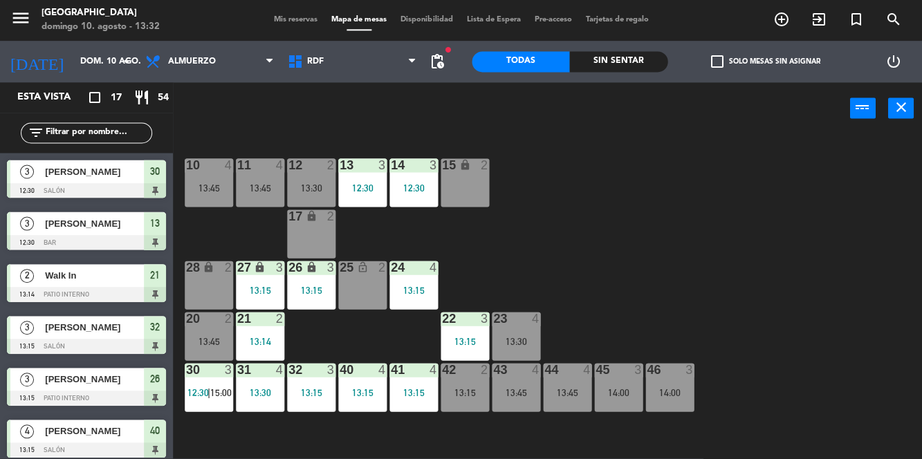
scroll to position [0, 0]
click at [441, 57] on span "pending_actions" at bounding box center [437, 62] width 17 height 17
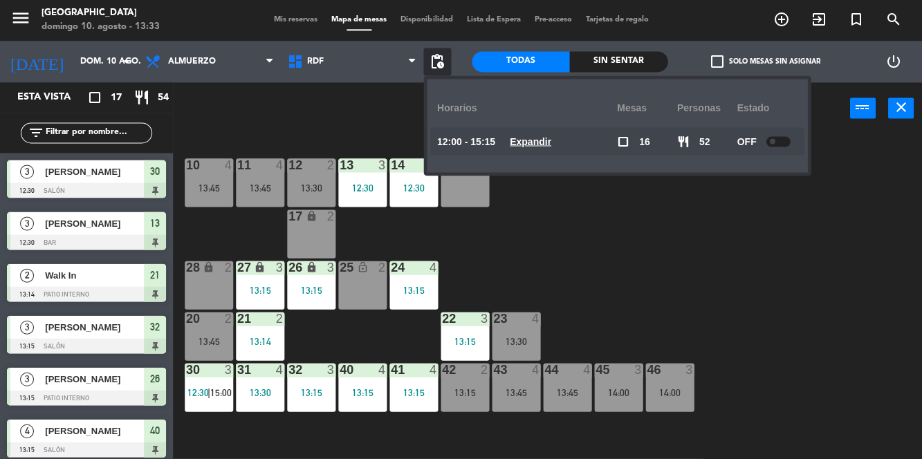
click at [776, 145] on div at bounding box center [778, 142] width 24 height 10
click at [766, 140] on div at bounding box center [773, 142] width 24 height 10
click at [776, 144] on span at bounding box center [779, 142] width 6 height 6
click at [736, 233] on div "10 4 13:45 11 4 13:45 12 2 13:30 13 3 12:30 14 3 12:30 15 lock 2 17 lock 2 24 4…" at bounding box center [552, 296] width 740 height 324
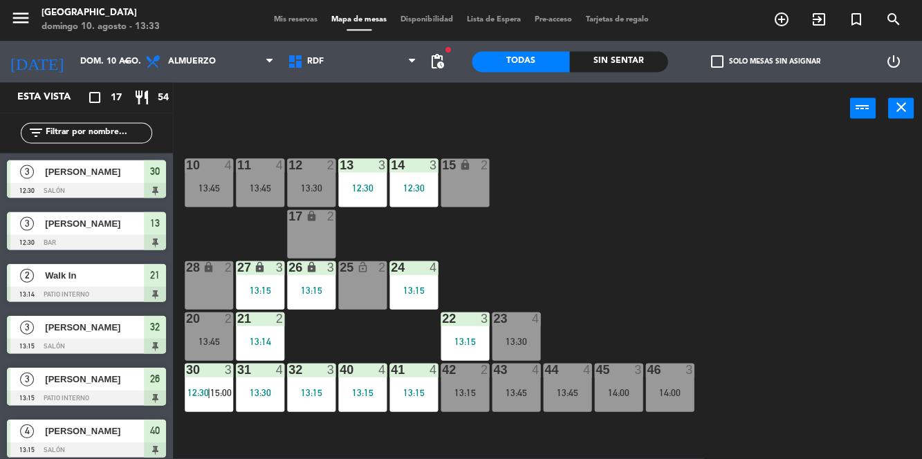
click at [287, 183] on div "13:30" at bounding box center [311, 188] width 48 height 10
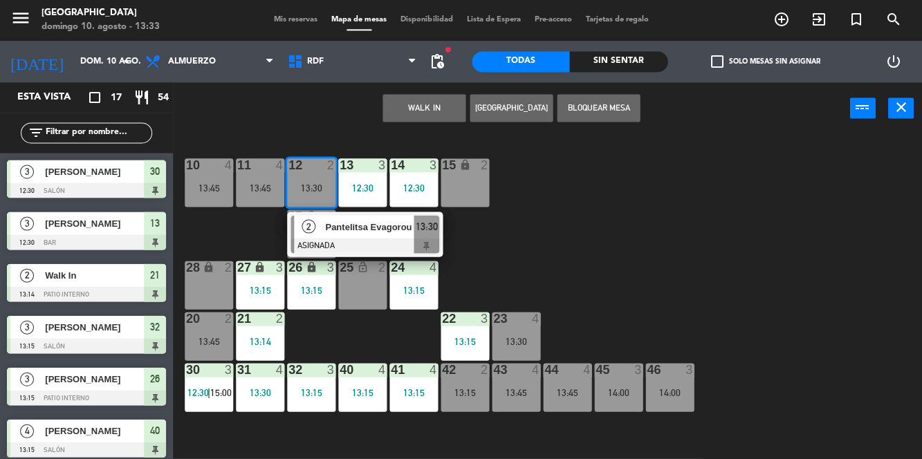
click at [479, 191] on div "15 lock 2" at bounding box center [465, 183] width 48 height 48
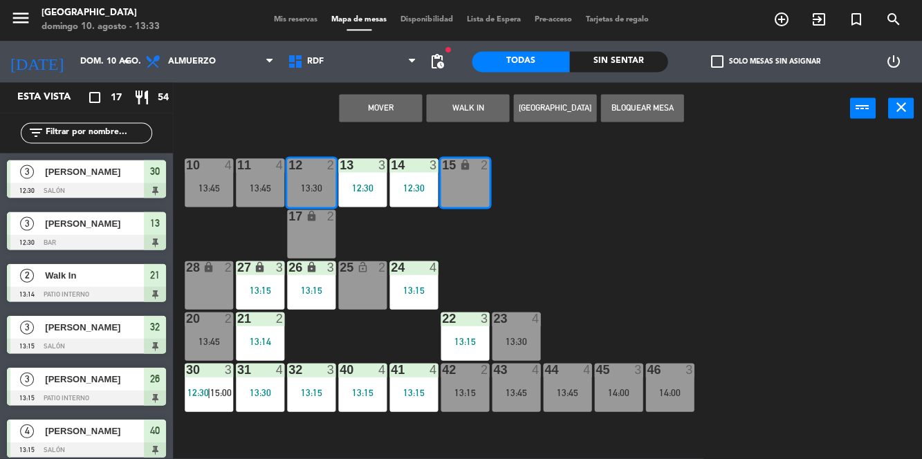
click at [388, 109] on button "Mover" at bounding box center [380, 109] width 83 height 28
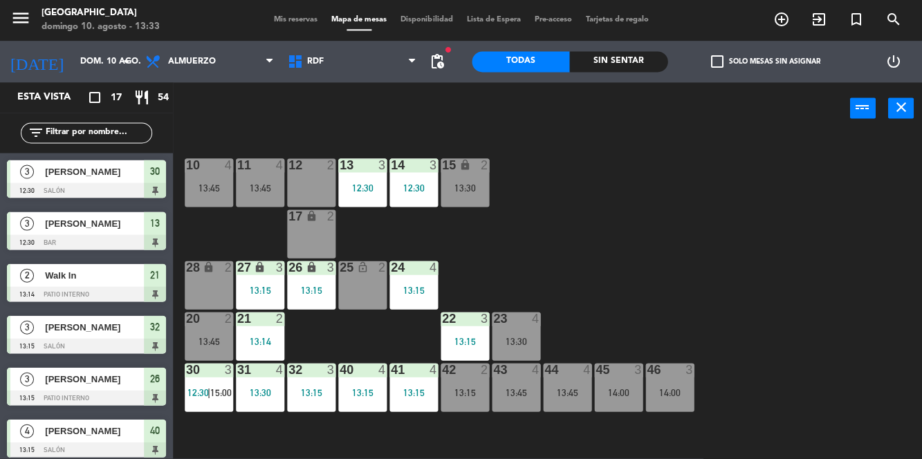
click at [362, 289] on div "25 lock_open 2" at bounding box center [362, 286] width 48 height 48
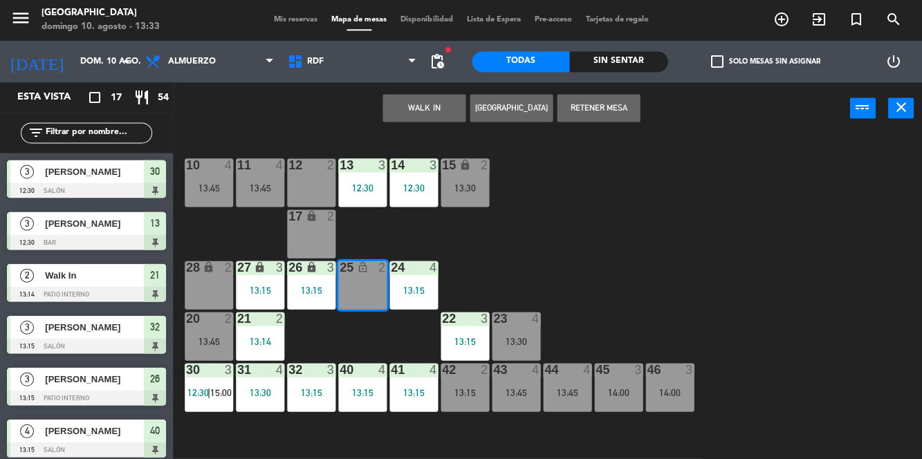
click at [611, 237] on div "10 4 13:45 11 4 13:45 12 2 13 3 12:30 14 3 12:30 15 lock 2 13:30 17 lock 2 24 4…" at bounding box center [552, 296] width 740 height 324
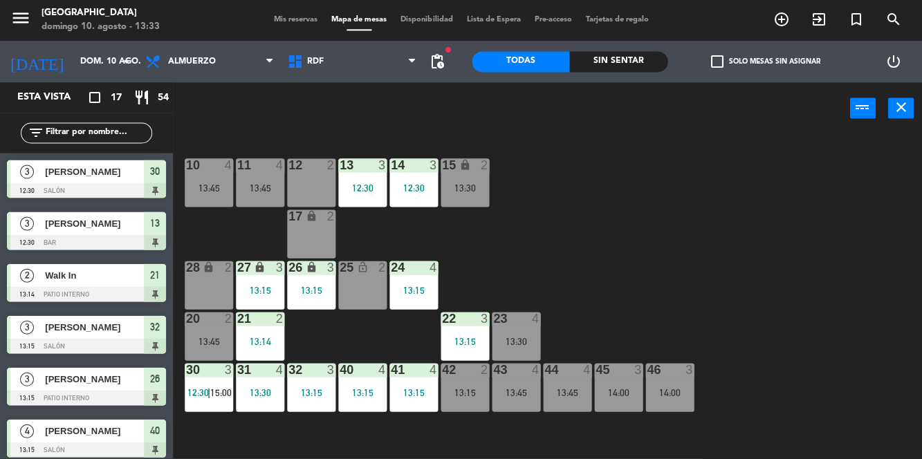
click at [252, 190] on div "13:45" at bounding box center [260, 188] width 48 height 10
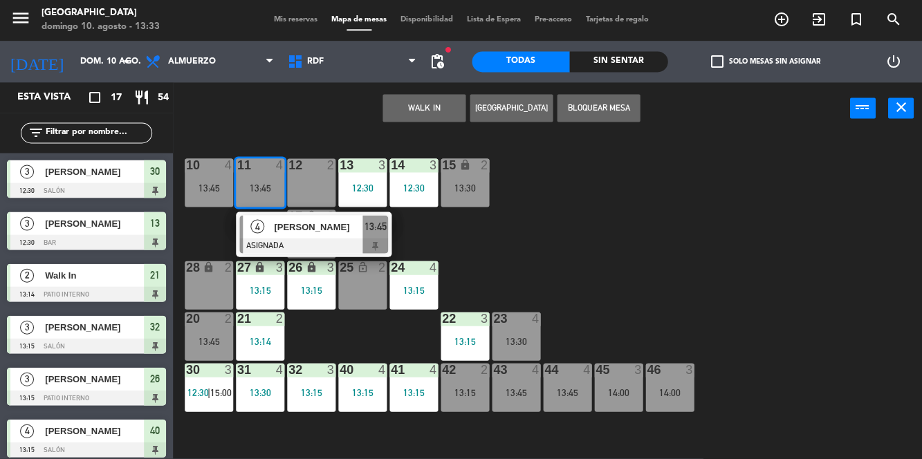
click at [347, 284] on div "25 lock_open 2" at bounding box center [362, 286] width 48 height 48
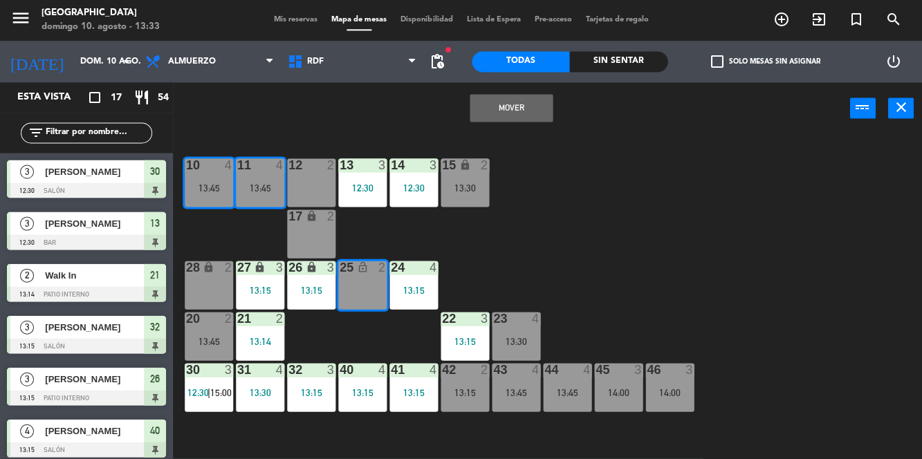
click at [529, 113] on button "Mover" at bounding box center [511, 109] width 83 height 28
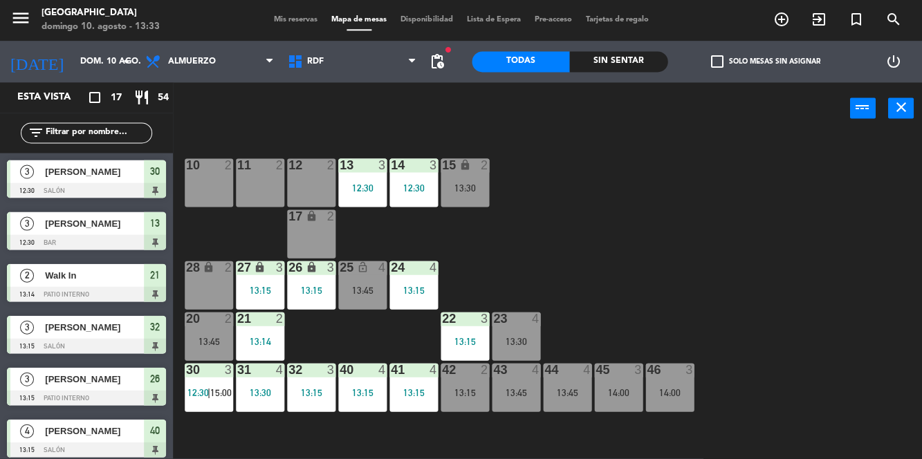
click at [470, 191] on div "13:30" at bounding box center [465, 188] width 48 height 10
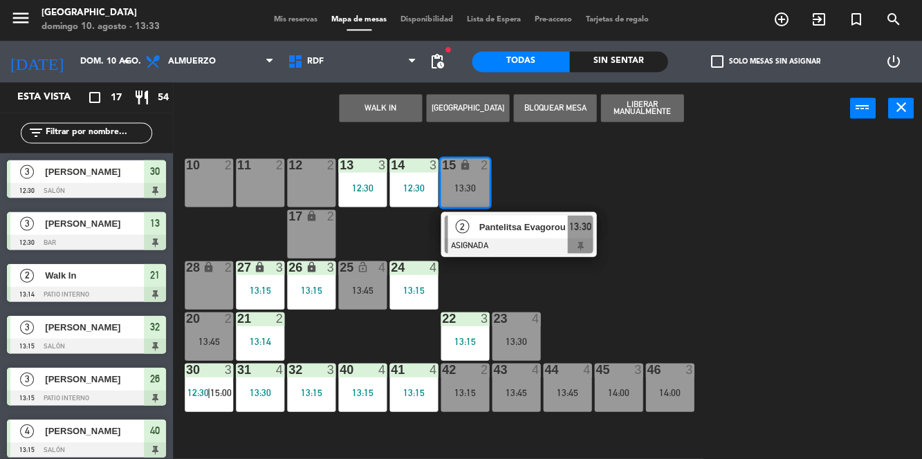
click at [513, 234] on span "Pantelitsa Evagorou" at bounding box center [523, 227] width 89 height 15
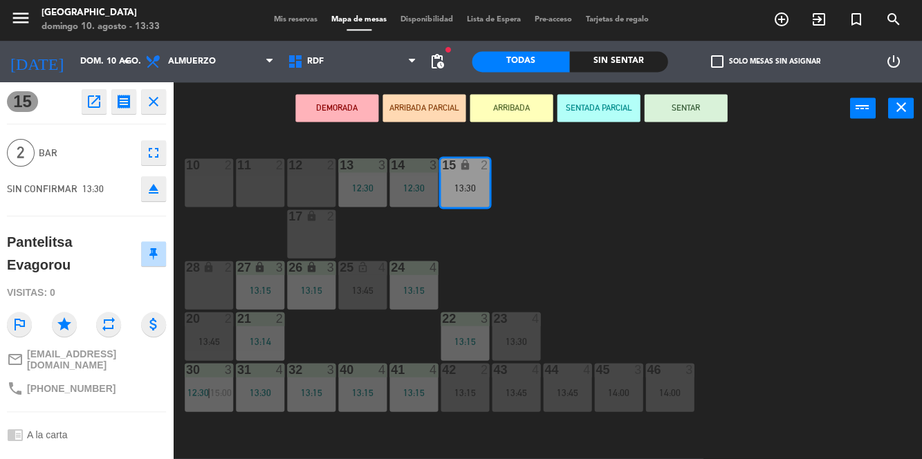
click at [214, 190] on div "10 2" at bounding box center [209, 183] width 48 height 48
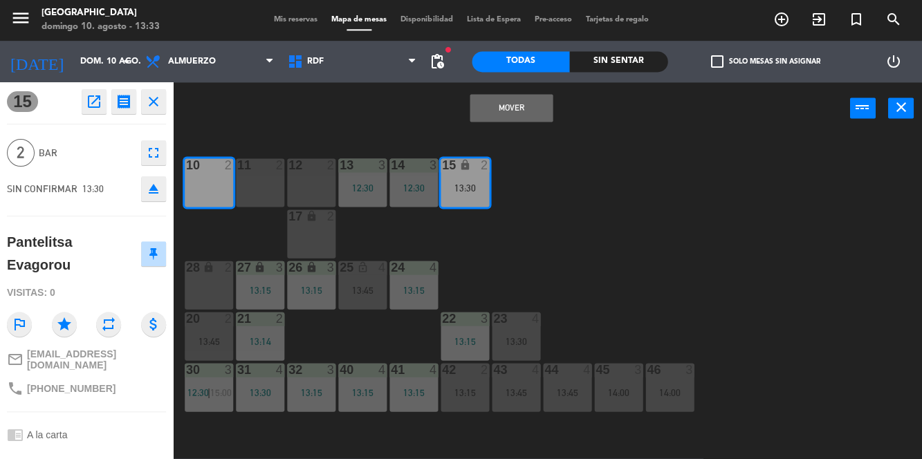
click at [516, 111] on button "Mover" at bounding box center [511, 109] width 83 height 28
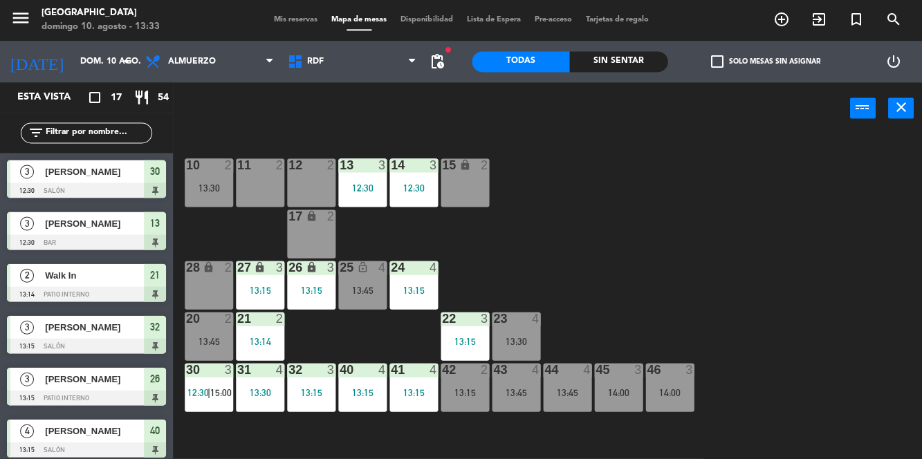
scroll to position [3, 0]
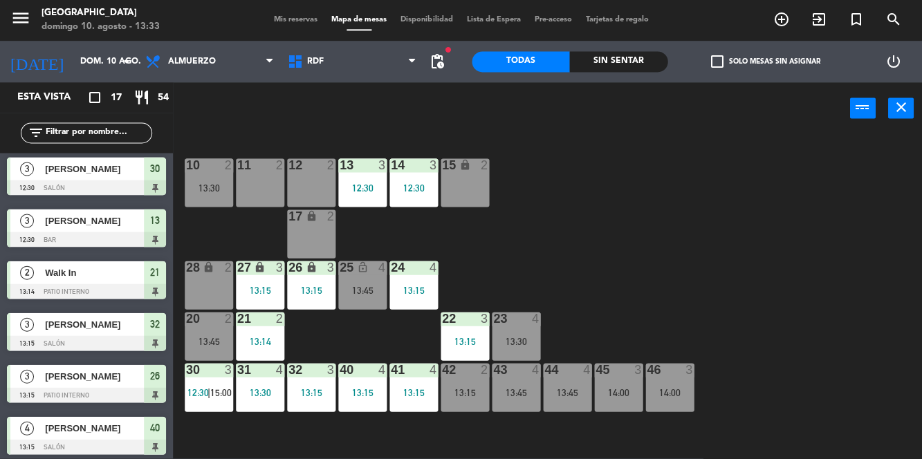
click at [371, 289] on div "13:45" at bounding box center [362, 291] width 48 height 10
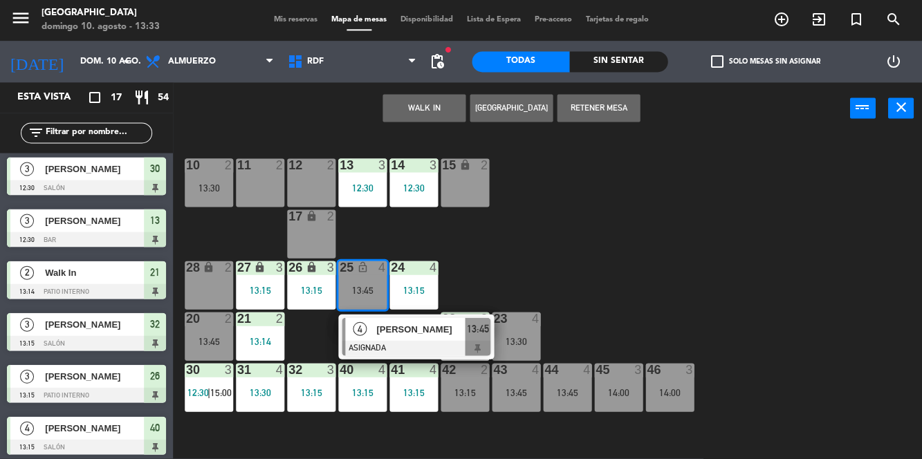
click at [410, 340] on div "[PERSON_NAME]" at bounding box center [420, 329] width 90 height 23
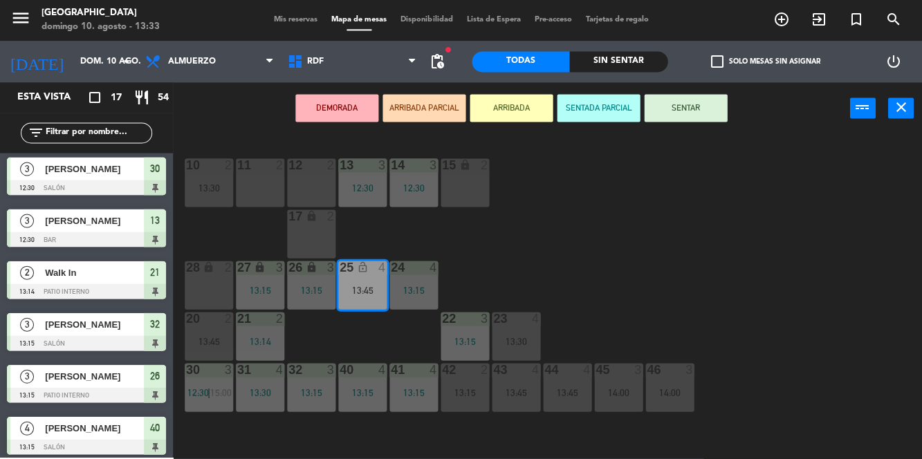
click at [306, 201] on div "12 2" at bounding box center [311, 183] width 48 height 48
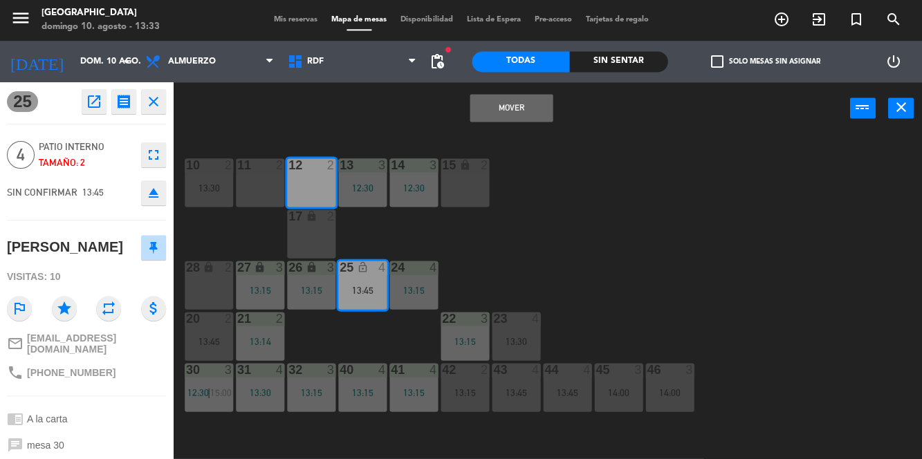
click at [253, 192] on div "11 2" at bounding box center [260, 183] width 48 height 48
click at [519, 113] on button "Mover y Unir" at bounding box center [511, 109] width 83 height 28
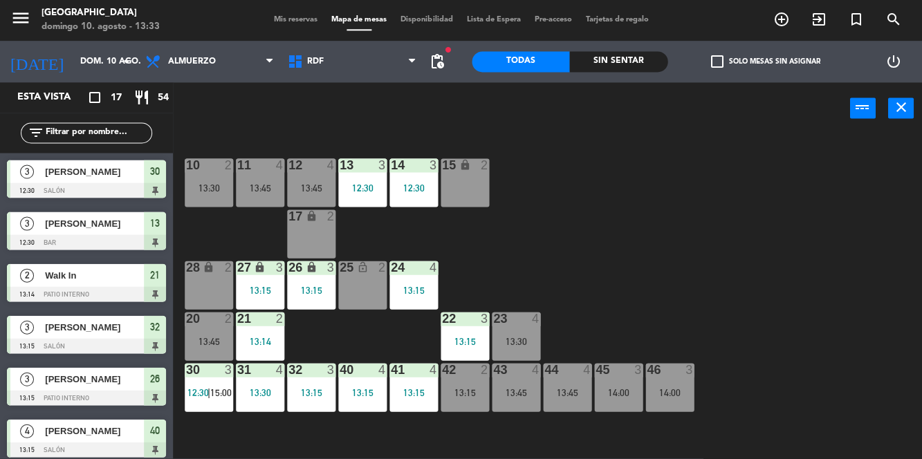
scroll to position [159, 0]
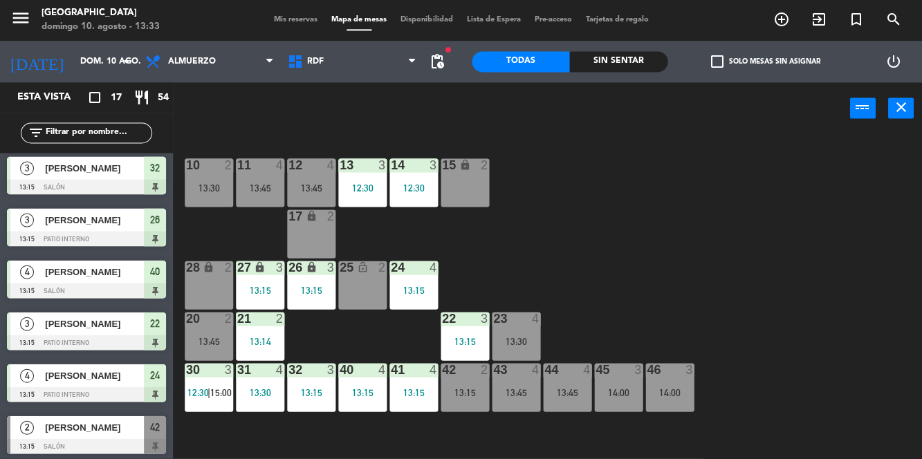
click at [724, 232] on div "10 2 13:30 11 4 13:45 12 4 13:45 13 3 12:30 14 3 12:30 15 lock 2 17 lock 2 24 4…" at bounding box center [552, 296] width 740 height 324
click at [225, 181] on div "10 2 13:30" at bounding box center [209, 183] width 48 height 48
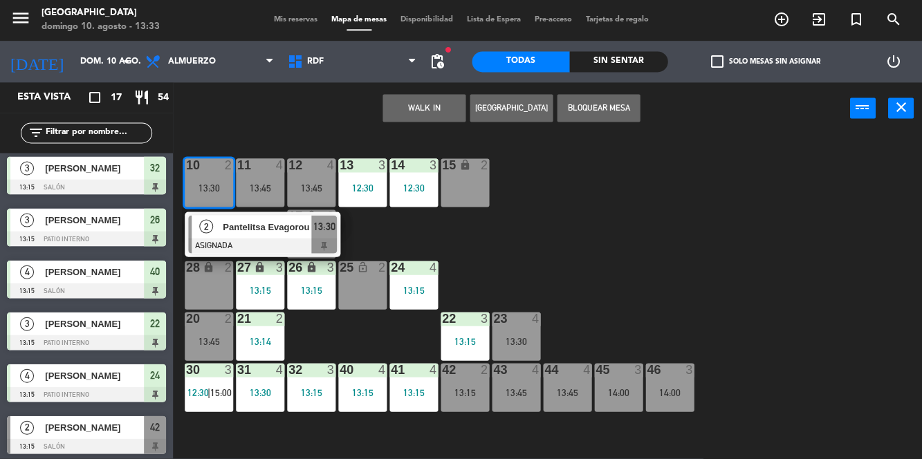
click at [273, 243] on div at bounding box center [262, 246] width 149 height 15
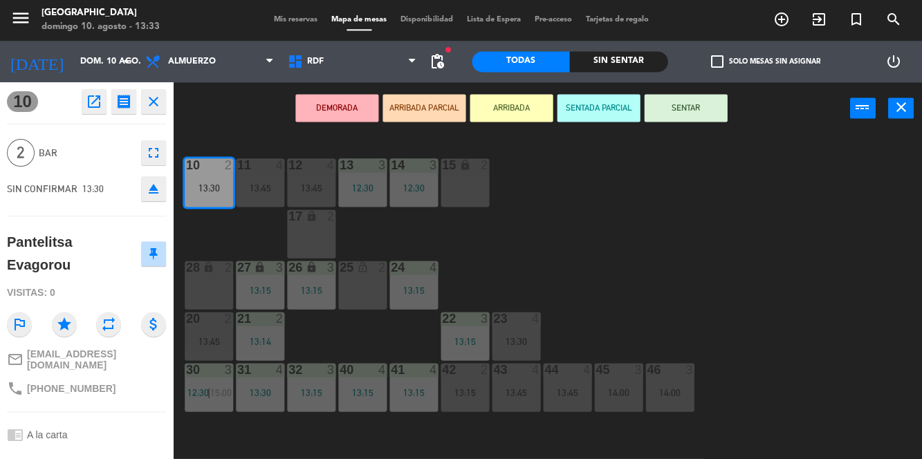
click at [736, 248] on div "10 2 13:30 11 4 13:45 12 4 13:45 13 3 12:30 14 3 12:30 15 lock 2 17 lock 2 24 4…" at bounding box center [552, 296] width 740 height 324
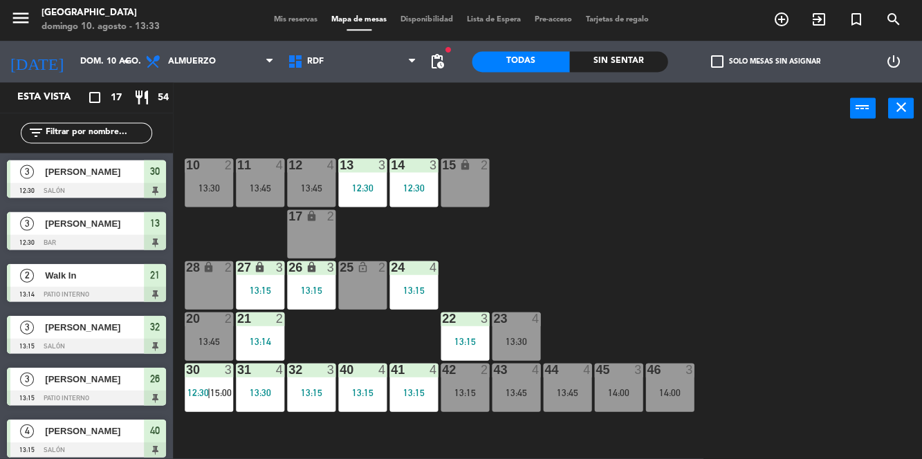
scroll to position [3, 0]
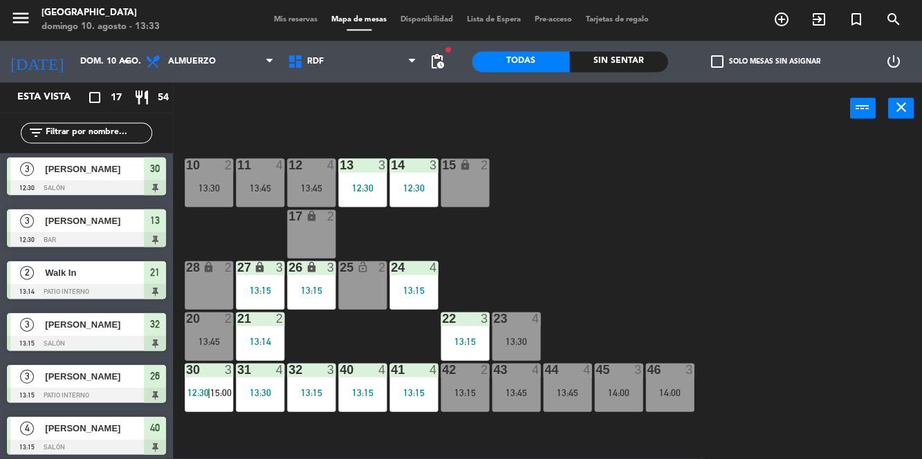
click at [218, 345] on div "13:45" at bounding box center [209, 342] width 48 height 10
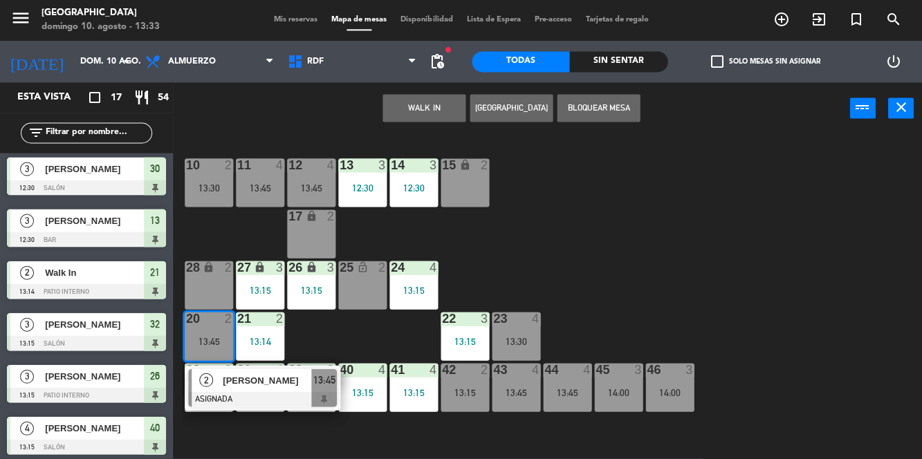
click at [213, 333] on div "20 2 13:45" at bounding box center [209, 337] width 48 height 48
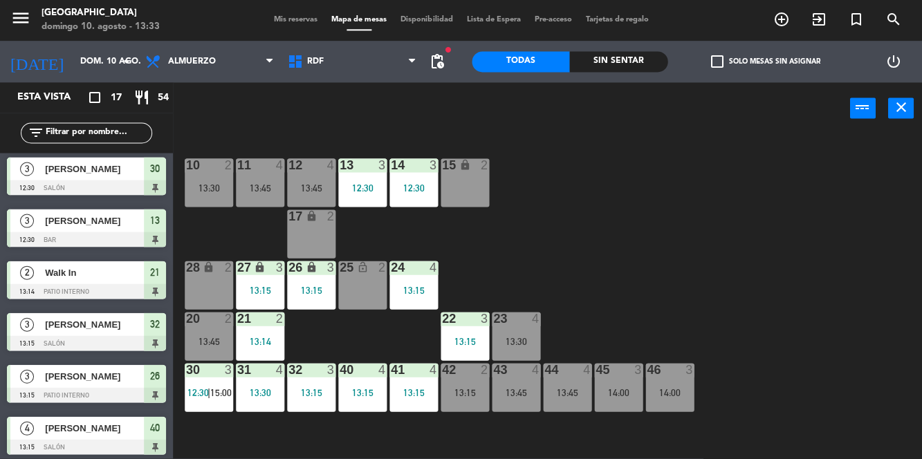
click at [665, 274] on div "10 2 13:30 11 4 13:45 12 4 13:45 13 3 12:30 14 3 12:30 15 lock 2 17 lock 2 24 4…" at bounding box center [552, 296] width 740 height 324
click at [215, 338] on div "13:45" at bounding box center [209, 342] width 48 height 10
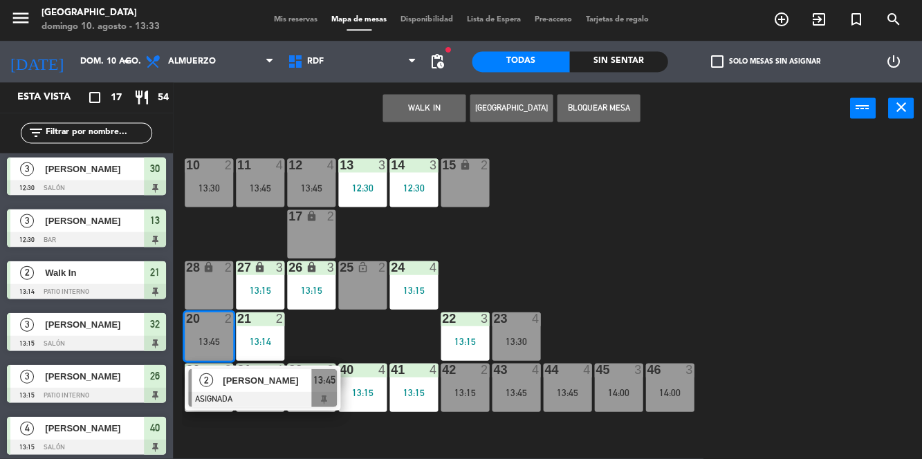
click at [686, 284] on div "10 2 13:30 11 4 13:45 12 4 13:45 13 3 12:30 14 3 12:30 15 lock 2 17 lock 2 24 4…" at bounding box center [552, 296] width 740 height 324
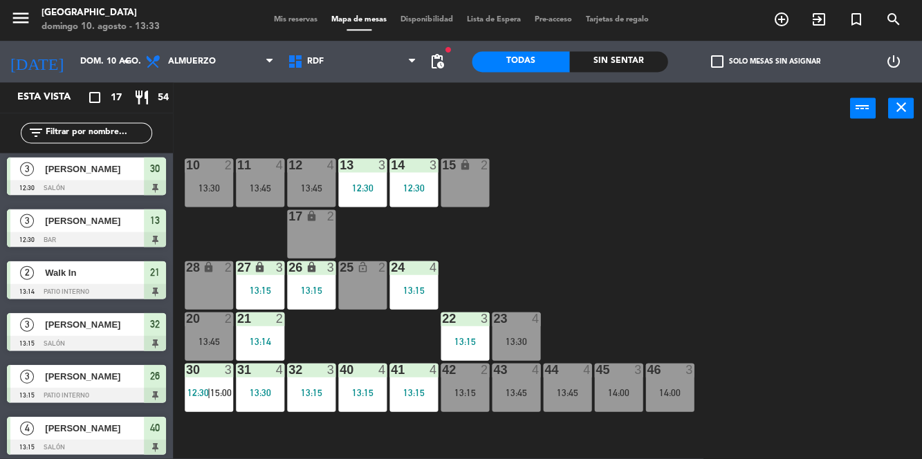
click at [521, 342] on div "13:30" at bounding box center [516, 342] width 48 height 10
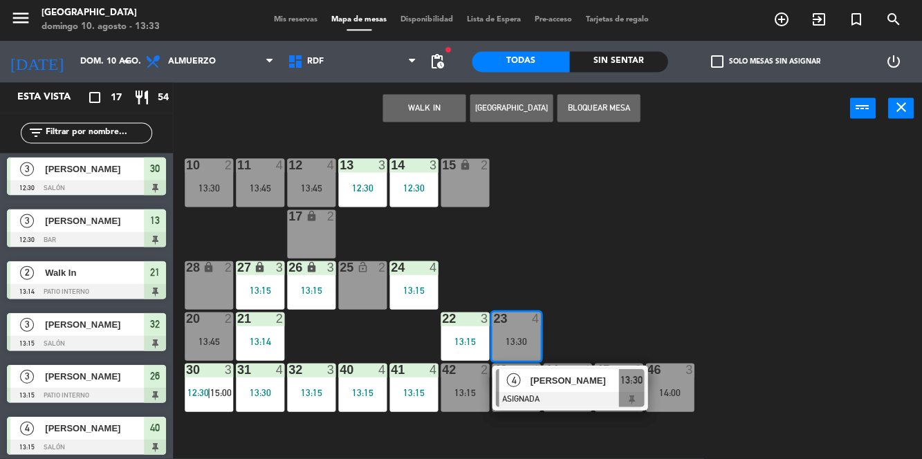
click at [583, 394] on div at bounding box center [569, 399] width 149 height 15
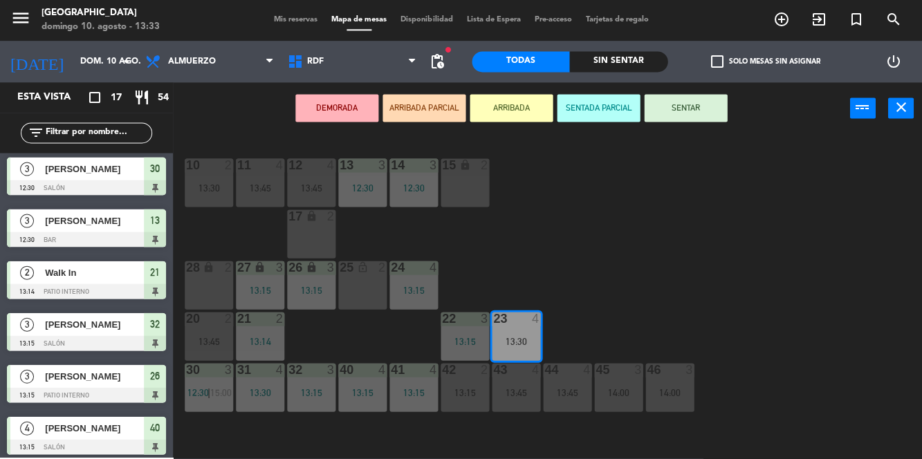
click at [697, 112] on button "SENTAR" at bounding box center [685, 109] width 83 height 28
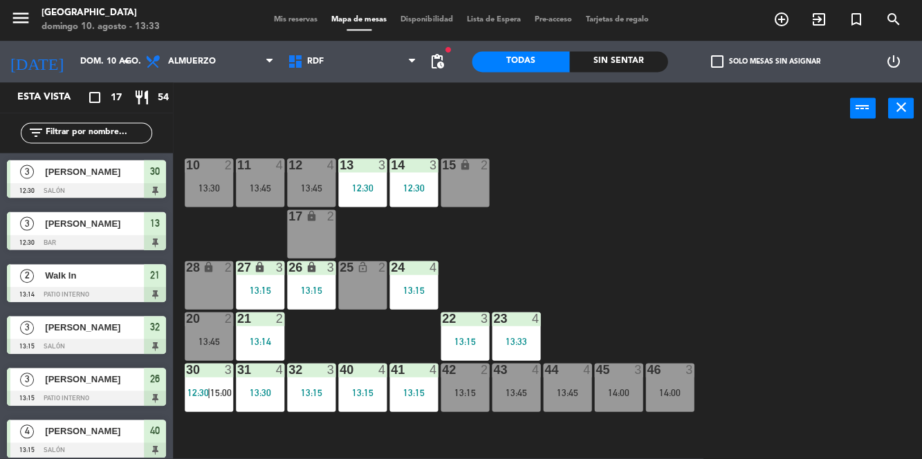
scroll to position [0, 0]
click at [726, 302] on div "10 2 13:30 11 4 13:45 12 4 13:45 13 3 12:30 14 3 12:30 15 lock 2 17 lock 2 24 4…" at bounding box center [552, 296] width 740 height 324
click at [462, 410] on div "42 2 13:15" at bounding box center [465, 388] width 48 height 48
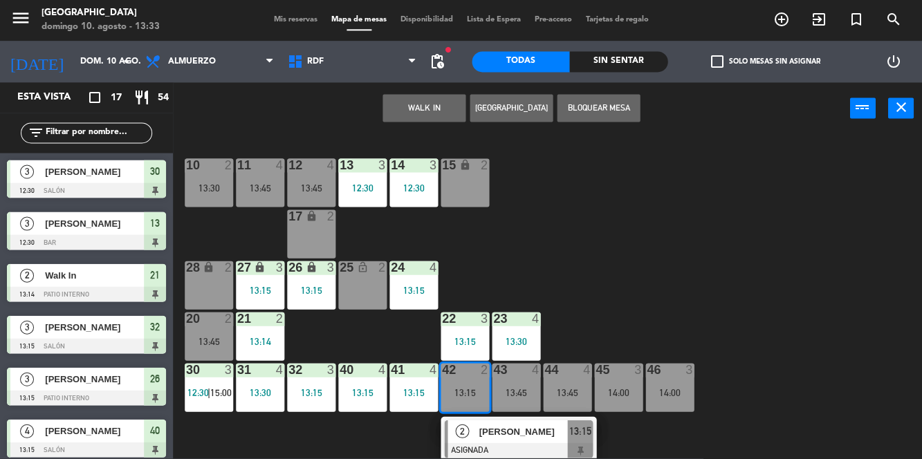
click at [199, 184] on div "13:30" at bounding box center [209, 188] width 48 height 10
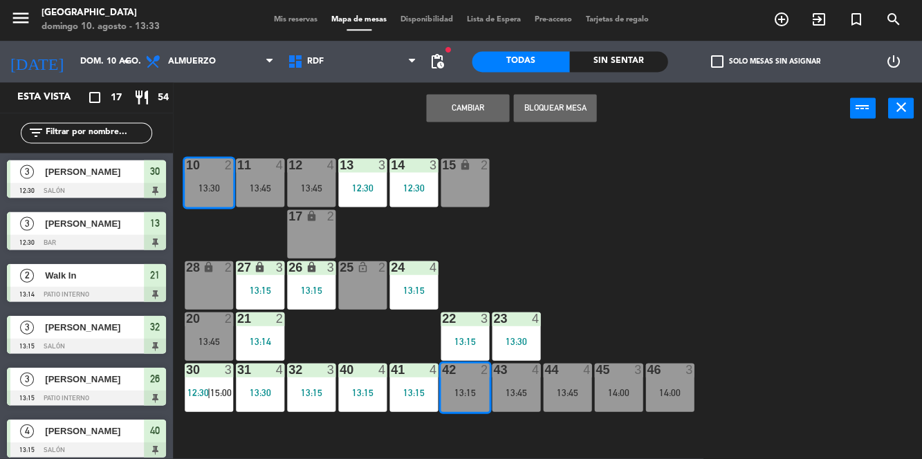
click at [477, 108] on button "Cambiar" at bounding box center [467, 109] width 83 height 28
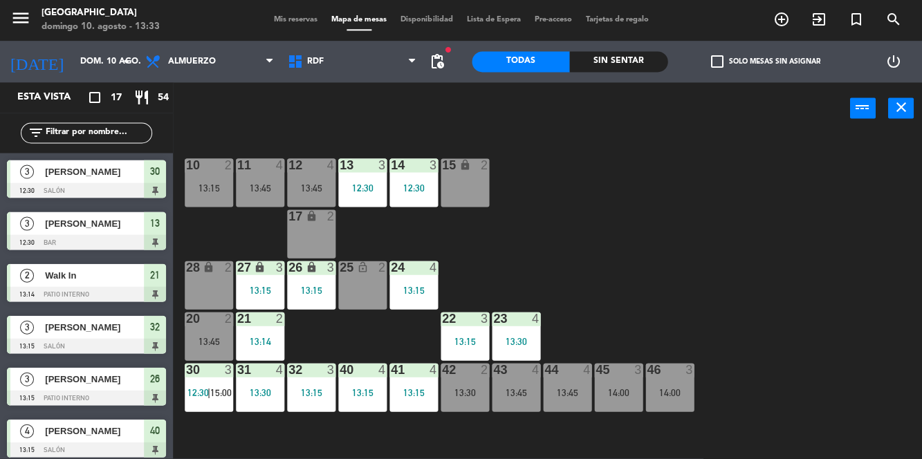
click at [208, 192] on div "13:15" at bounding box center [209, 188] width 48 height 10
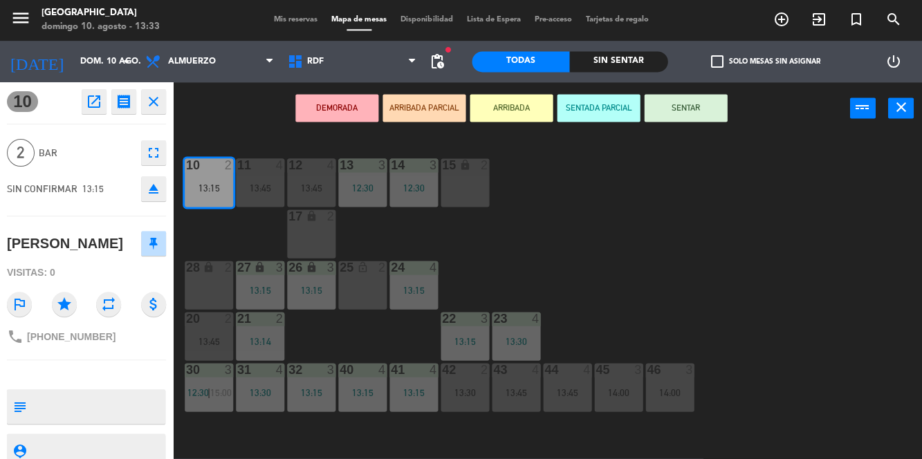
click at [697, 120] on button "SENTAR" at bounding box center [685, 109] width 83 height 28
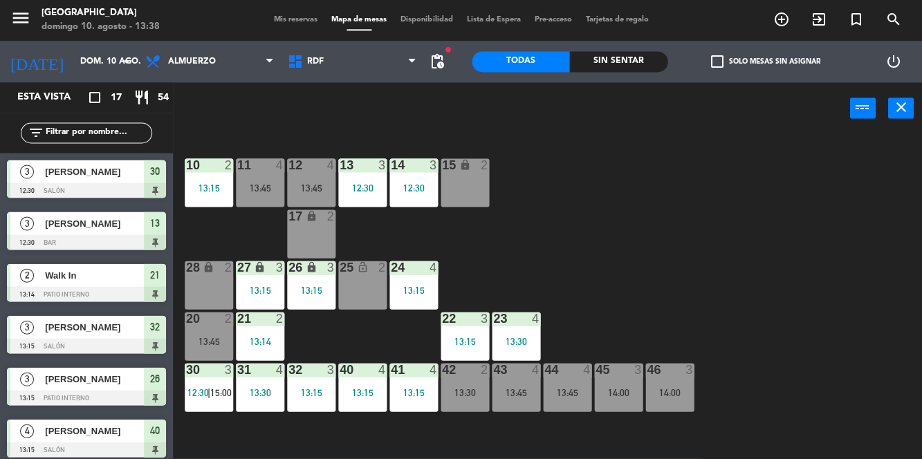
click at [734, 214] on div "10 2 13:15 11 4 13:45 12 4 13:45 13 3 12:30 14 3 12:30 15 lock 2 17 lock 2 24 4…" at bounding box center [552, 296] width 740 height 324
click at [787, 206] on div "10 2 13:15 11 4 13:45 12 4 13:45 13 3 12:30 14 3 12:30 15 lock 2 17 lock 2 24 4…" at bounding box center [552, 296] width 740 height 324
click at [755, 239] on div "10 2 13:15 11 4 13:45 12 4 13:45 13 3 12:30 14 3 12:30 15 lock 2 17 lock 2 24 4…" at bounding box center [552, 296] width 740 height 324
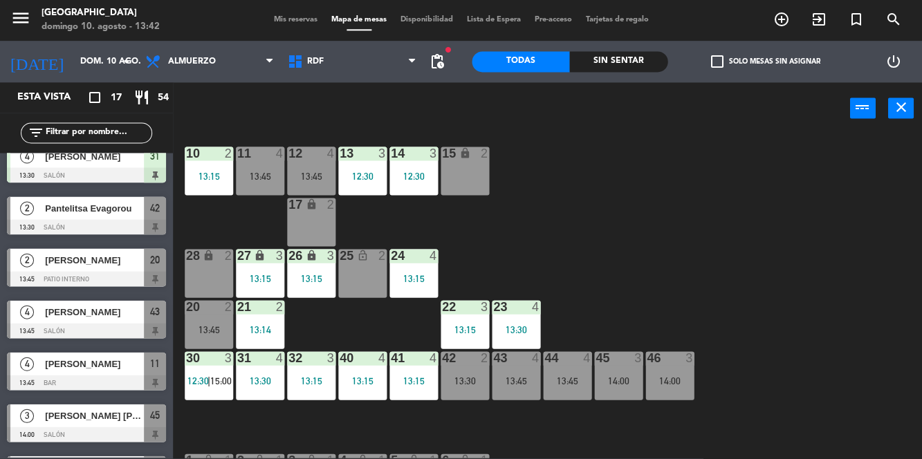
scroll to position [533, 0]
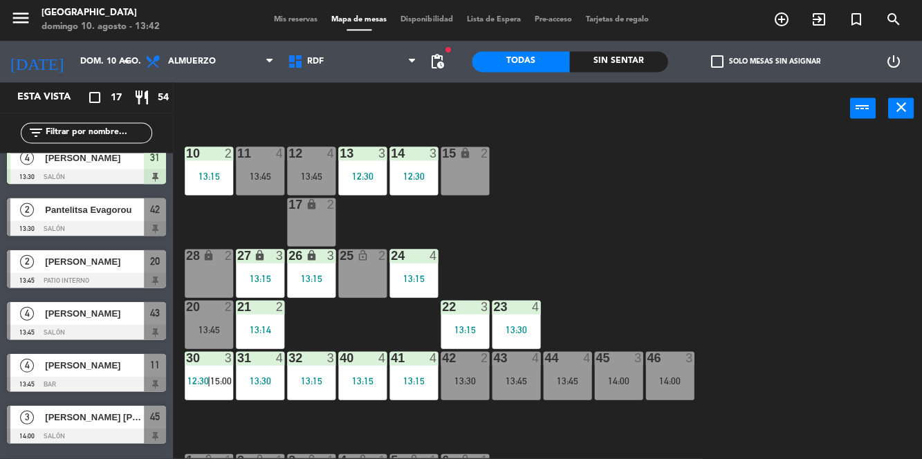
click at [786, 217] on div "10 2 13:15 11 4 13:45 12 4 13:45 13 3 12:30 14 3 12:30 15 lock 2 17 lock 2 24 4…" at bounding box center [552, 296] width 740 height 324
click at [520, 369] on div "43 4 13:45" at bounding box center [516, 376] width 48 height 48
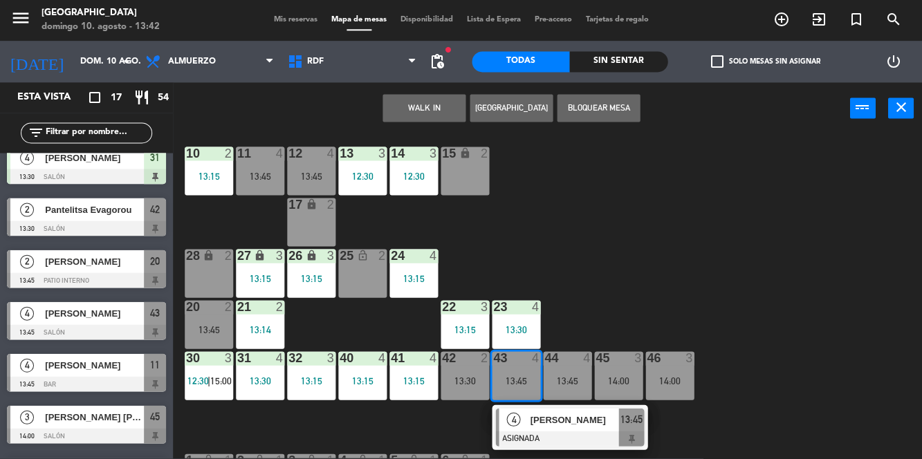
click at [554, 427] on span "[PERSON_NAME]" at bounding box center [574, 420] width 89 height 15
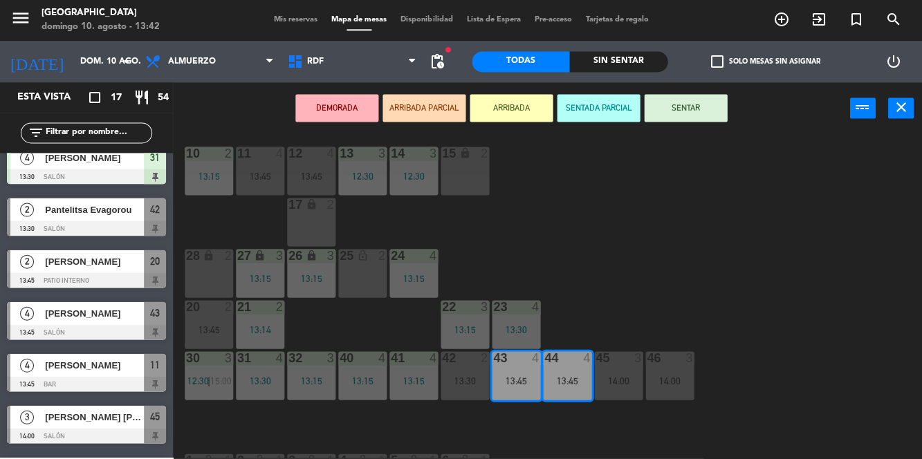
click at [626, 369] on div "45 3 14:00" at bounding box center [618, 376] width 48 height 48
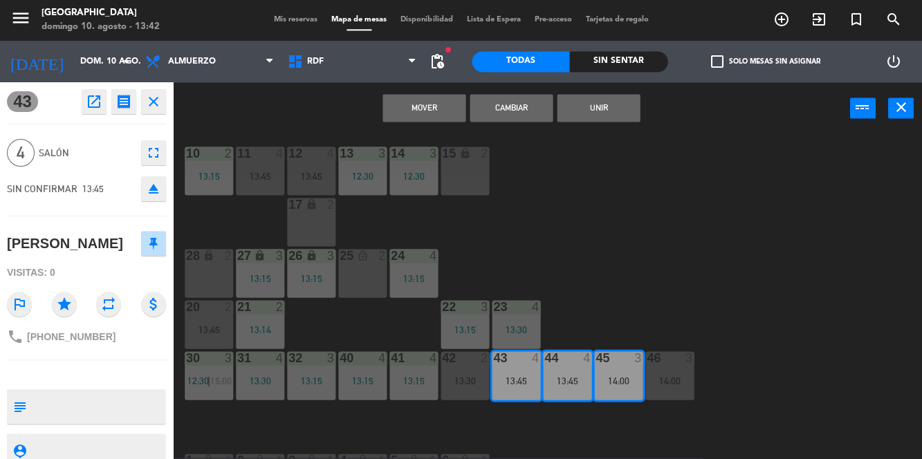
click at [499, 96] on button "Cambiar" at bounding box center [511, 109] width 83 height 28
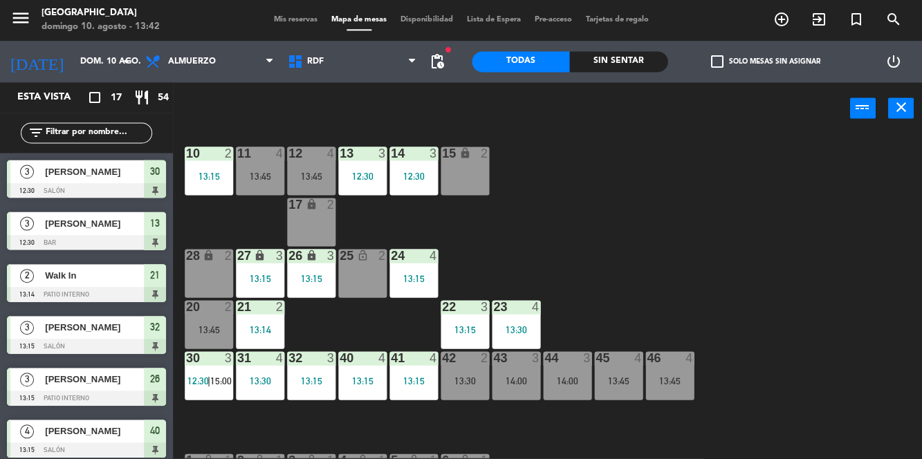
scroll to position [107, 0]
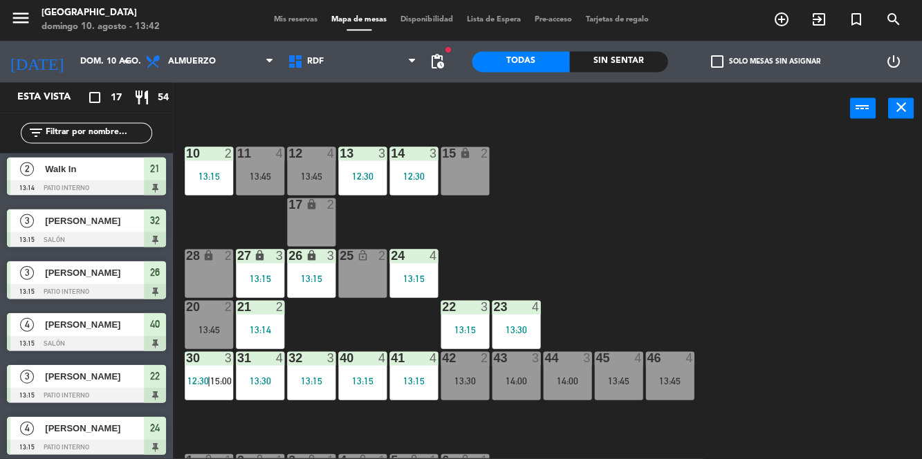
click at [616, 387] on div "45 4 13:45" at bounding box center [618, 376] width 48 height 48
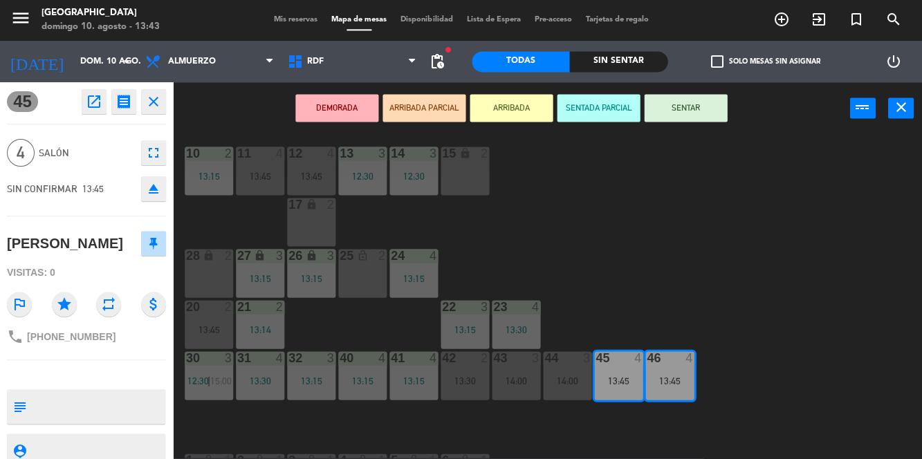
click at [700, 107] on button "SENTAR" at bounding box center [685, 109] width 83 height 28
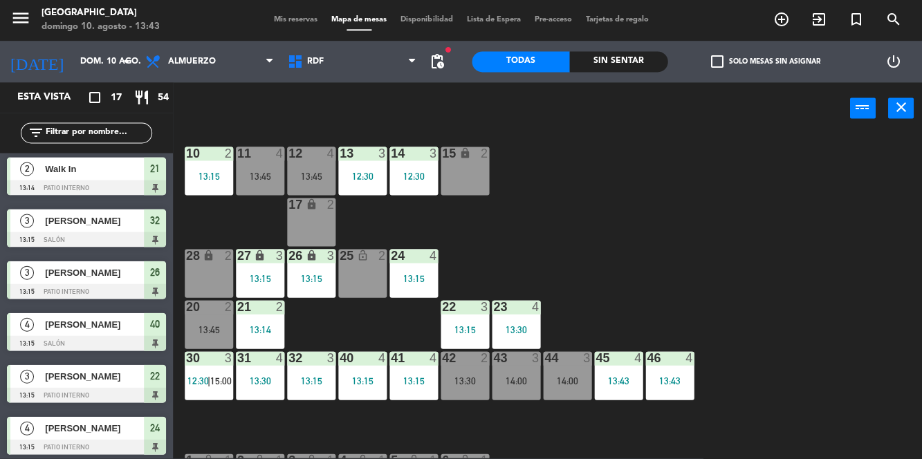
click at [806, 292] on div "10 2 13:15 11 4 13:45 12 4 13:45 13 3 12:30 14 3 12:30 15 lock 2 17 lock 2 24 4…" at bounding box center [552, 296] width 740 height 324
click at [263, 166] on div "11 4 13:45" at bounding box center [260, 171] width 48 height 48
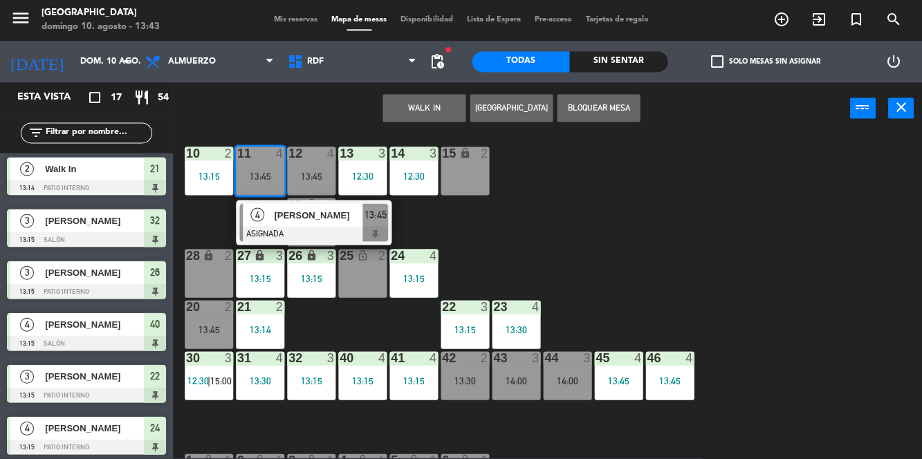
click at [769, 276] on div "10 2 13:15 11 4 13:45 4 [PERSON_NAME] ASIGNADA 13:45 12 4 13:45 13 3 12:30 14 3…" at bounding box center [552, 296] width 740 height 324
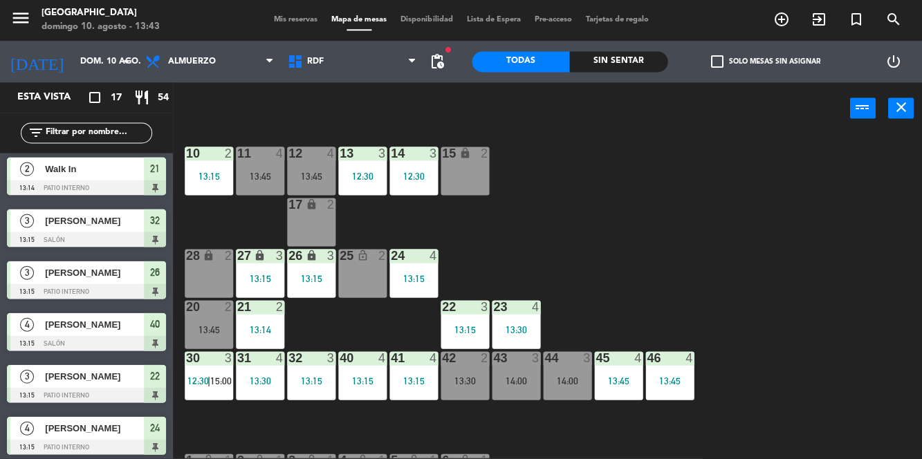
click at [508, 372] on div "43 3 14:00" at bounding box center [516, 376] width 48 height 48
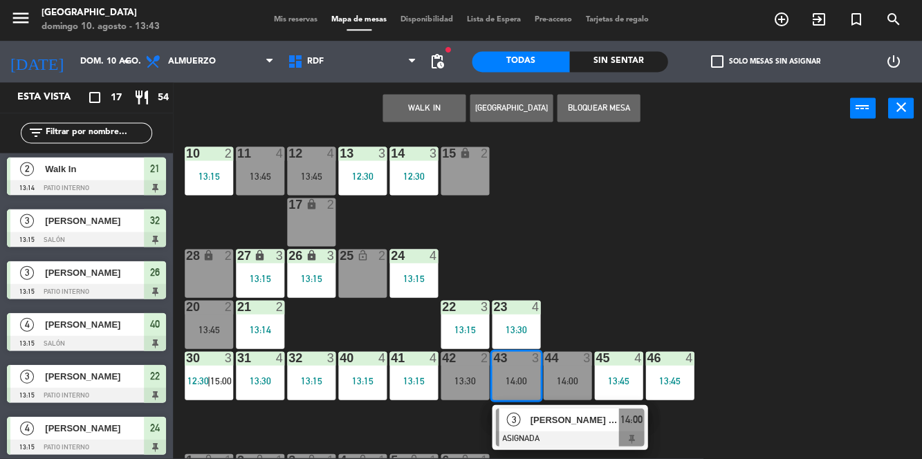
click at [769, 264] on div "10 2 13:15 11 4 13:45 12 4 13:45 13 3 12:30 14 3 12:30 15 lock 2 17 lock 2 24 4…" at bounding box center [552, 296] width 740 height 324
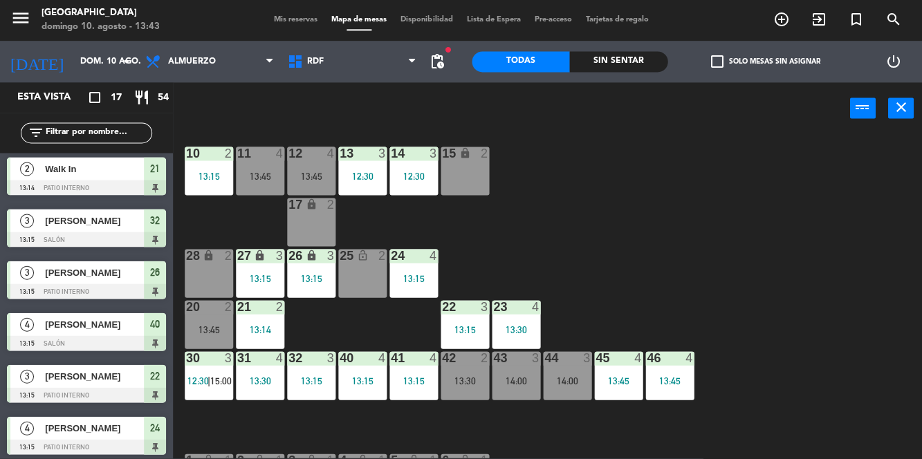
click at [894, 375] on div "10 2 13:15 11 4 13:45 12 4 13:45 13 3 12:30 14 3 12:30 15 lock 2 17 lock 2 24 4…" at bounding box center [552, 296] width 740 height 324
click at [708, 233] on div "10 2 13:15 11 4 13:45 12 4 13:45 13 3 12:30 14 3 12:30 15 lock 2 17 lock 2 24 4…" at bounding box center [552, 296] width 740 height 324
click at [262, 176] on div "13:45" at bounding box center [260, 177] width 48 height 10
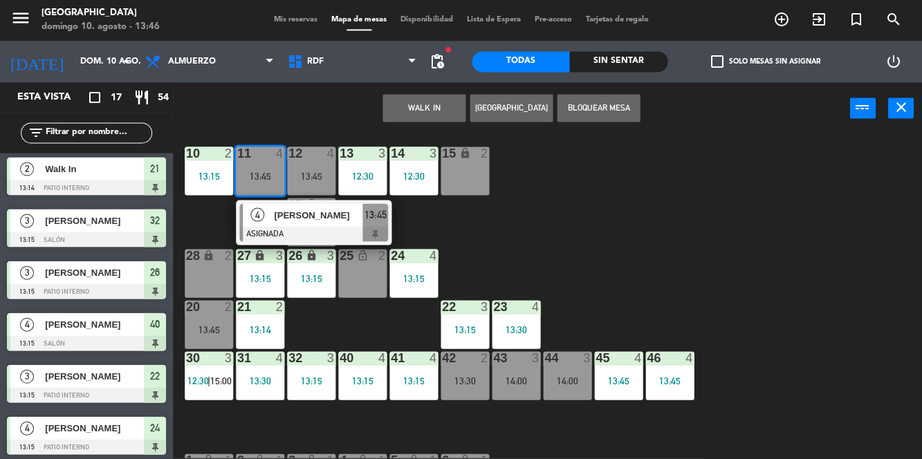
click at [320, 221] on span "[PERSON_NAME]" at bounding box center [318, 215] width 89 height 15
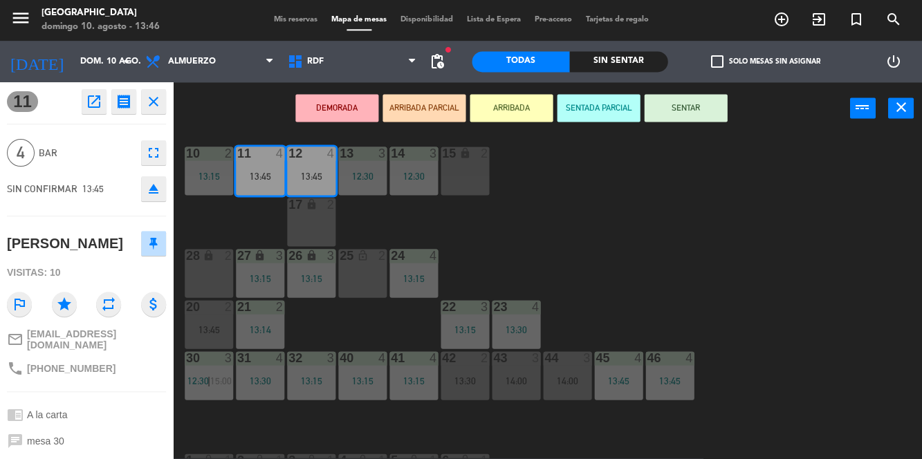
click at [696, 118] on button "SENTAR" at bounding box center [685, 109] width 83 height 28
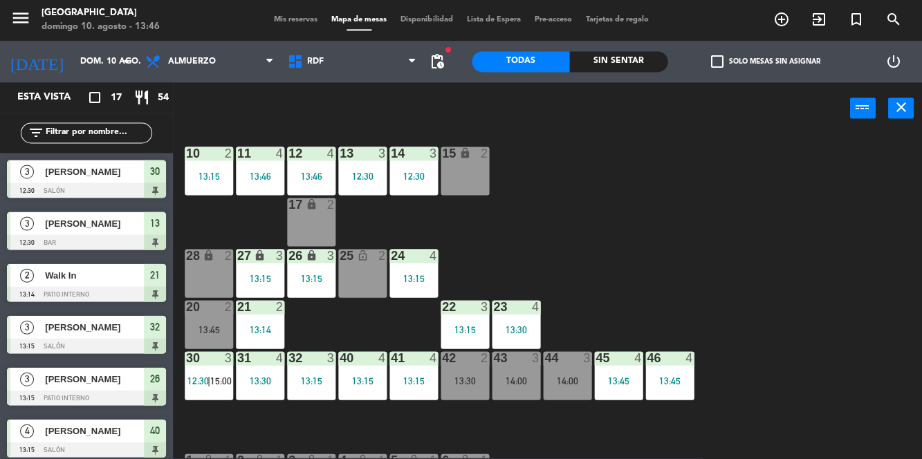
scroll to position [159, 0]
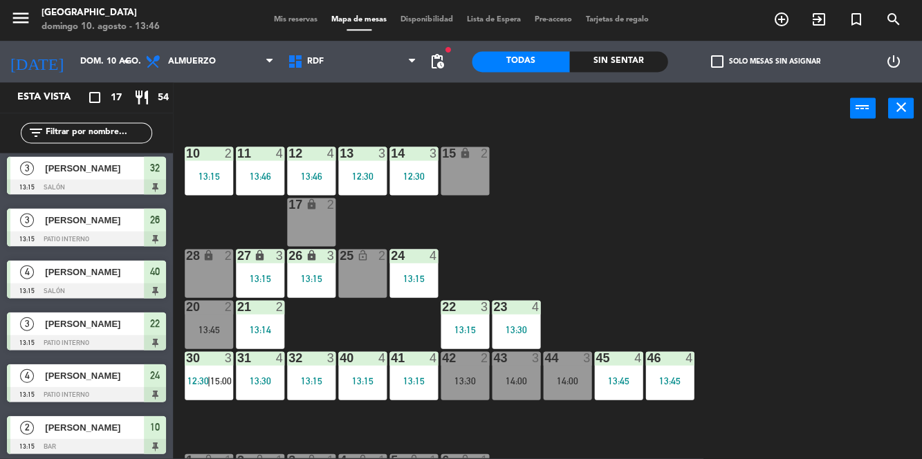
click at [806, 276] on div "10 2 13:15 11 4 13:46 12 4 13:46 13 3 12:30 14 3 12:30 15 lock 2 17 lock 2 24 4…" at bounding box center [552, 296] width 740 height 324
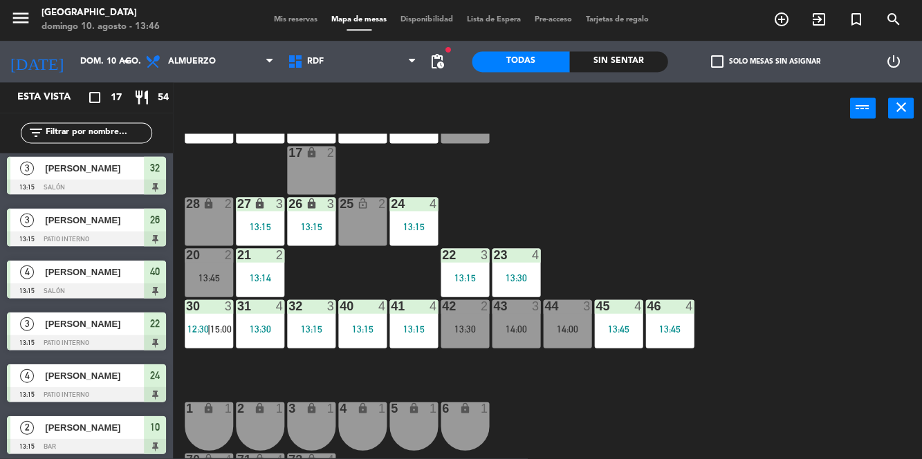
click at [831, 289] on div "10 2 13:15 11 4 13:45 12 4 13:45 13 3 12:30 14 3 12:30 15 lock 2 17 lock 2 24 4…" at bounding box center [552, 296] width 740 height 324
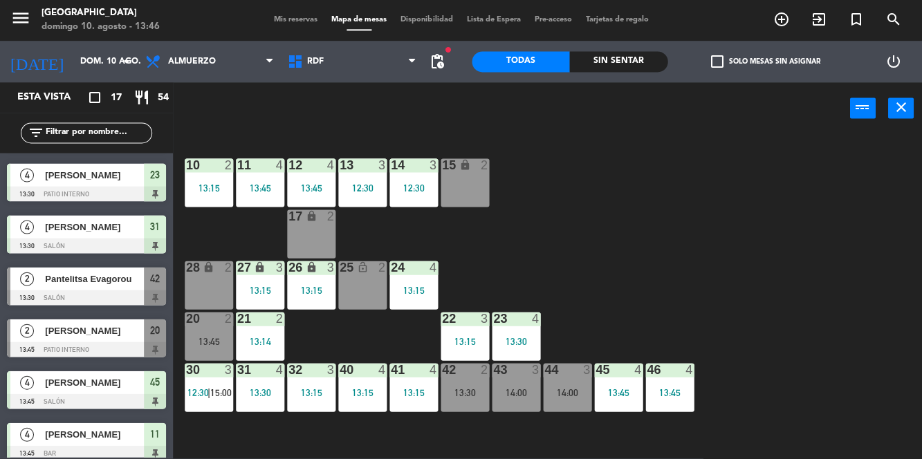
scroll to position [578, 0]
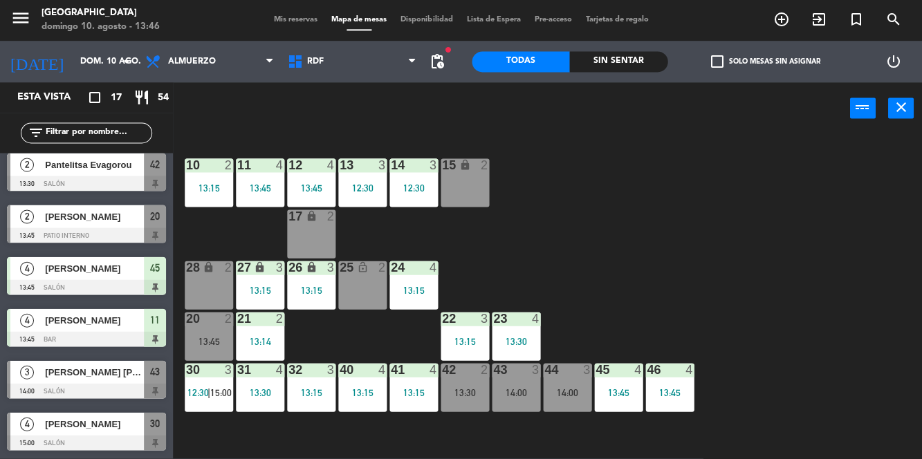
click at [751, 264] on div "10 2 13:15 11 4 13:45 12 4 13:45 13 3 12:30 14 3 12:30 15 lock 2 17 lock 2 24 4…" at bounding box center [552, 296] width 740 height 324
click at [750, 259] on div "10 2 13:15 11 4 13:45 12 4 13:45 13 3 12:30 14 3 12:30 15 lock 2 17 lock 2 24 4…" at bounding box center [552, 296] width 740 height 324
click at [775, 263] on div "10 2 13:15 11 4 13:45 12 4 13:45 13 3 12:30 14 3 12:30 15 lock 2 17 lock 2 24 4…" at bounding box center [552, 296] width 740 height 324
click at [481, 397] on div "13:30" at bounding box center [465, 393] width 48 height 10
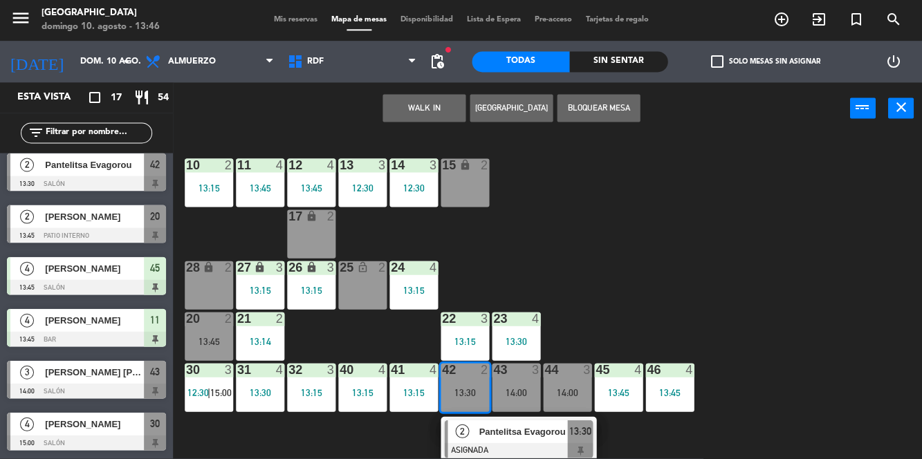
click at [801, 272] on div "10 2 13:15 11 4 13:45 12 4 13:45 13 3 12:30 14 3 12:30 15 lock 2 17 lock 2 24 4…" at bounding box center [552, 296] width 740 height 324
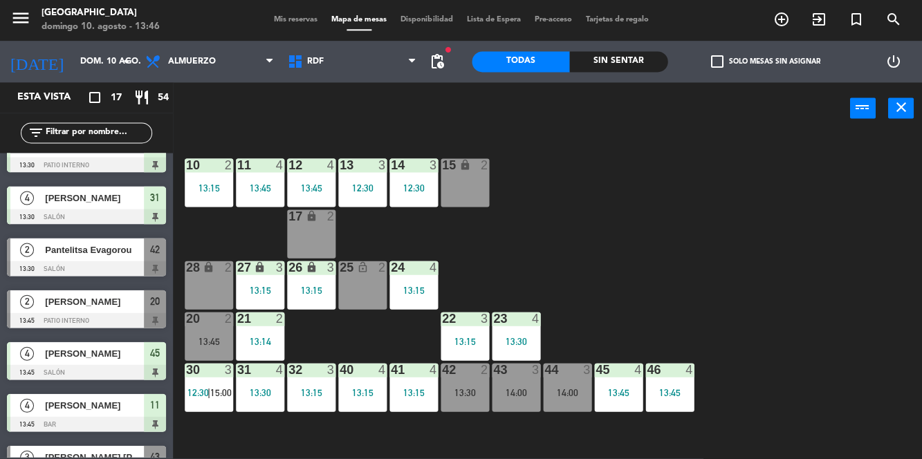
scroll to position [490, 0]
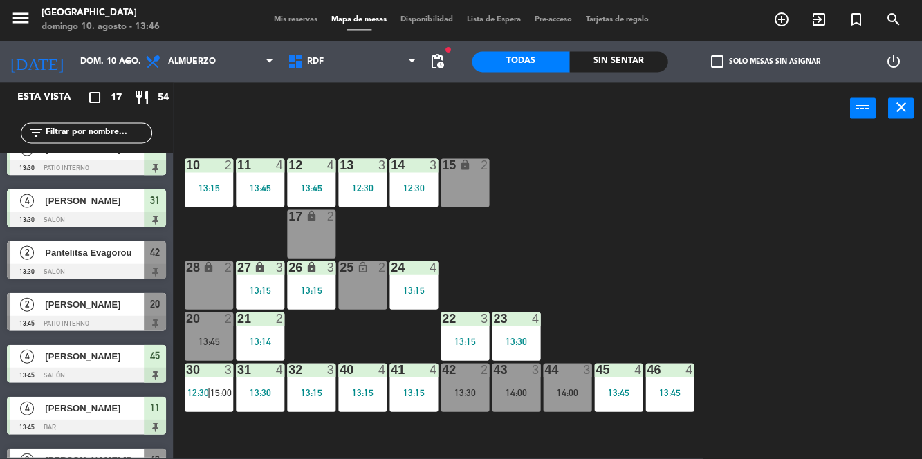
click at [695, 255] on div "10 2 13:15 11 4 13:45 12 4 13:45 13 3 12:30 14 3 12:30 15 lock 2 17 lock 2 24 4…" at bounding box center [552, 296] width 740 height 324
click at [89, 260] on div "Pantelitsa Evagorou" at bounding box center [94, 252] width 100 height 23
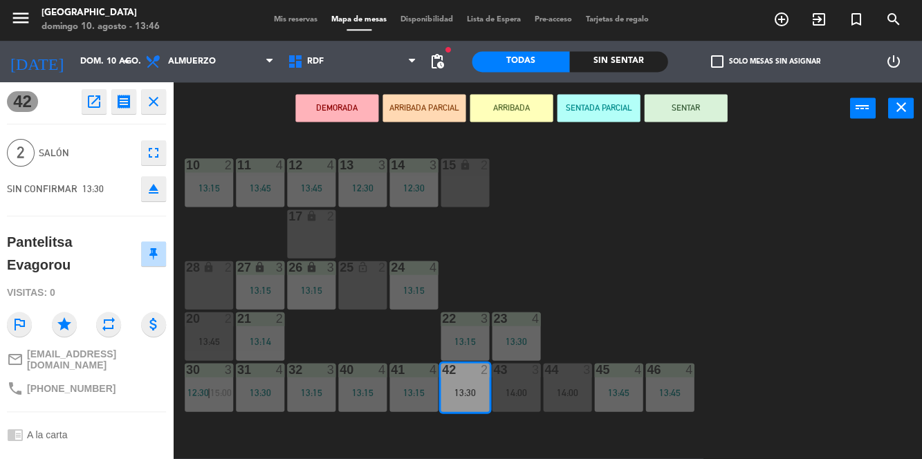
click at [760, 228] on div "10 2 13:15 11 4 13:45 12 4 13:45 13 3 12:30 14 3 12:30 15 lock 2 17 lock 2 24 4…" at bounding box center [552, 296] width 740 height 324
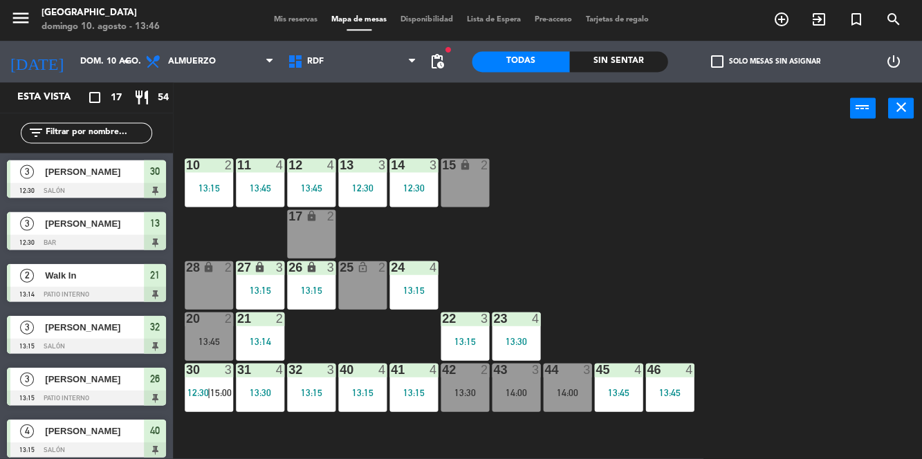
scroll to position [3, 0]
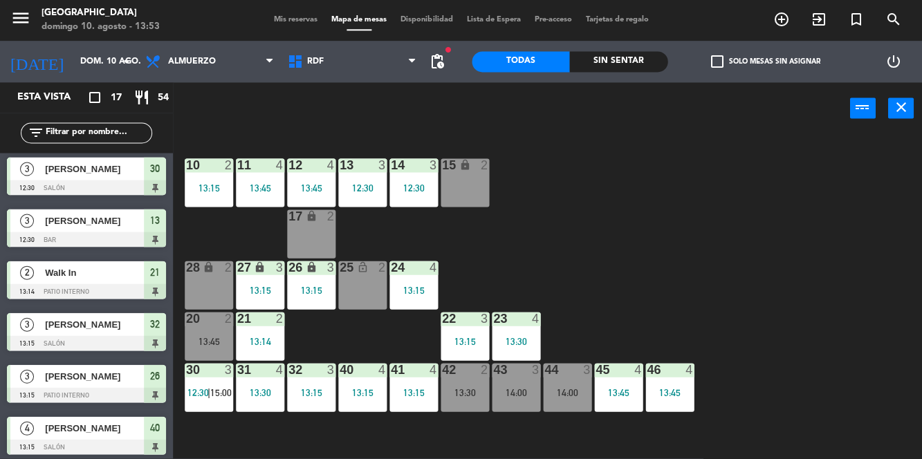
click at [773, 223] on div "10 2 13:15 11 4 13:45 12 4 13:45 13 3 12:30 14 3 12:30 15 lock 2 17 lock 2 24 4…" at bounding box center [552, 296] width 740 height 324
click at [498, 383] on div "43 3 14:00" at bounding box center [516, 388] width 48 height 48
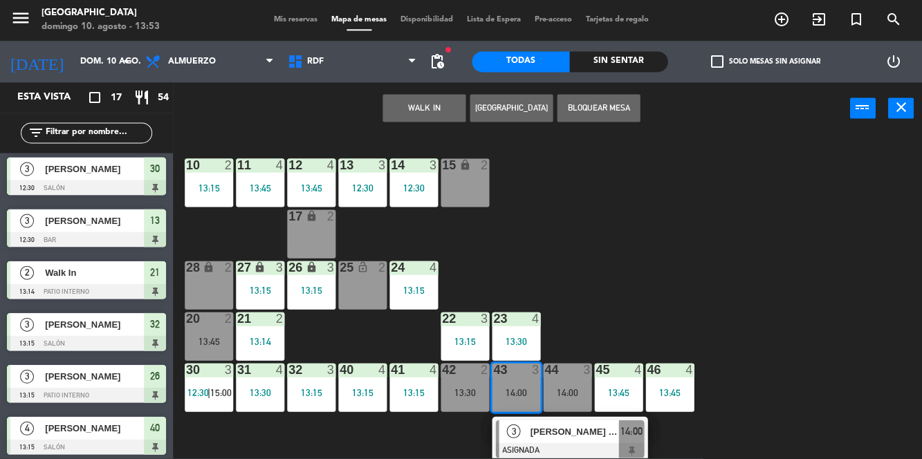
click at [840, 282] on div "10 2 13:15 11 4 13:45 12 4 13:45 13 3 12:30 14 3 12:30 15 lock 2 17 lock 2 24 4…" at bounding box center [552, 296] width 740 height 324
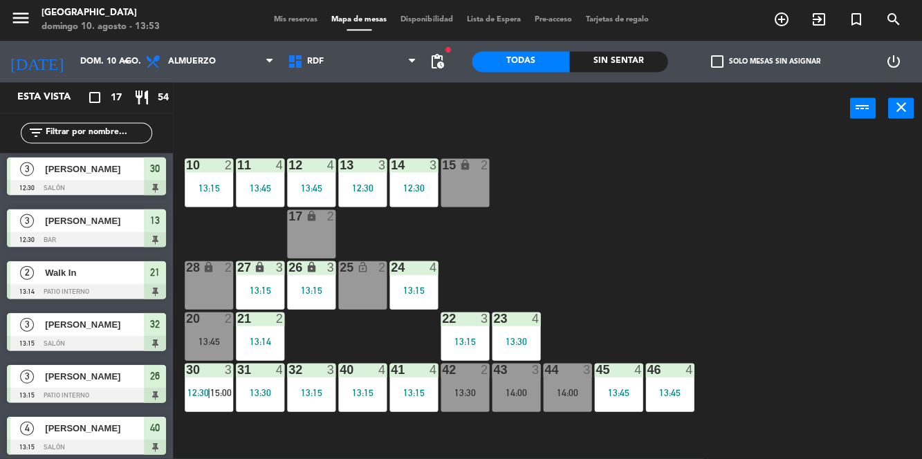
click at [618, 388] on div "13:45" at bounding box center [618, 393] width 48 height 10
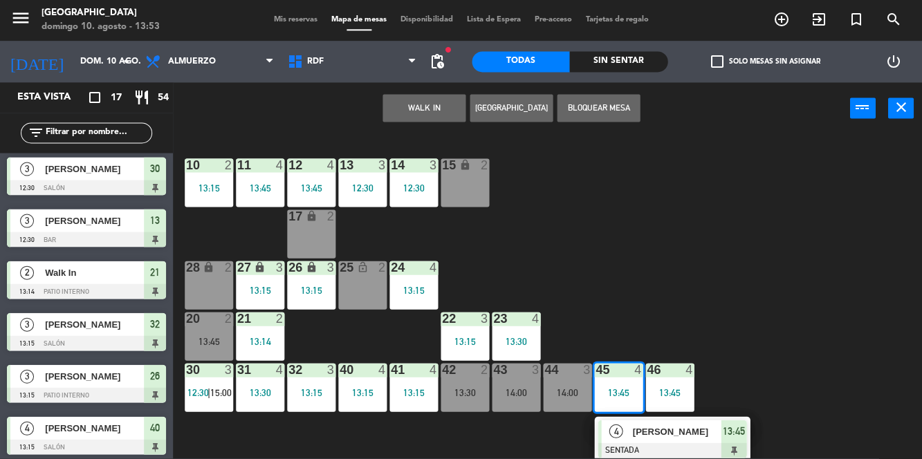
click at [863, 306] on div "10 2 13:15 11 4 13:45 12 4 13:45 13 3 12:30 14 3 12:30 15 lock 2 17 lock 2 24 4…" at bounding box center [552, 296] width 740 height 324
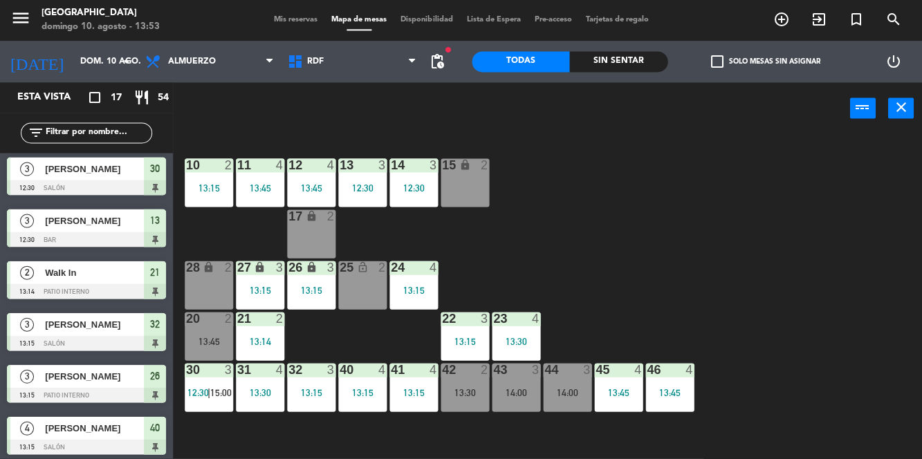
click at [516, 393] on div "14:00" at bounding box center [516, 393] width 48 height 10
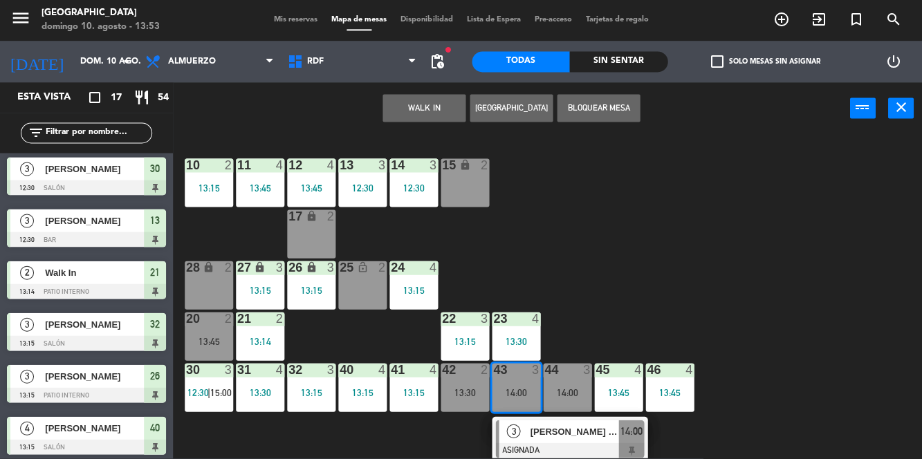
click at [884, 324] on div "10 2 13:15 11 4 13:45 12 4 13:45 13 3 12:30 14 3 12:30 15 lock 2 17 lock 2 24 4…" at bounding box center [552, 296] width 740 height 324
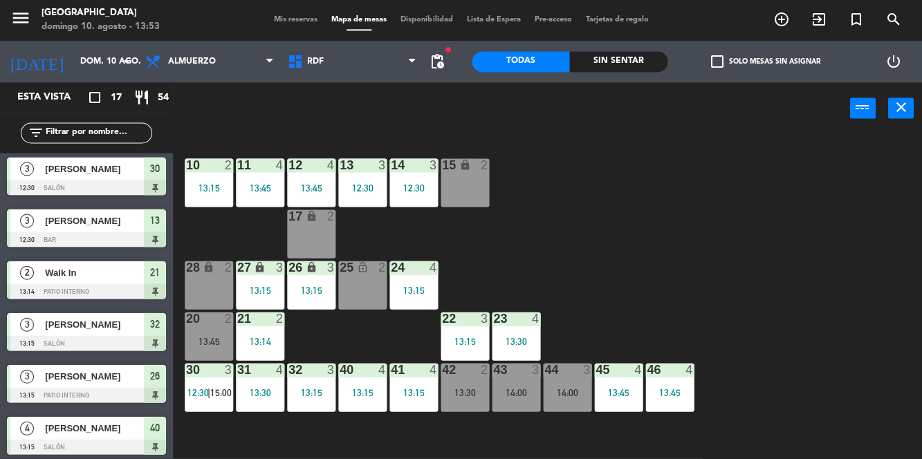
click at [779, 259] on div "10 2 13:15 11 4 13:45 12 4 13:45 13 3 12:30 14 3 12:30 15 lock 2 17 lock 2 24 4…" at bounding box center [552, 296] width 740 height 324
click at [759, 241] on div "10 2 13:15 11 4 13:45 12 4 13:45 13 3 12:30 14 3 12:30 15 lock 2 17 lock 2 24 4…" at bounding box center [552, 296] width 740 height 324
click at [611, 392] on div "13:45" at bounding box center [618, 393] width 48 height 10
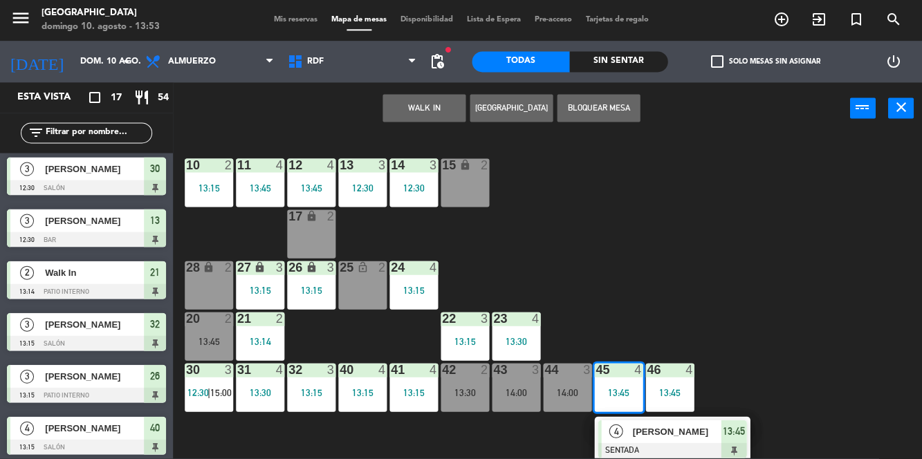
click at [796, 231] on div "10 2 13:15 11 4 13:45 12 4 13:45 13 3 12:30 14 3 12:30 15 lock 2 17 lock 2 24 4…" at bounding box center [552, 296] width 740 height 324
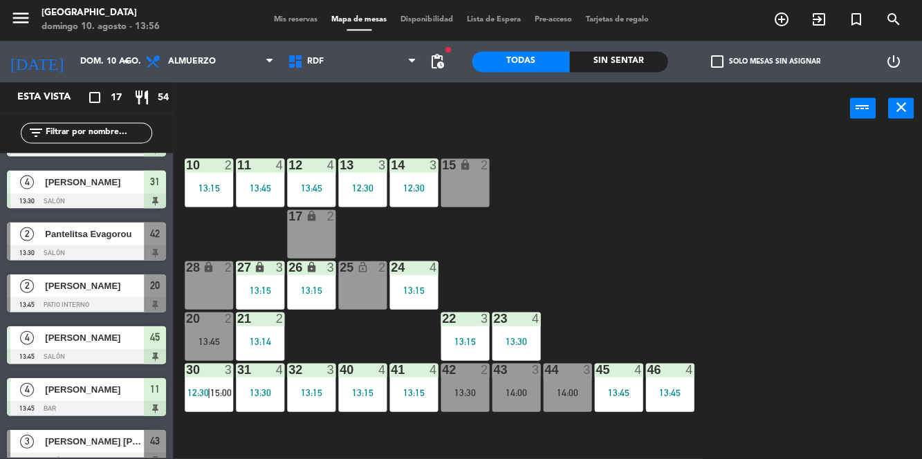
scroll to position [517, 0]
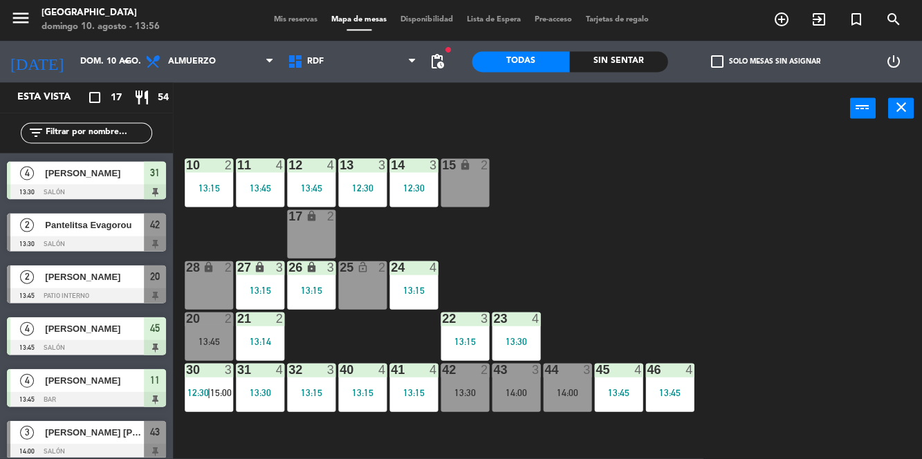
click at [214, 331] on div "20 2 13:45" at bounding box center [209, 337] width 48 height 48
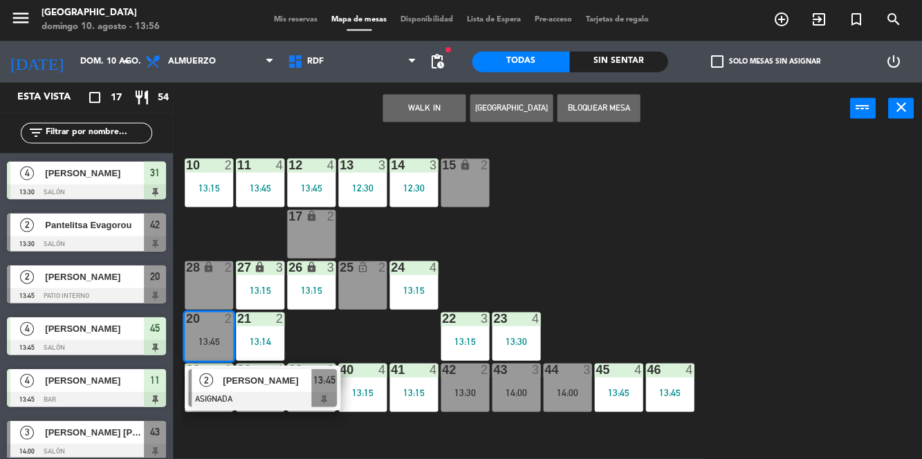
click at [213, 335] on div "20 2 13:45" at bounding box center [209, 337] width 48 height 48
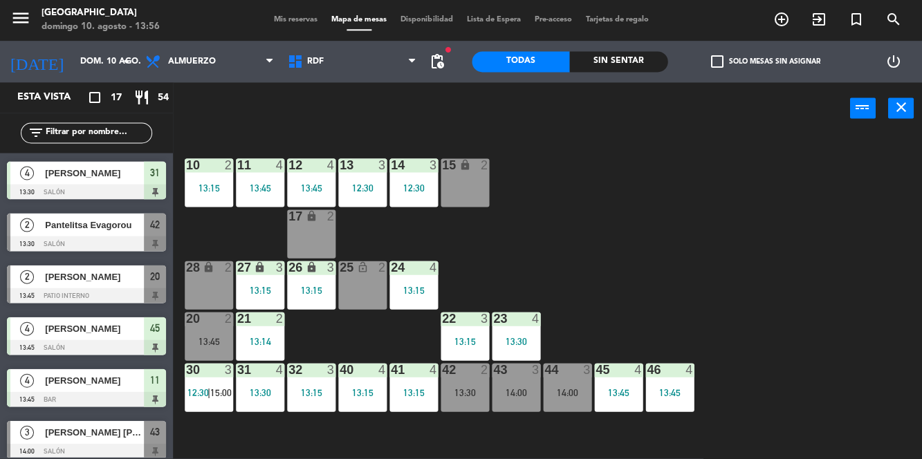
click at [217, 331] on div "20 2 13:45" at bounding box center [209, 337] width 48 height 48
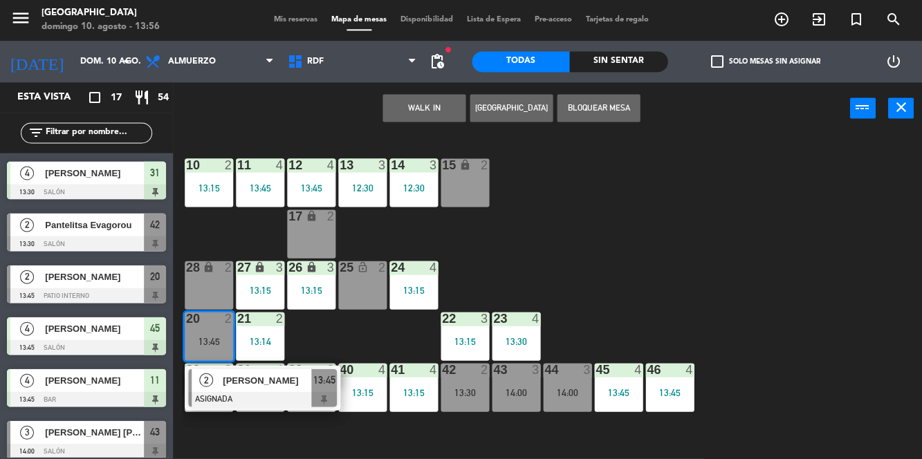
click at [268, 378] on span "[PERSON_NAME]" at bounding box center [267, 381] width 89 height 15
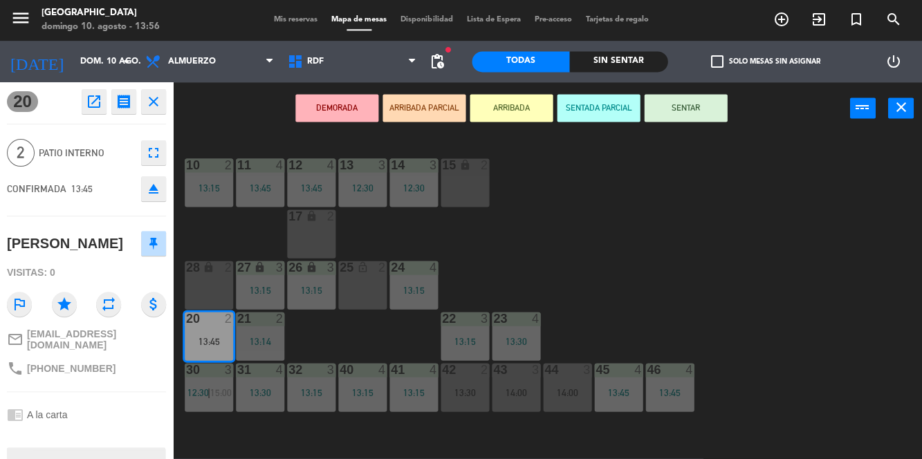
click at [692, 107] on button "SENTAR" at bounding box center [685, 109] width 83 height 28
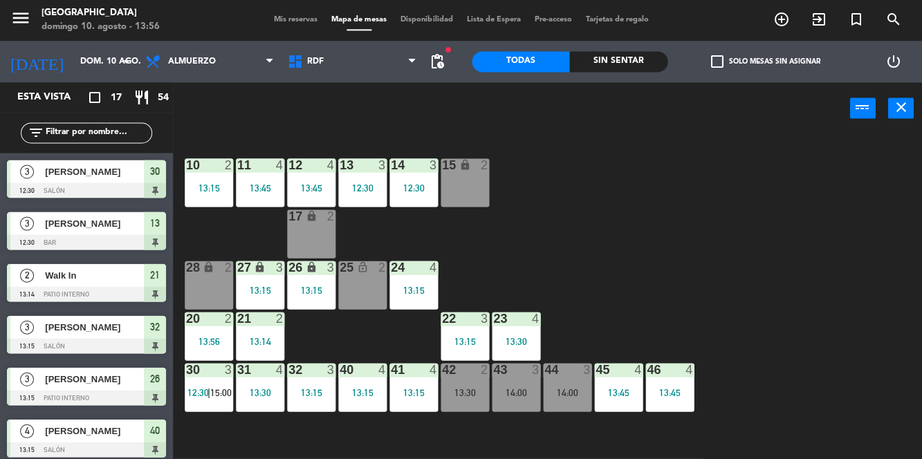
scroll to position [55, 0]
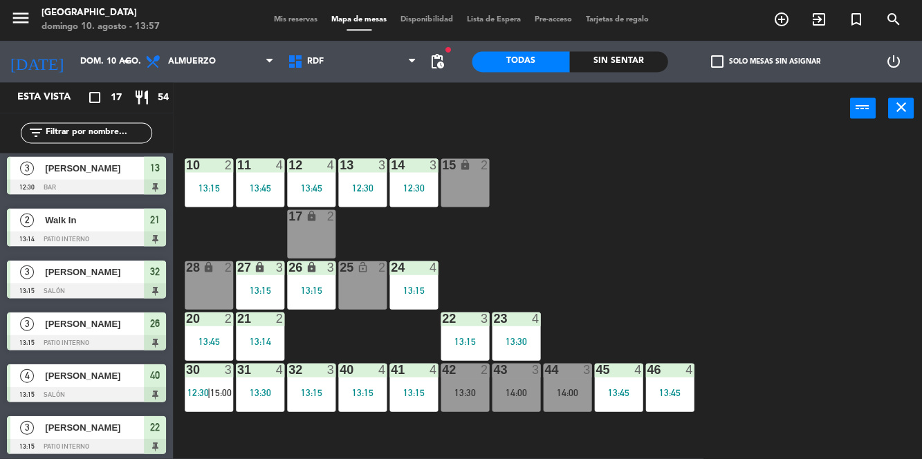
click at [792, 246] on div "10 2 13:15 11 4 13:45 12 4 13:45 13 3 12:30 14 3 12:30 15 lock 2 17 lock 2 24 4…" at bounding box center [552, 296] width 740 height 324
click at [782, 257] on div "10 2 13:15 11 4 13:45 12 4 13:45 13 3 12:30 14 3 12:30 15 lock 2 17 lock 2 24 4…" at bounding box center [552, 296] width 740 height 324
click at [213, 386] on div "30 3 12:30 | 15:00" at bounding box center [209, 388] width 48 height 48
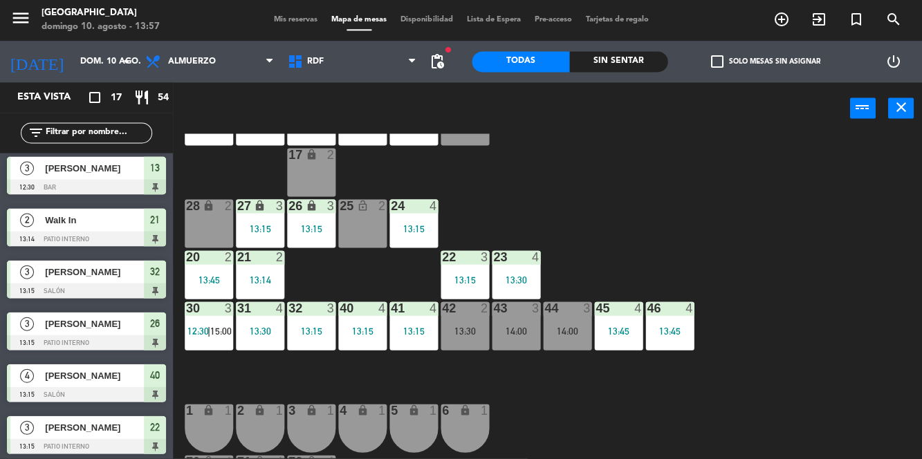
scroll to position [0, 0]
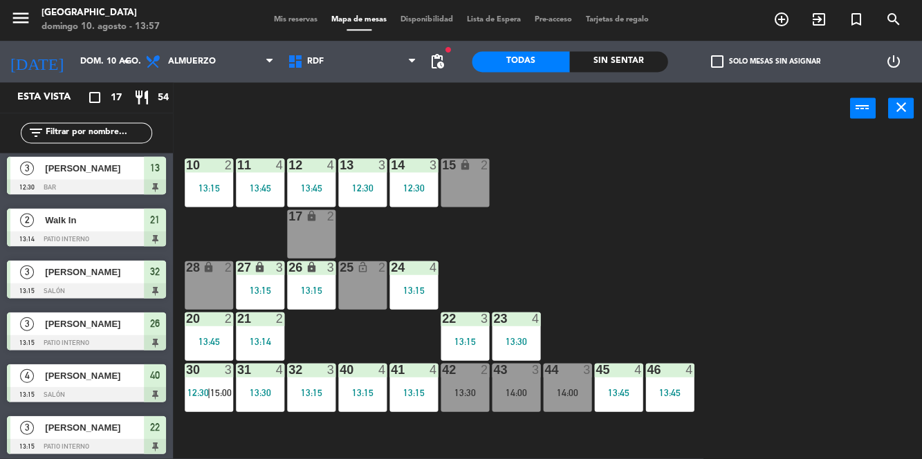
click at [464, 383] on div "42 2 13:30" at bounding box center [465, 388] width 48 height 48
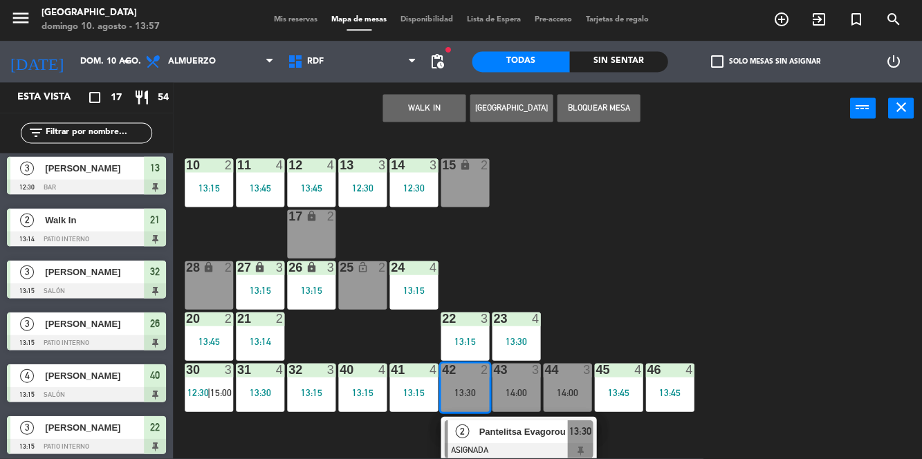
click at [825, 302] on div "10 2 13:15 11 4 13:45 12 4 13:45 13 3 12:30 14 3 12:30 15 lock 2 17 lock 2 24 4…" at bounding box center [552, 296] width 740 height 324
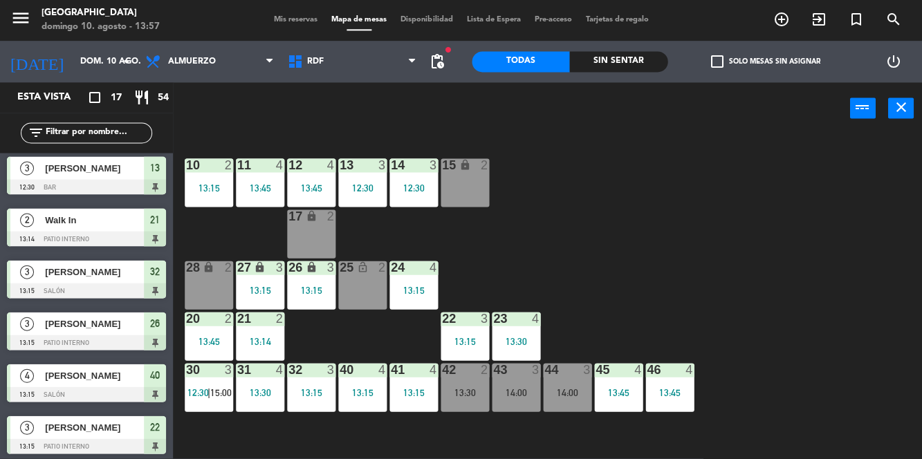
click at [761, 273] on div "10 2 13:15 11 4 13:45 12 4 13:45 13 3 12:30 14 3 12:30 15 lock 2 17 lock 2 24 4…" at bounding box center [552, 296] width 740 height 324
click at [286, 18] on span "Mis reservas" at bounding box center [295, 21] width 57 height 8
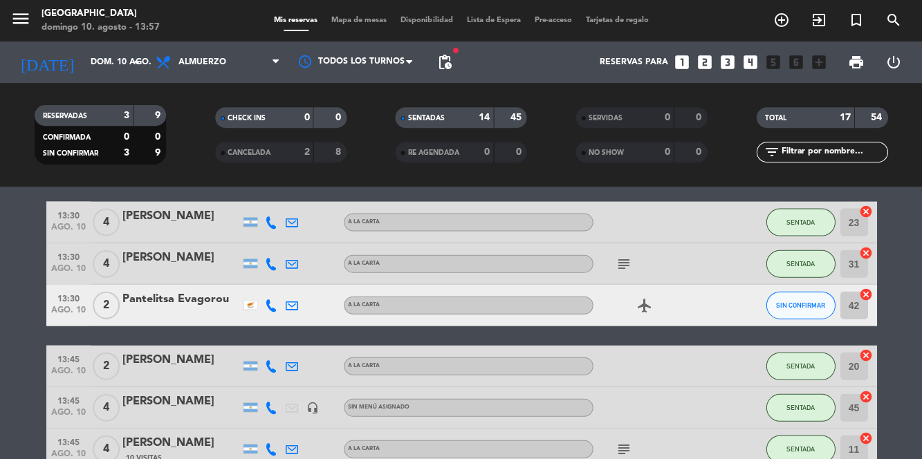
scroll to position [482, 0]
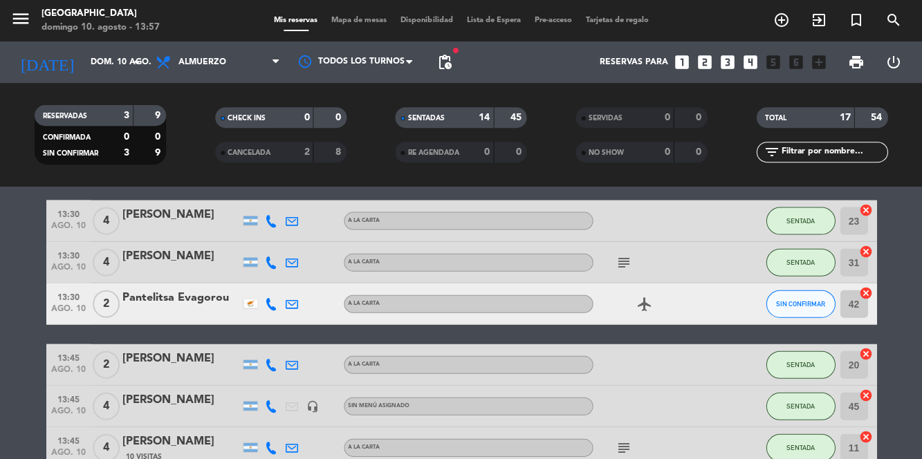
click at [172, 303] on div "Pantelitsa Evagorou" at bounding box center [181, 297] width 118 height 18
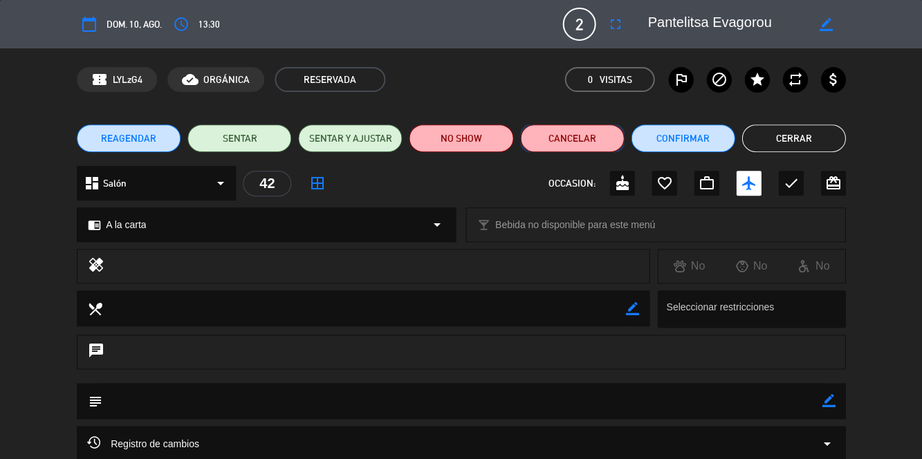
click at [573, 149] on button "Cancelar" at bounding box center [572, 139] width 104 height 28
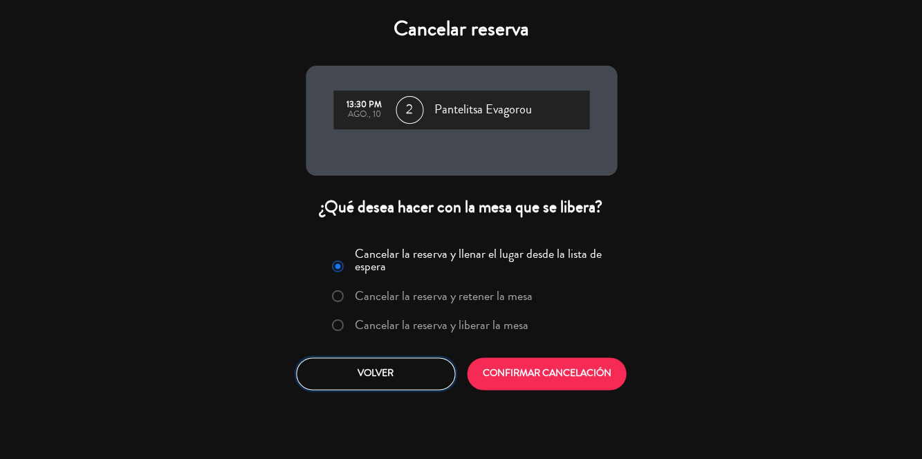
click at [399, 378] on button "Volver" at bounding box center [375, 374] width 159 height 33
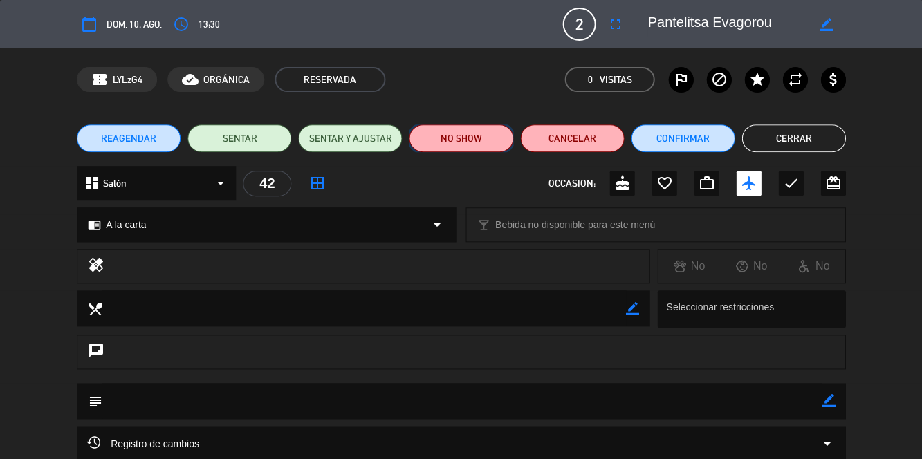
click at [472, 141] on button "NO SHOW" at bounding box center [461, 139] width 104 height 28
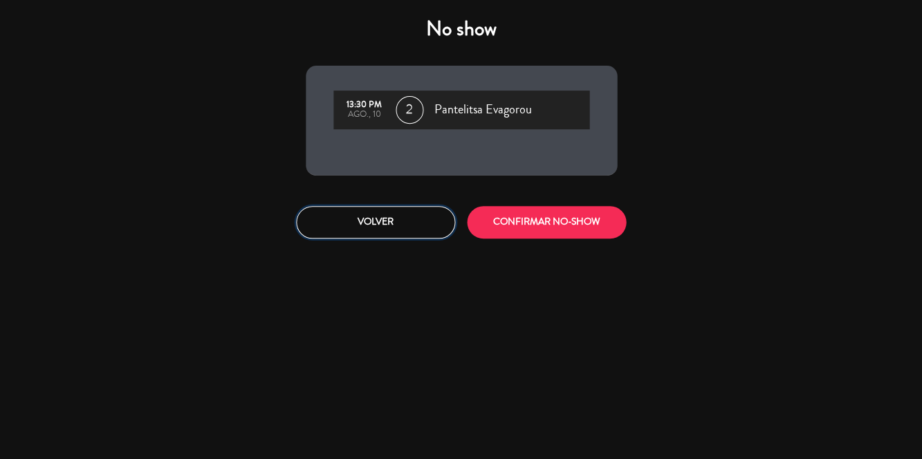
click at [382, 223] on button "Volver" at bounding box center [375, 222] width 159 height 33
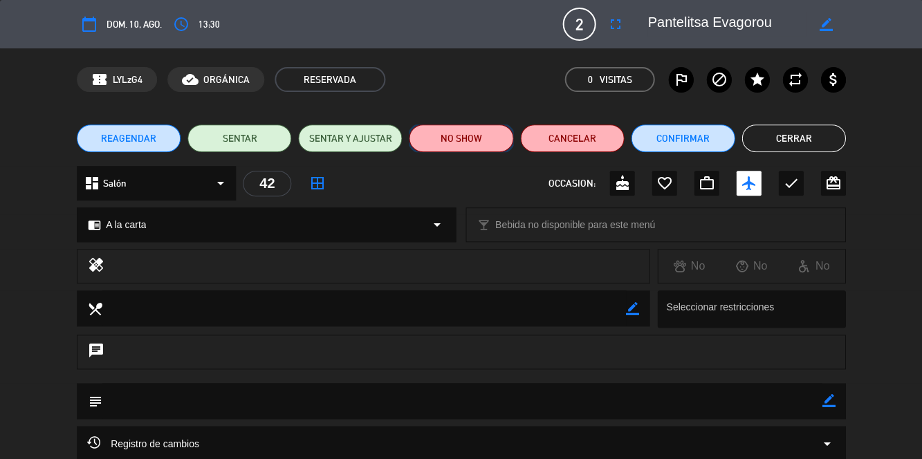
click at [475, 126] on button "NO SHOW" at bounding box center [461, 139] width 104 height 28
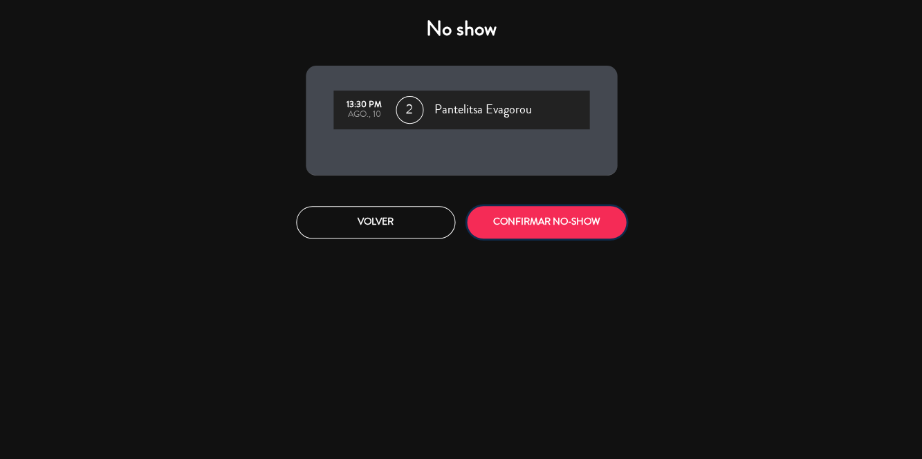
click at [543, 221] on button "CONFIRMAR NO-SHOW" at bounding box center [546, 222] width 159 height 33
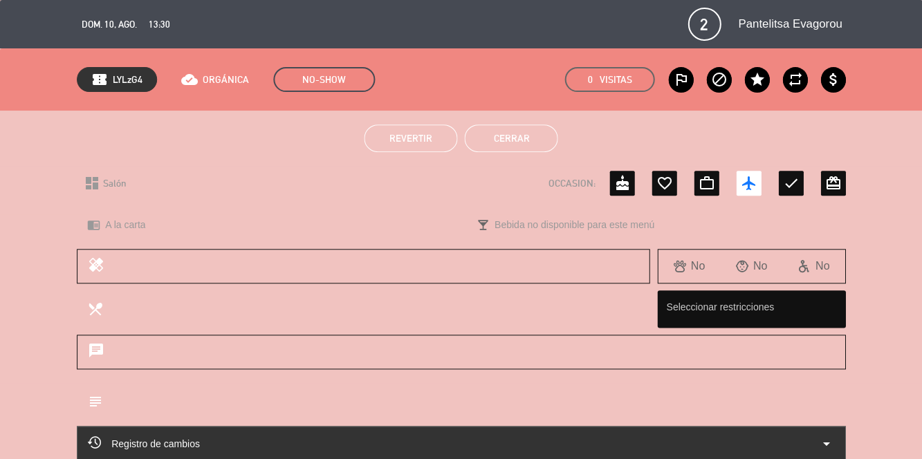
click at [814, 131] on ul "Revertir Cerrar" at bounding box center [461, 139] width 769 height 28
click at [507, 141] on button "Cerrar" at bounding box center [510, 139] width 93 height 28
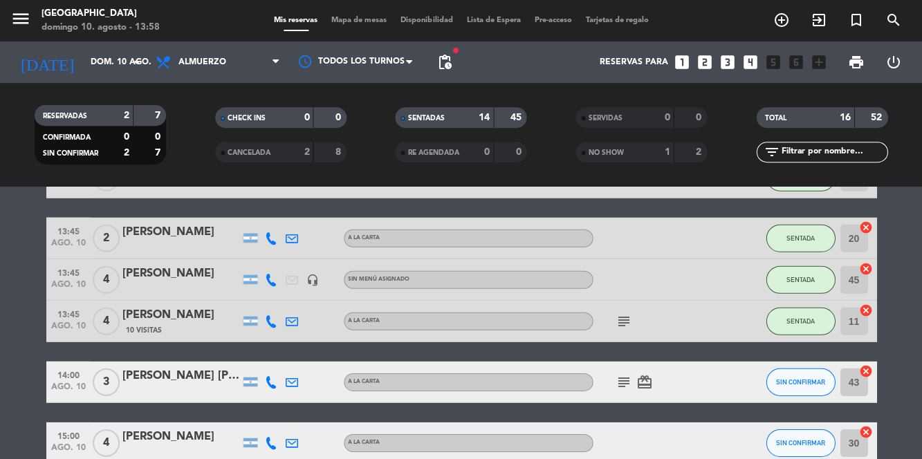
scroll to position [574, 0]
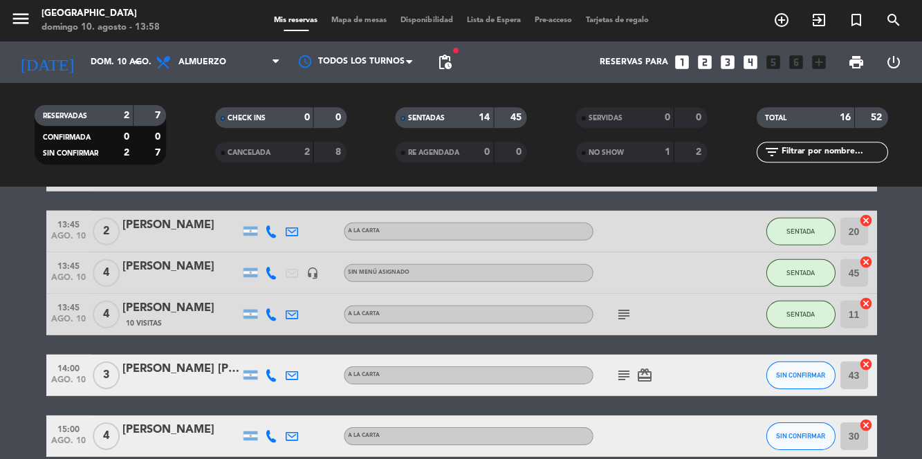
click at [358, 17] on span "Mapa de mesas" at bounding box center [358, 21] width 69 height 8
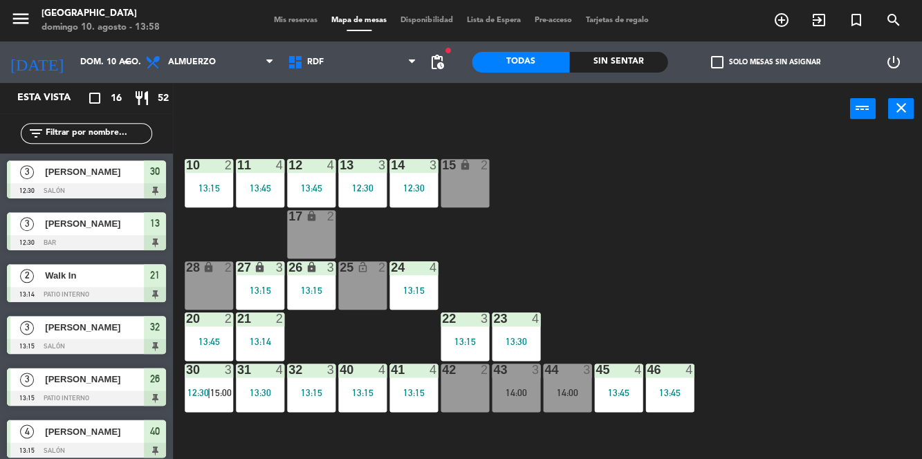
click at [769, 281] on div "10 2 13:15 11 4 13:45 12 4 13:45 13 3 12:30 14 3 12:30 15 lock 2 17 lock 2 24 4…" at bounding box center [552, 296] width 740 height 324
click at [216, 286] on div "28 lock 2" at bounding box center [209, 286] width 48 height 48
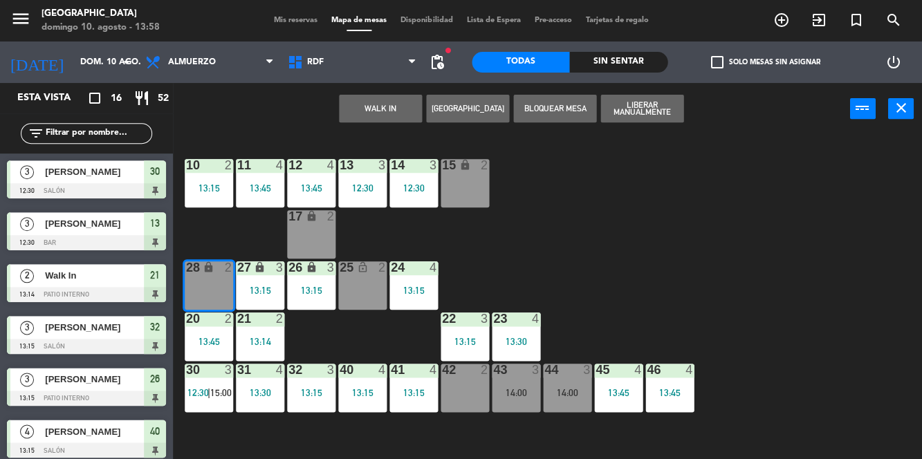
click at [391, 111] on button "WALK IN" at bounding box center [380, 109] width 83 height 28
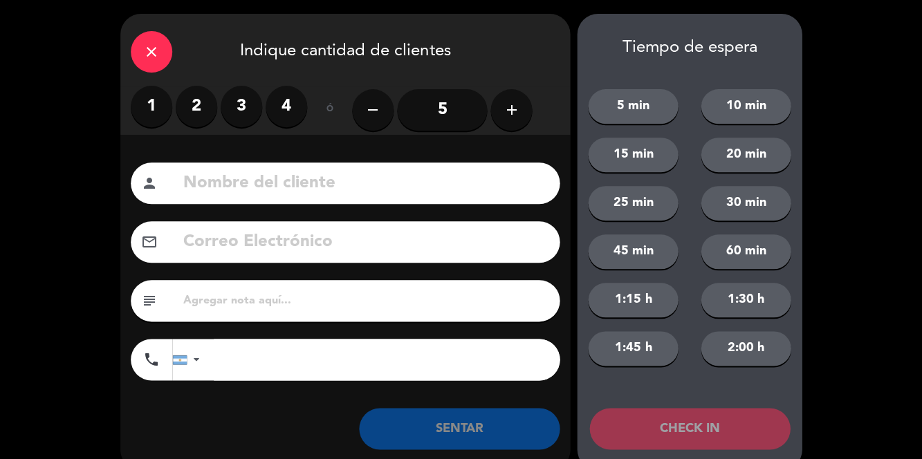
click at [196, 96] on label "2" at bounding box center [197, 107] width 42 height 42
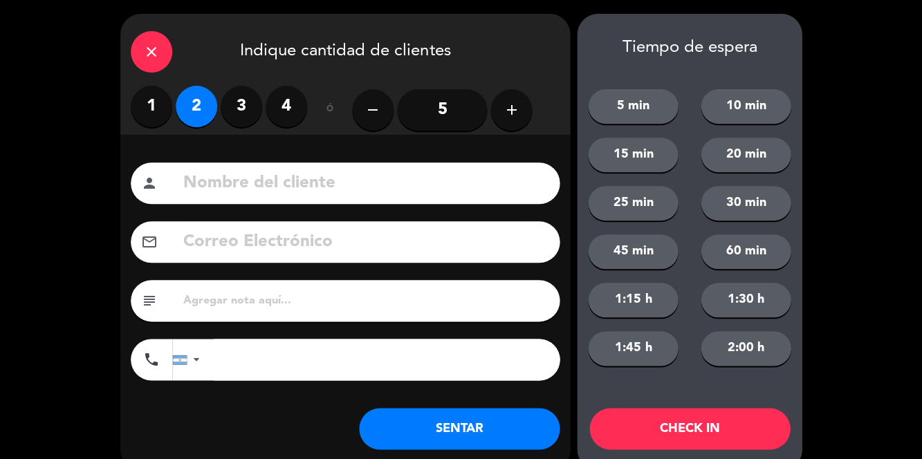
click at [477, 424] on button "SENTAR" at bounding box center [459, 429] width 201 height 42
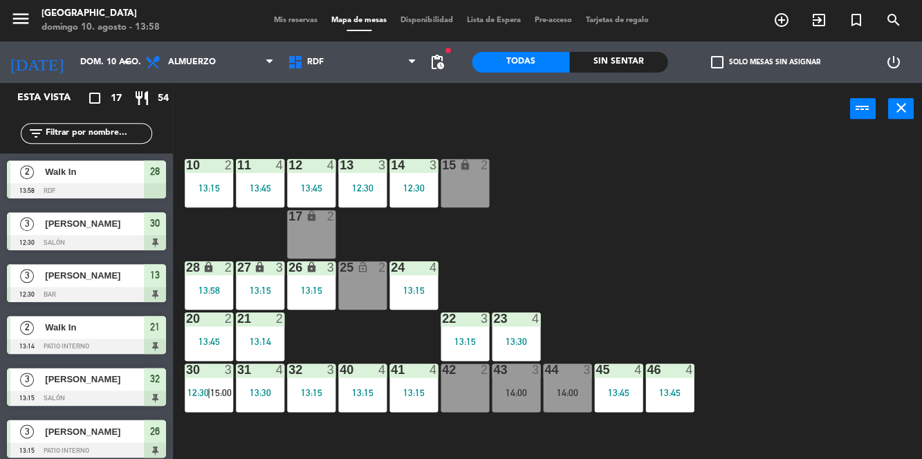
click at [797, 298] on div "10 2 13:15 11 4 13:45 12 4 13:45 13 3 12:30 14 3 12:30 15 lock 2 17 lock 2 24 4…" at bounding box center [552, 296] width 740 height 324
click at [505, 383] on div "43 3 14:00" at bounding box center [516, 388] width 48 height 48
click at [823, 247] on div "10 2 13:15 11 4 13:45 12 4 13:45 13 3 12:30 14 3 12:30 15 lock 2 17 lock 2 24 4…" at bounding box center [552, 296] width 740 height 324
click at [208, 381] on div "30 3 12:30 | 15:00" at bounding box center [209, 388] width 48 height 48
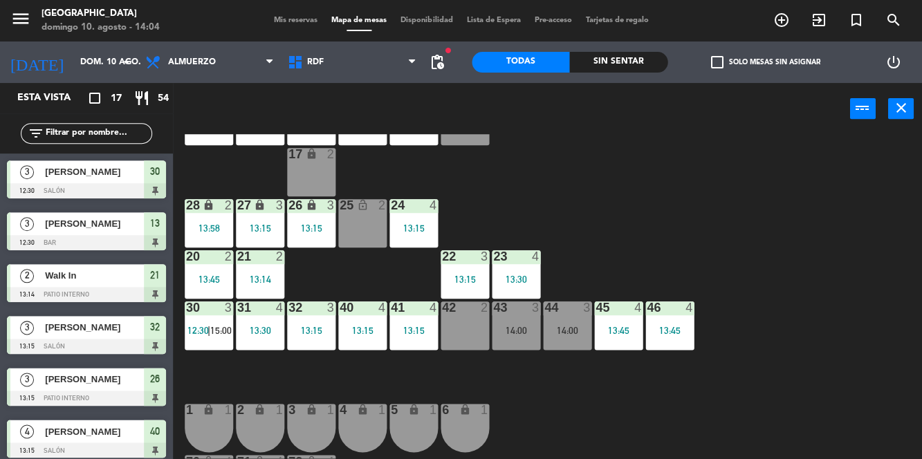
scroll to position [64, 0]
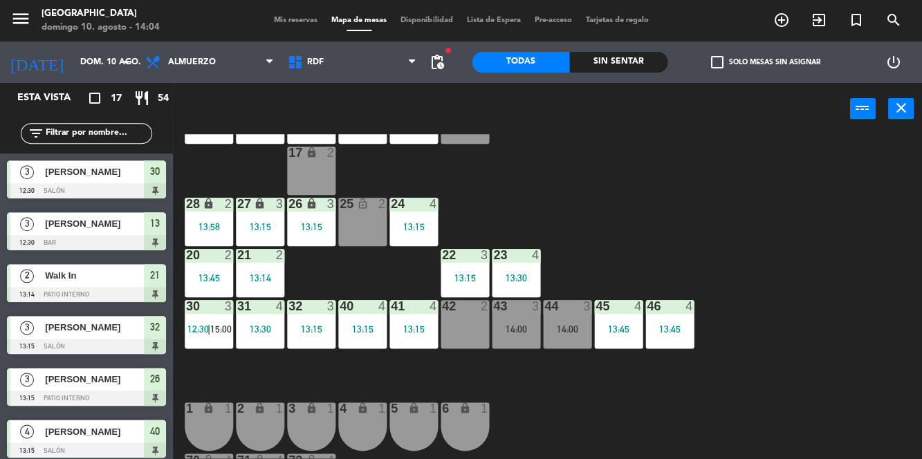
click at [201, 329] on span "12:30" at bounding box center [197, 329] width 21 height 11
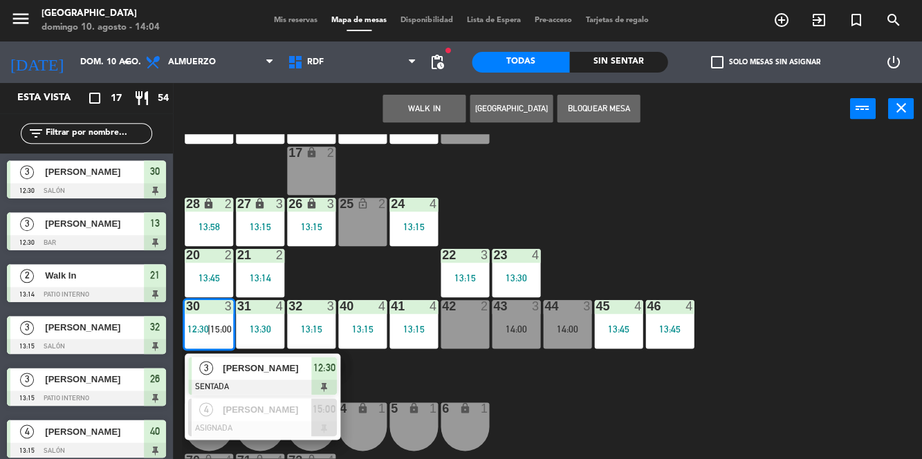
click at [801, 247] on div "10 2 13:15 11 4 13:45 12 4 13:45 13 3 12:30 14 3 12:30 15 lock 2 17 lock 2 24 4…" at bounding box center [552, 296] width 740 height 324
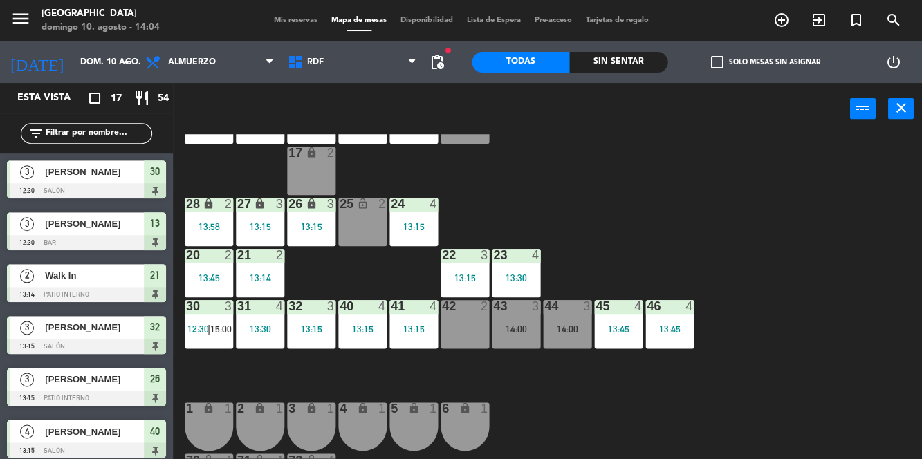
click at [211, 314] on div "30 3 12:30 | 15:00" at bounding box center [209, 324] width 48 height 48
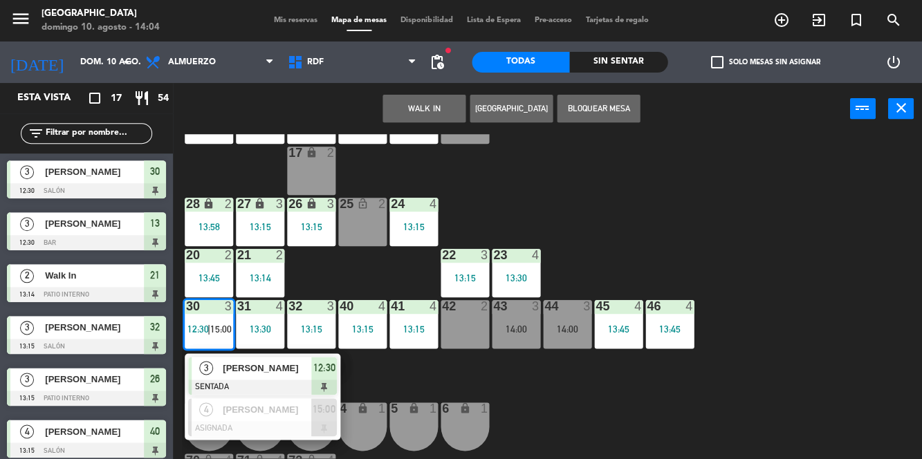
click at [277, 364] on span "[PERSON_NAME]" at bounding box center [267, 368] width 89 height 15
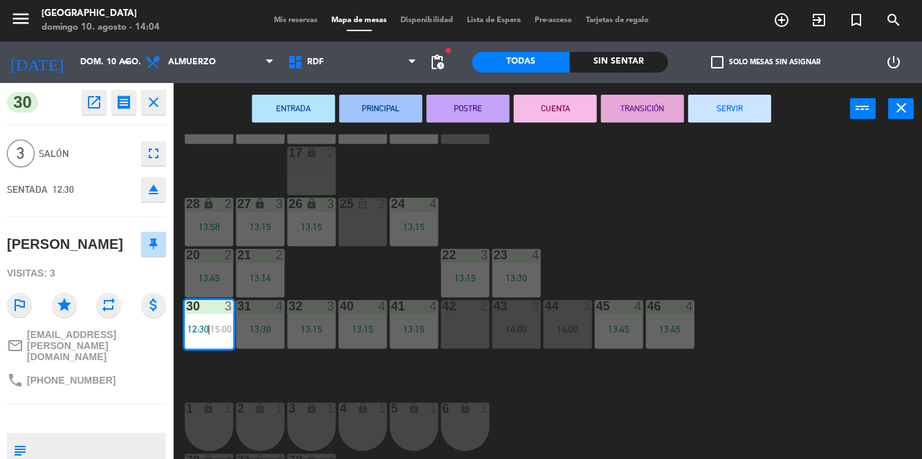
click at [741, 111] on button "SERVIR" at bounding box center [729, 109] width 83 height 28
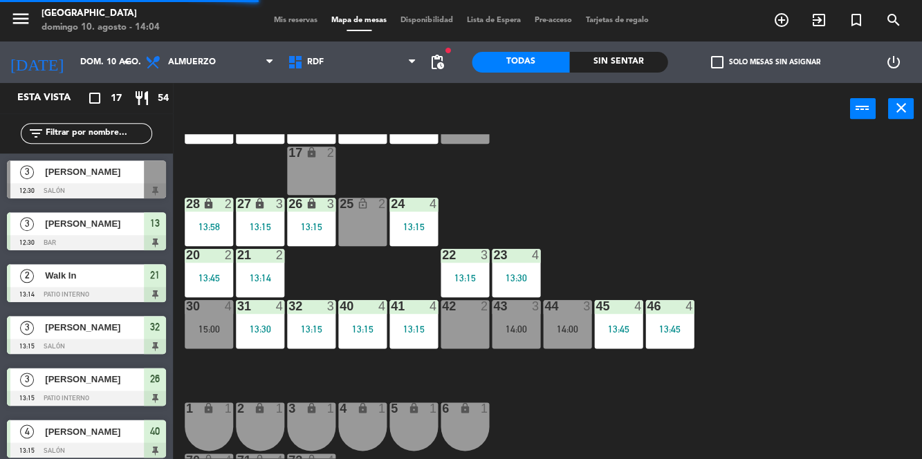
click at [807, 210] on div "10 2 13:15 11 4 13:45 12 4 13:45 13 3 12:30 14 3 12:30 15 lock 2 17 lock 2 24 4…" at bounding box center [552, 296] width 740 height 324
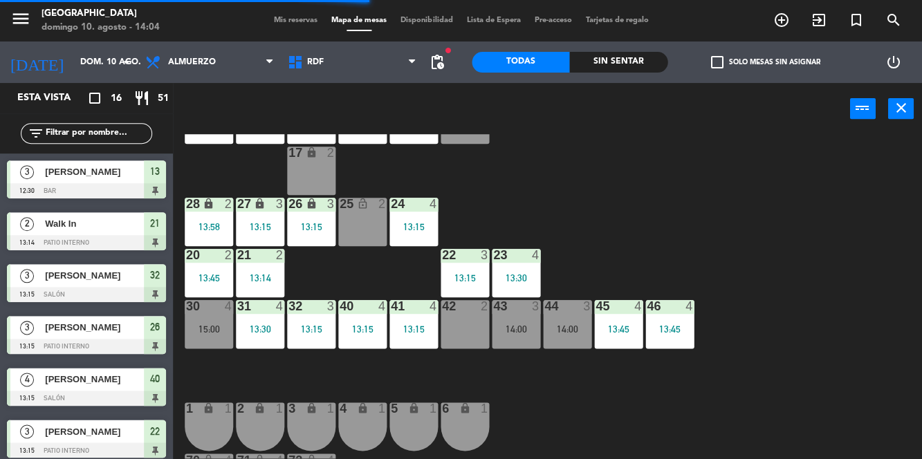
click at [199, 332] on div "15:00" at bounding box center [209, 329] width 48 height 10
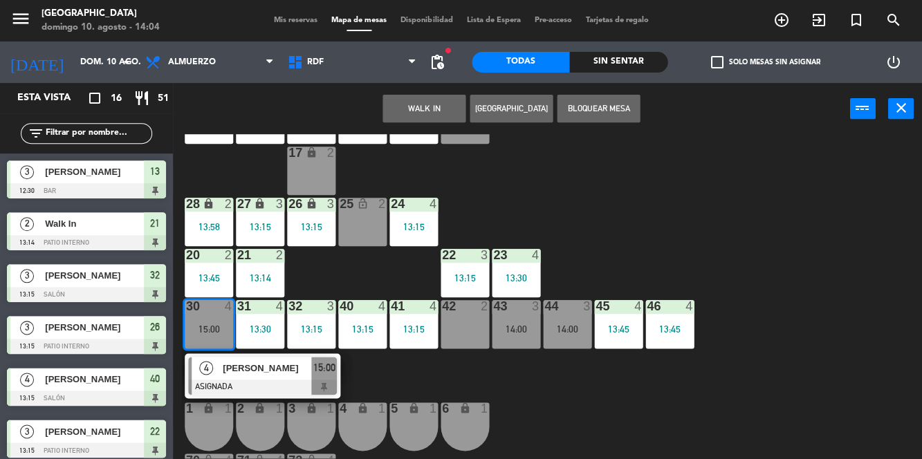
click at [266, 322] on div "31 4 13:30" at bounding box center [260, 324] width 48 height 48
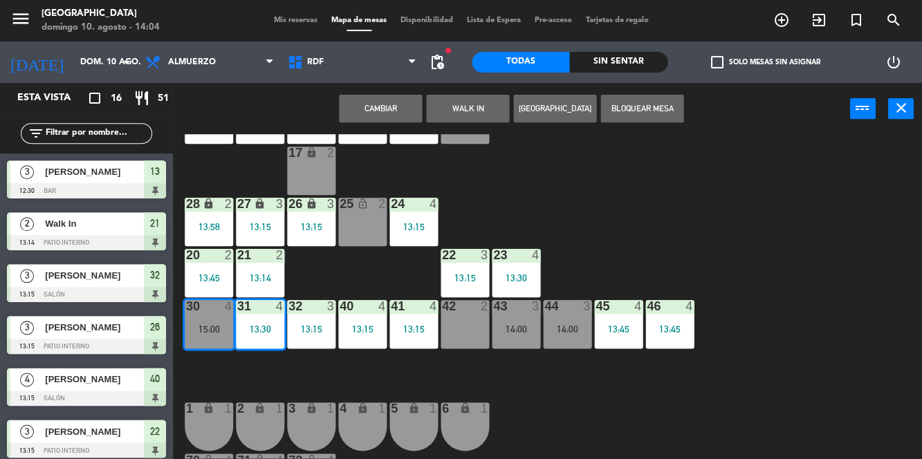
click at [771, 203] on div "10 2 13:15 11 4 13:45 12 4 13:45 13 3 12:30 14 3 12:30 15 lock 2 17 lock 2 24 4…" at bounding box center [552, 296] width 740 height 324
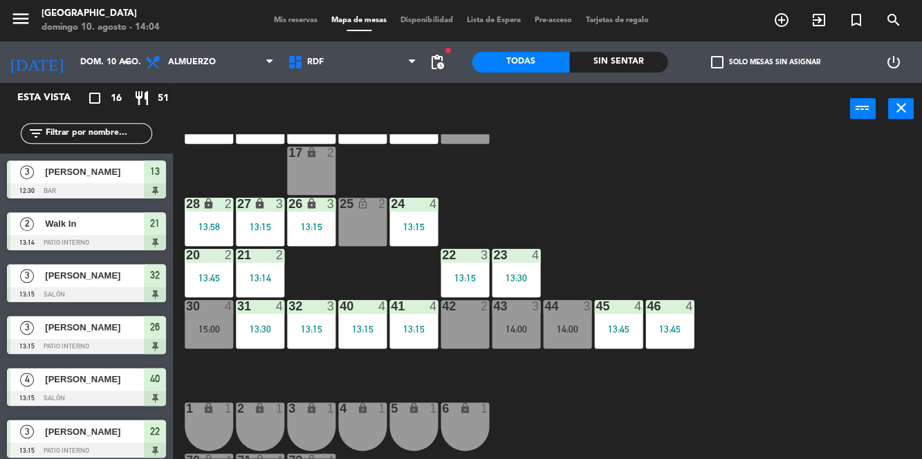
click at [210, 331] on div "15:00" at bounding box center [209, 329] width 48 height 10
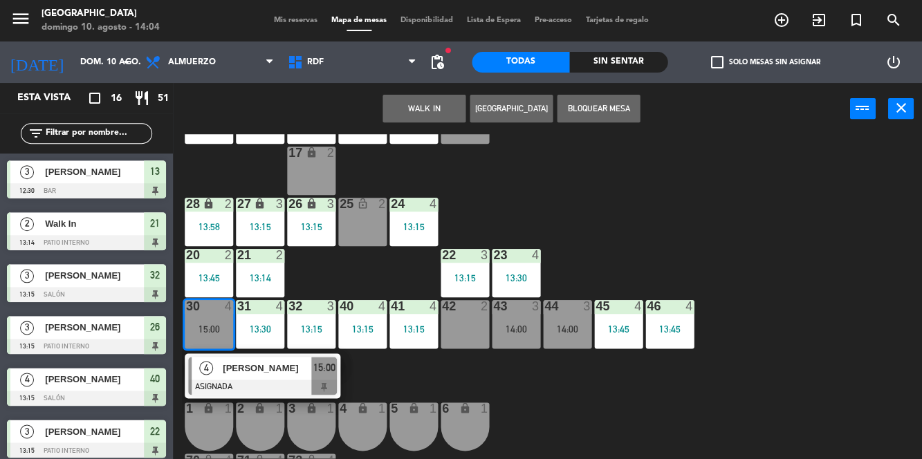
click at [275, 370] on span "[PERSON_NAME]" at bounding box center [267, 368] width 89 height 15
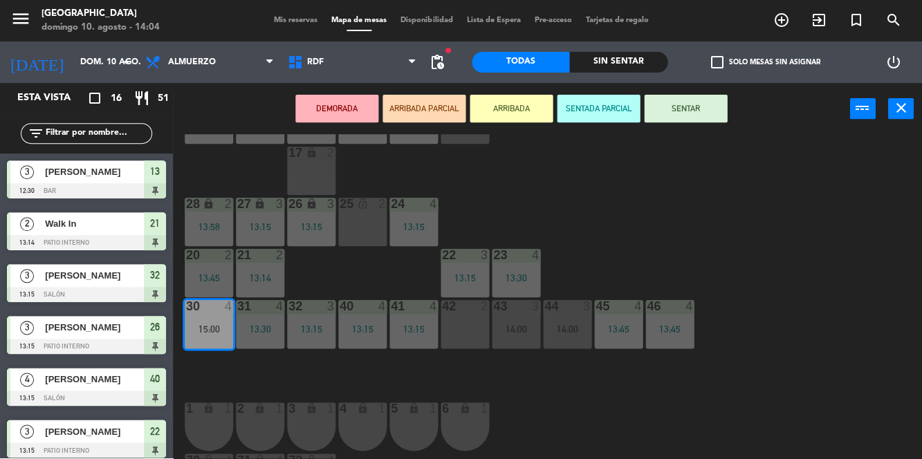
click at [255, 329] on div "13:30" at bounding box center [260, 329] width 48 height 10
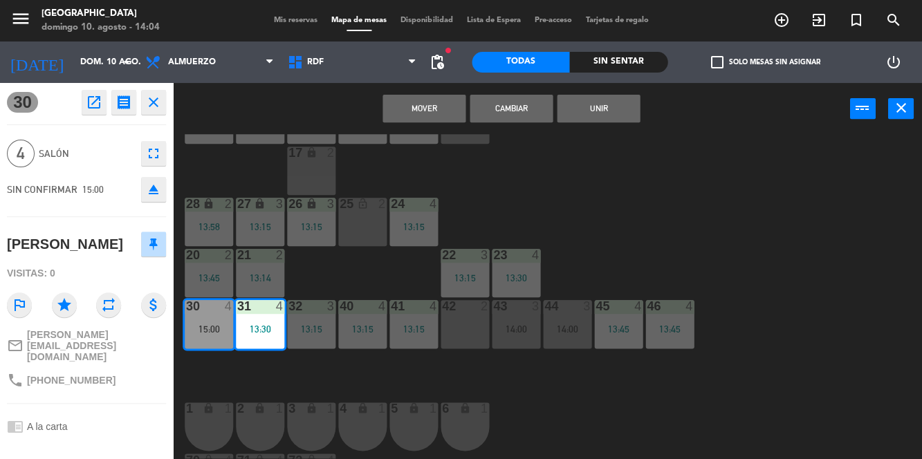
click at [614, 107] on button "Unir" at bounding box center [598, 109] width 83 height 28
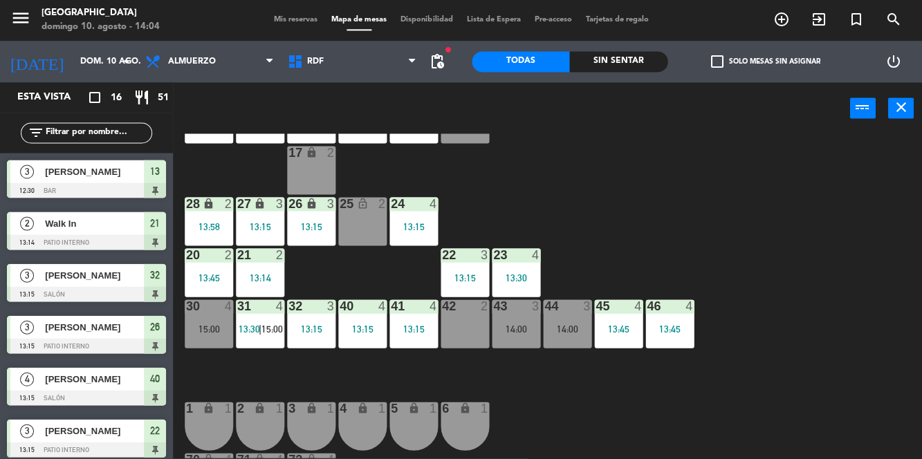
scroll to position [245, 0]
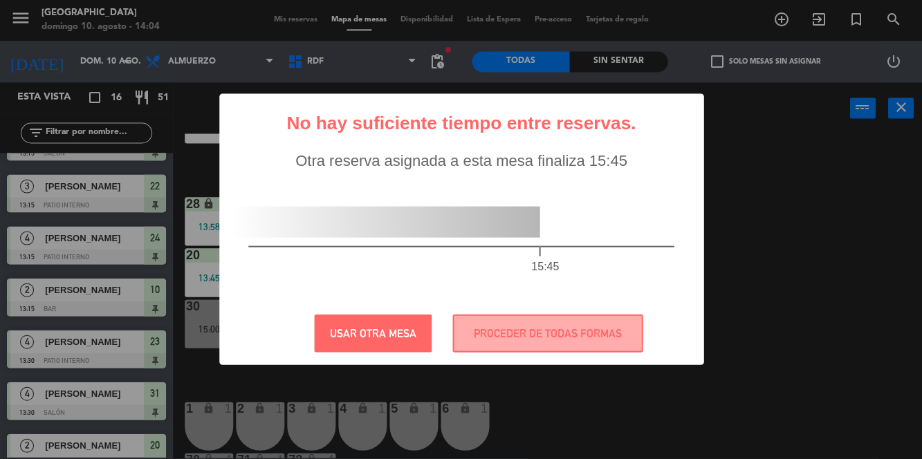
click at [799, 213] on div "? ! i No hay suficiente tiempo entre reservas. × Otra reserva asignada a esta m…" at bounding box center [461, 229] width 922 height 459
click at [858, 246] on div "? ! i No hay suficiente tiempo entre reservas. × Otra reserva asignada a esta m…" at bounding box center [461, 229] width 922 height 459
click at [401, 339] on button "USAR OTRA MESA" at bounding box center [373, 334] width 118 height 38
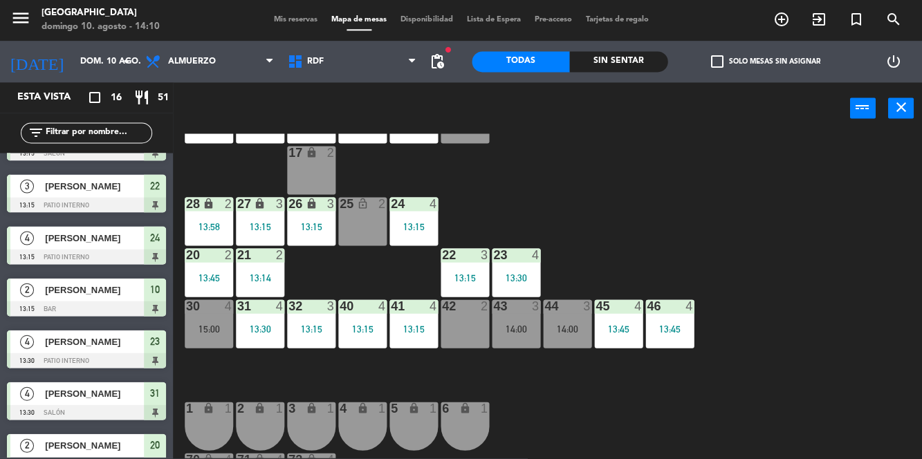
click at [439, 57] on span "pending_actions" at bounding box center [437, 62] width 17 height 17
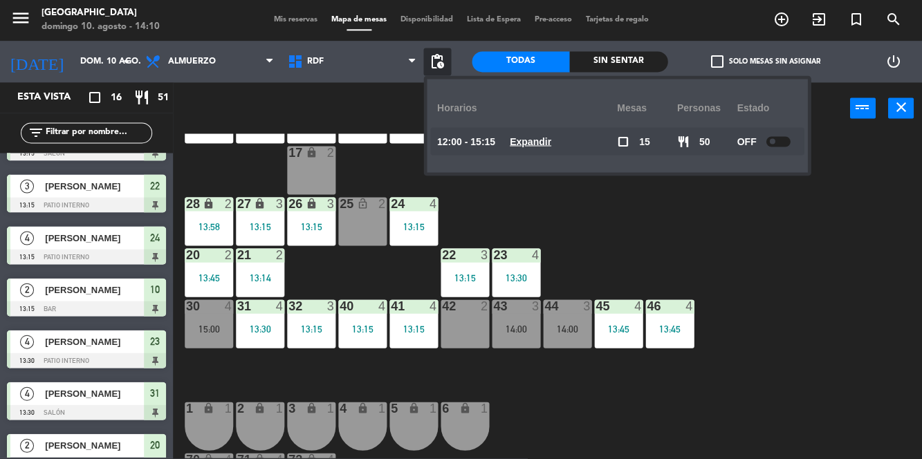
click at [854, 270] on div "10 2 13:15 11 4 13:45 12 4 13:45 13 3 12:30 14 3 12:30 15 lock 2 17 lock 2 24 4…" at bounding box center [552, 296] width 740 height 324
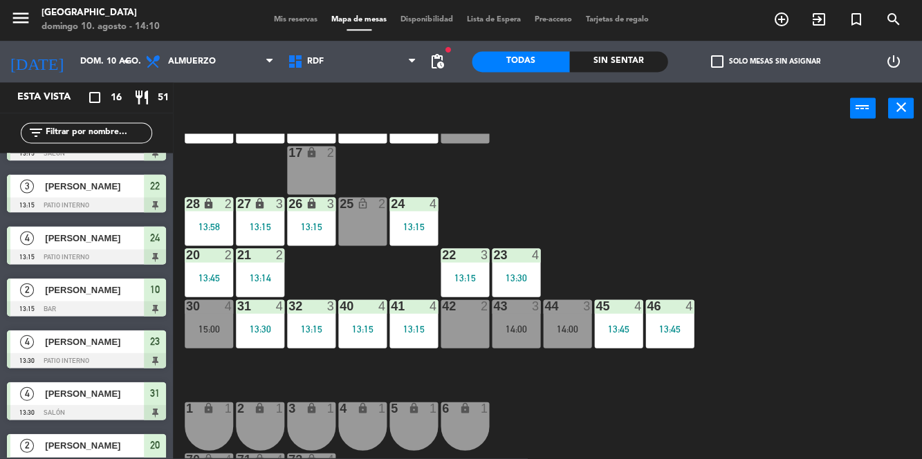
click at [870, 228] on div "10 2 13:15 11 4 13:45 12 4 13:45 13 3 12:30 14 3 12:30 15 lock 2 17 lock 2 24 4…" at bounding box center [552, 296] width 740 height 324
click at [211, 330] on div "15:00" at bounding box center [209, 329] width 48 height 10
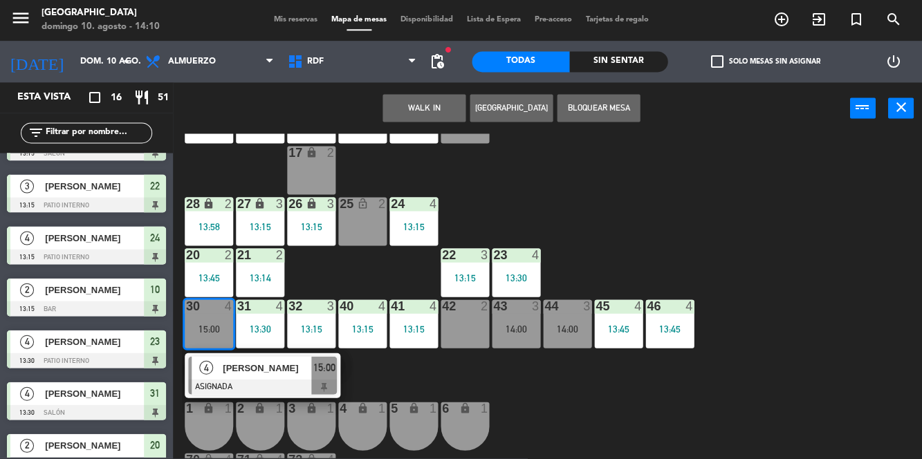
scroll to position [0, 0]
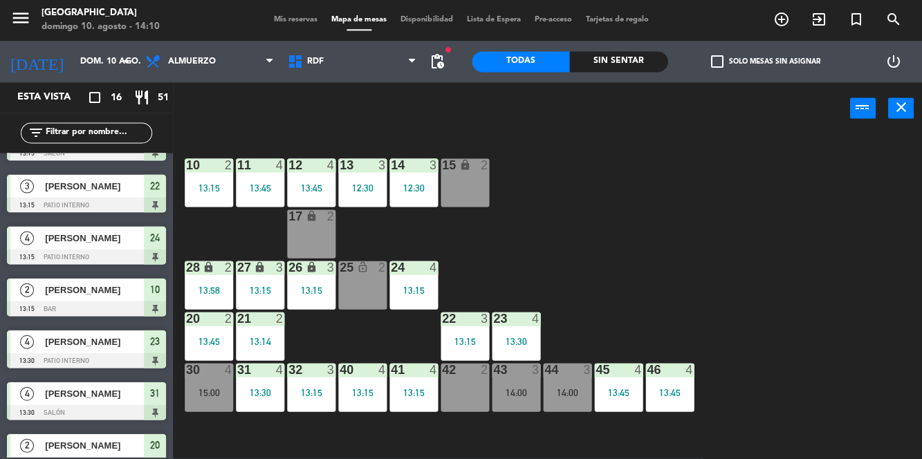
click at [210, 391] on div "15:00" at bounding box center [209, 393] width 48 height 10
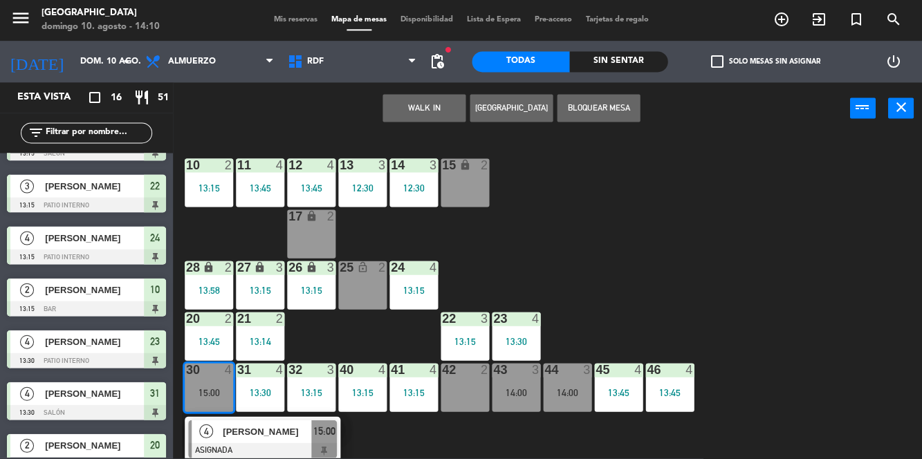
click at [309, 192] on div "13:45" at bounding box center [311, 188] width 48 height 10
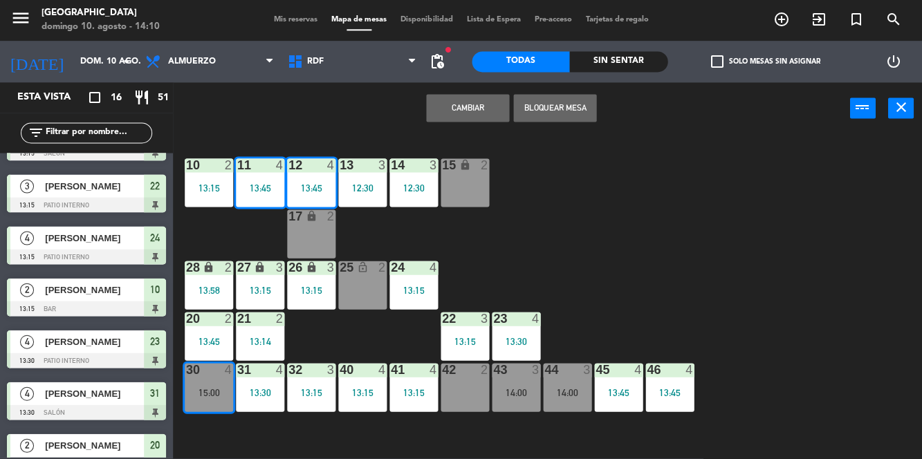
click at [791, 245] on div "10 2 13:15 11 4 13:45 12 4 13:45 13 3 12:30 14 3 12:30 15 lock 2 17 lock 2 24 4…" at bounding box center [552, 296] width 740 height 324
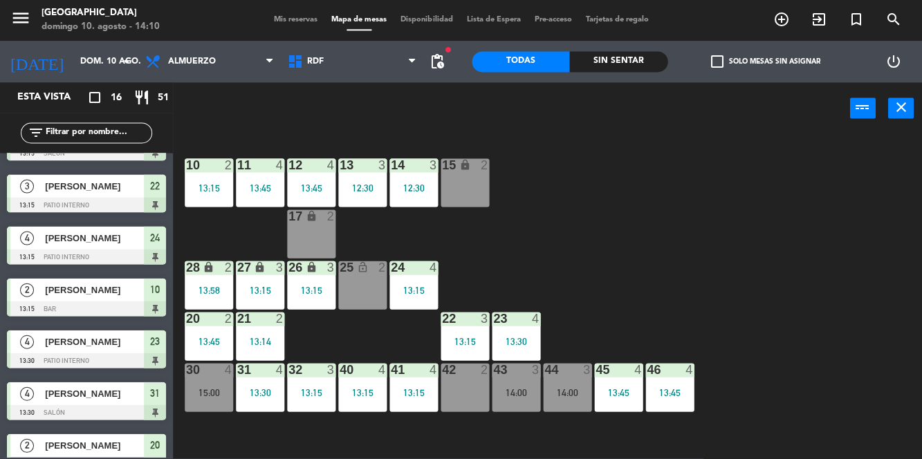
click at [920, 281] on div "10 2 13:15 11 4 13:45 12 4 13:45 13 3 12:30 14 3 12:30 15 lock 2 17 lock 2 24 4…" at bounding box center [552, 296] width 740 height 324
click at [210, 387] on div "30 4 15:00" at bounding box center [209, 388] width 48 height 48
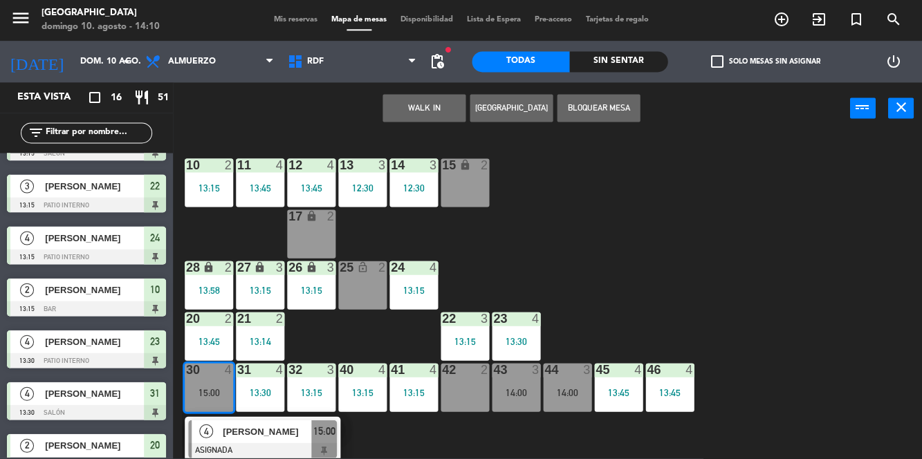
click at [275, 439] on span "[PERSON_NAME]" at bounding box center [267, 432] width 89 height 15
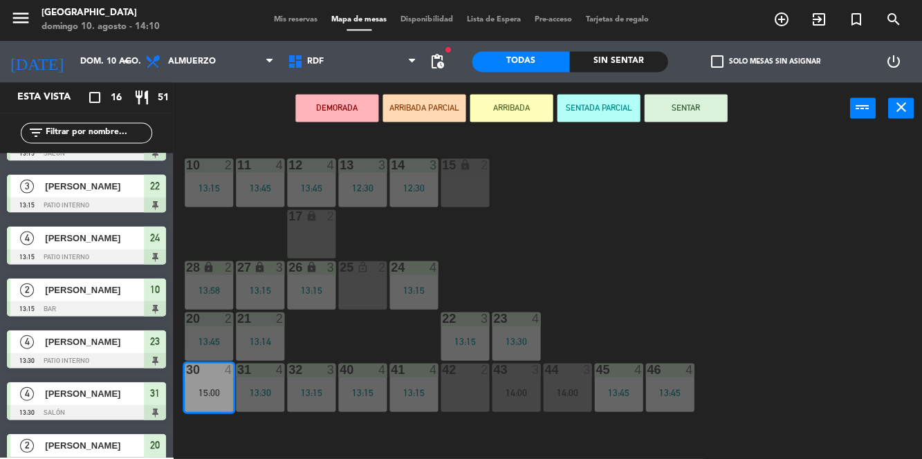
click at [263, 284] on div "27 lock 3 13:15" at bounding box center [260, 286] width 48 height 48
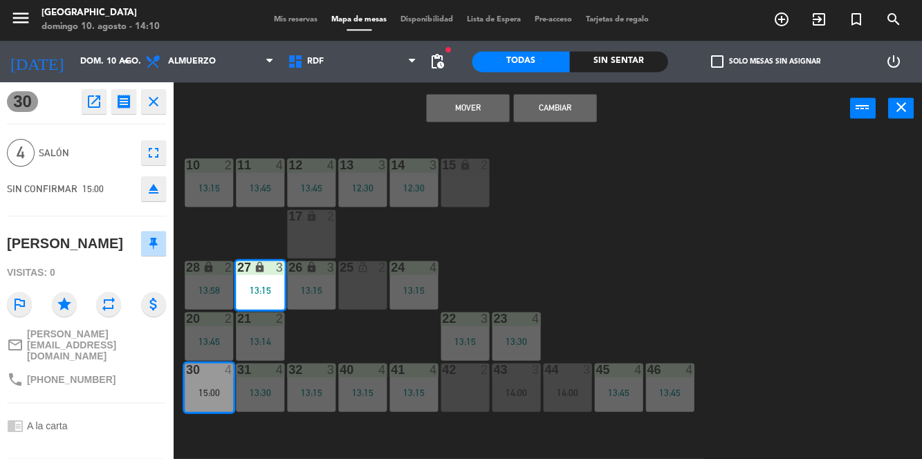
click at [322, 285] on div "13:15" at bounding box center [311, 290] width 48 height 10
click at [474, 108] on button "Mover y Unir" at bounding box center [467, 109] width 83 height 28
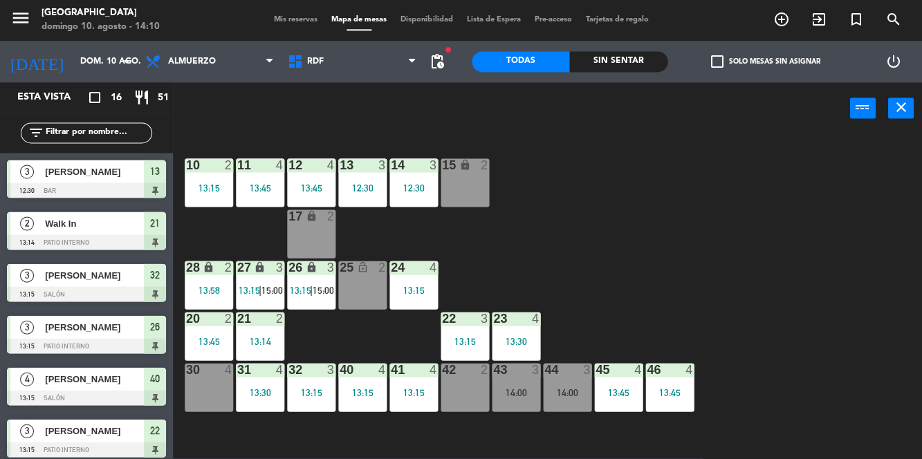
scroll to position [245, 0]
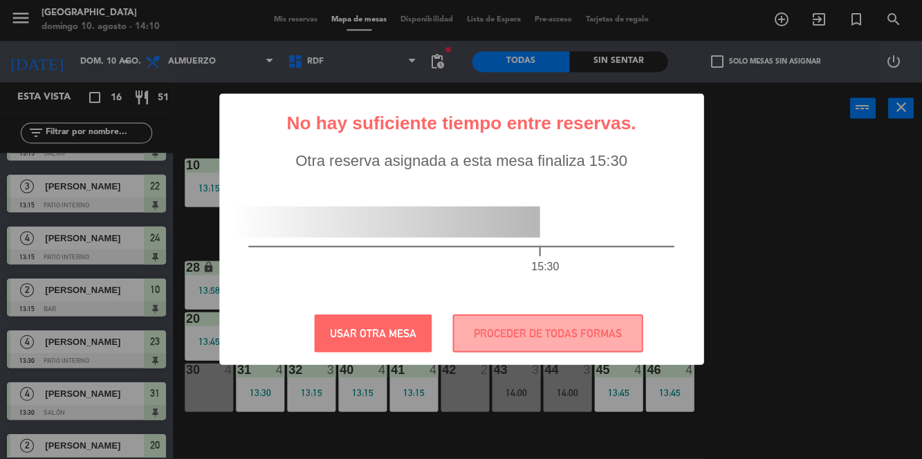
click at [840, 221] on div "? ! i No hay suficiente tiempo entre reservas. × Otra reserva asignada a esta m…" at bounding box center [461, 229] width 922 height 459
click at [380, 328] on button "USAR OTRA MESA" at bounding box center [373, 334] width 118 height 38
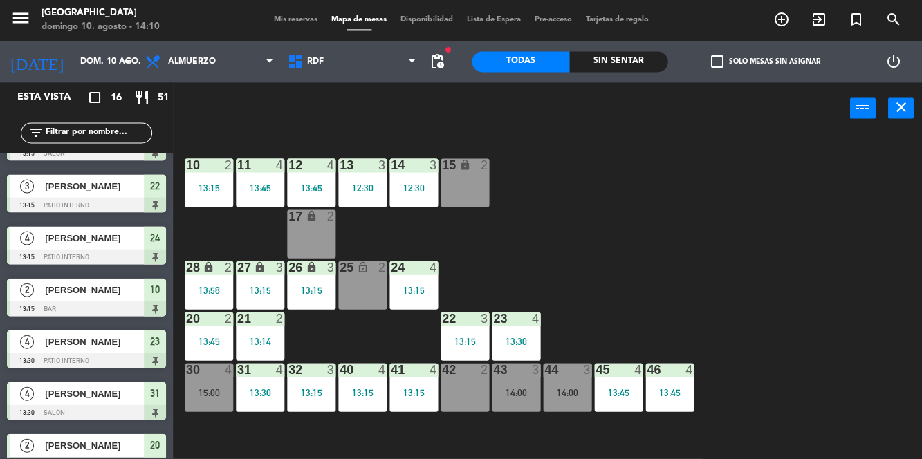
click at [242, 286] on div "13:15" at bounding box center [260, 291] width 48 height 10
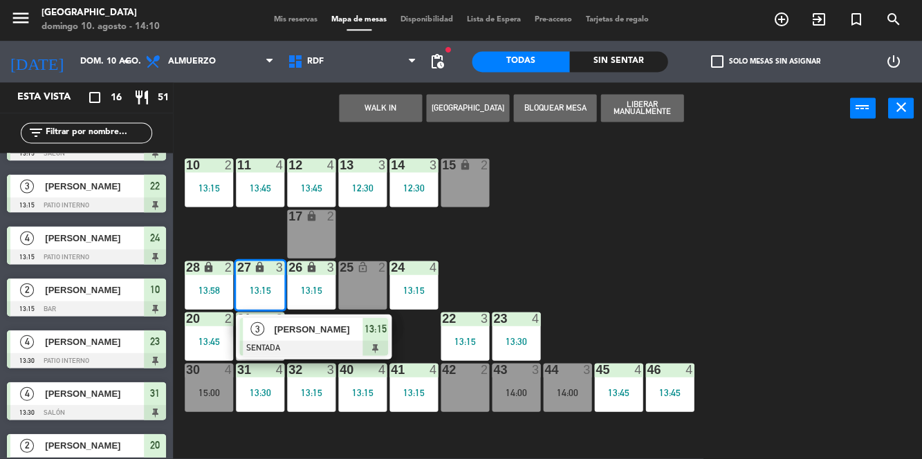
click at [311, 336] on span "[PERSON_NAME]" at bounding box center [318, 329] width 89 height 15
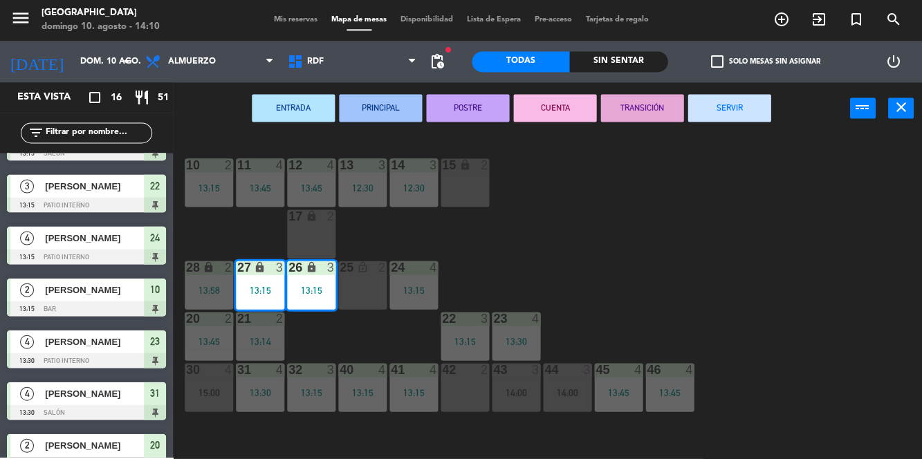
click at [363, 182] on div "13 3 12:30" at bounding box center [362, 183] width 48 height 48
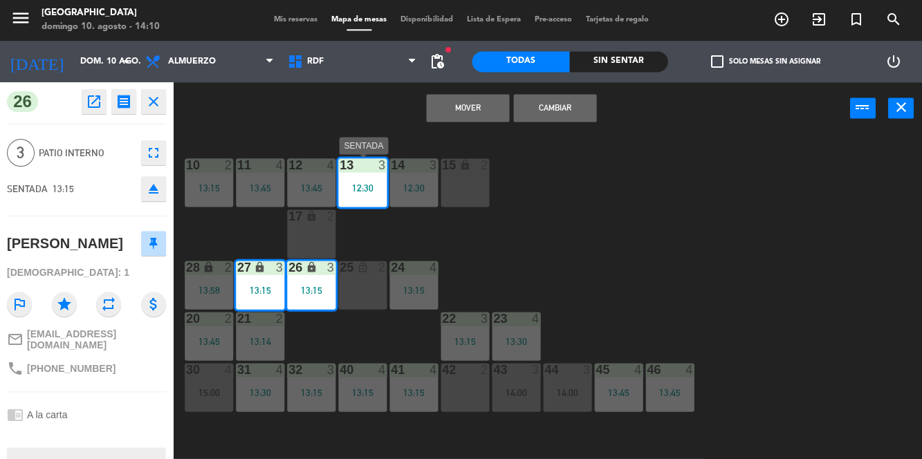
click at [419, 192] on div "12:30" at bounding box center [413, 188] width 48 height 10
click at [480, 111] on button "Mover y Unir" at bounding box center [467, 109] width 83 height 28
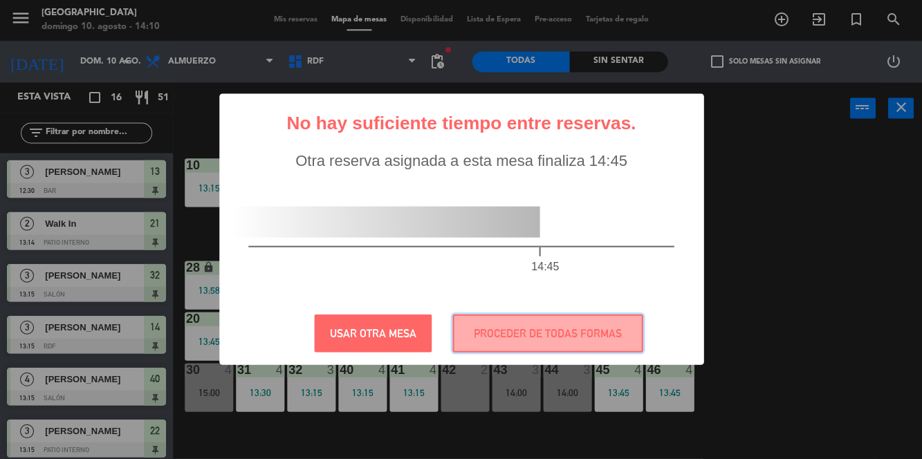
click at [583, 327] on button "PROCEDER DE TODAS FORMAS" at bounding box center [547, 334] width 190 height 38
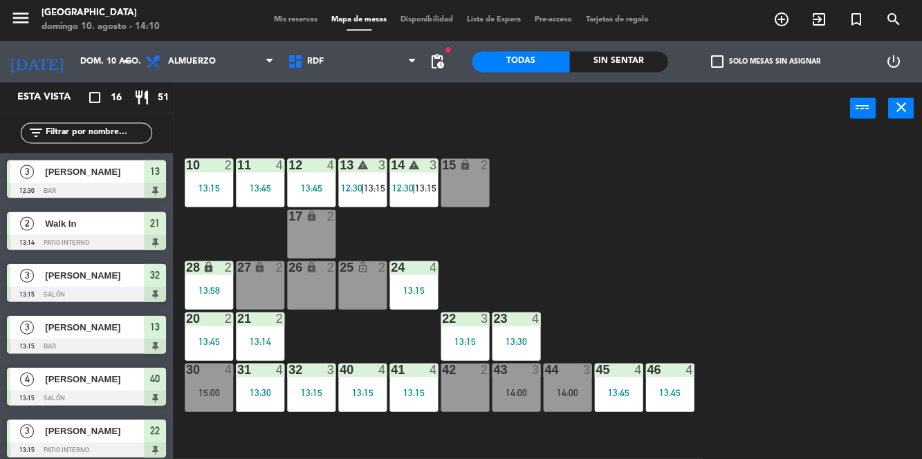
click at [369, 187] on span "13:15" at bounding box center [374, 188] width 21 height 11
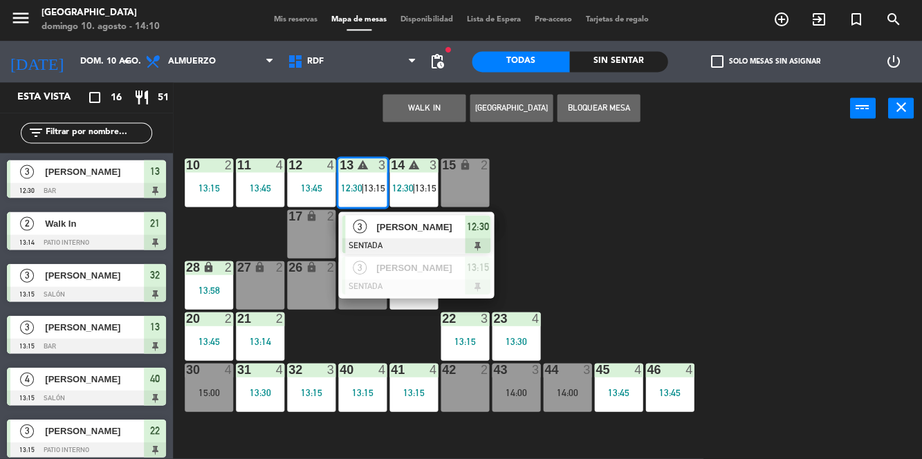
click at [745, 249] on div "10 2 13:15 11 4 13:45 12 4 13:45 13 warning 3 12:30 | 13:15 3 [PERSON_NAME] SEN…" at bounding box center [552, 296] width 740 height 324
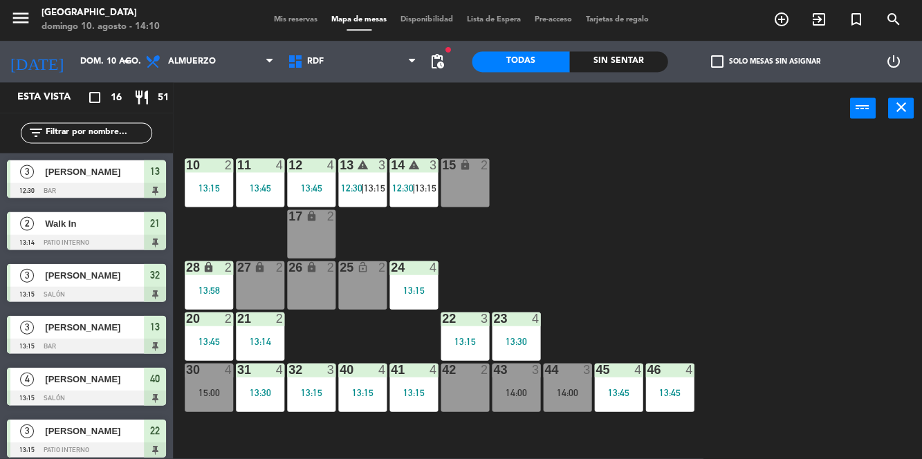
click at [214, 394] on div "15:00" at bounding box center [209, 393] width 48 height 10
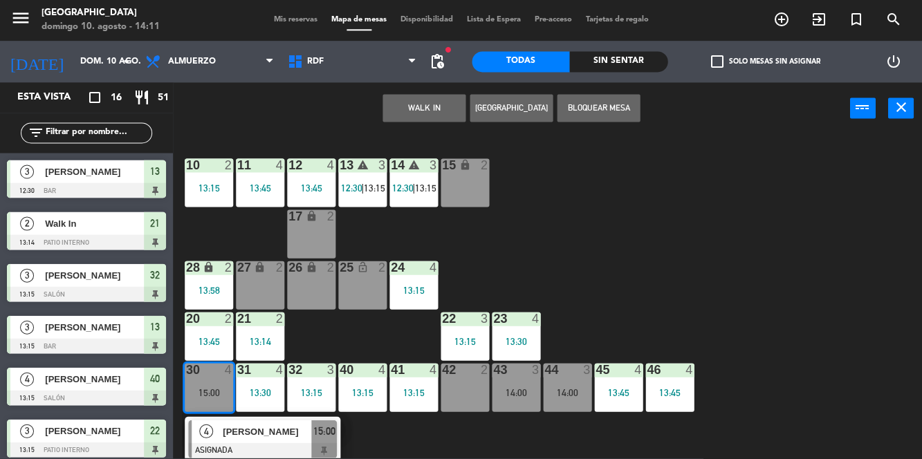
click at [259, 448] on div at bounding box center [262, 450] width 149 height 15
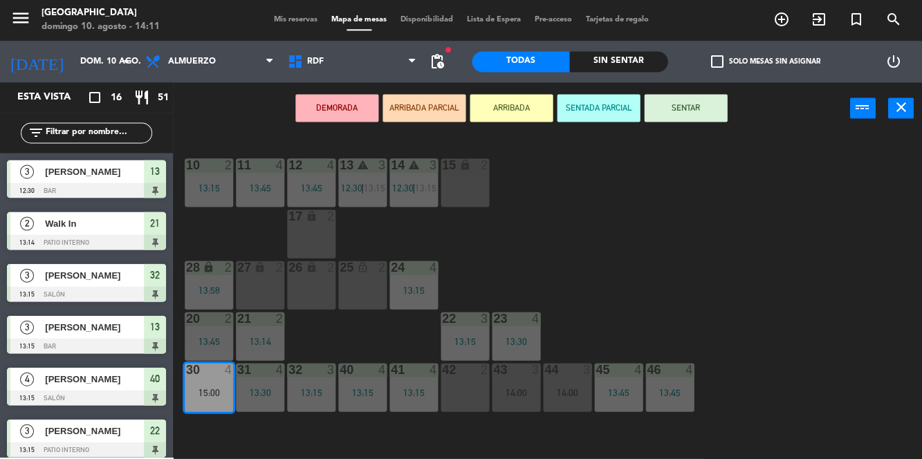
click at [423, 186] on span "13:15" at bounding box center [425, 188] width 21 height 11
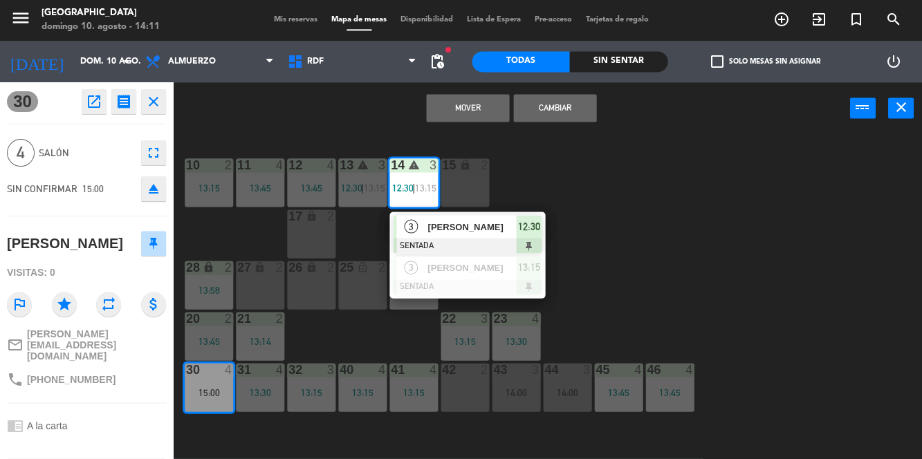
click at [488, 281] on div at bounding box center [467, 287] width 149 height 15
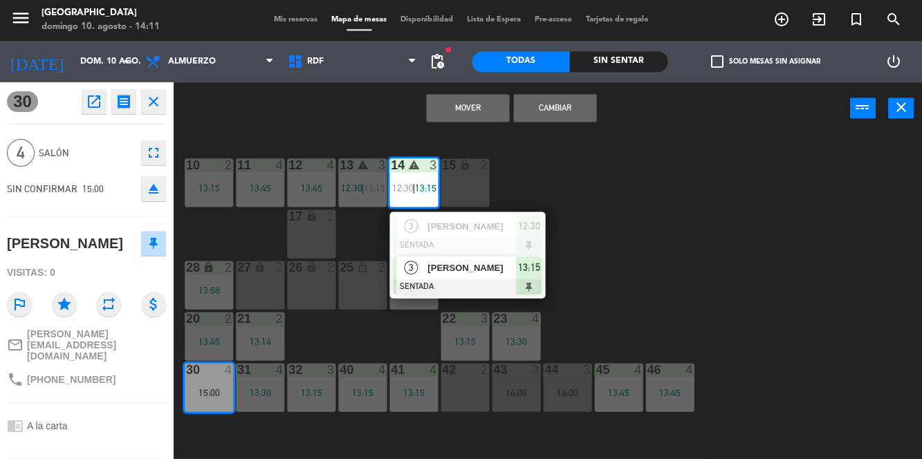
click at [570, 112] on button "Cambiar" at bounding box center [554, 109] width 83 height 28
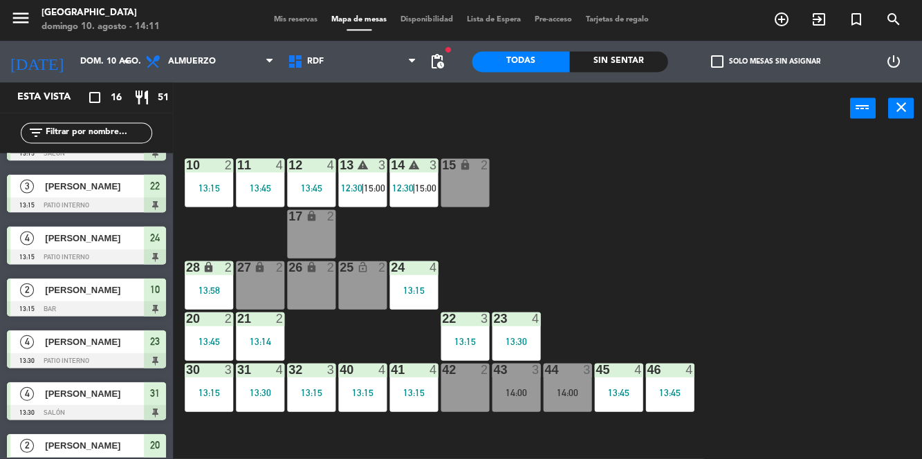
click at [216, 393] on div "13:15" at bounding box center [209, 393] width 48 height 10
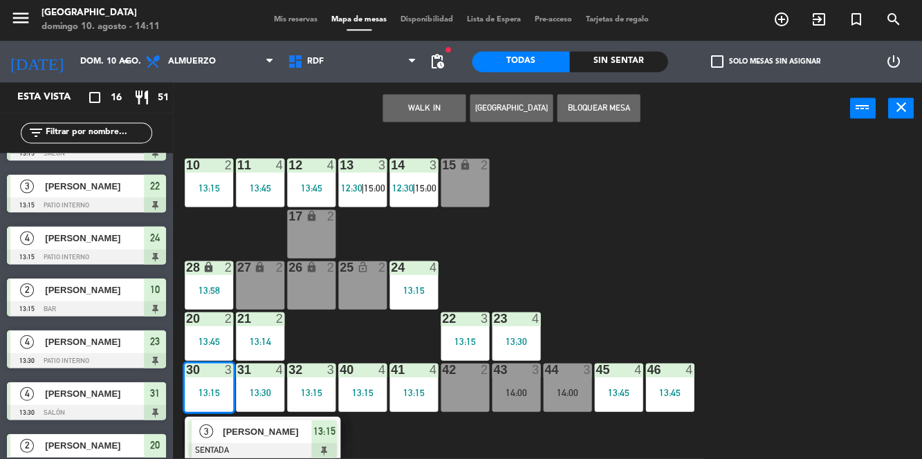
click at [822, 256] on div "10 2 13:15 11 4 13:45 12 4 13:45 13 3 12:30 | 15:00 14 3 12:30 | 15:00 15 lock …" at bounding box center [552, 296] width 740 height 324
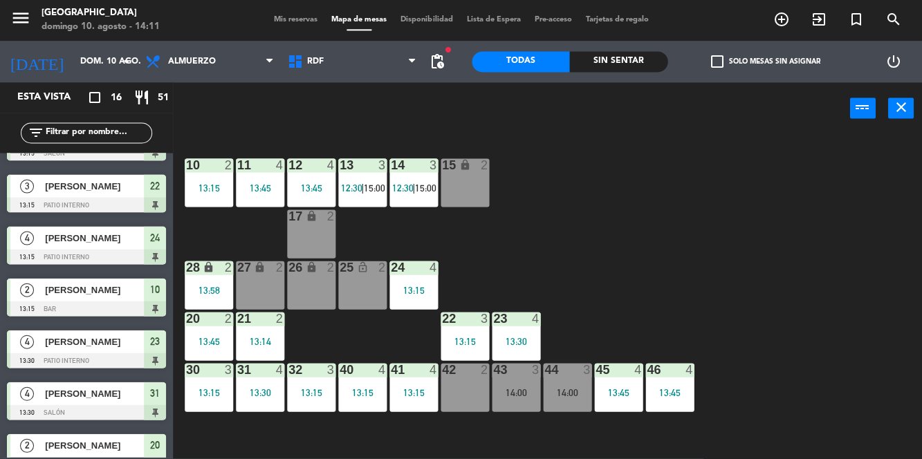
click at [407, 192] on span "12:30" at bounding box center [402, 188] width 21 height 11
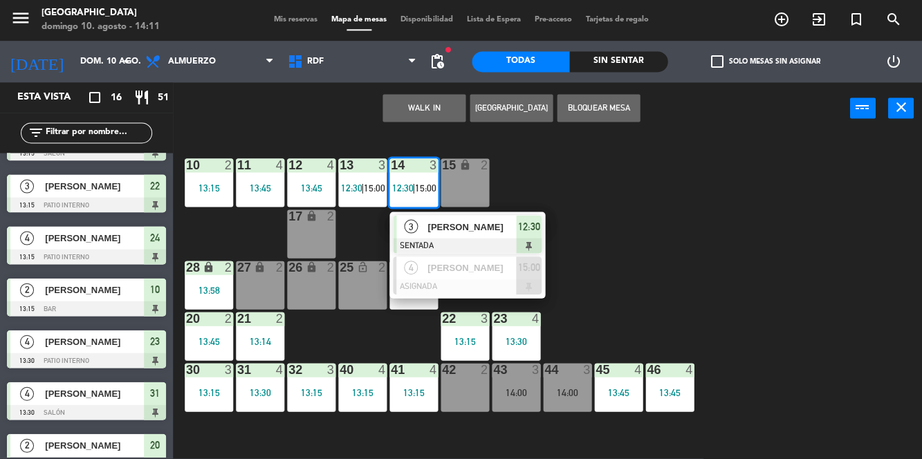
click at [829, 291] on div "10 2 13:15 11 4 13:45 12 4 13:45 13 3 12:30 | 15:00 14 3 12:30 | 15:00 3 [PERSO…" at bounding box center [552, 296] width 740 height 324
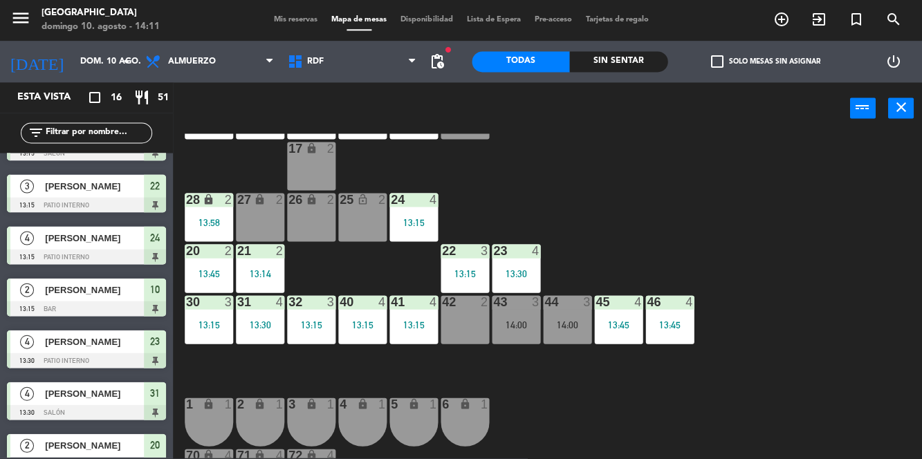
scroll to position [69, 0]
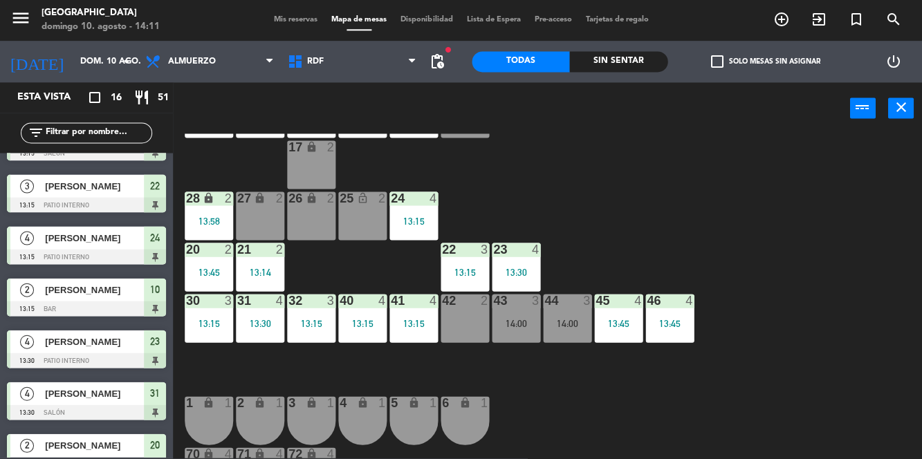
click at [851, 285] on div "10 2 13:15 11 4 13:45 12 4 13:45 13 3 12:30 | 15:00 14 3 12:30 | 15:00 15 lock …" at bounding box center [552, 296] width 740 height 324
click at [815, 241] on div "10 2 13:15 11 4 13:45 12 4 13:45 13 3 12:30 | 15:00 14 3 12:30 | 15:00 15 lock …" at bounding box center [552, 296] width 740 height 324
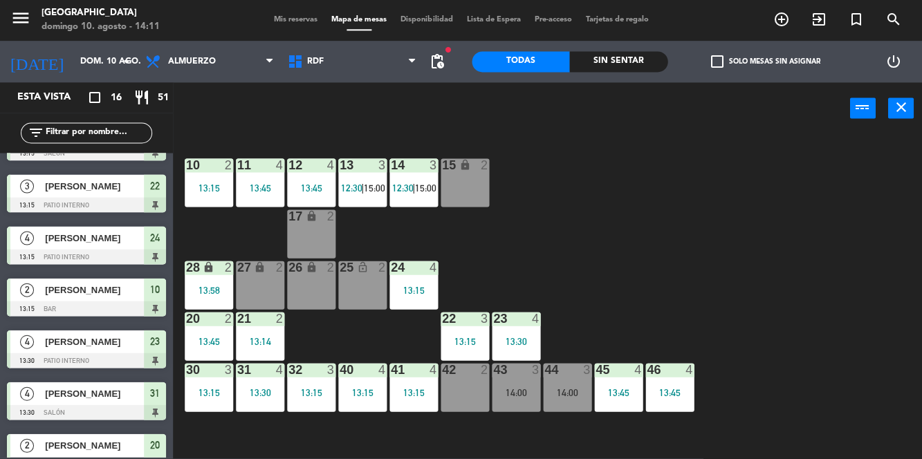
scroll to position [0, 0]
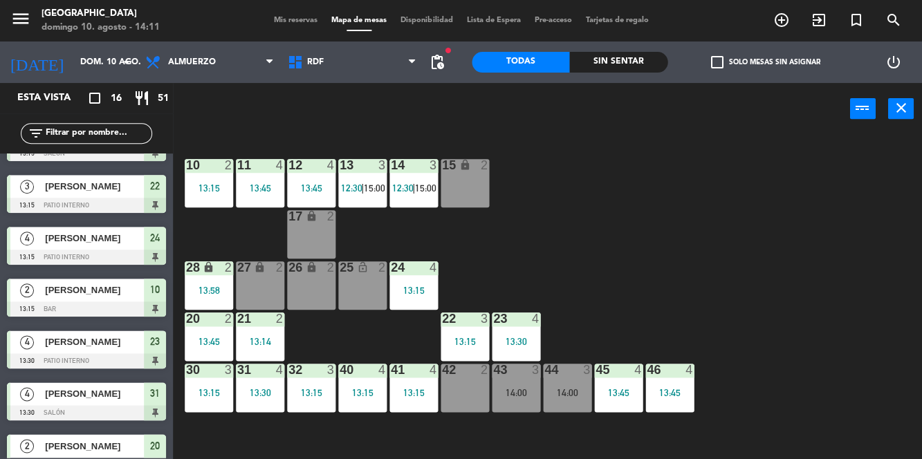
click at [828, 282] on div "10 2 13:15 11 4 13:45 12 4 13:45 13 3 12:30 | 15:00 14 3 12:30 | 15:00 15 lock …" at bounding box center [552, 296] width 740 height 324
click at [816, 294] on div "10 2 13:15 11 4 13:45 12 4 13:45 13 3 12:30 | 15:00 14 3 12:30 | 15:00 15 lock …" at bounding box center [552, 296] width 740 height 324
click at [754, 206] on div "10 2 13:15 11 4 13:45 12 4 13:45 13 3 12:30 | 15:00 14 3 12:30 | 15:00 15 lock …" at bounding box center [552, 296] width 740 height 324
click at [812, 271] on div "10 2 13:15 11 4 13:45 12 4 13:45 13 3 12:30 | 15:00 14 3 12:30 | 15:00 15 lock …" at bounding box center [552, 296] width 740 height 324
click at [801, 248] on div "10 2 13:15 11 4 13:45 12 4 13:45 13 3 12:30 | 15:00 14 3 12:30 | 15:00 15 lock …" at bounding box center [552, 296] width 740 height 324
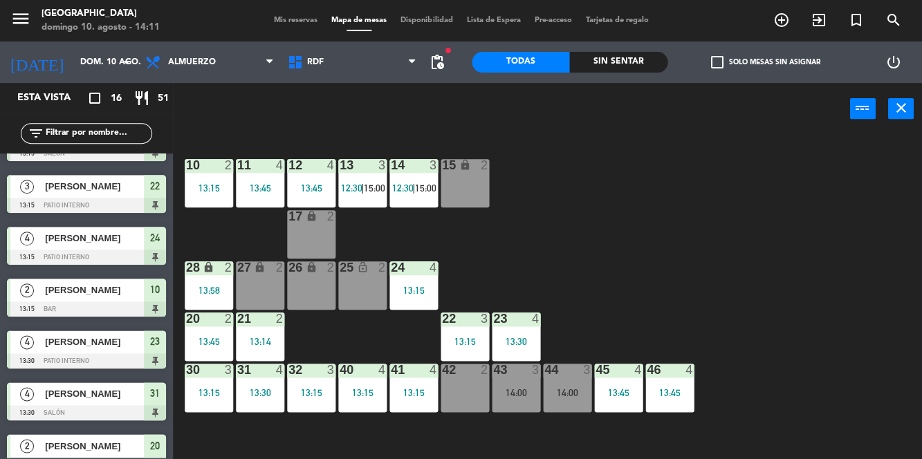
click at [367, 188] on span "15:00" at bounding box center [374, 188] width 21 height 11
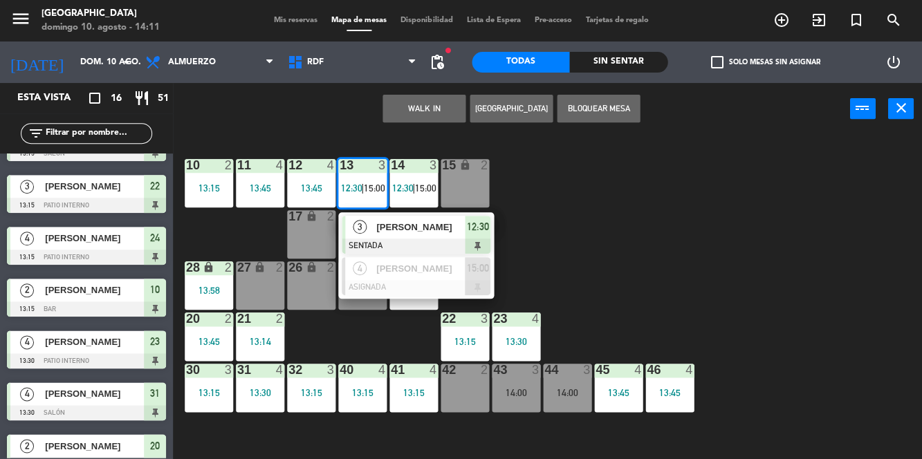
click at [729, 230] on div "10 2 13:15 11 4 13:45 12 4 13:45 13 3 12:30 | 15:00 3 [PERSON_NAME] SENTADA 12:…" at bounding box center [552, 296] width 740 height 324
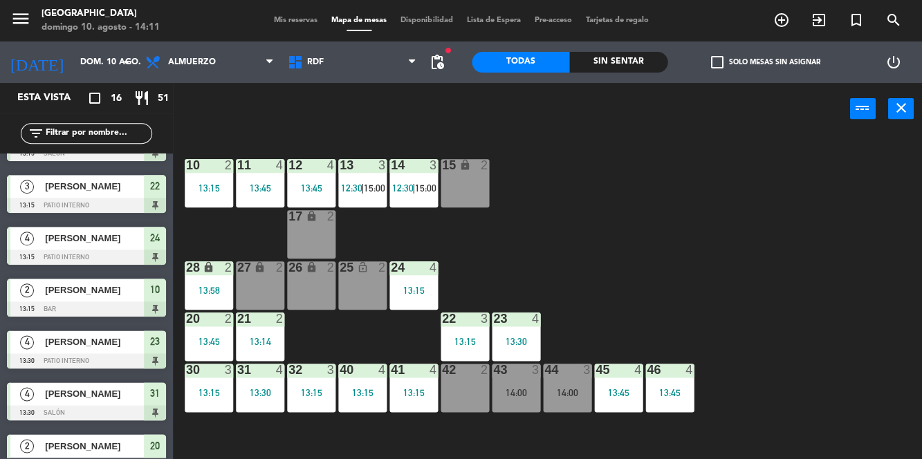
click at [196, 394] on div "13:15" at bounding box center [209, 393] width 48 height 10
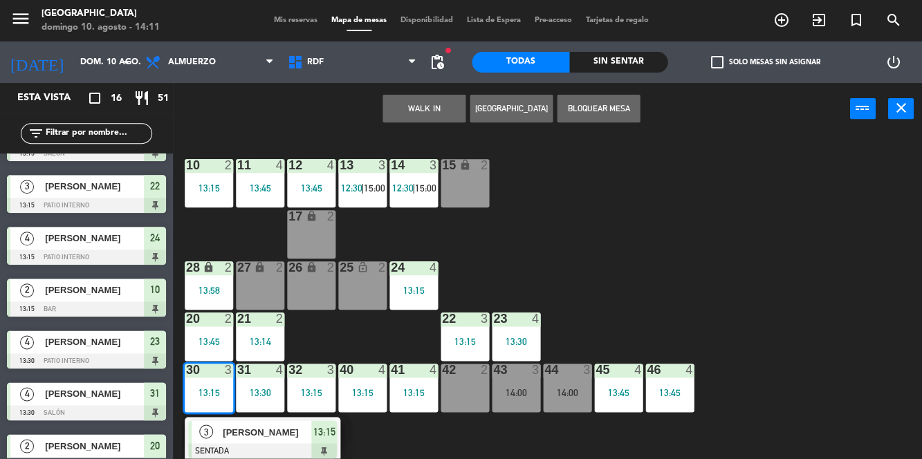
click at [239, 446] on div at bounding box center [262, 450] width 149 height 15
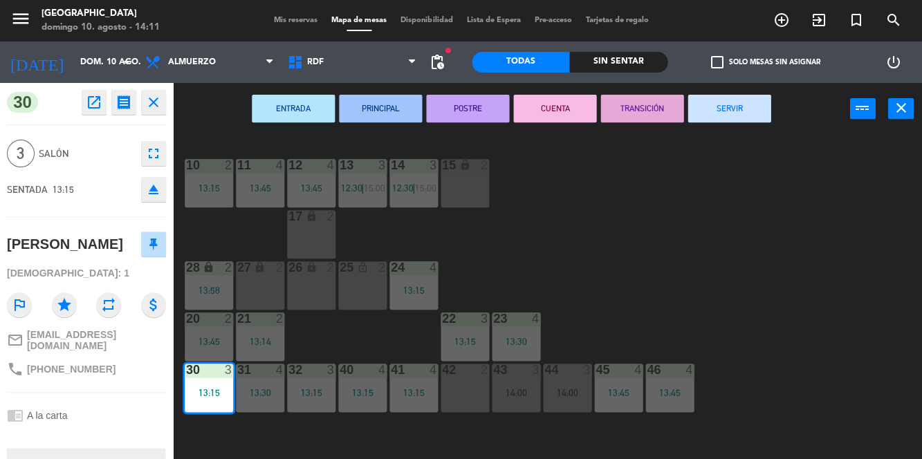
click at [252, 284] on div "27 lock 2" at bounding box center [260, 286] width 48 height 48
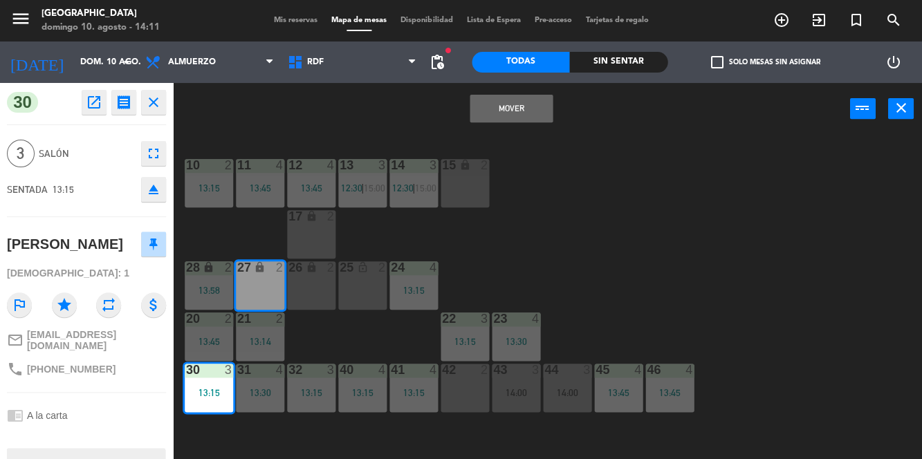
click at [327, 277] on div "26 lock 2" at bounding box center [311, 286] width 48 height 48
click at [527, 112] on button "Mover y Unir" at bounding box center [511, 109] width 83 height 28
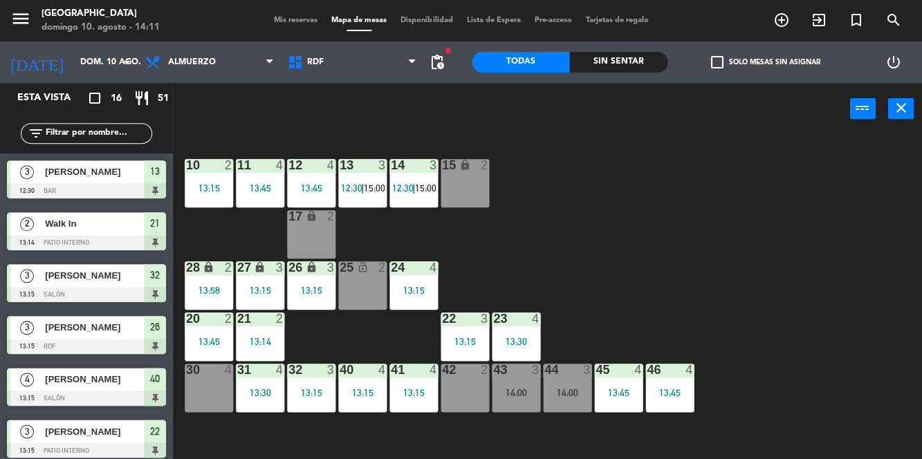
click at [778, 232] on div "10 2 13:15 11 4 13:45 12 4 13:45 13 3 12:30 | 15:00 14 3 12:30 | 15:00 15 lock …" at bounding box center [552, 296] width 740 height 324
click at [520, 390] on div "14:00" at bounding box center [516, 393] width 48 height 10
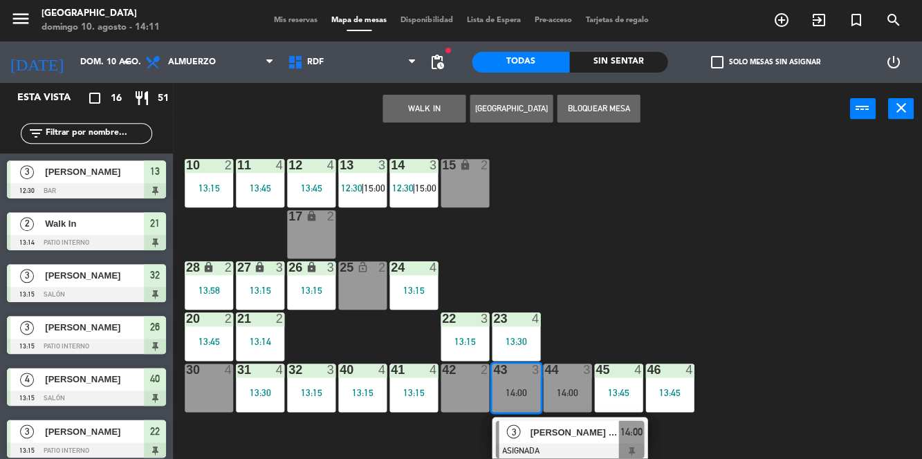
click at [190, 393] on div "30 4" at bounding box center [209, 388] width 48 height 48
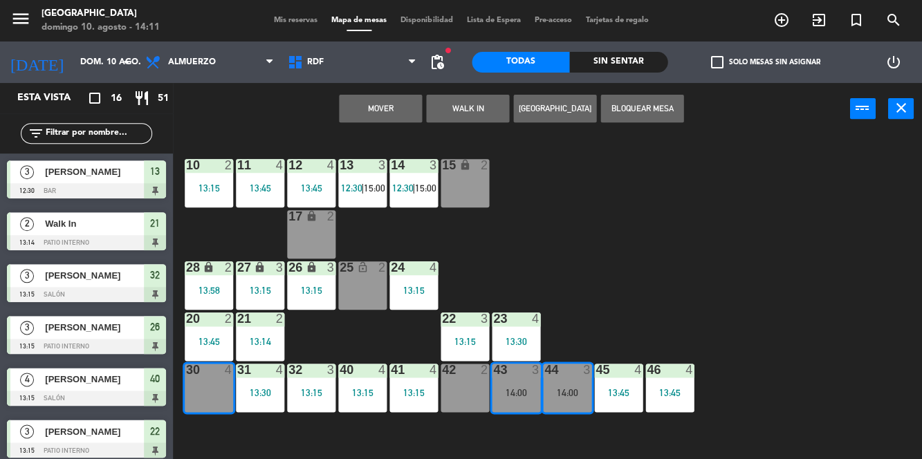
click at [396, 111] on button "Mover" at bounding box center [380, 109] width 83 height 28
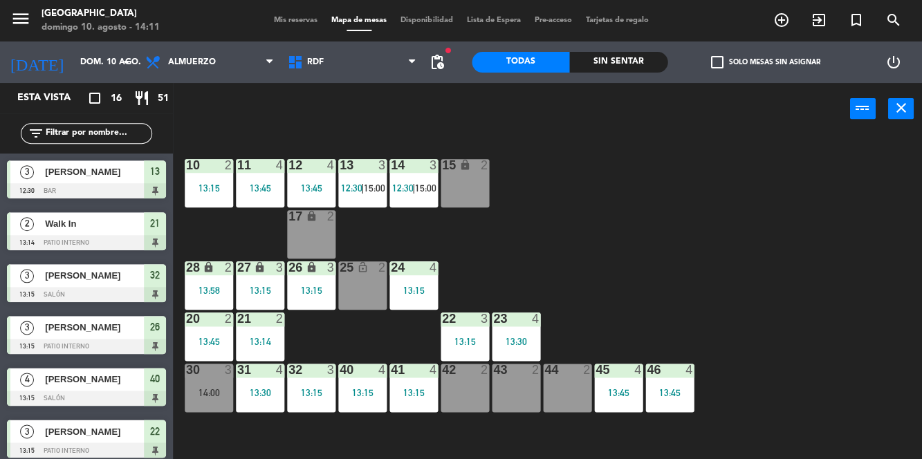
click at [212, 385] on div "30 3 14:00" at bounding box center [209, 388] width 48 height 48
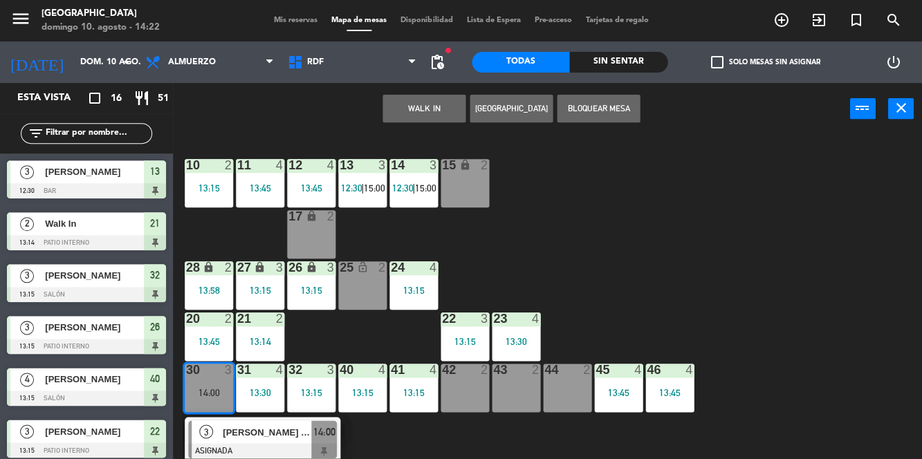
click at [366, 167] on div at bounding box center [362, 165] width 23 height 12
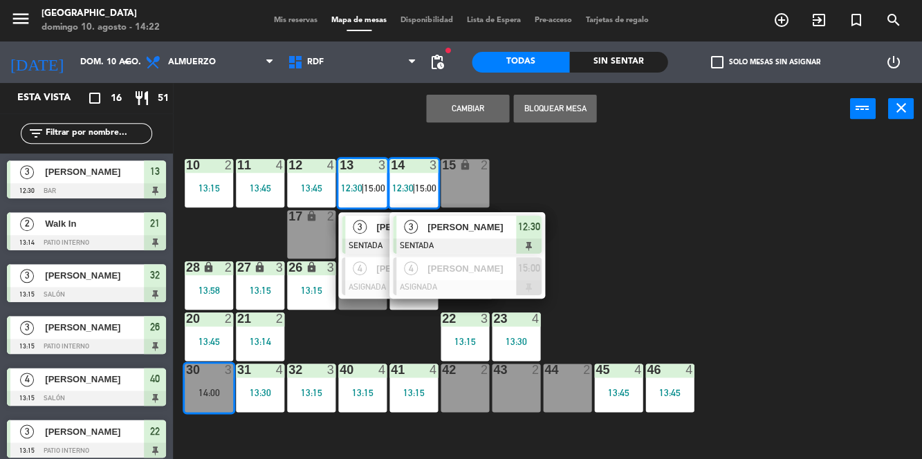
click at [422, 228] on div "3" at bounding box center [411, 227] width 30 height 23
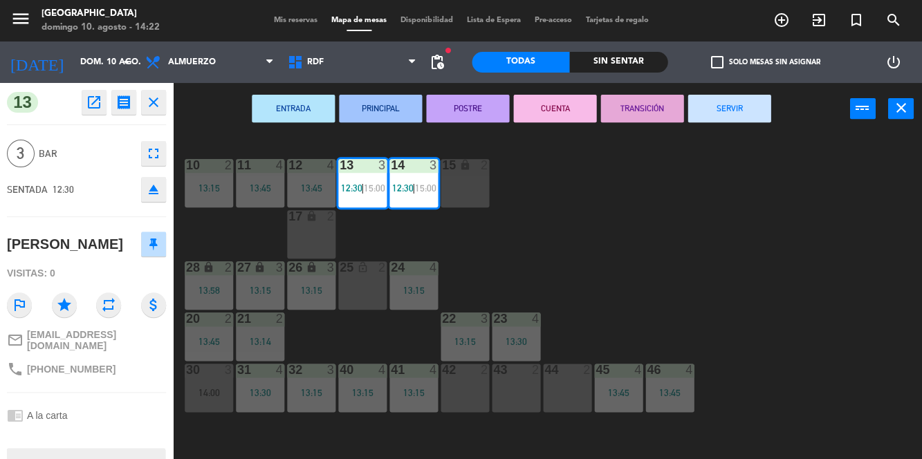
click at [755, 113] on button "SERVIR" at bounding box center [729, 109] width 83 height 28
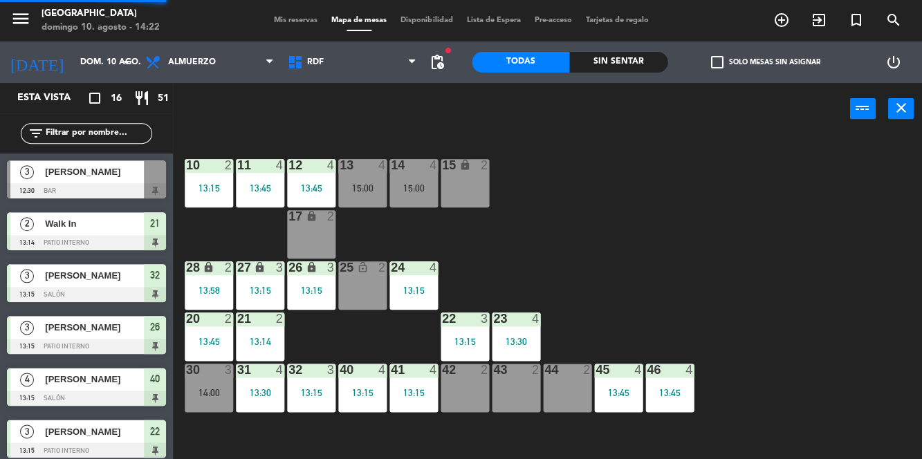
click at [806, 259] on div "10 2 13:15 11 4 13:45 12 4 13:45 13 4 15:00 14 4 15:00 15 lock 2 17 lock 2 24 4…" at bounding box center [552, 296] width 740 height 324
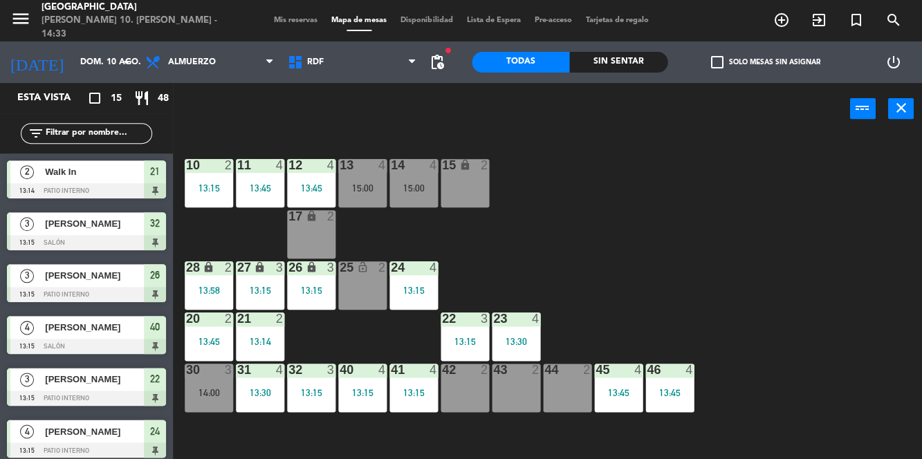
click at [430, 66] on span "pending_actions" at bounding box center [437, 62] width 17 height 17
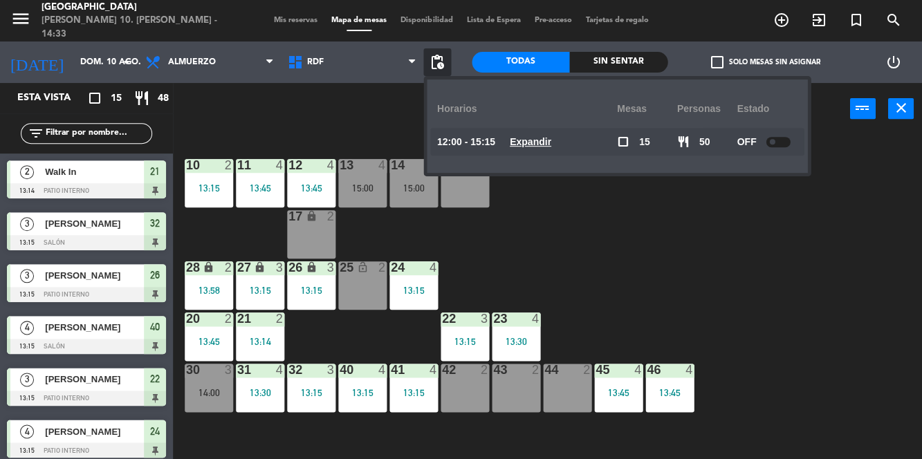
click at [785, 143] on div at bounding box center [778, 142] width 24 height 10
click at [818, 290] on div "10 2 13:15 11 4 13:45 12 4 13:45 13 4 15:00 14 4 15:00 15 lock 2 17 lock 2 24 4…" at bounding box center [552, 296] width 740 height 324
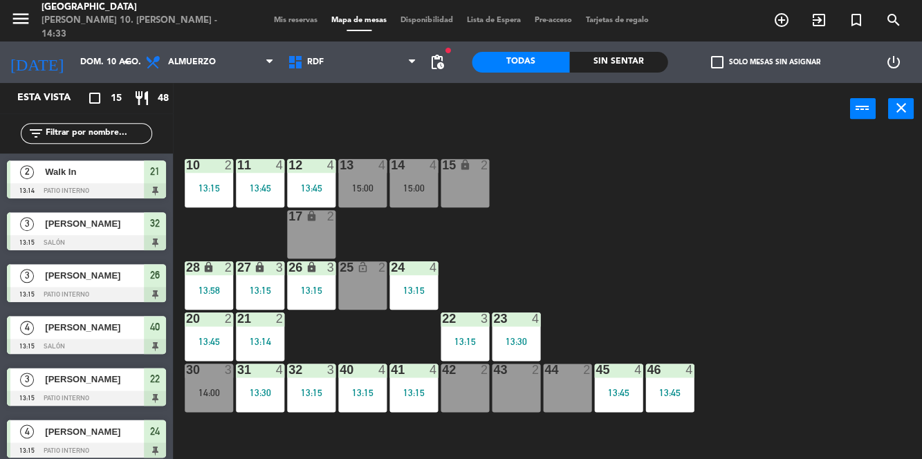
click at [200, 374] on div at bounding box center [208, 370] width 23 height 12
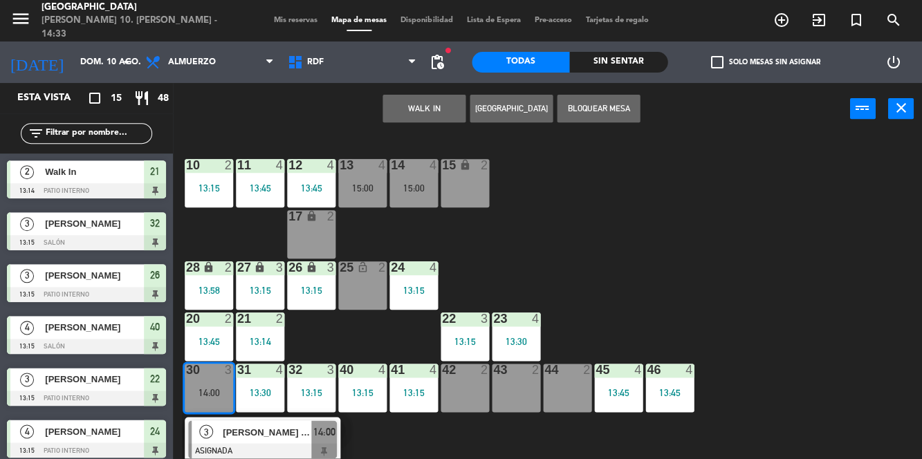
click at [275, 439] on span "[PERSON_NAME] [PERSON_NAME]" at bounding box center [267, 432] width 89 height 15
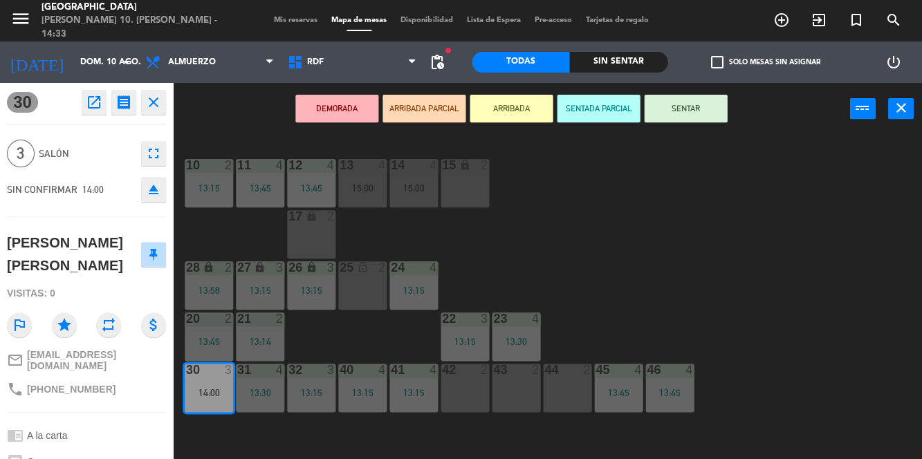
click at [701, 102] on button "SENTAR" at bounding box center [685, 109] width 83 height 28
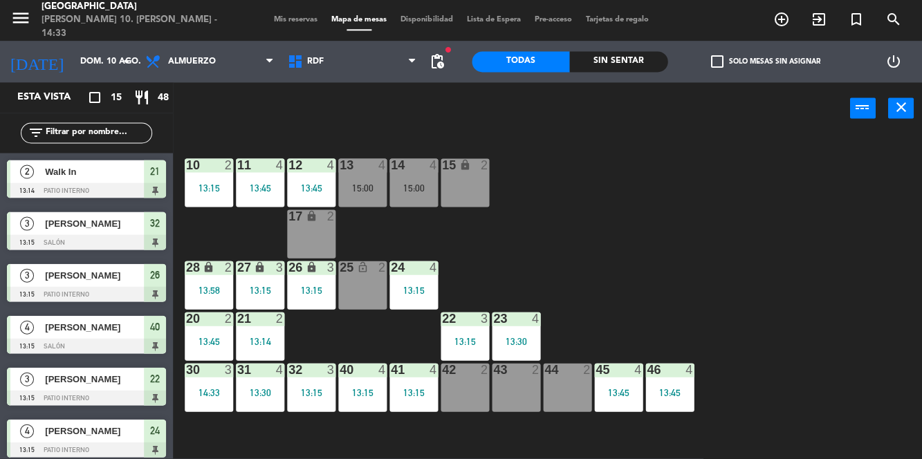
scroll to position [174, 0]
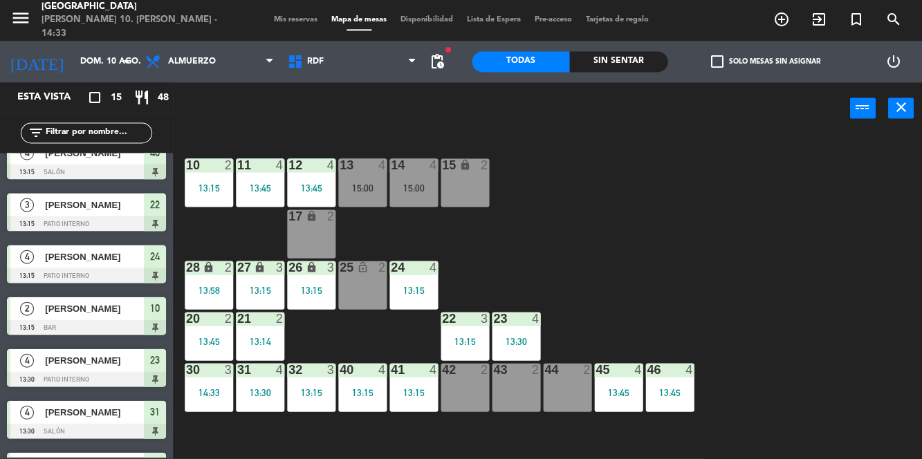
click at [812, 234] on div "10 2 13:15 11 4 13:45 12 4 13:45 13 4 15:00 14 4 15:00 15 lock 2 17 lock 2 24 4…" at bounding box center [552, 296] width 740 height 324
click at [509, 395] on div "43 2" at bounding box center [516, 388] width 48 height 48
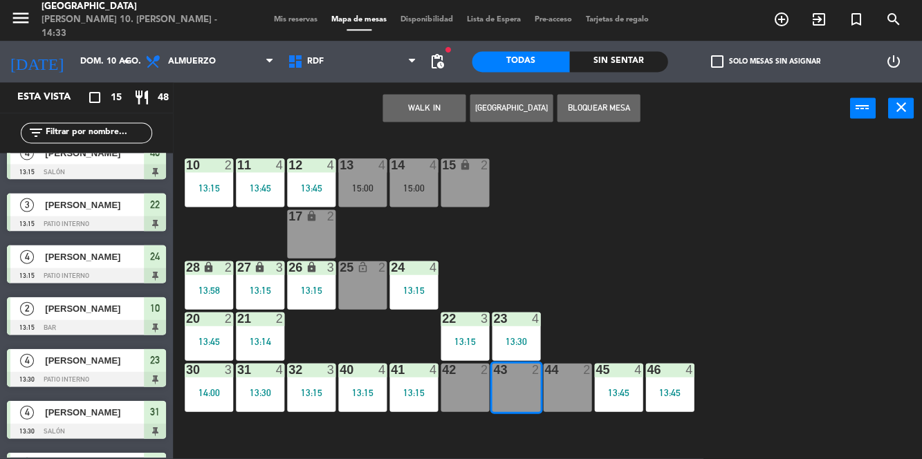
click at [562, 395] on div "44 2" at bounding box center [567, 388] width 48 height 48
click at [439, 110] on button "WALK IN" at bounding box center [424, 109] width 83 height 28
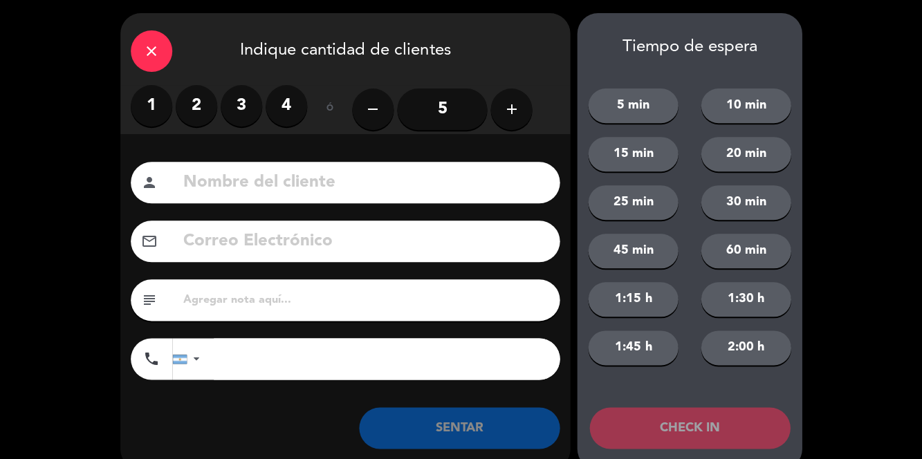
scroll to position [0, 0]
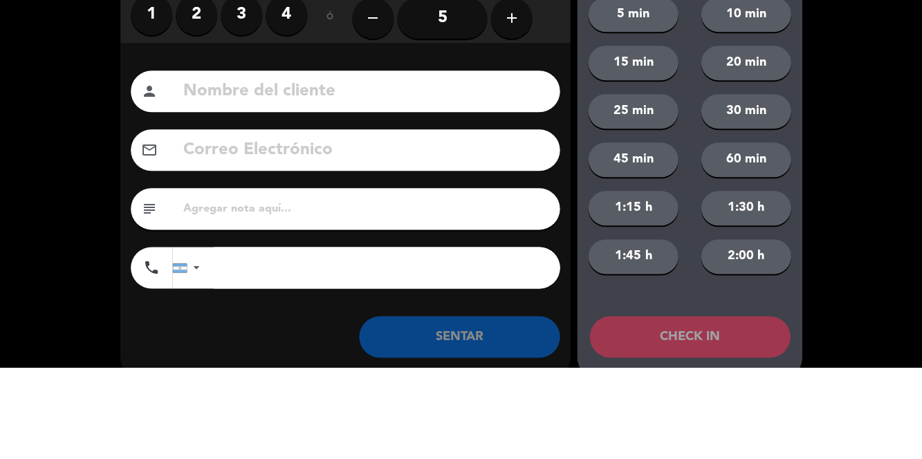
click at [232, 119] on label "3" at bounding box center [242, 107] width 42 height 42
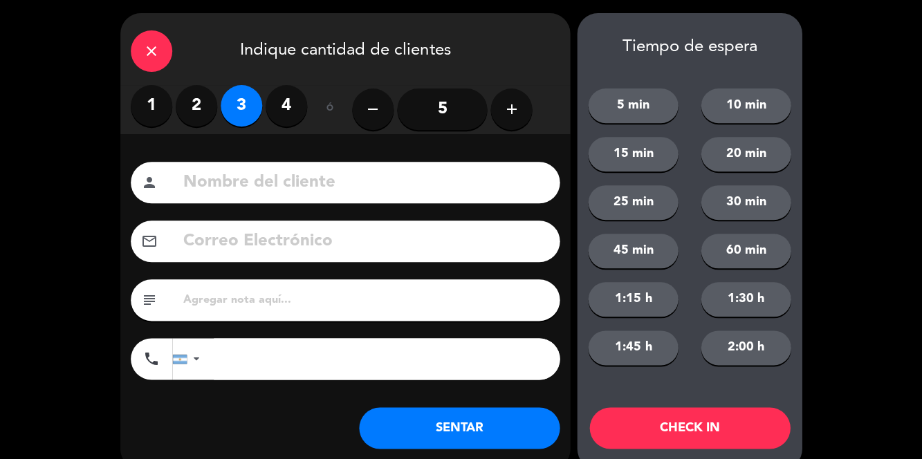
click at [510, 439] on button "SENTAR" at bounding box center [459, 429] width 201 height 42
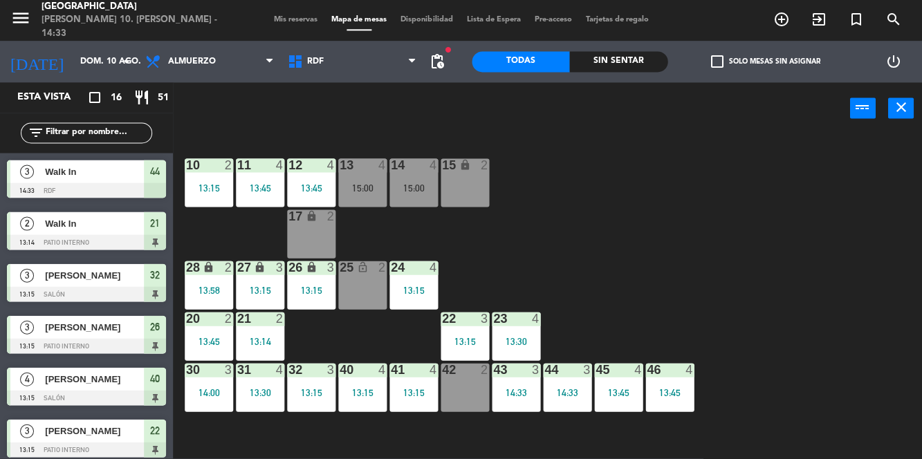
click at [815, 194] on div "10 2 13:15 11 4 13:45 12 4 13:45 13 4 15:00 14 4 15:00 15 lock 2 17 lock 2 24 4…" at bounding box center [552, 296] width 740 height 324
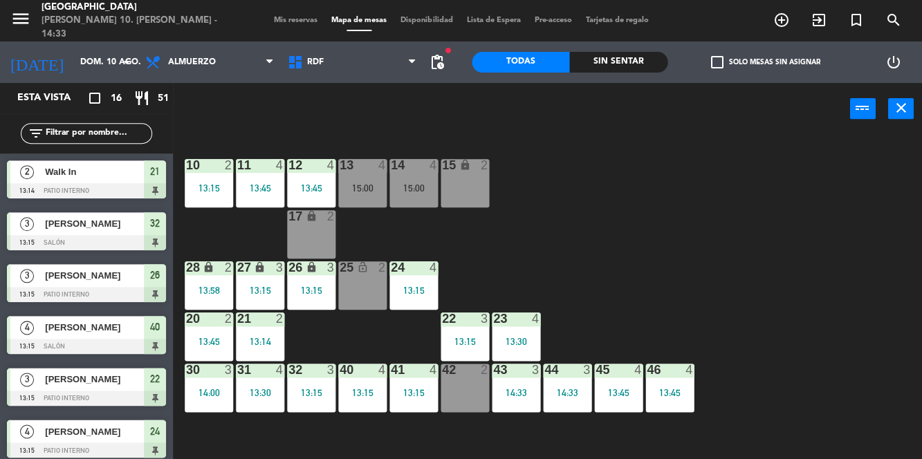
click at [214, 291] on div "13:58" at bounding box center [209, 291] width 48 height 10
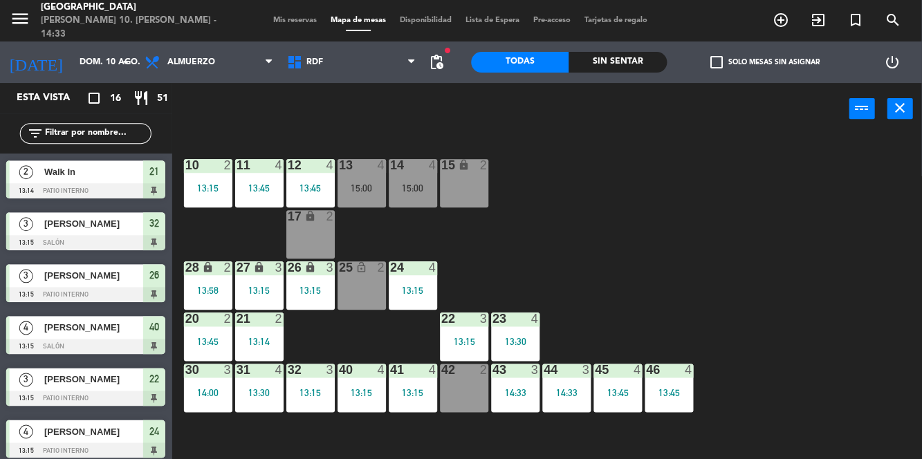
click at [318, 250] on div "17 lock 2" at bounding box center [311, 234] width 48 height 48
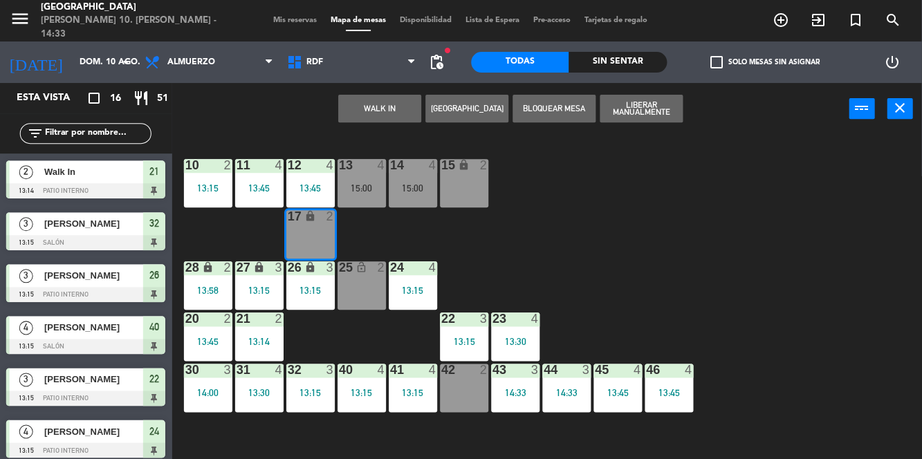
click at [396, 101] on button "WALK IN" at bounding box center [380, 109] width 83 height 28
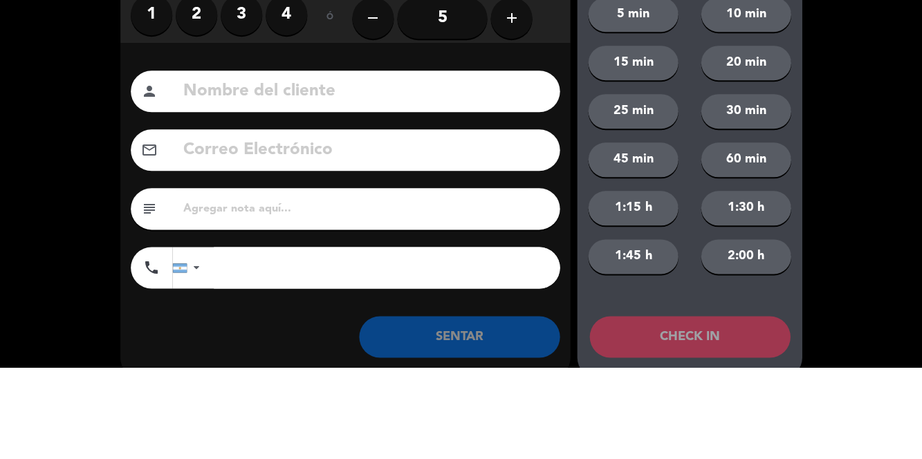
click at [212, 170] on input at bounding box center [365, 183] width 367 height 28
click at [190, 113] on label "2" at bounding box center [197, 107] width 42 height 42
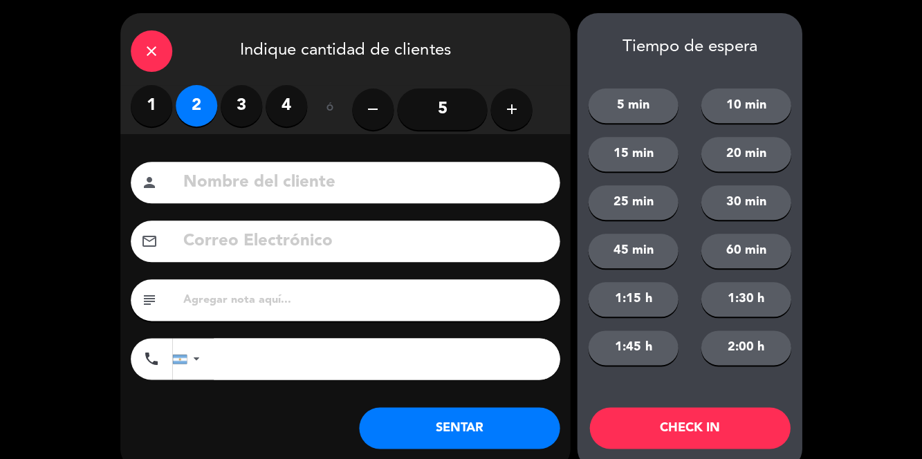
click at [466, 427] on button "SENTAR" at bounding box center [459, 429] width 201 height 42
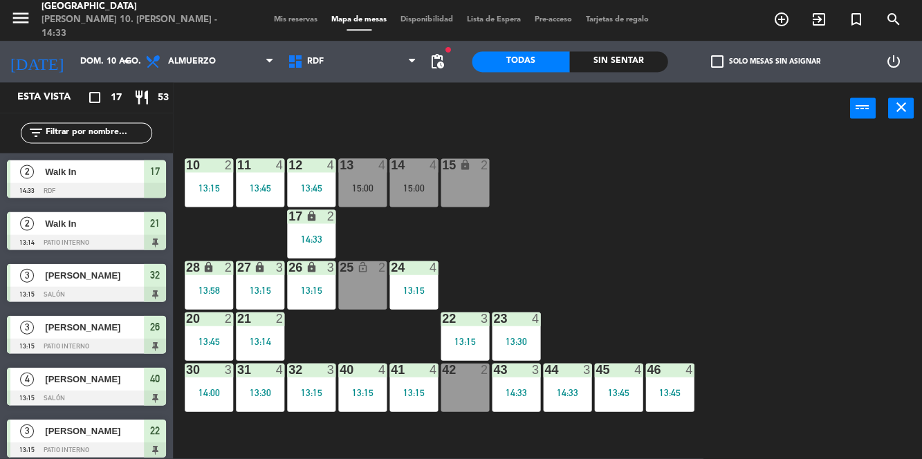
click at [836, 208] on div "10 2 13:15 11 4 13:45 12 4 13:45 13 4 15:00 14 4 15:00 15 lock 2 17 lock 2 14:3…" at bounding box center [552, 296] width 740 height 324
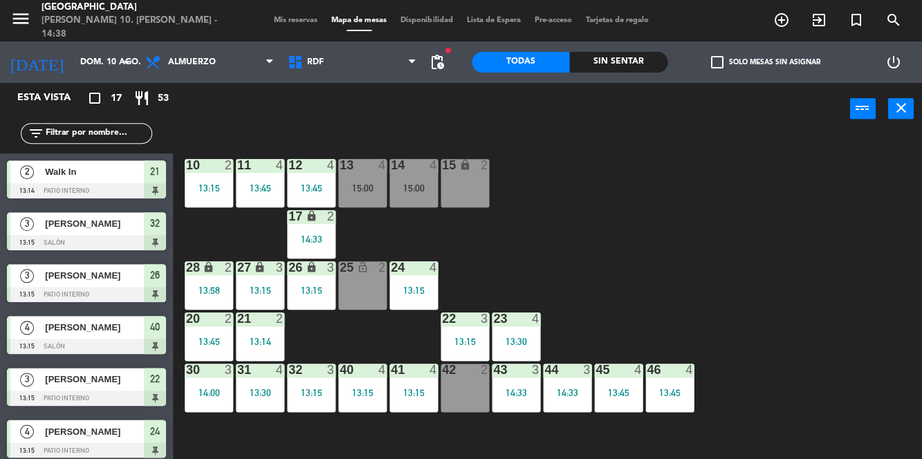
click at [261, 340] on div "13:14" at bounding box center [260, 342] width 48 height 10
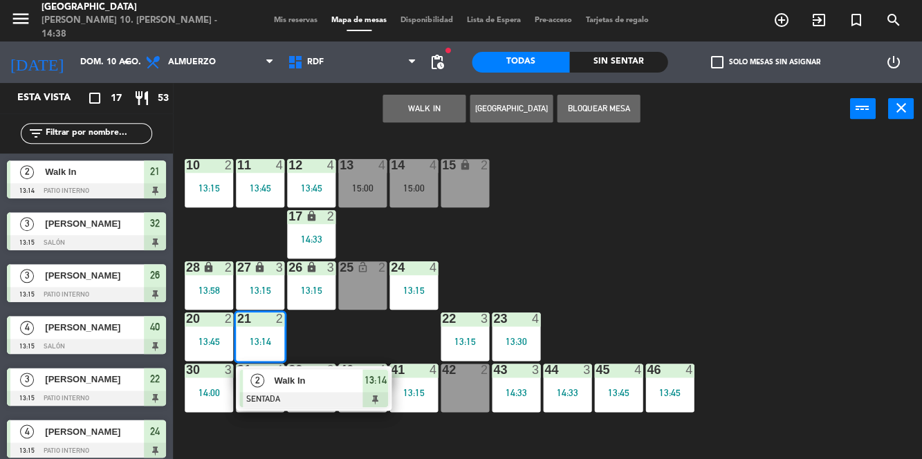
click at [302, 380] on span "Walk In" at bounding box center [318, 381] width 89 height 15
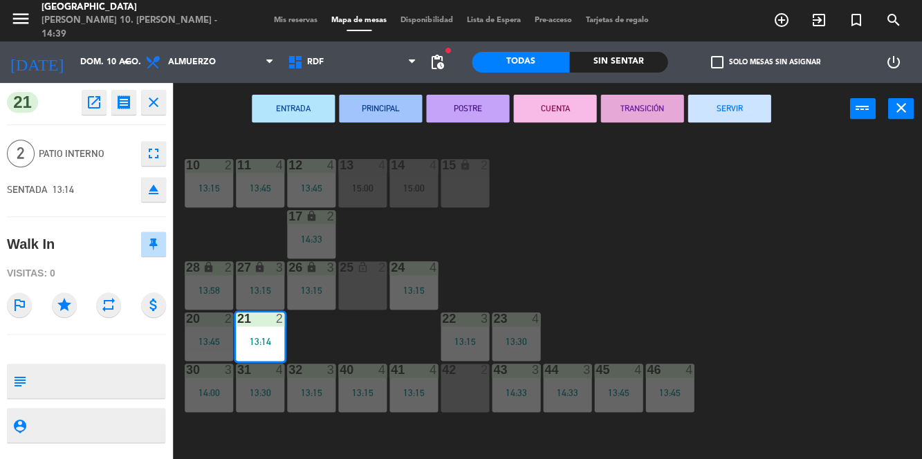
click at [732, 113] on button "SERVIR" at bounding box center [729, 109] width 83 height 28
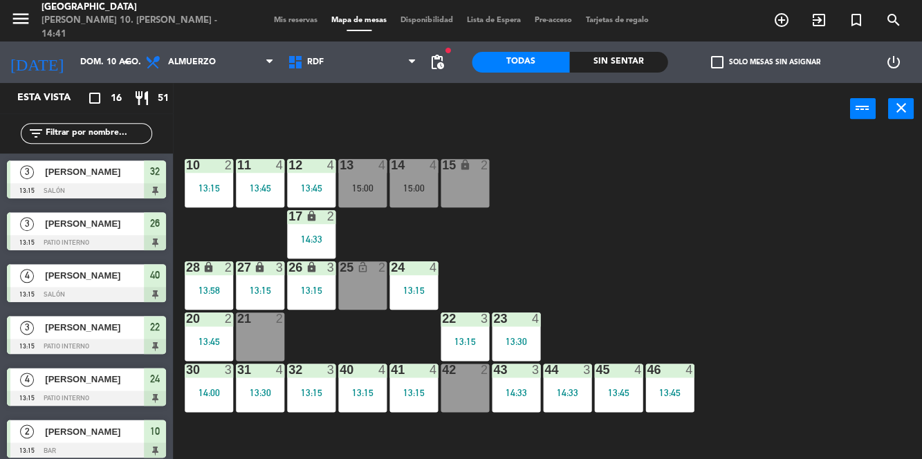
click at [273, 338] on div "21 2" at bounding box center [260, 337] width 48 height 48
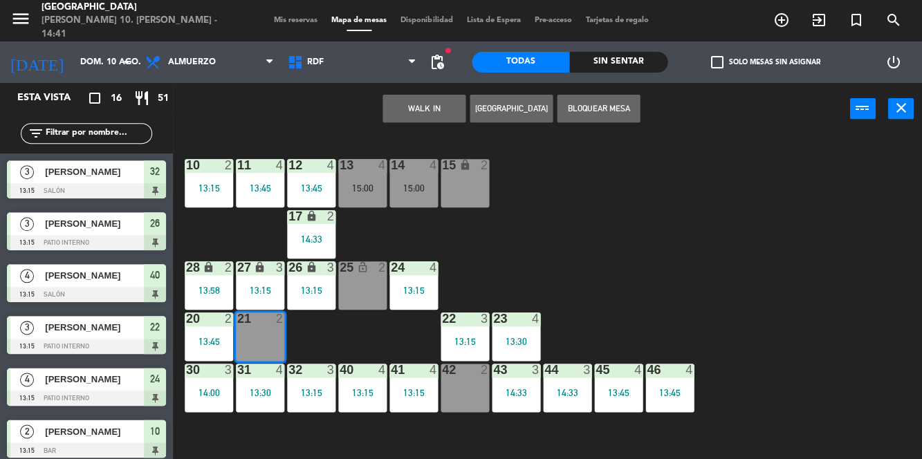
click at [422, 106] on button "WALK IN" at bounding box center [424, 109] width 83 height 28
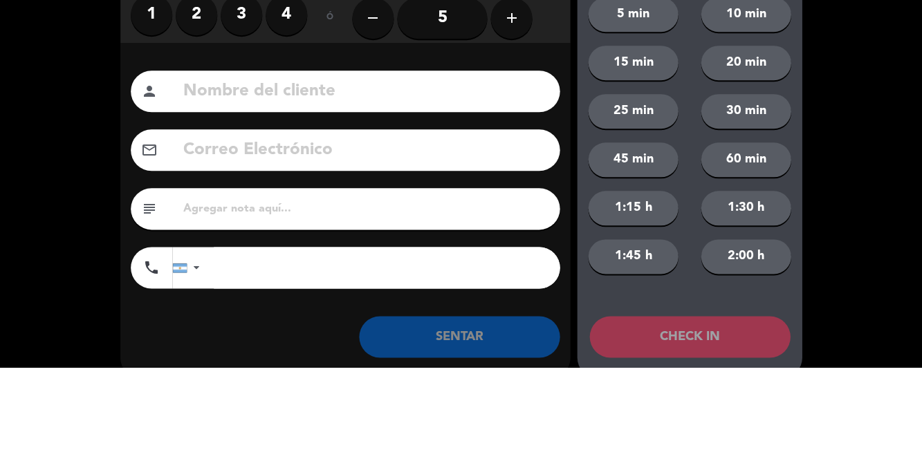
click at [206, 111] on label "2" at bounding box center [197, 107] width 42 height 42
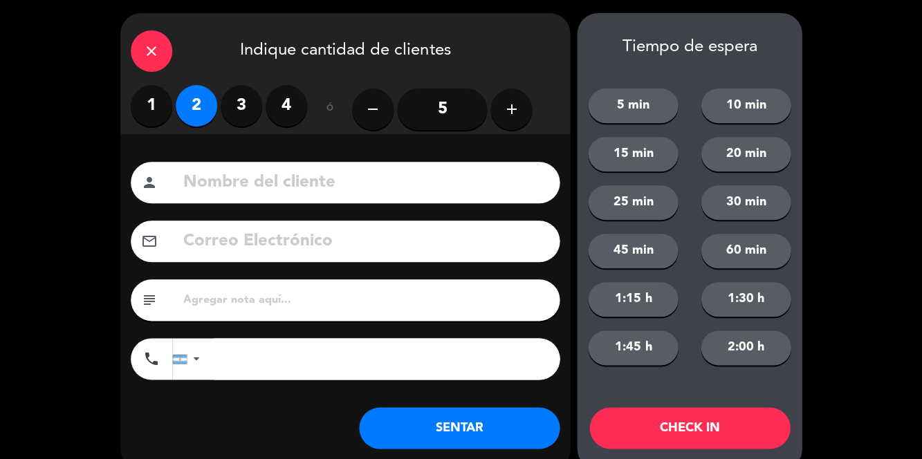
click at [466, 424] on button "SENTAR" at bounding box center [459, 429] width 201 height 42
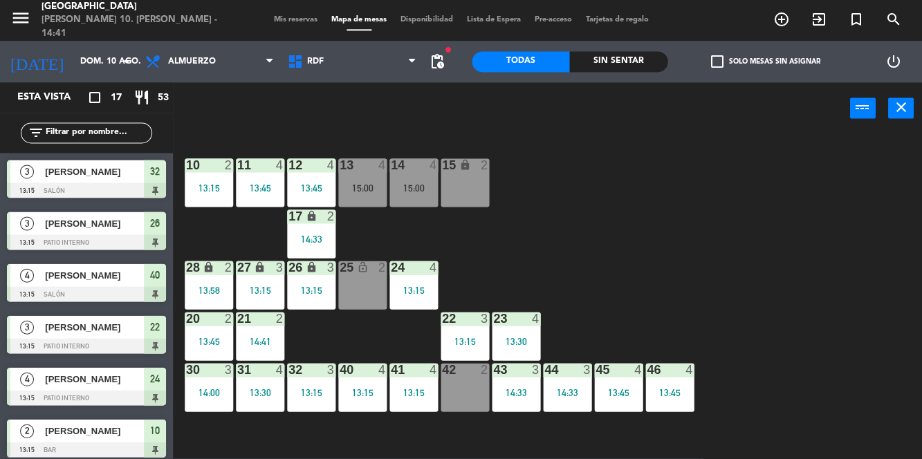
click at [311, 193] on div "13:45" at bounding box center [311, 188] width 48 height 10
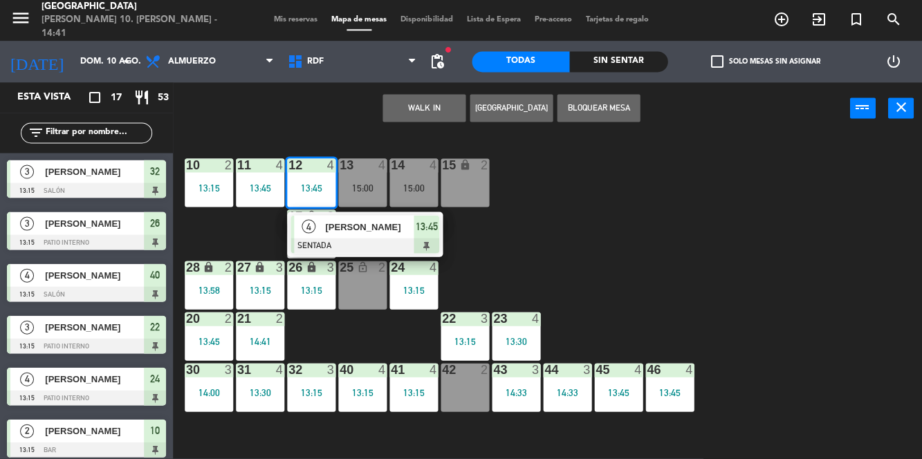
click at [365, 226] on span "[PERSON_NAME]" at bounding box center [369, 227] width 89 height 15
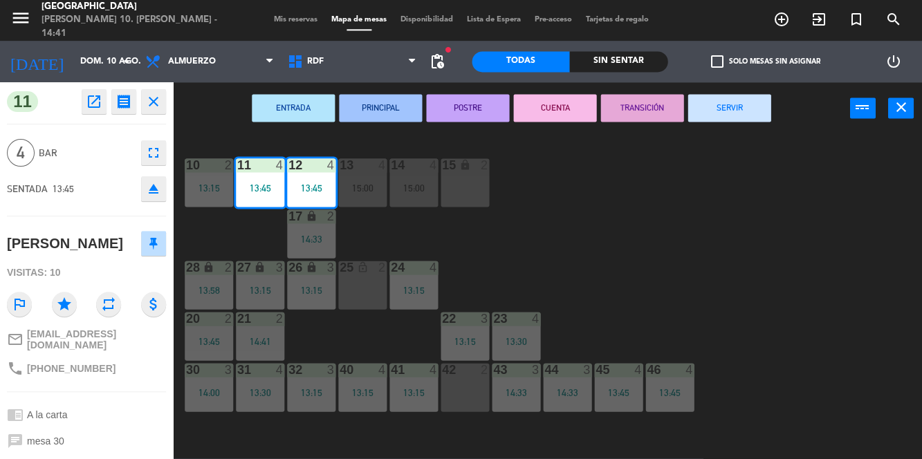
click at [730, 111] on button "SERVIR" at bounding box center [729, 109] width 83 height 28
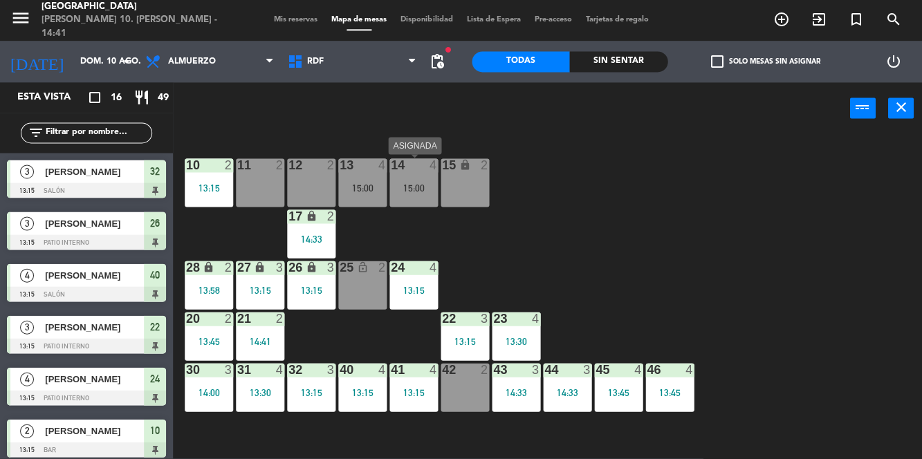
click at [306, 191] on div "12 2" at bounding box center [311, 183] width 48 height 48
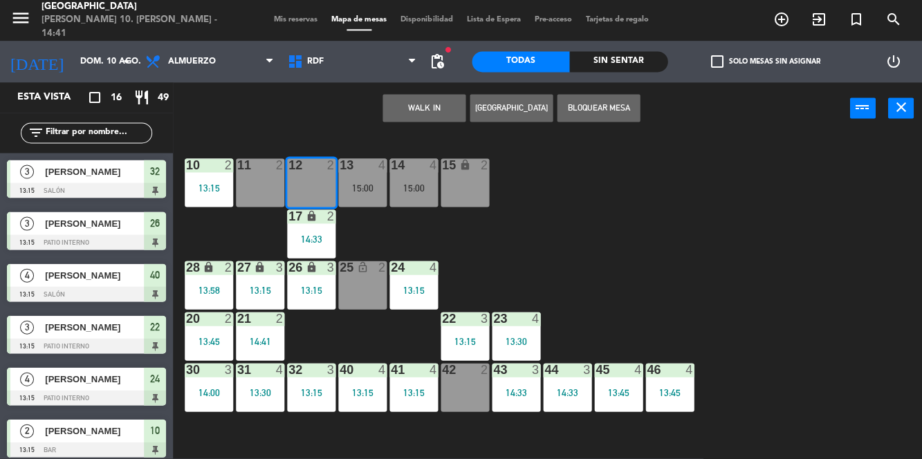
click at [562, 188] on div "10 2 13:15 11 2 12 2 13 4 15:00 14 4 15:00 15 lock 2 17 lock 2 14:33 24 4 13:15…" at bounding box center [552, 296] width 740 height 324
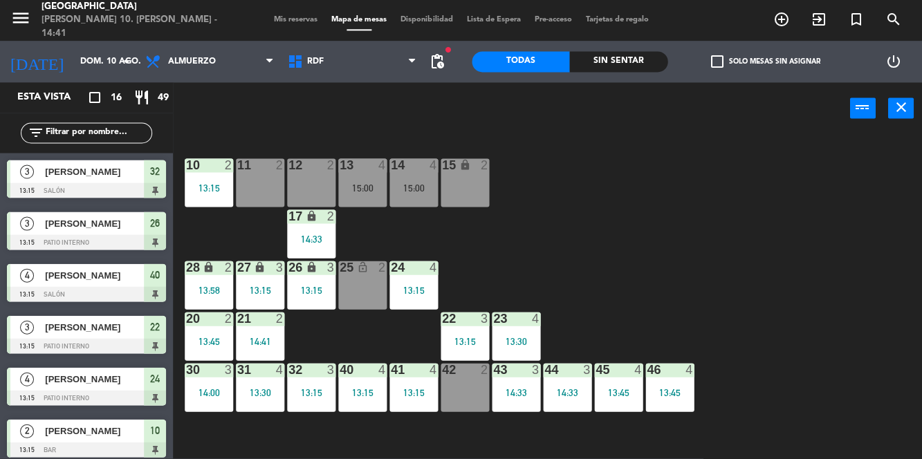
click at [407, 176] on div "14 4 15:00" at bounding box center [413, 183] width 48 height 48
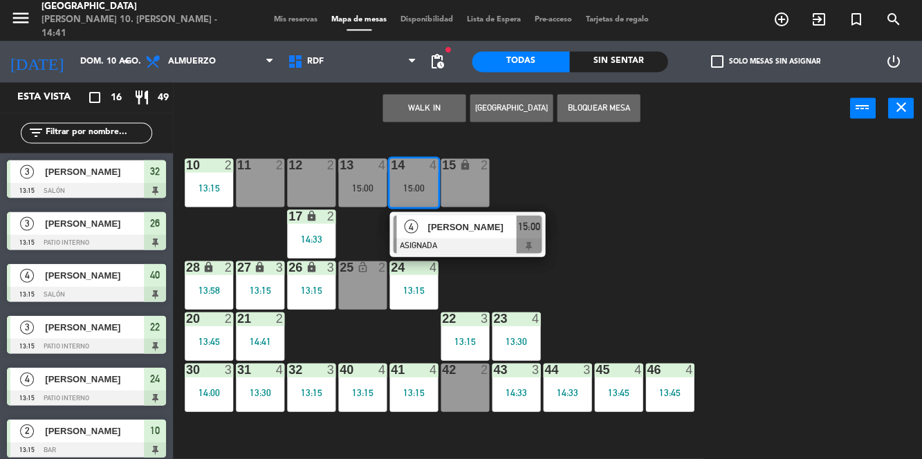
click at [324, 178] on div "12 2" at bounding box center [311, 183] width 48 height 48
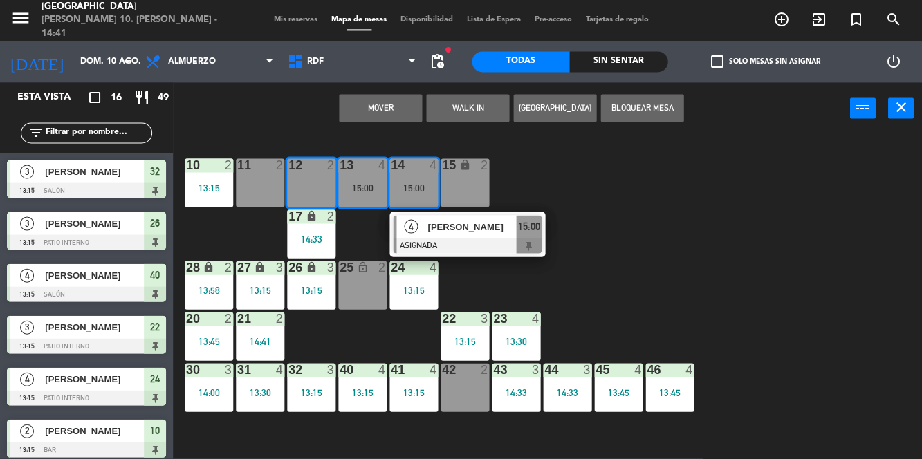
click at [382, 113] on button "Mover" at bounding box center [380, 109] width 83 height 28
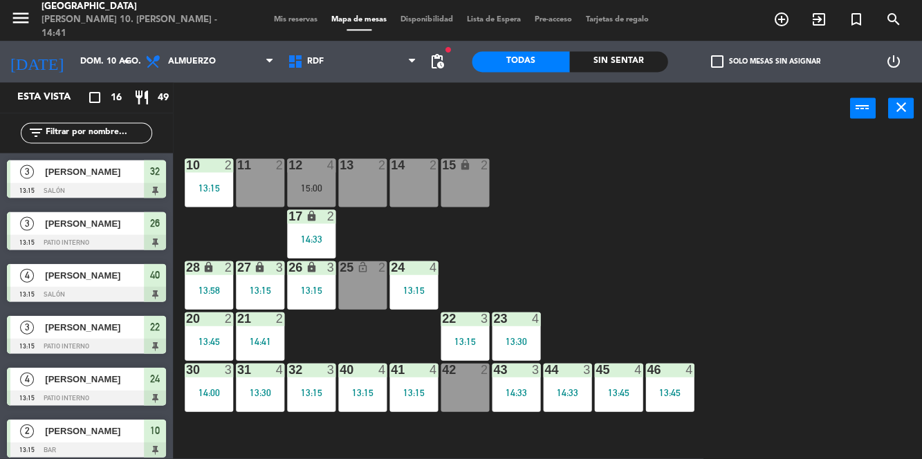
click at [315, 185] on div "15:00" at bounding box center [311, 188] width 48 height 10
click at [268, 186] on div "11 2" at bounding box center [260, 183] width 48 height 48
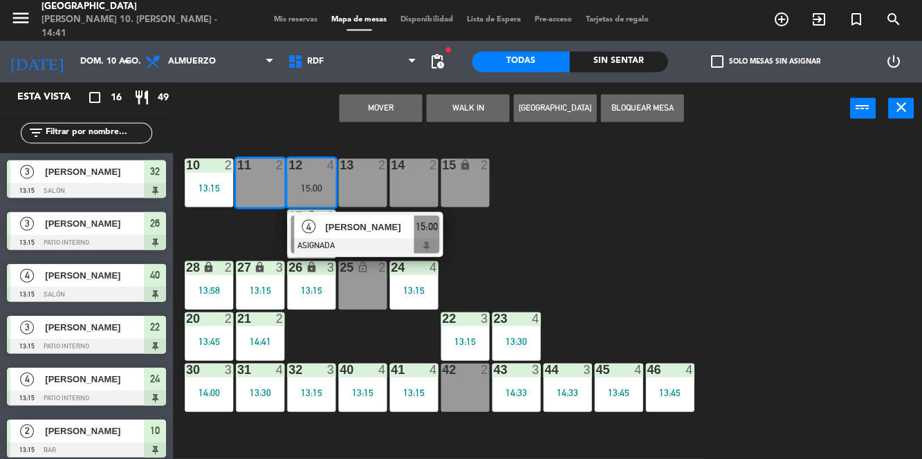
click at [538, 213] on div "10 2 13:15 11 2 12 4 15:00 4 [PERSON_NAME] ASIGNADA 15:00 13 2 14 2 15 lock 2 1…" at bounding box center [552, 296] width 740 height 324
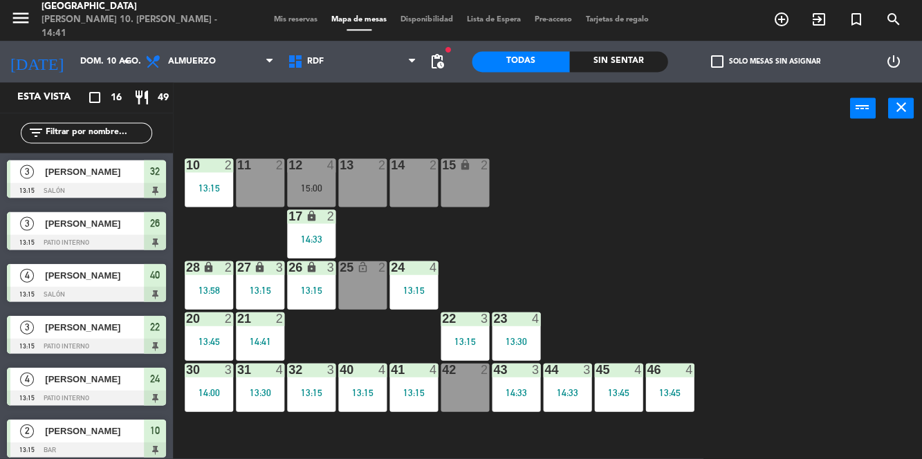
click at [262, 184] on div "11 2" at bounding box center [260, 183] width 48 height 48
click at [314, 183] on div "15:00" at bounding box center [311, 188] width 48 height 10
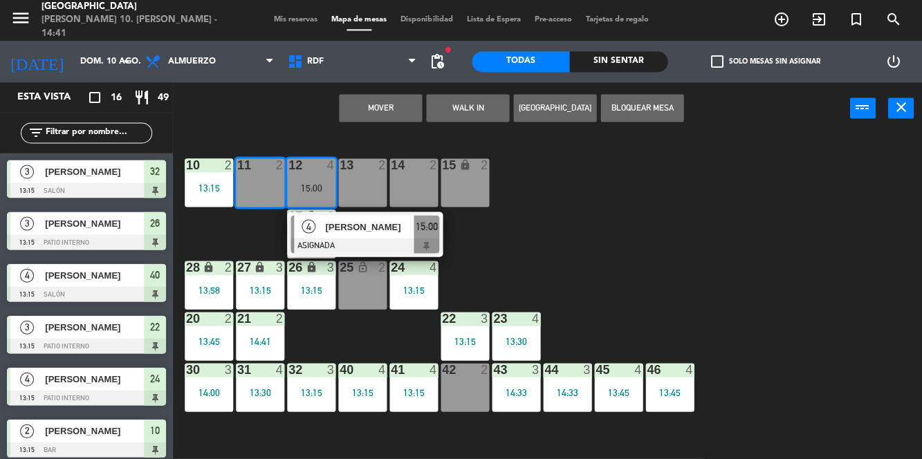
click at [599, 198] on div "10 2 13:15 11 2 12 4 15:00 4 [PERSON_NAME] ASIGNADA 15:00 13 2 14 2 15 lock 2 1…" at bounding box center [552, 296] width 740 height 324
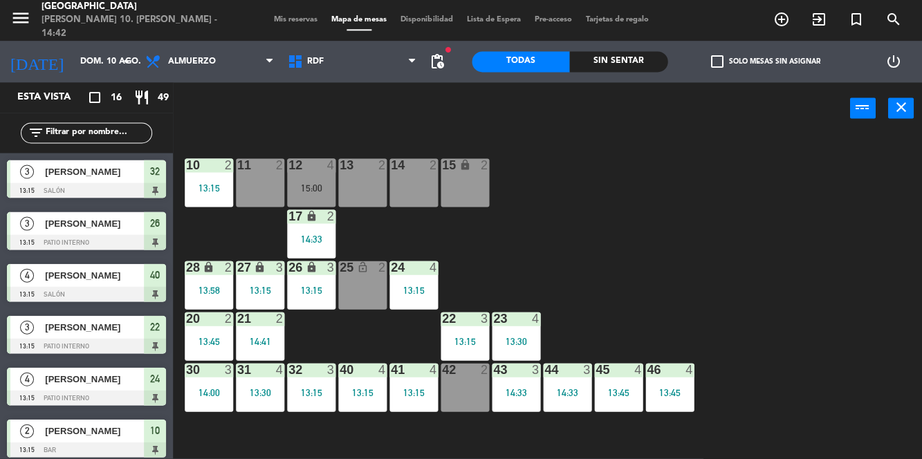
click at [322, 190] on div "15:00" at bounding box center [311, 188] width 48 height 10
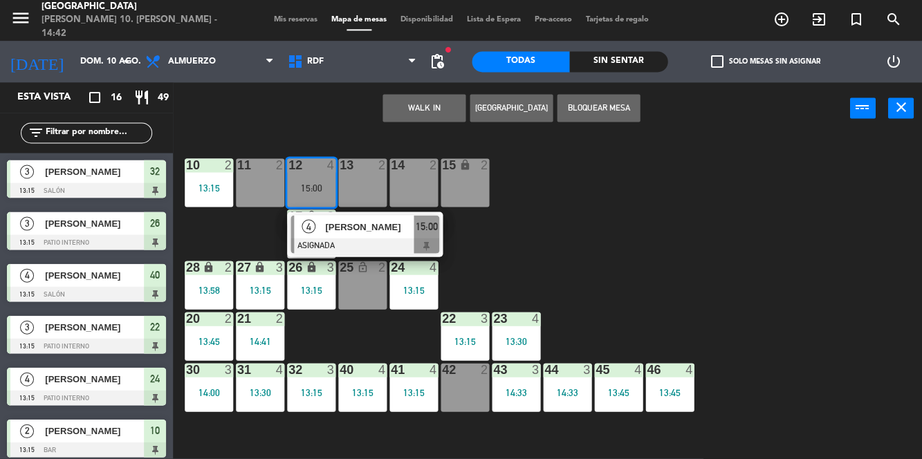
click at [257, 194] on div "11 2" at bounding box center [260, 183] width 48 height 48
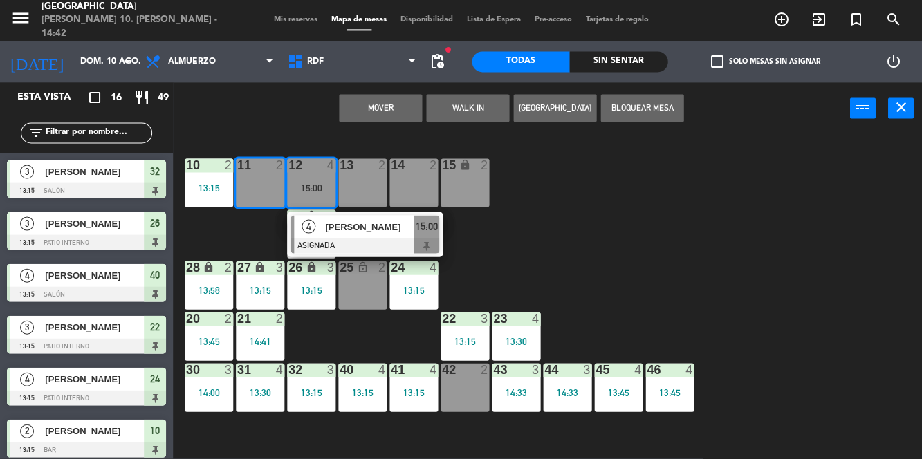
click at [526, 188] on div "10 2 13:15 11 2 12 4 15:00 4 [PERSON_NAME] ASIGNADA 15:00 13 2 14 2 15 lock 2 1…" at bounding box center [552, 296] width 740 height 324
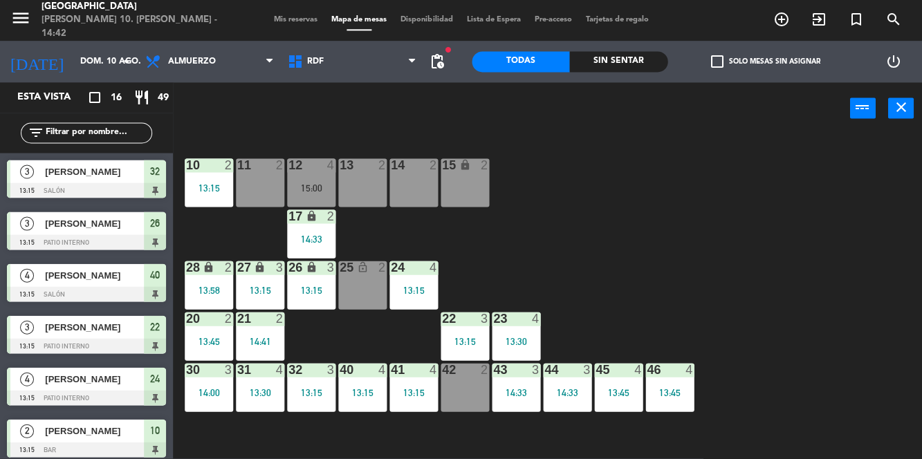
click at [313, 193] on div "15:00" at bounding box center [311, 188] width 48 height 10
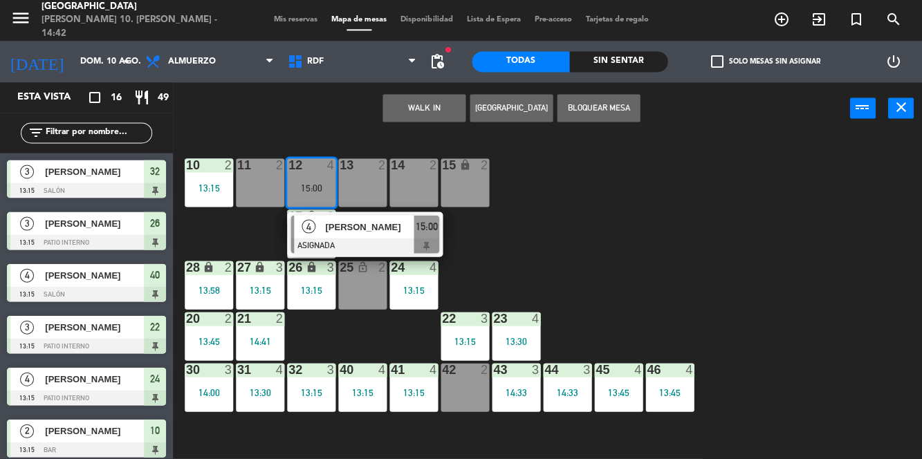
click at [257, 180] on div "11 2" at bounding box center [260, 183] width 48 height 48
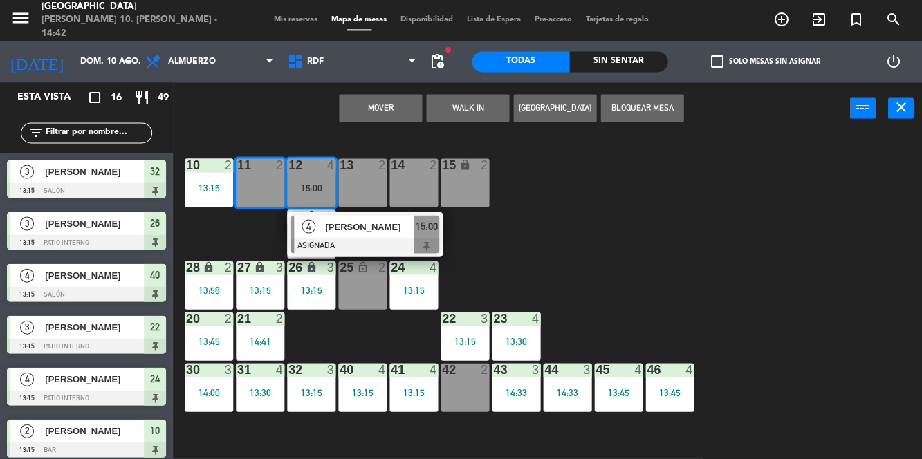
click at [565, 220] on div "10 2 13:15 11 2 12 4 15:00 4 [PERSON_NAME] ASIGNADA 15:00 13 2 14 2 15 lock 2 1…" at bounding box center [552, 296] width 740 height 324
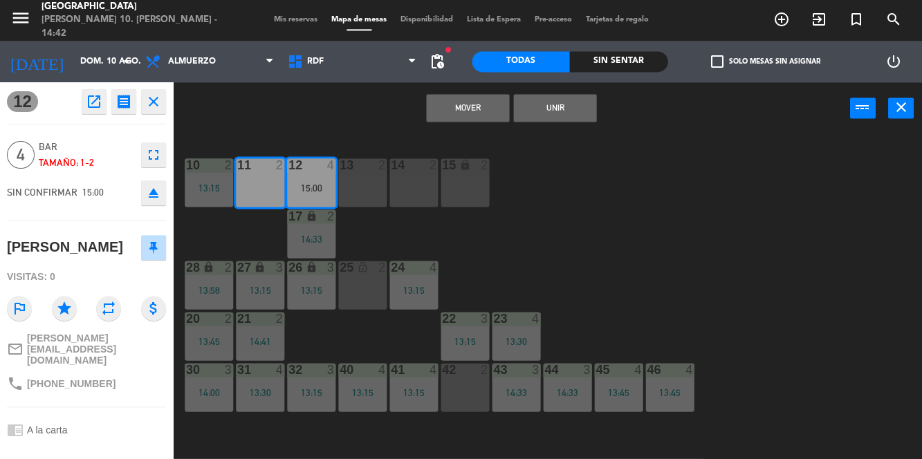
click at [562, 111] on button "Unir" at bounding box center [554, 109] width 83 height 28
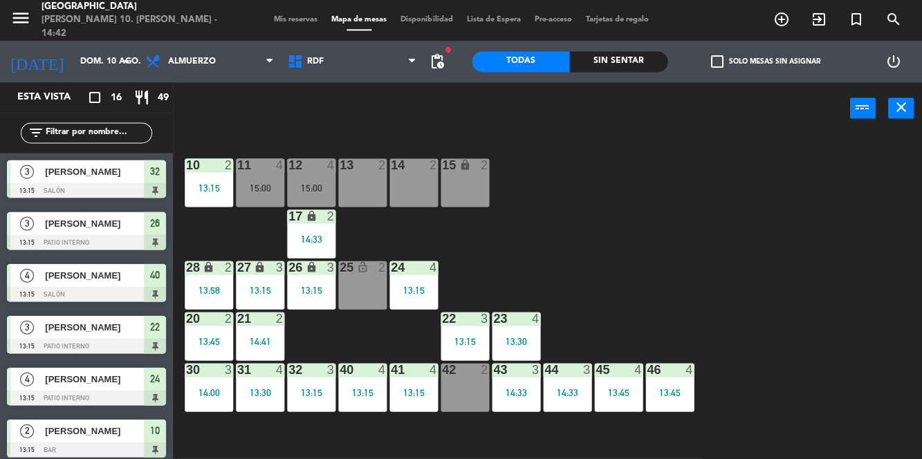
scroll to position [245, 0]
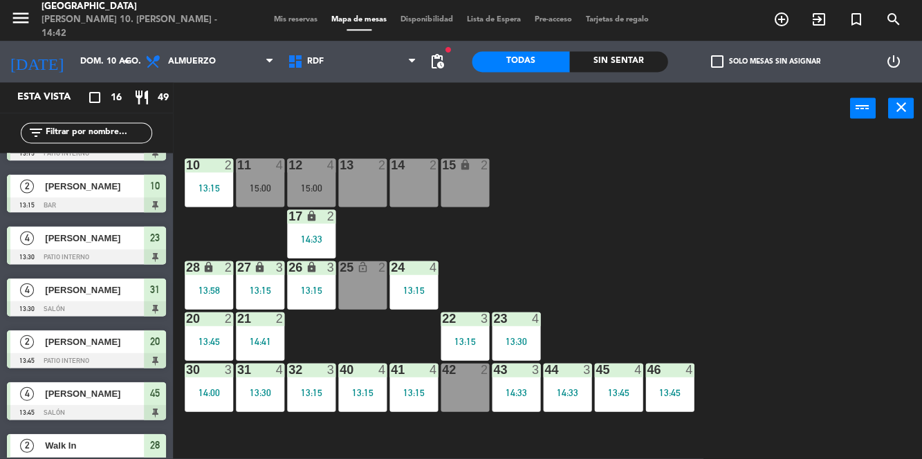
click at [633, 225] on div "10 2 13:15 11 4 15:00 12 4 15:00 13 2 14 2 15 lock 2 17 lock 2 14:33 24 4 13:15…" at bounding box center [552, 296] width 740 height 324
click at [417, 188] on div "14 2" at bounding box center [413, 183] width 48 height 48
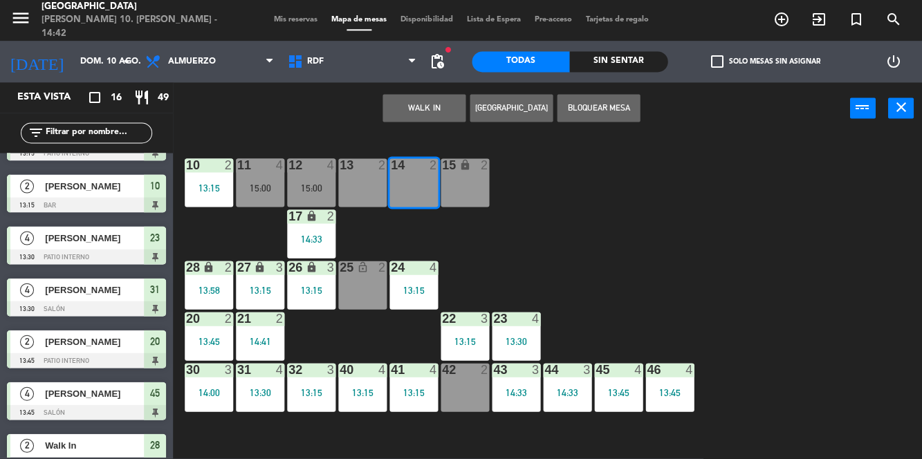
click at [419, 113] on button "WALK IN" at bounding box center [424, 109] width 83 height 28
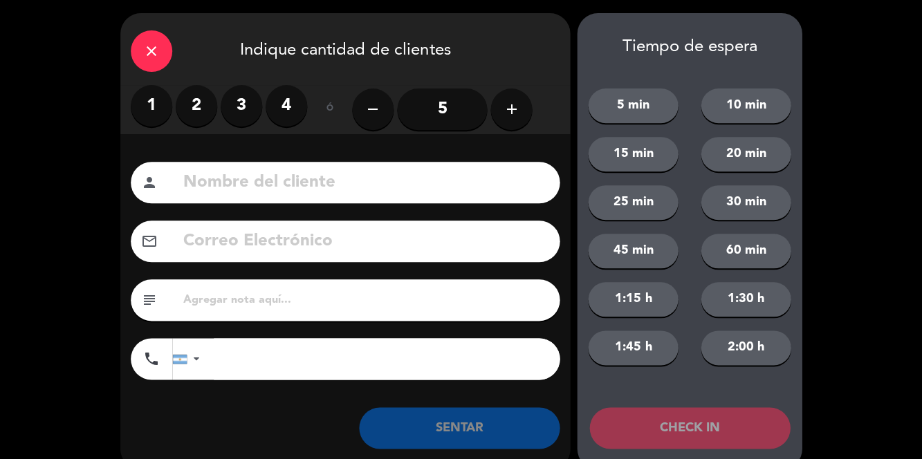
scroll to position [0, 0]
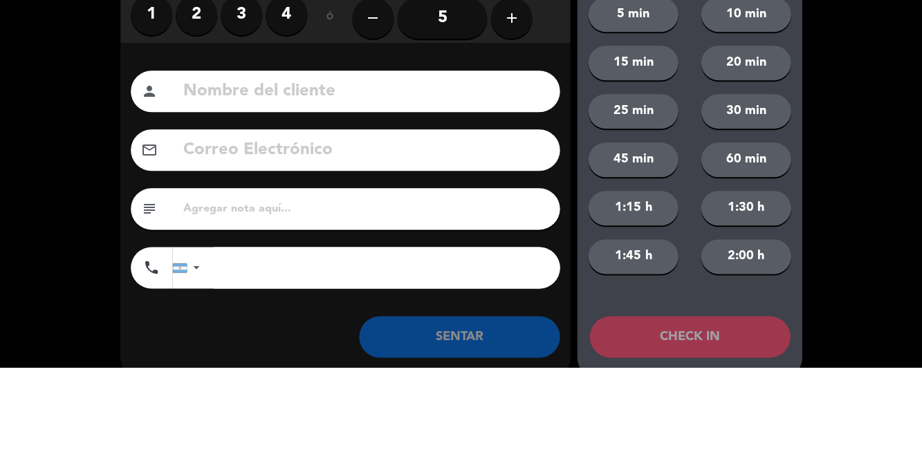
click at [196, 107] on label "2" at bounding box center [197, 107] width 42 height 42
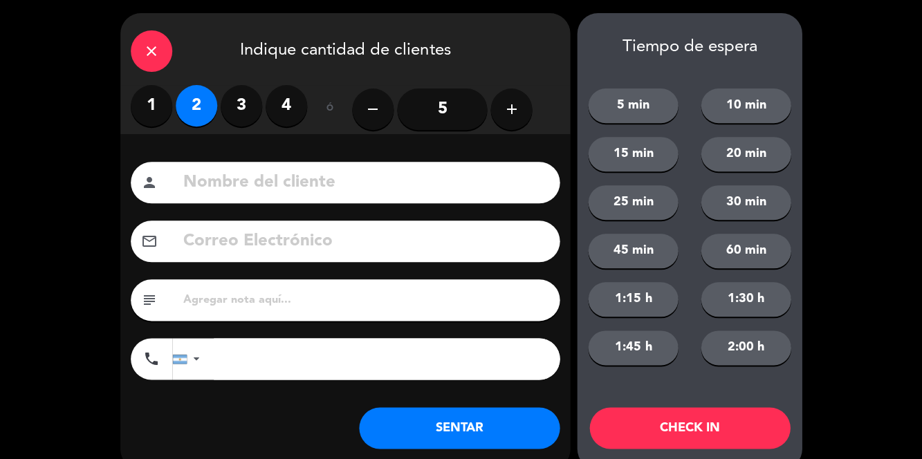
click at [495, 429] on button "SENTAR" at bounding box center [459, 429] width 201 height 42
